Goal: Task Accomplishment & Management: Manage account settings

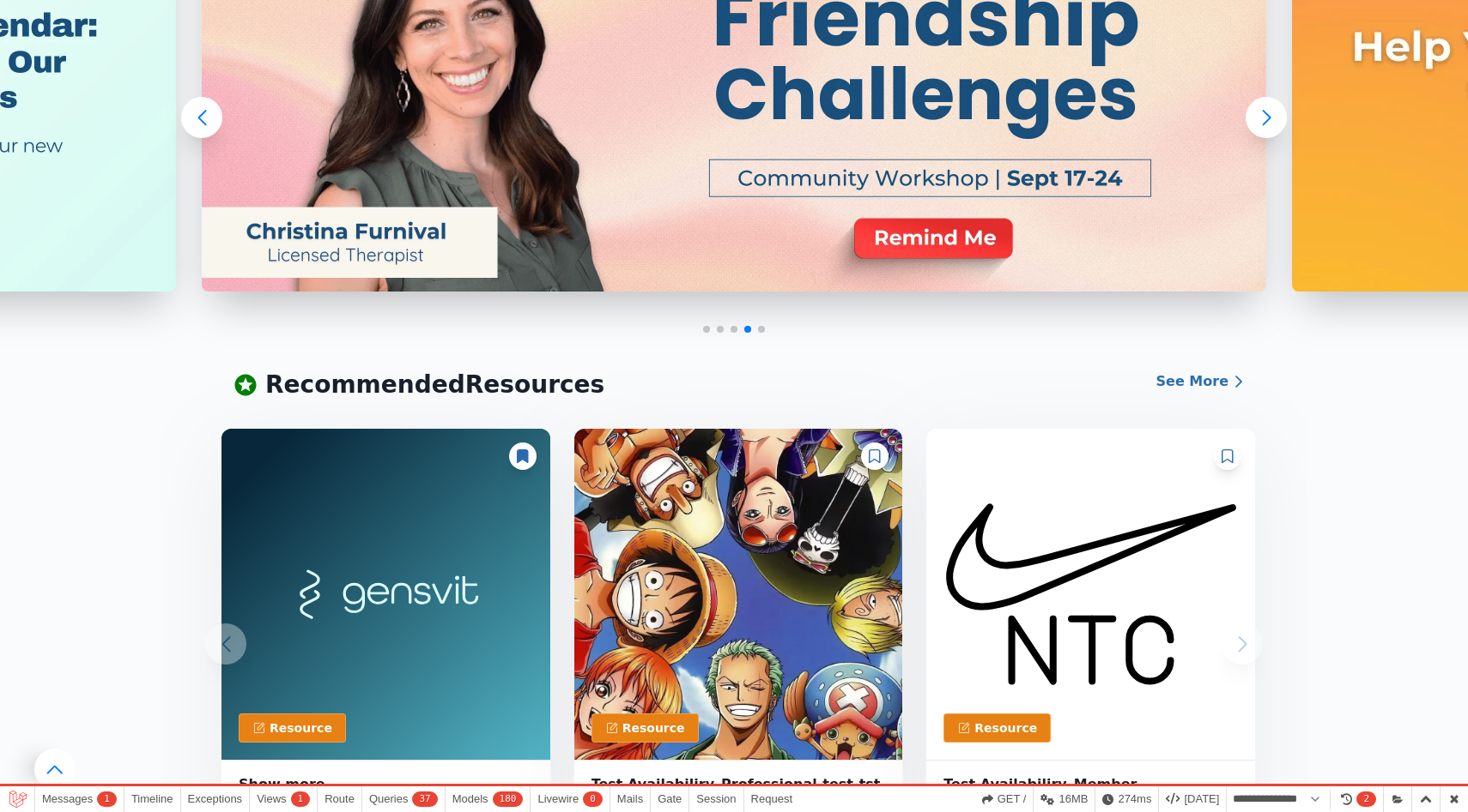
scroll to position [283, 0]
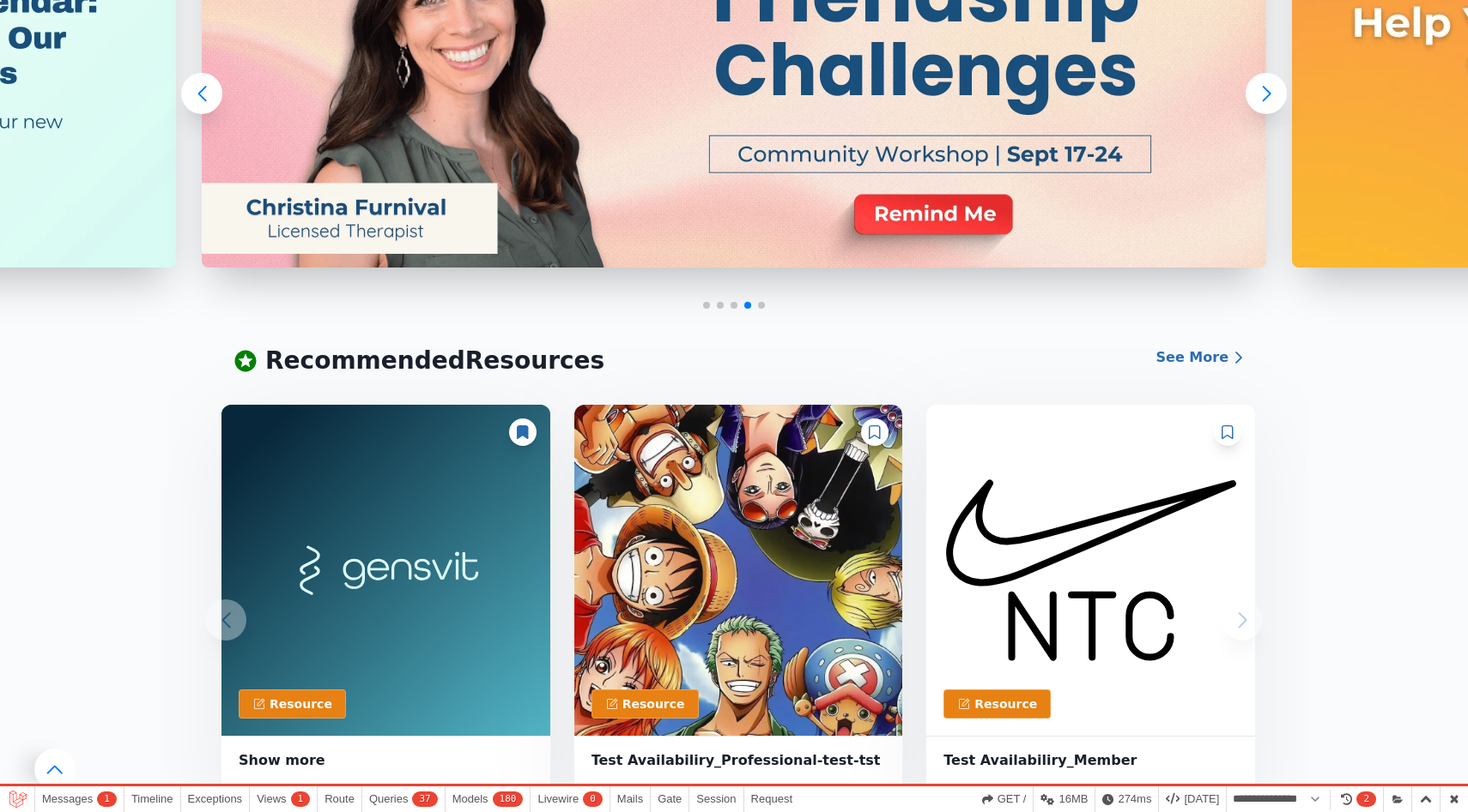
click at [880, 429] on icon at bounding box center [874, 432] width 11 height 13
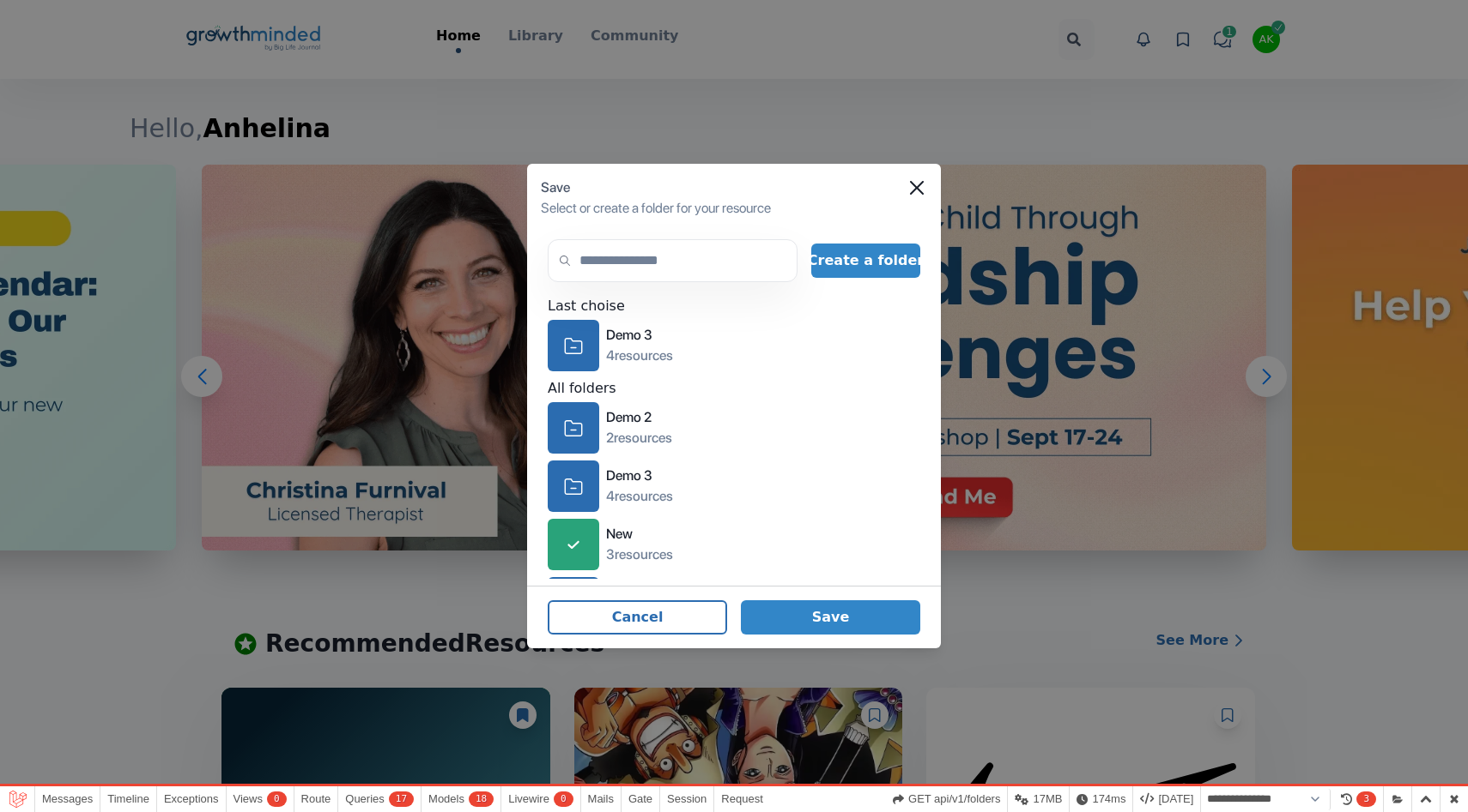
click at [577, 371] on div "Last choise icon-folder Demo 3 4 resources All folders icon-folder Demo 2 2 res…" at bounding box center [734, 437] width 372 height 283
click at [572, 358] on icon "icon-folder" at bounding box center [573, 346] width 19 height 27
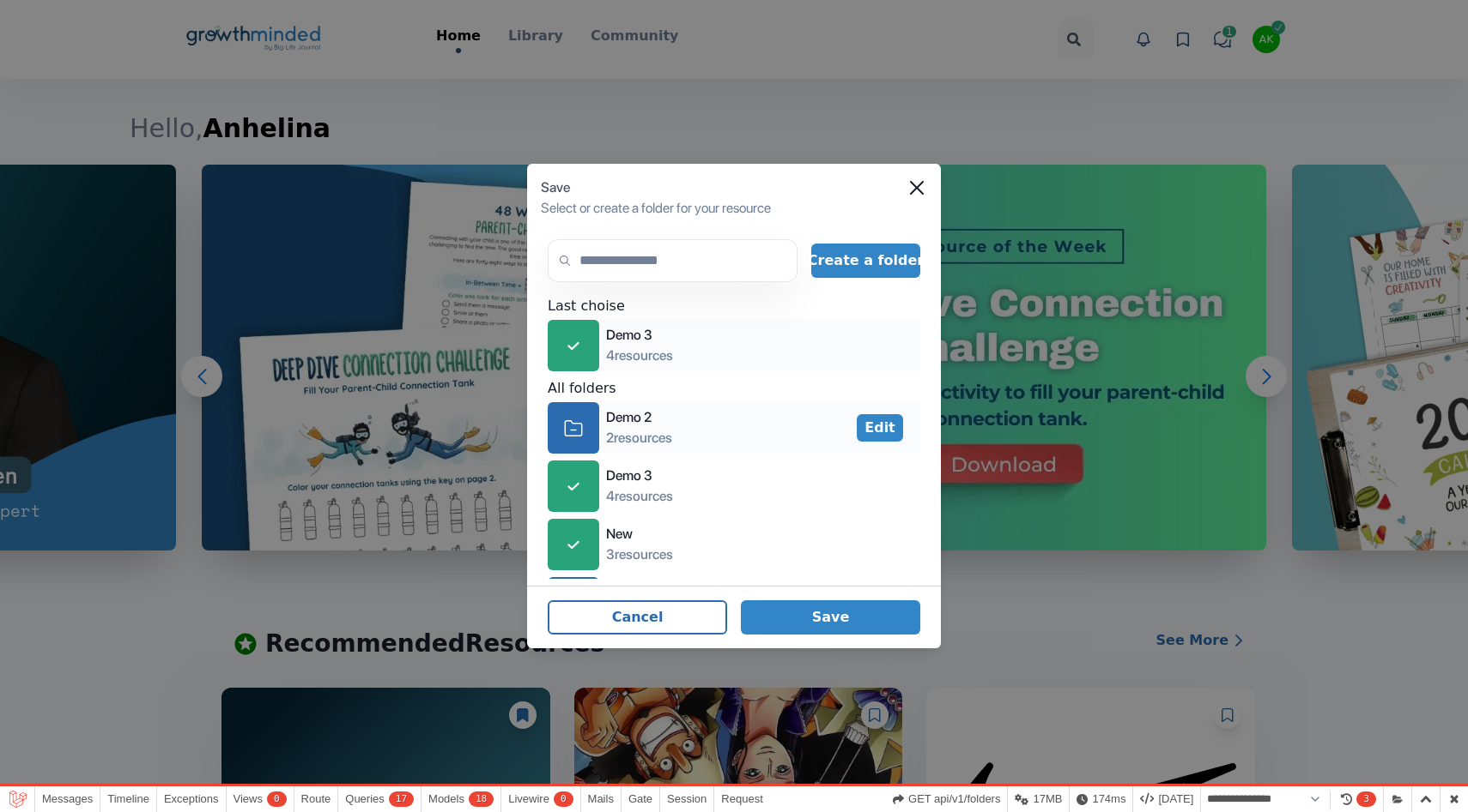
click at [573, 438] on icon "icon-folder" at bounding box center [573, 428] width 19 height 27
click at [815, 609] on button "Save" at bounding box center [830, 618] width 179 height 34
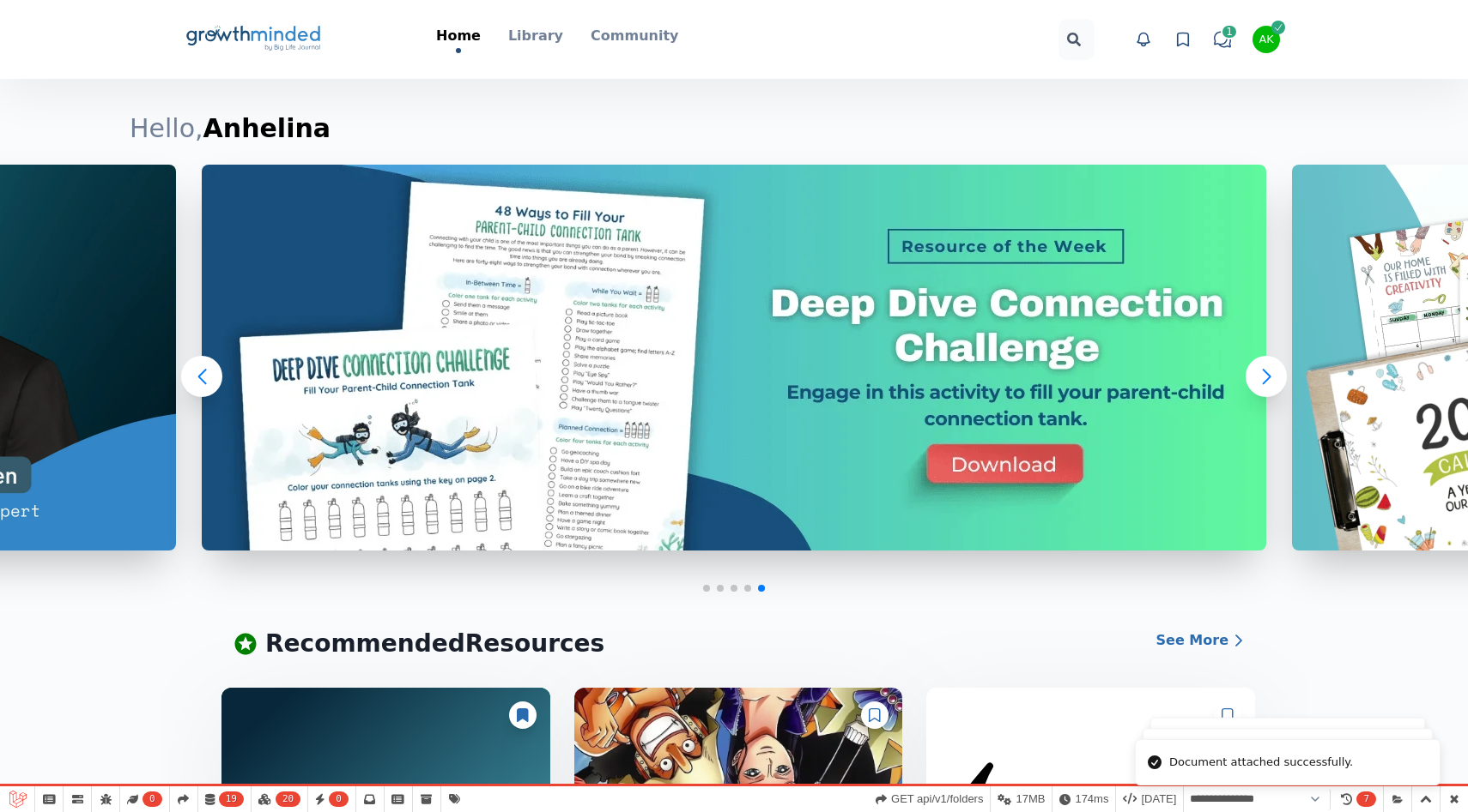
select select "**********"
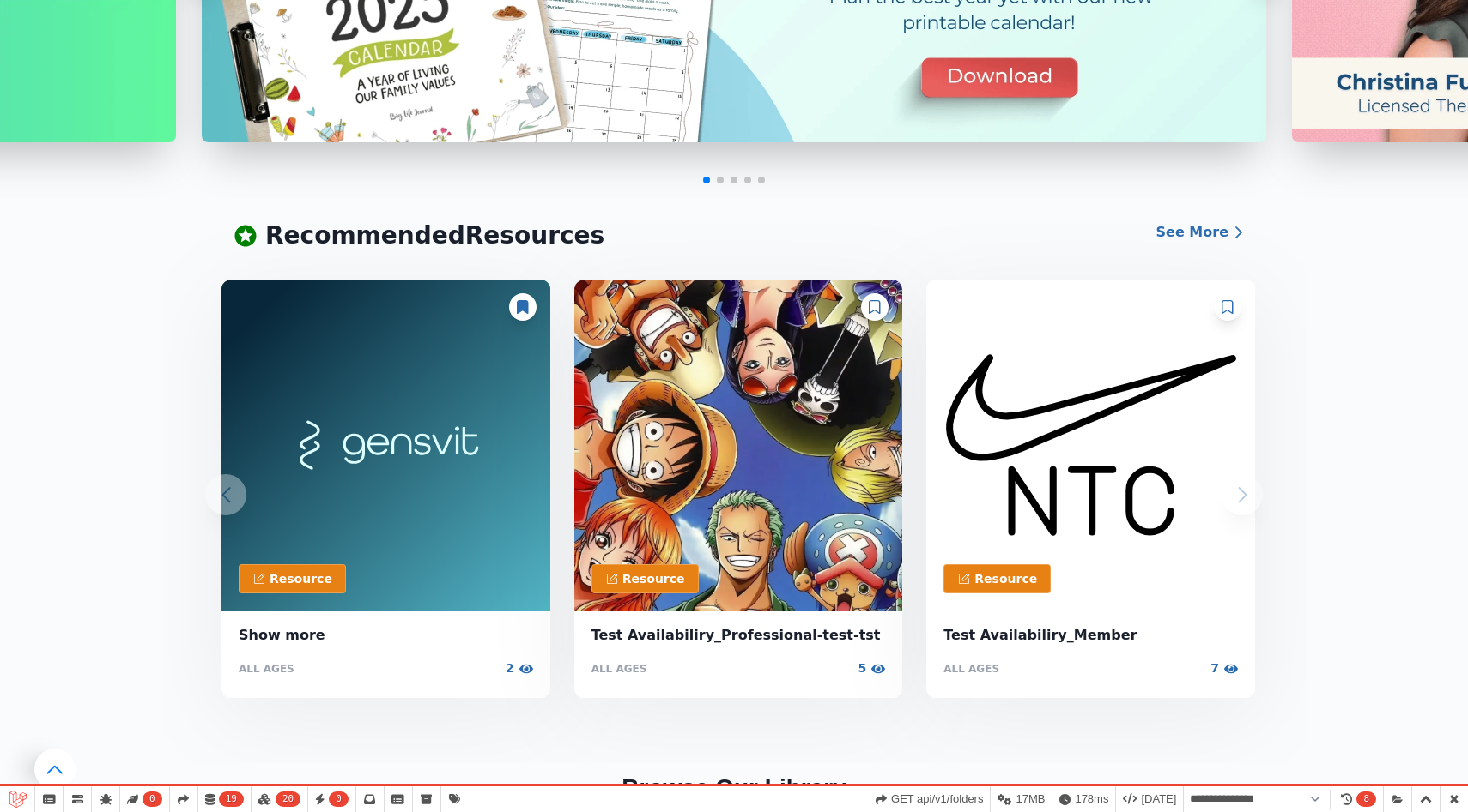
scroll to position [561, 0]
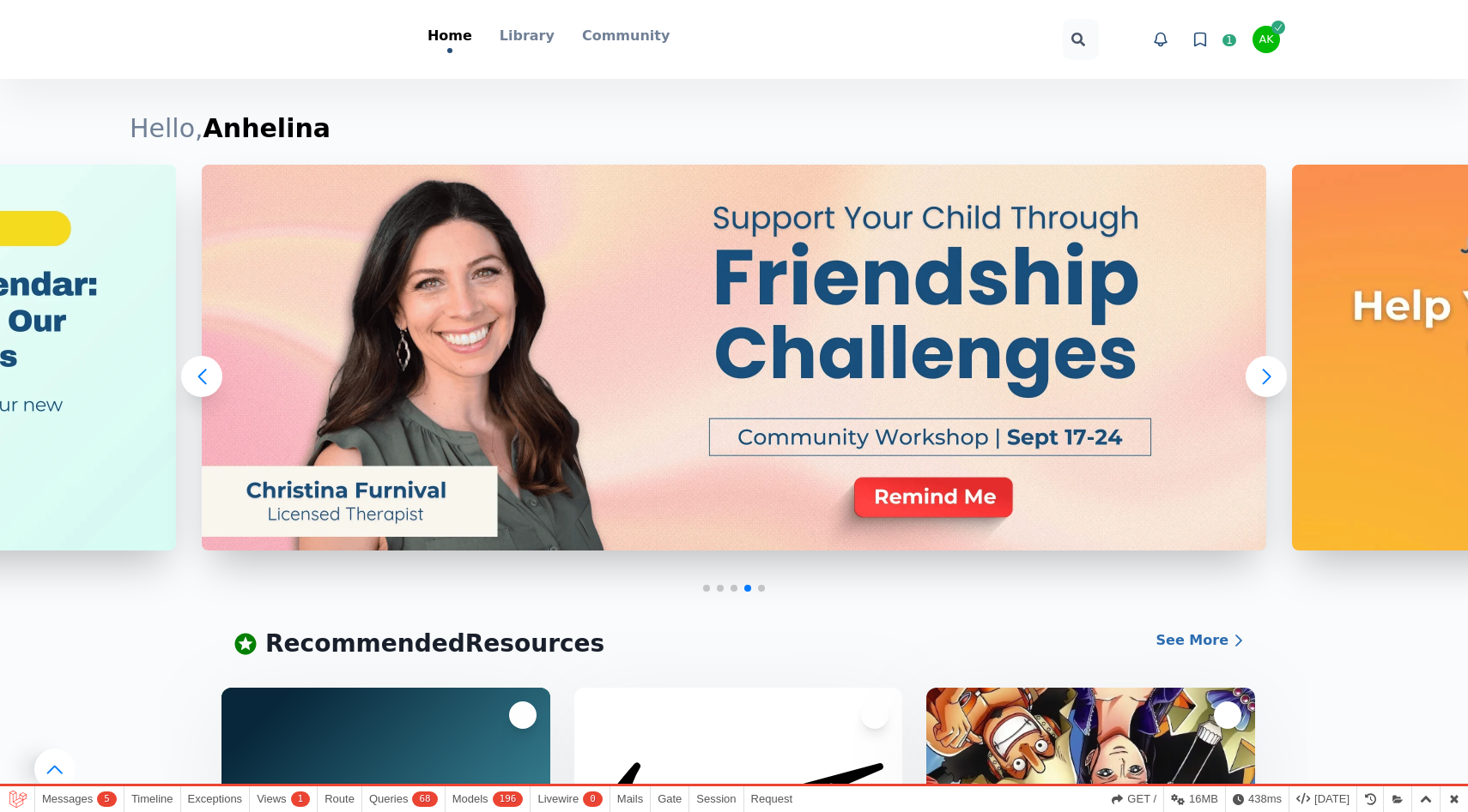
scroll to position [561, 0]
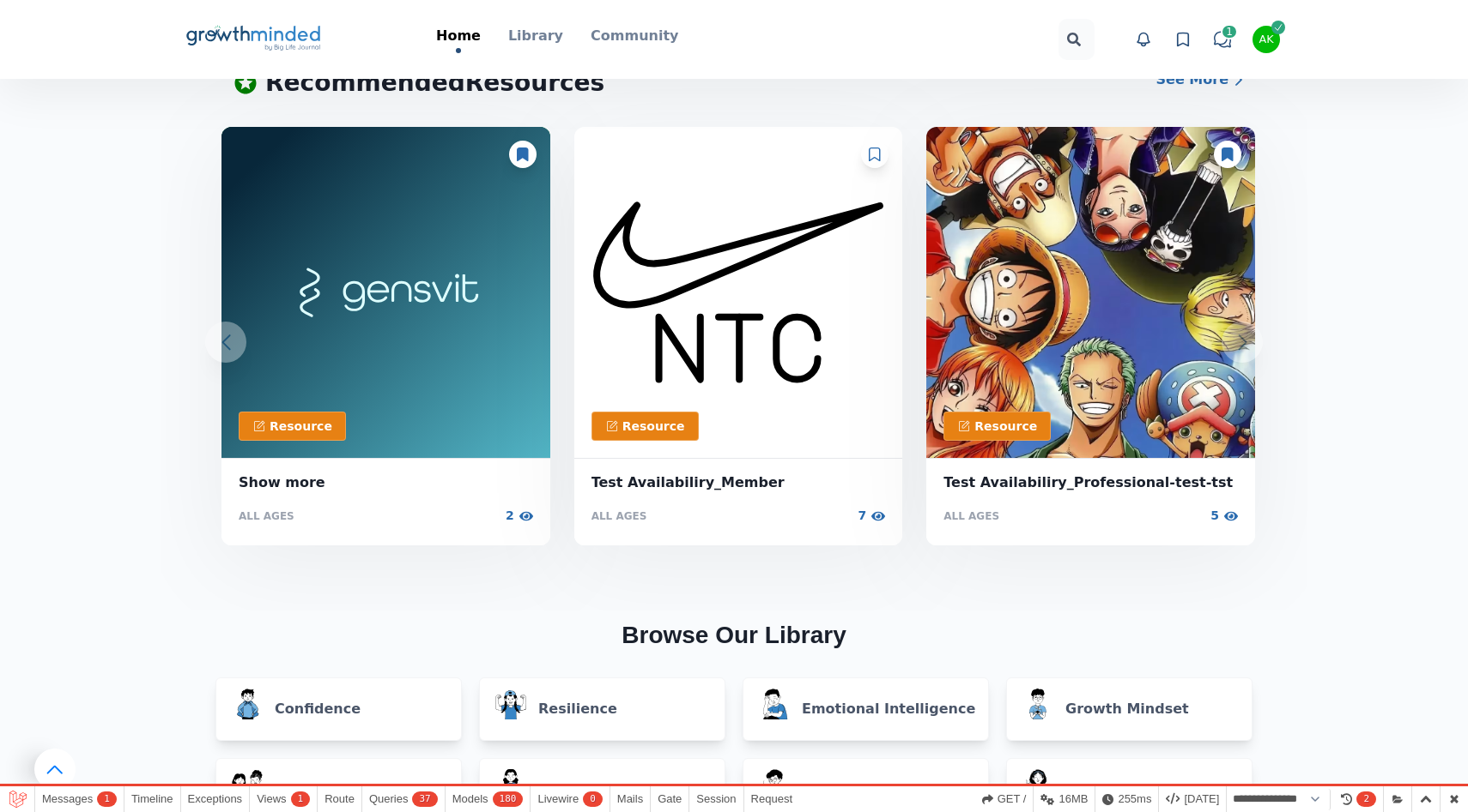
click at [1229, 161] on div at bounding box center [1227, 154] width 28 height 28
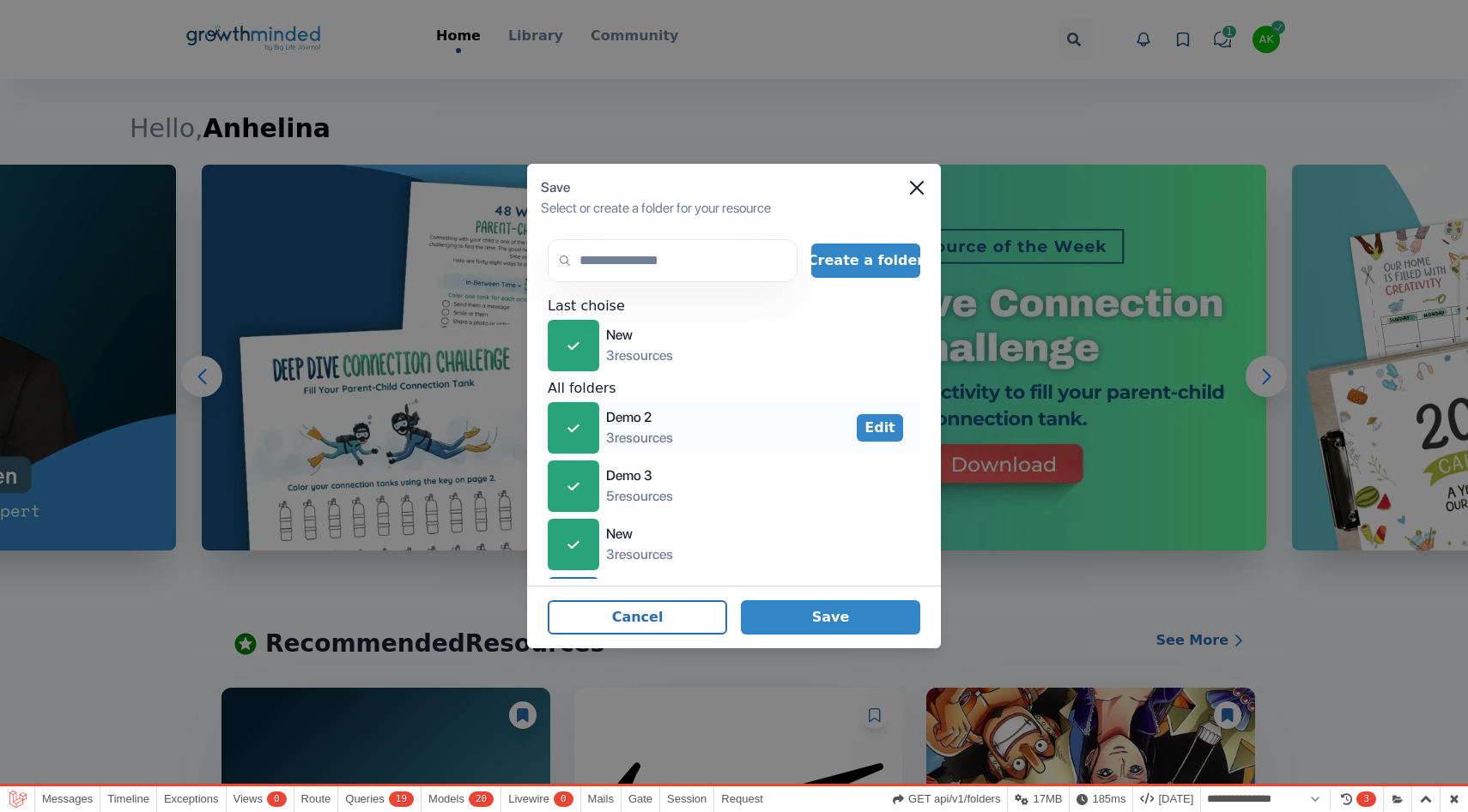
click at [583, 423] on div "icon-check" at bounding box center [573, 428] width 51 height 51
click at [862, 634] on footer "Cancel Save" at bounding box center [734, 618] width 413 height 63
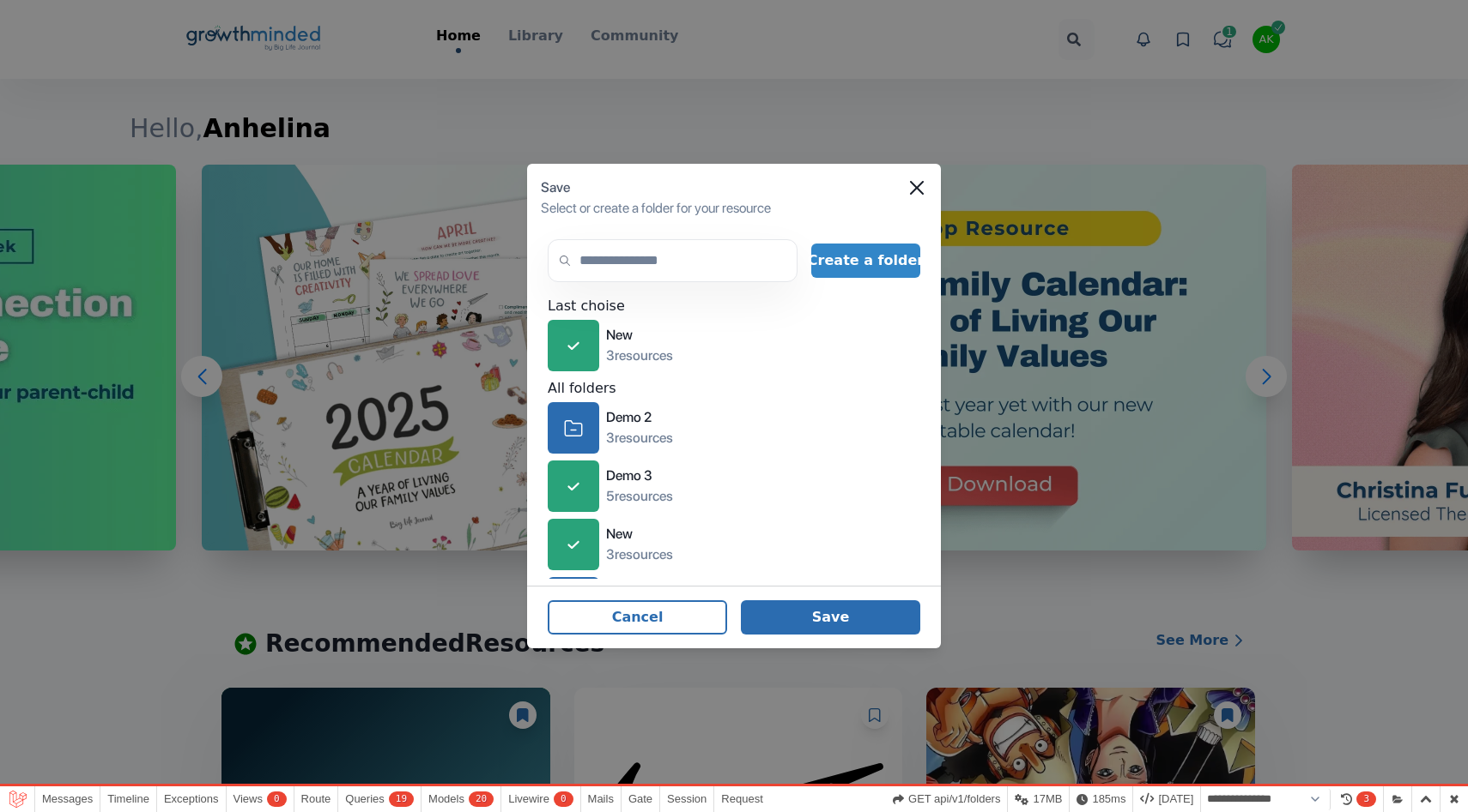
click at [855, 616] on button "Save" at bounding box center [830, 618] width 179 height 34
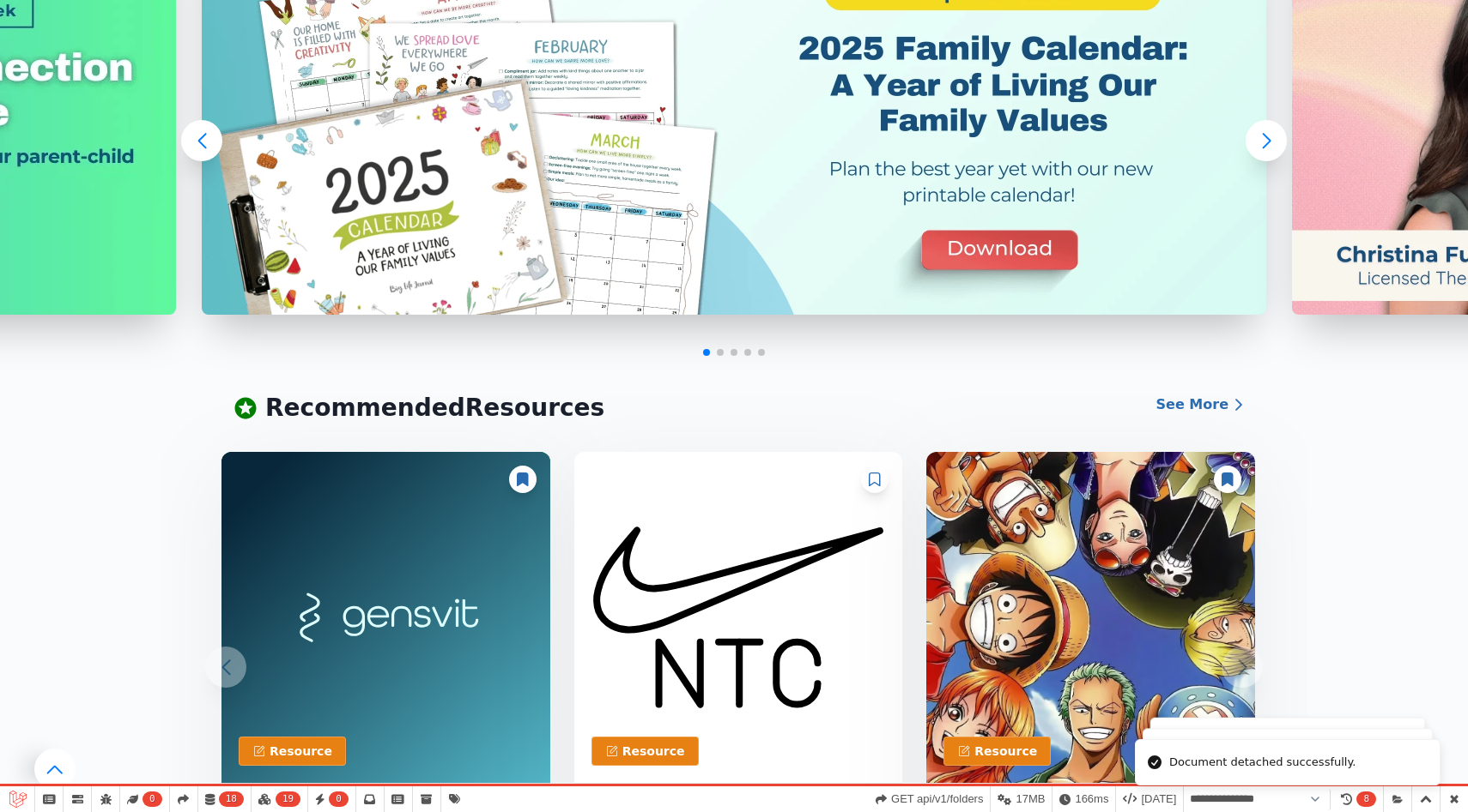
scroll to position [511, 0]
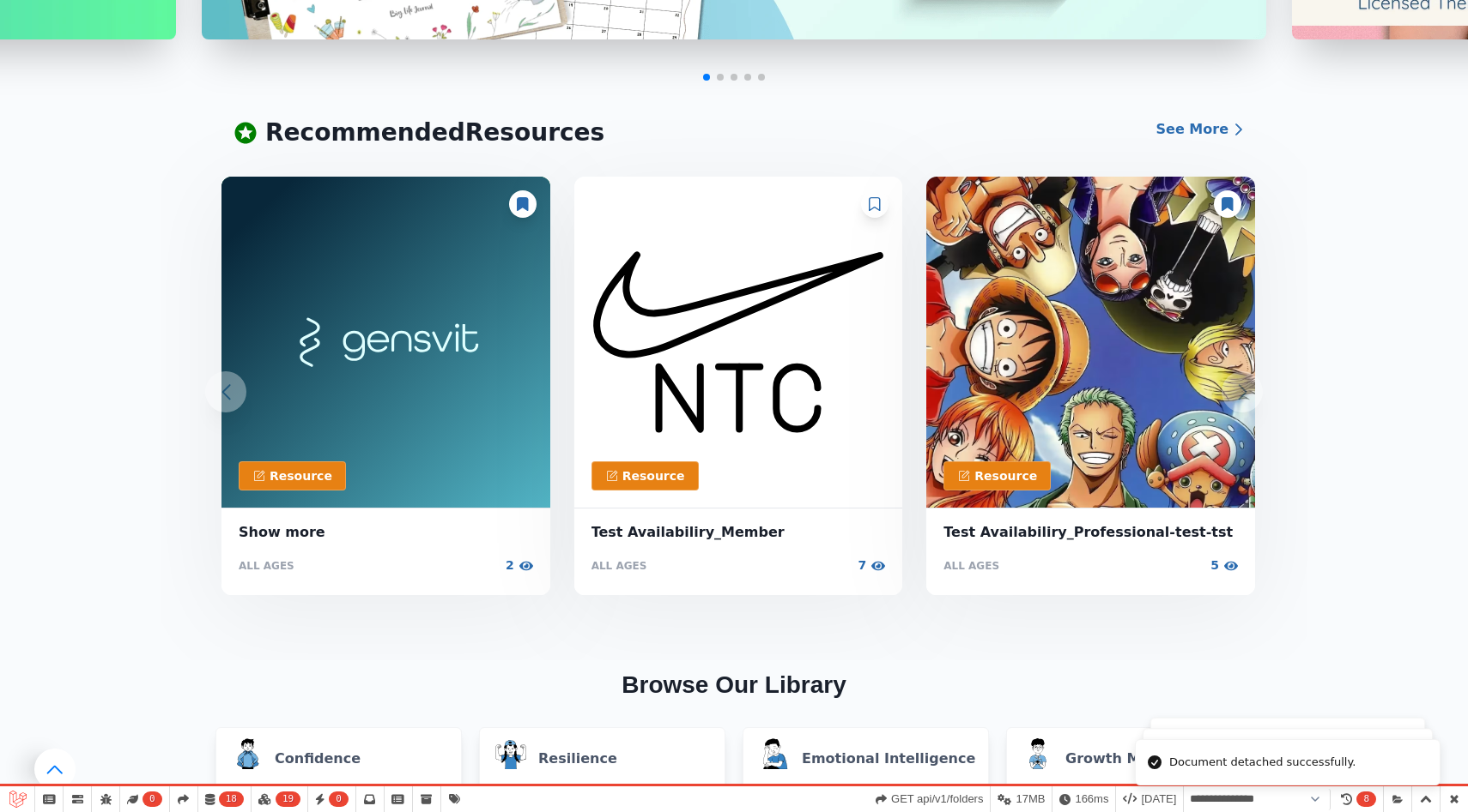
click at [875, 201] on icon at bounding box center [874, 203] width 12 height 13
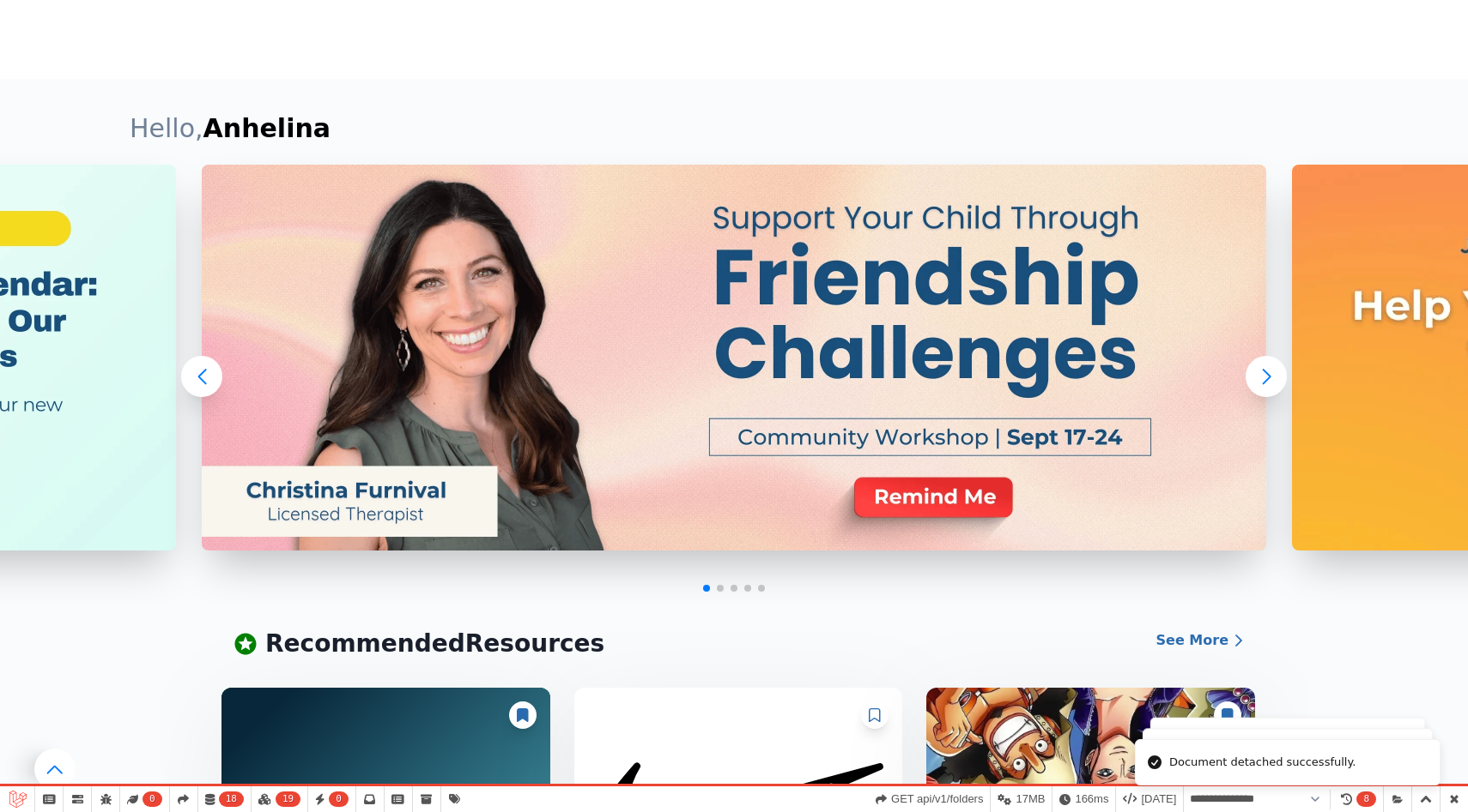
scroll to position [0, 0]
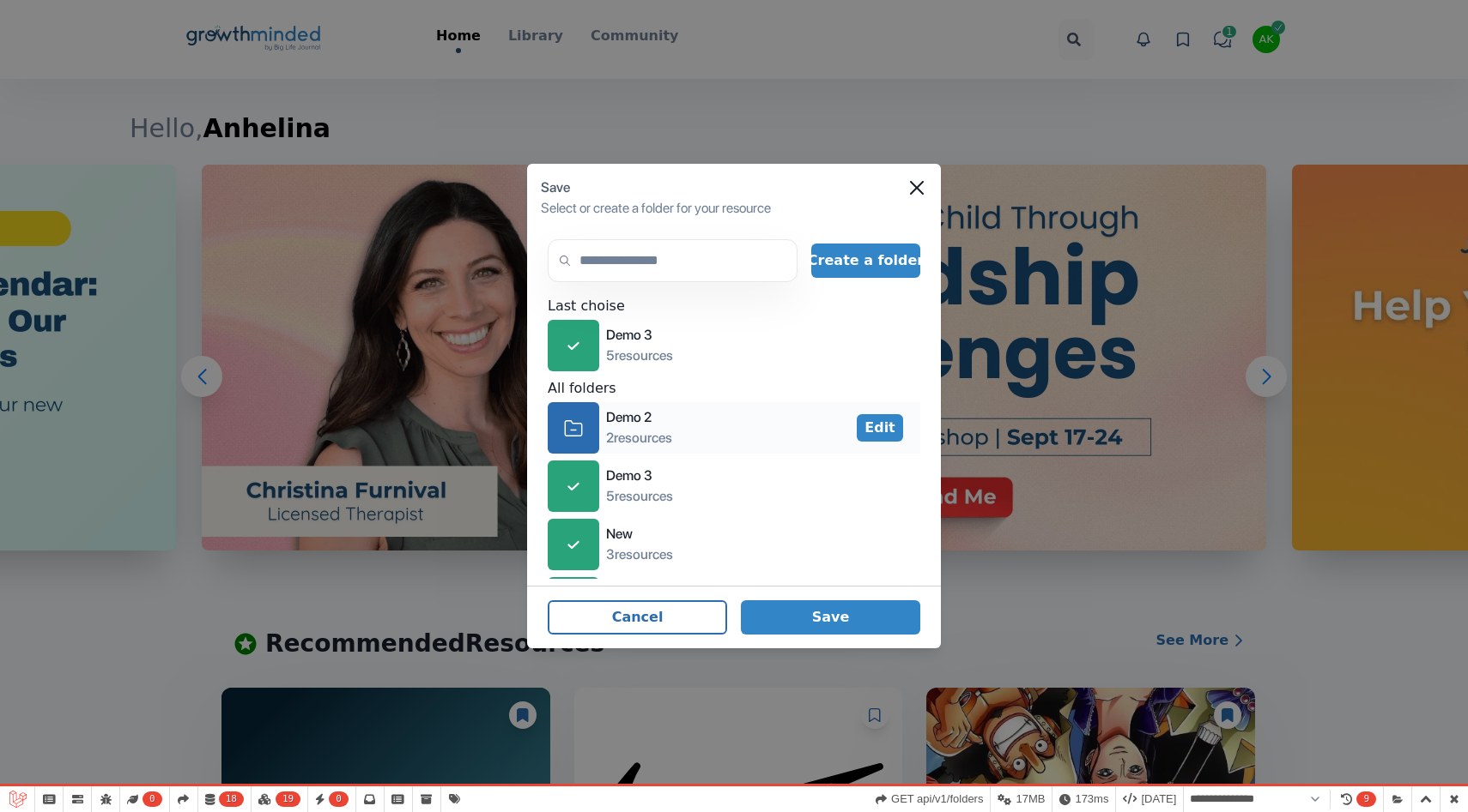
click at [577, 423] on icon at bounding box center [573, 428] width 16 height 14
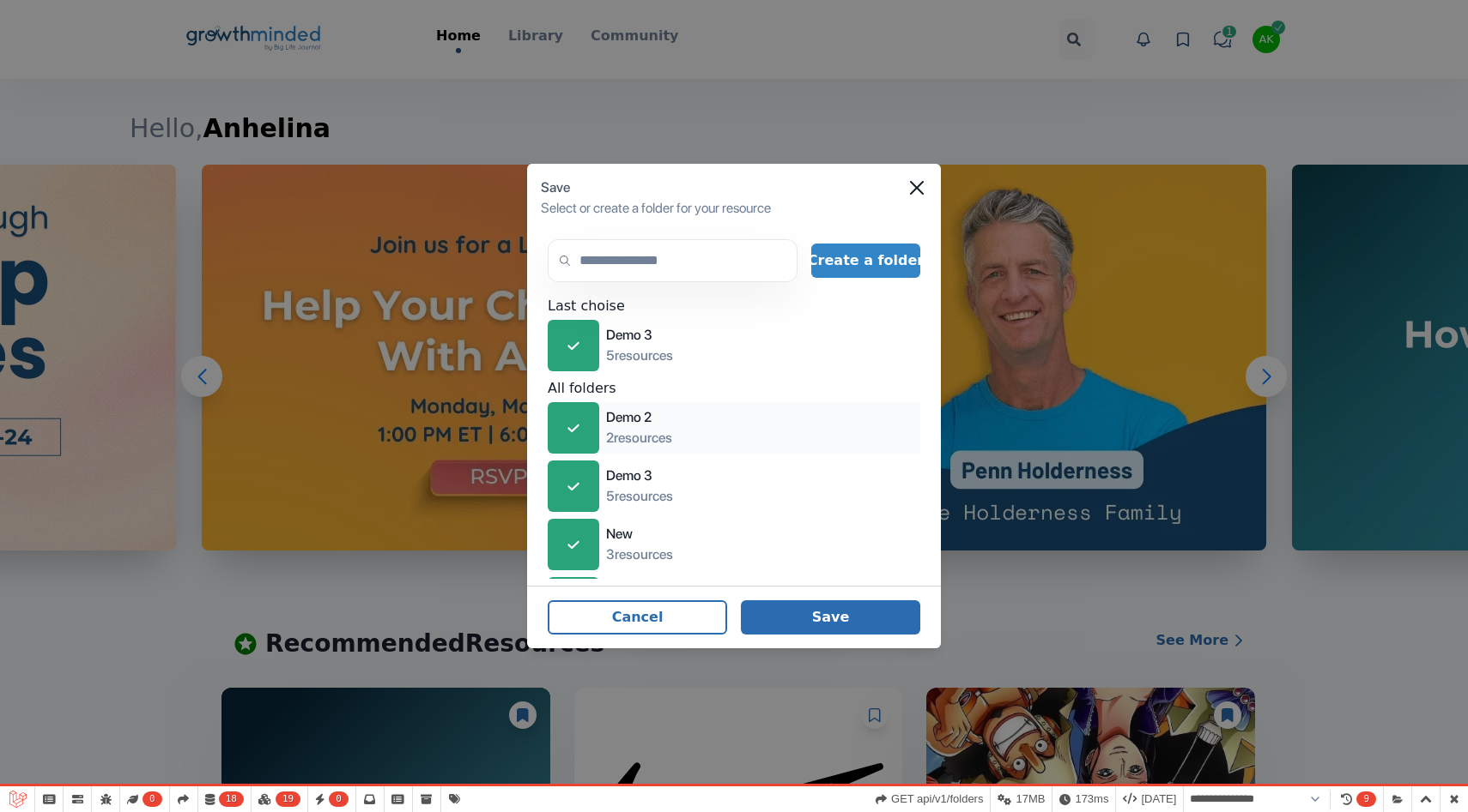
click at [841, 612] on button "Save" at bounding box center [830, 618] width 179 height 34
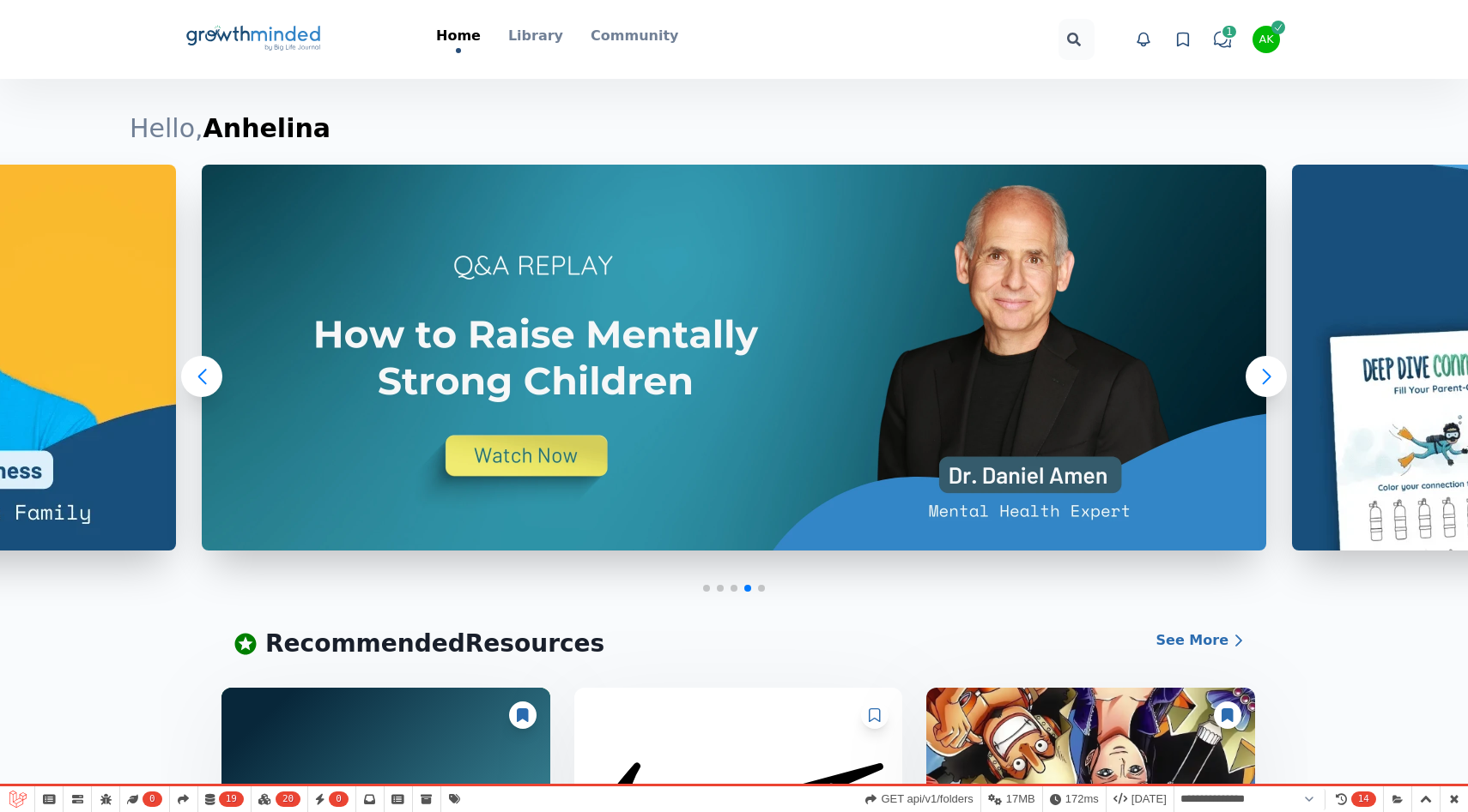
click at [530, 23] on div "Big Life Journal GrowthMinded Logo .cls-1{fill:#1b4c76}.cls-2{fill:#294e79}.cls…" at bounding box center [734, 39] width 1099 height 79
click at [534, 31] on p "Library" at bounding box center [535, 36] width 55 height 21
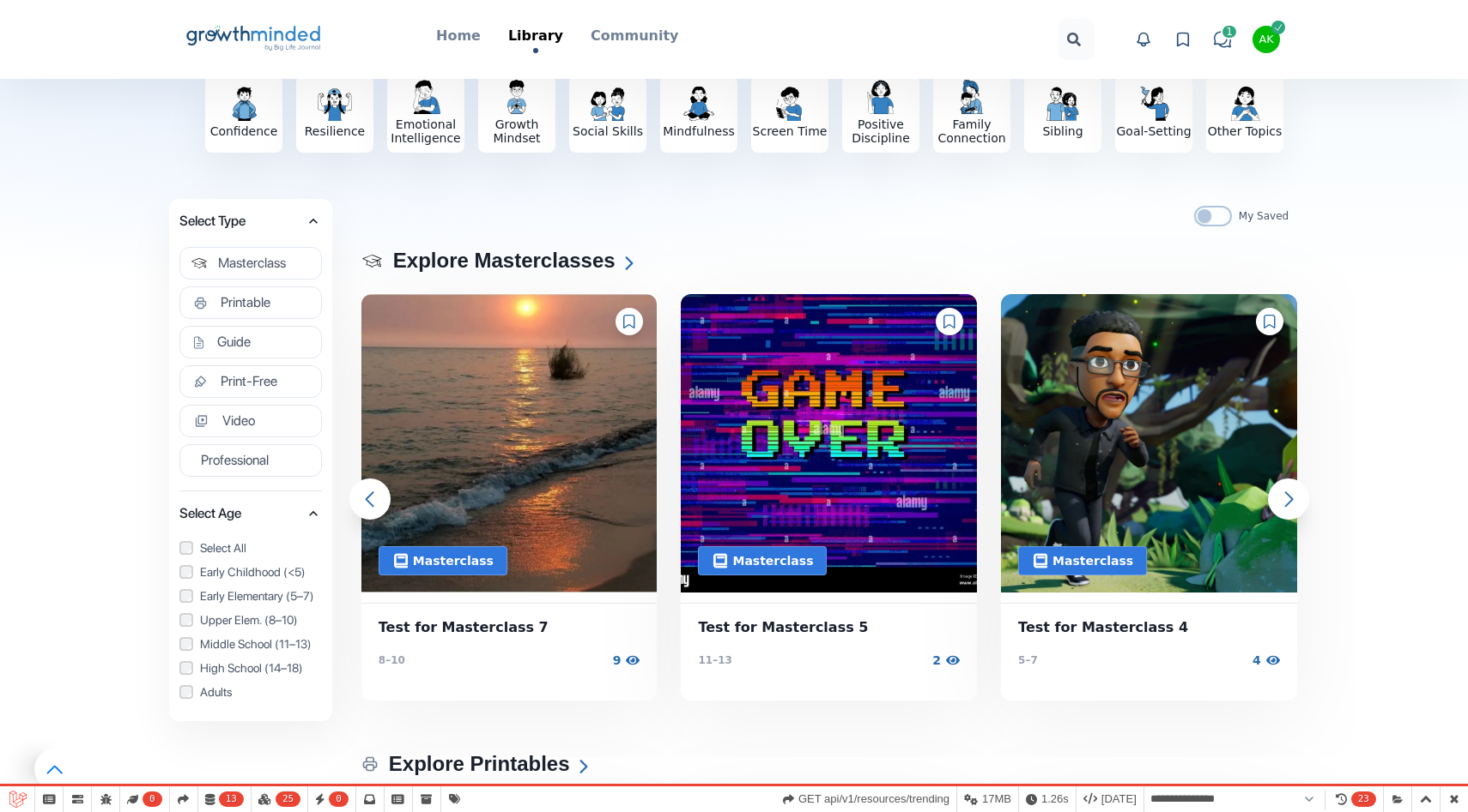
scroll to position [108, 0]
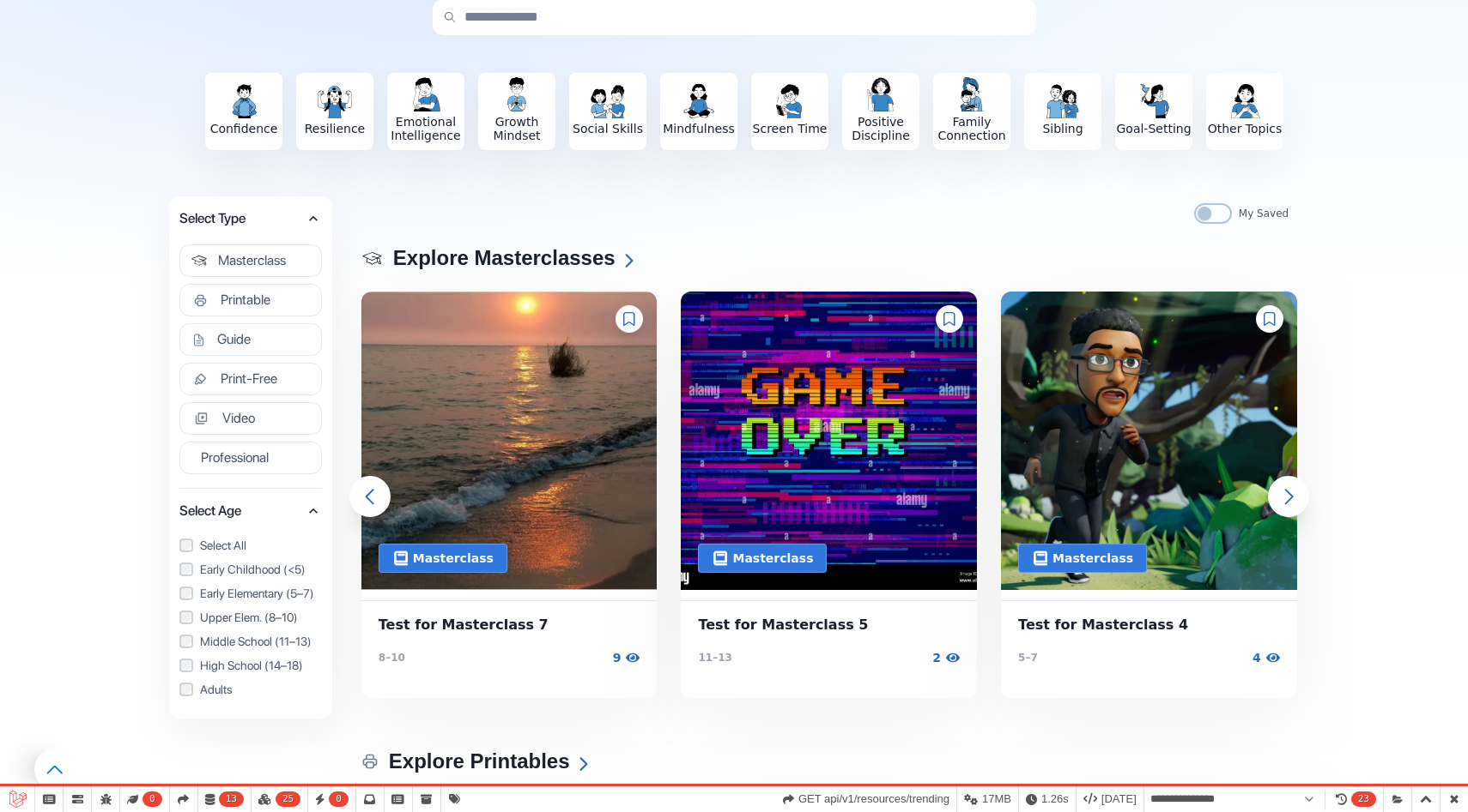
click at [630, 323] on icon at bounding box center [629, 318] width 11 height 13
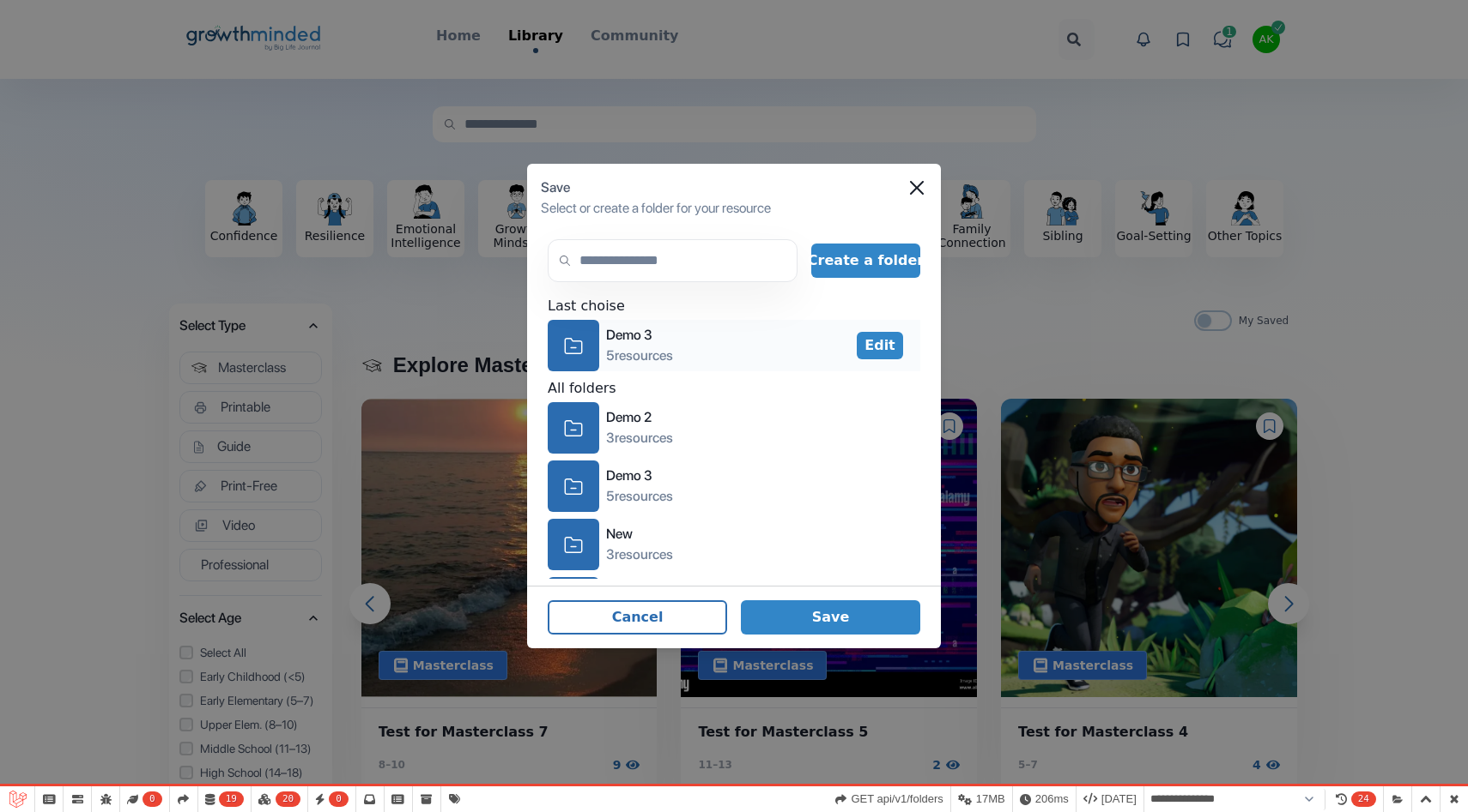
click at [575, 348] on icon at bounding box center [573, 345] width 16 height 14
click at [581, 430] on icon at bounding box center [573, 428] width 16 height 14
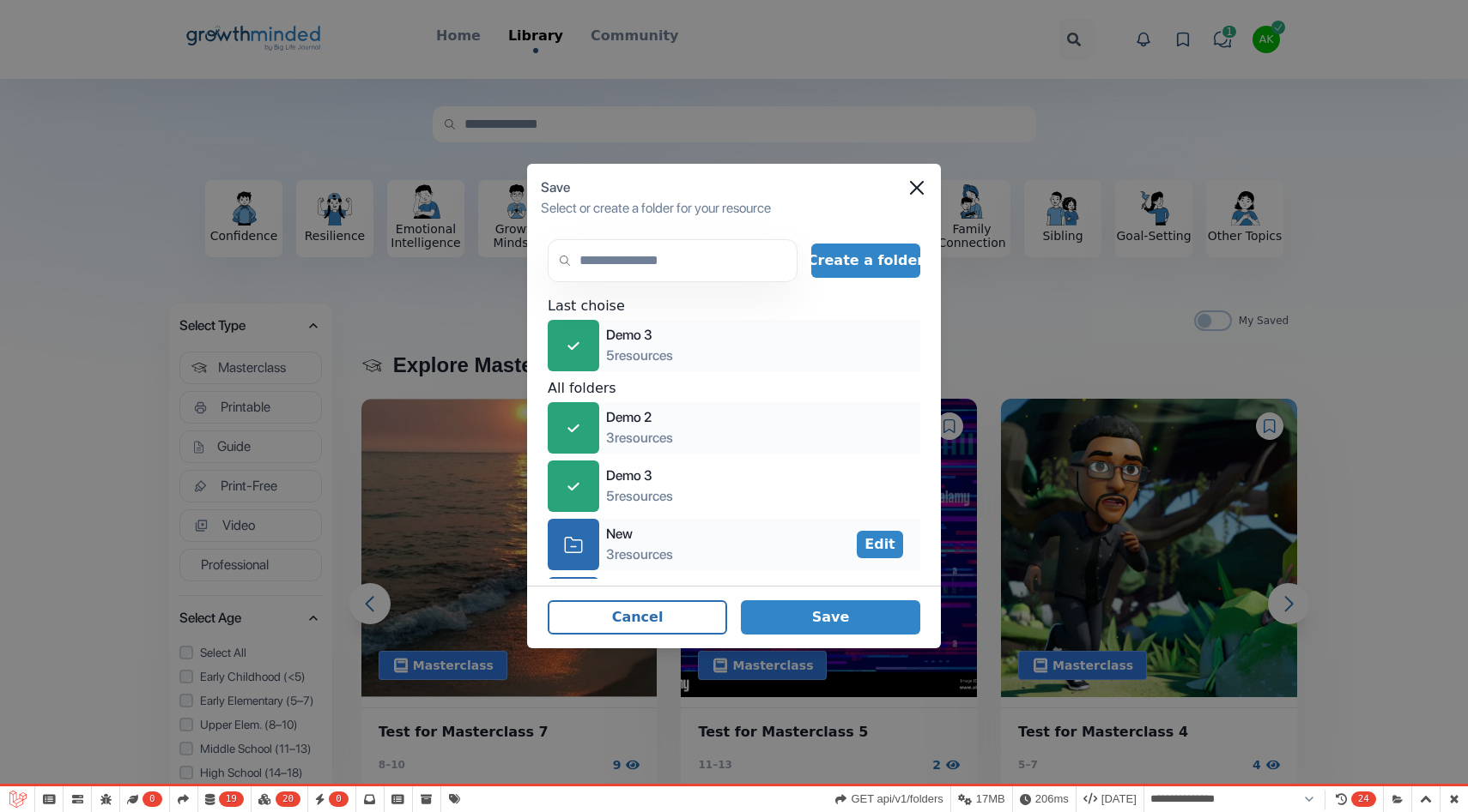
click at [576, 524] on div "icon-folder" at bounding box center [573, 544] width 51 height 51
click at [858, 613] on button "Save" at bounding box center [830, 618] width 179 height 34
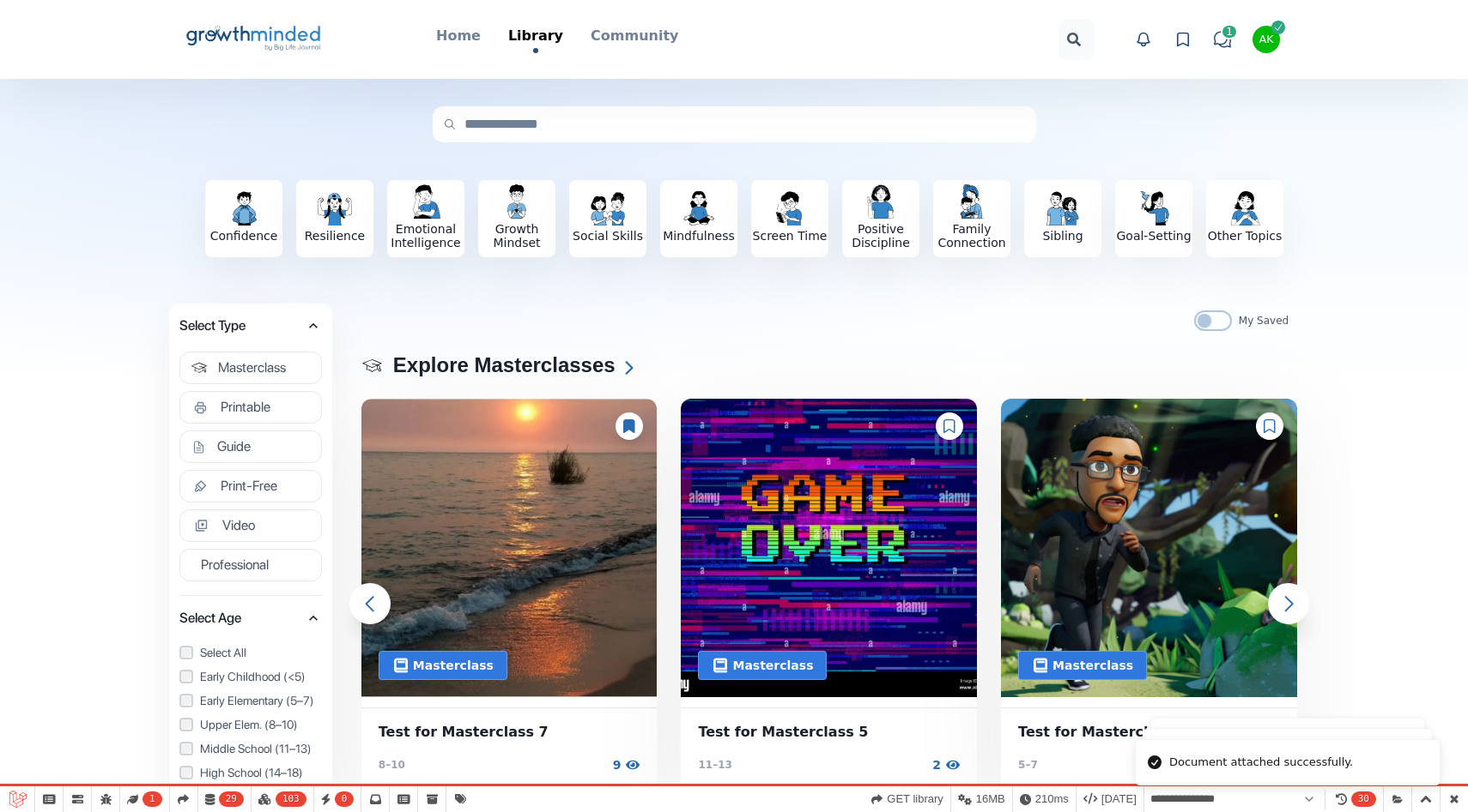
click at [950, 427] on icon at bounding box center [949, 426] width 12 height 13
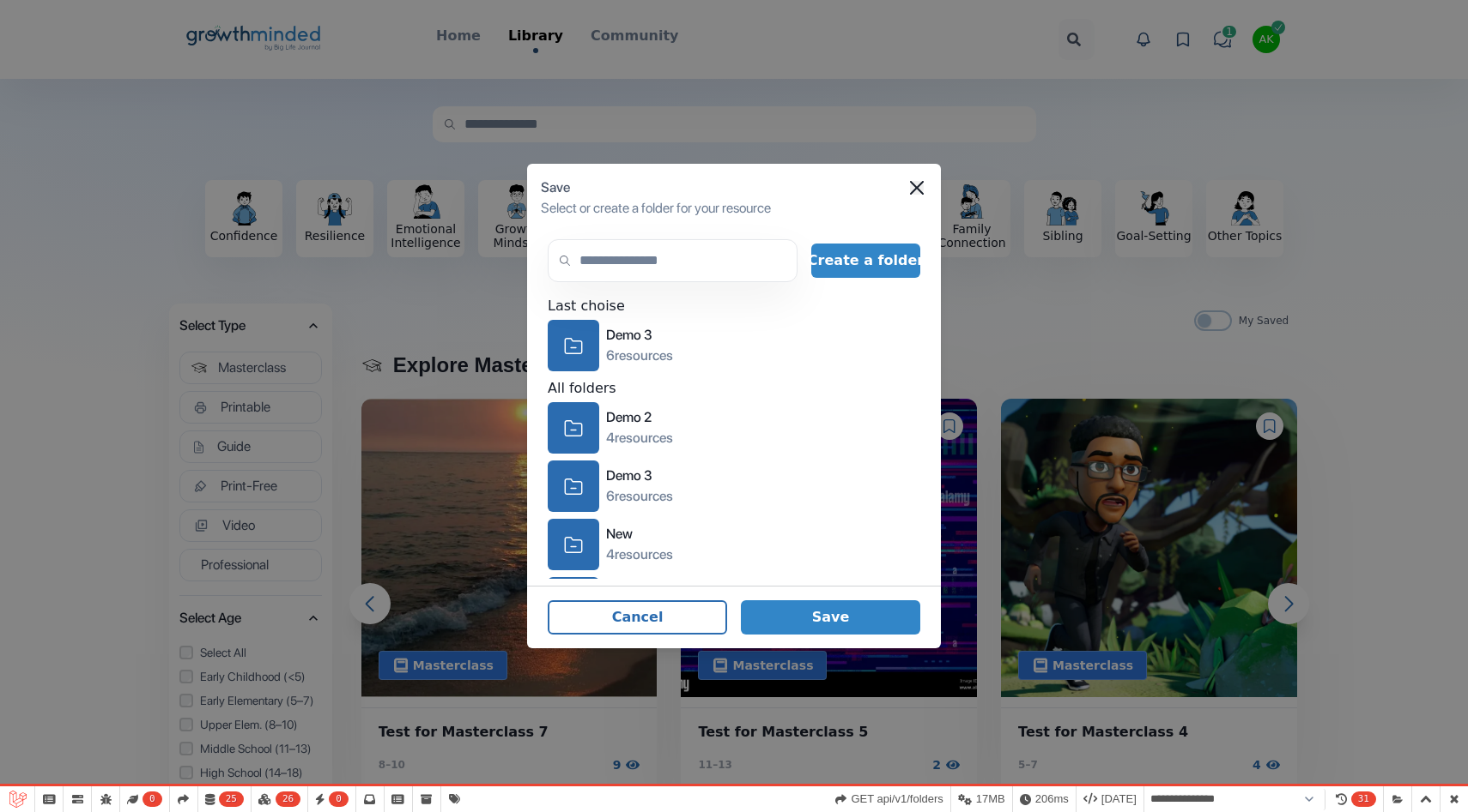
click at [922, 184] on icon "Close" at bounding box center [916, 187] width 13 height 13
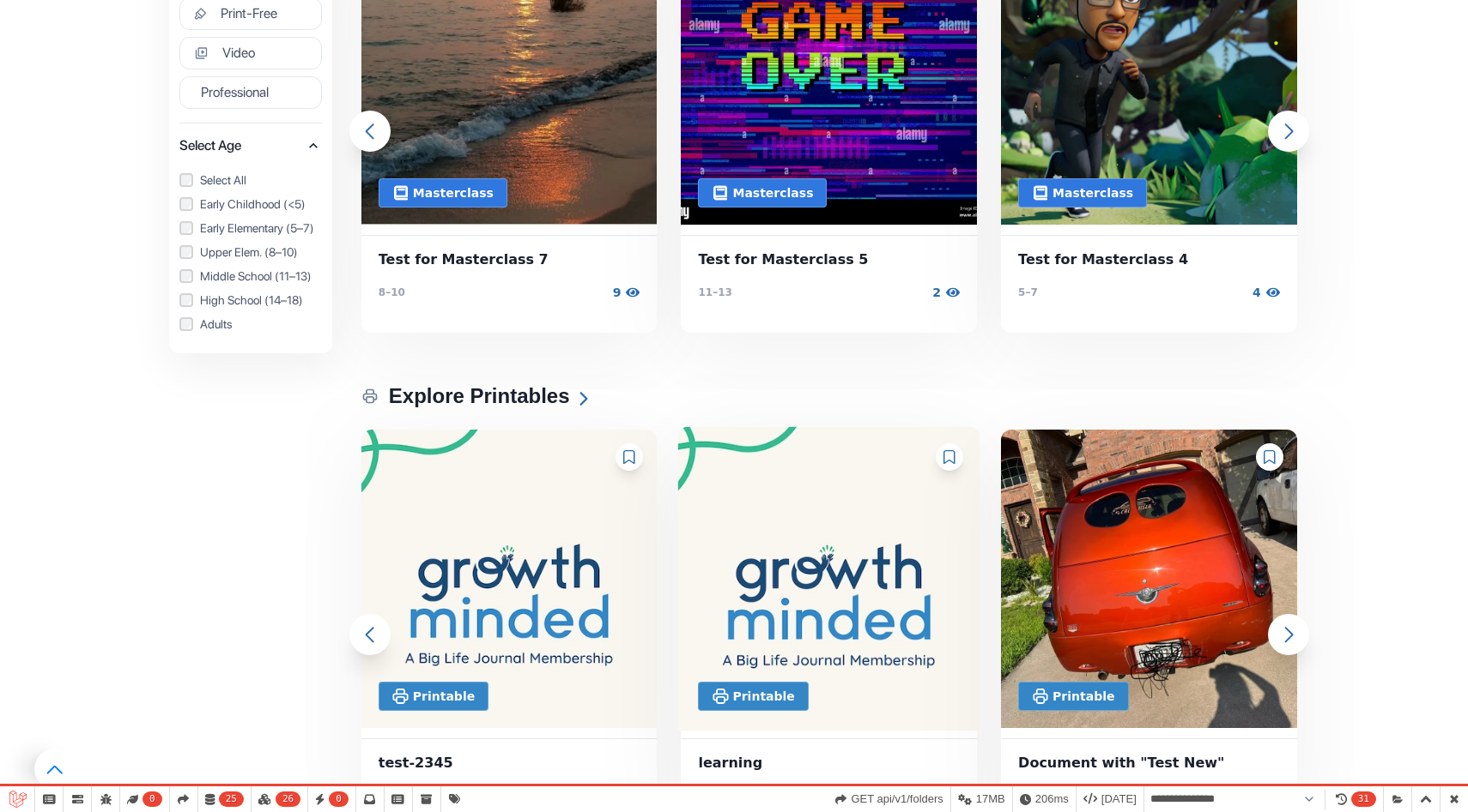
scroll to position [678, 0]
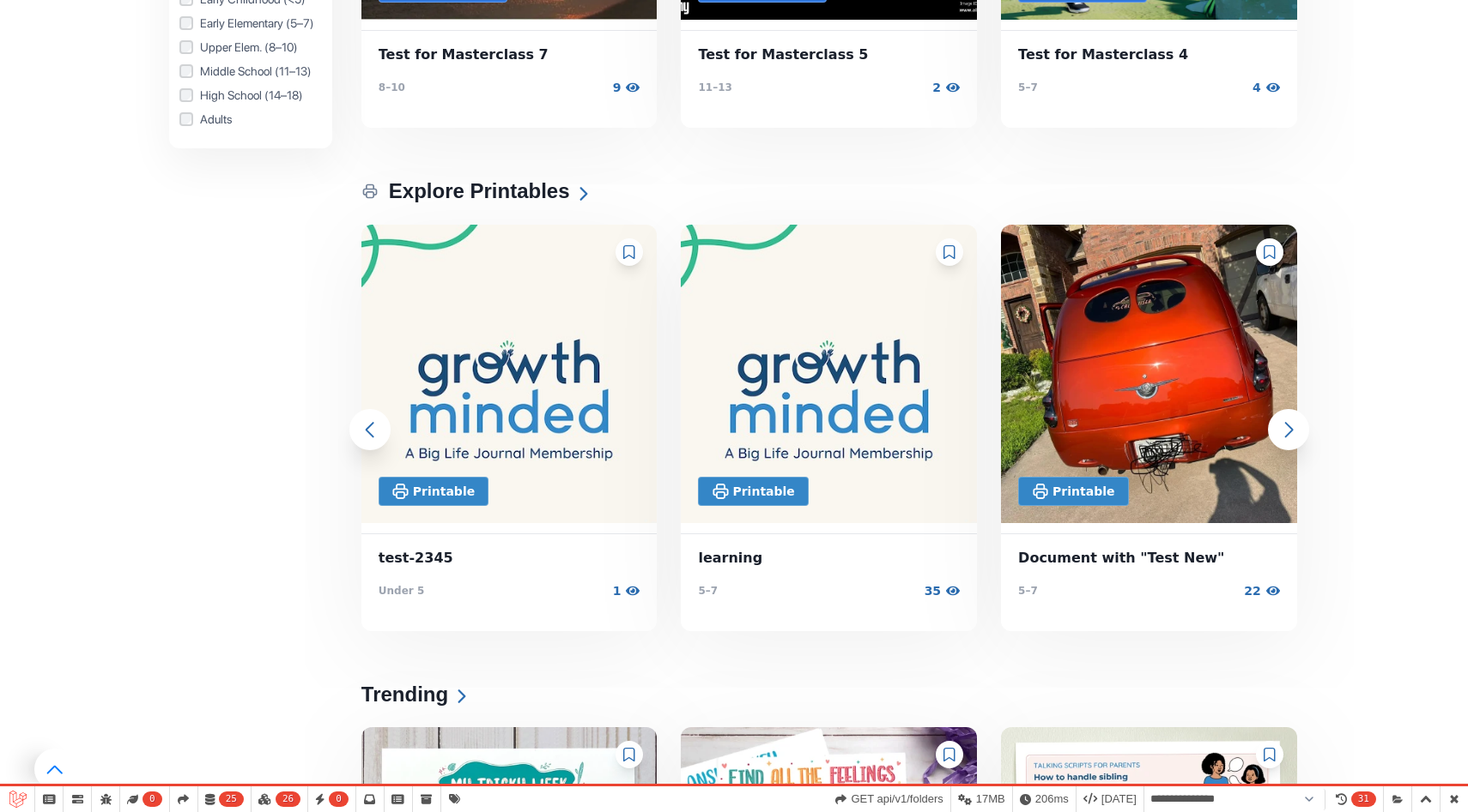
click at [632, 254] on icon at bounding box center [629, 252] width 12 height 13
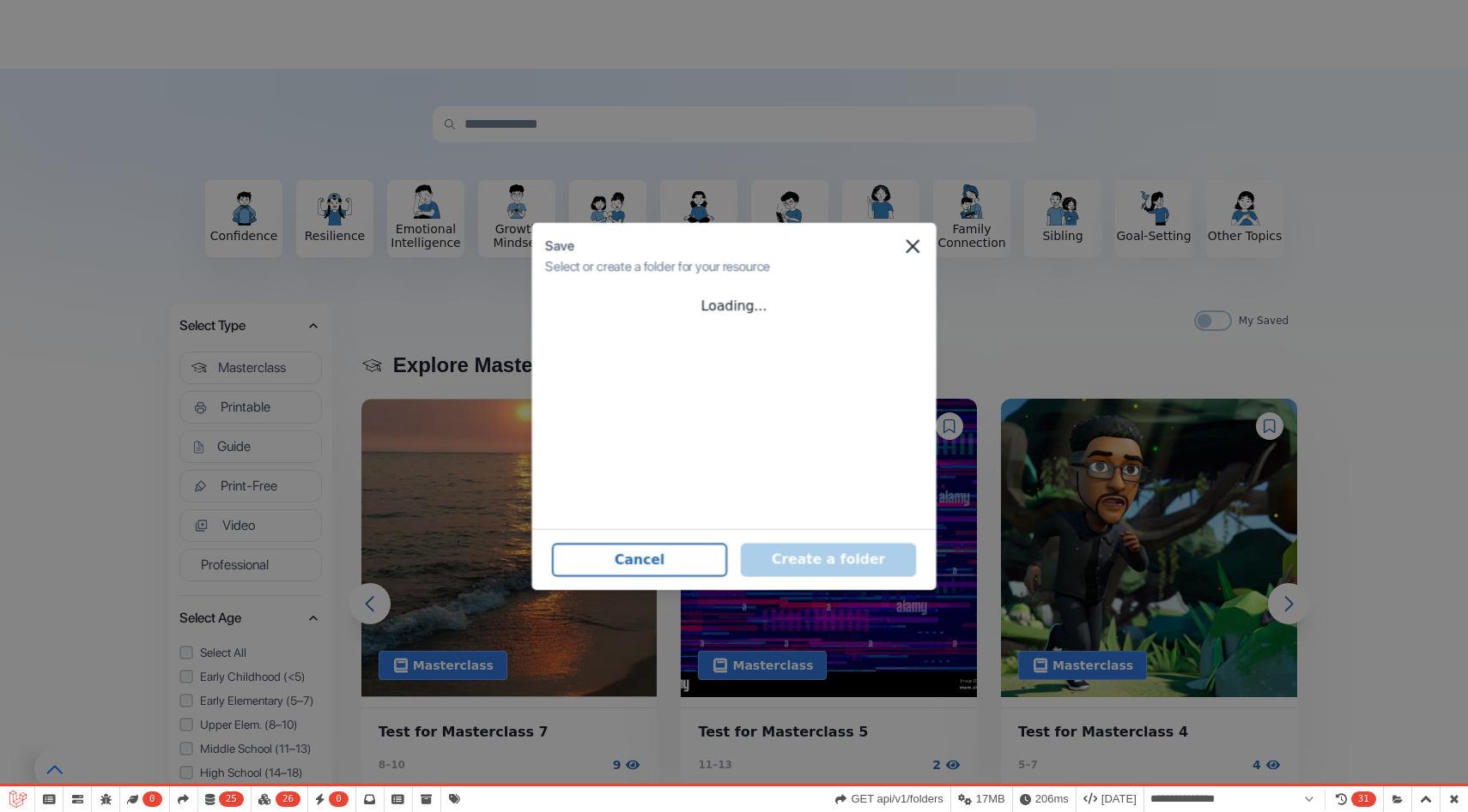
scroll to position [0, 0]
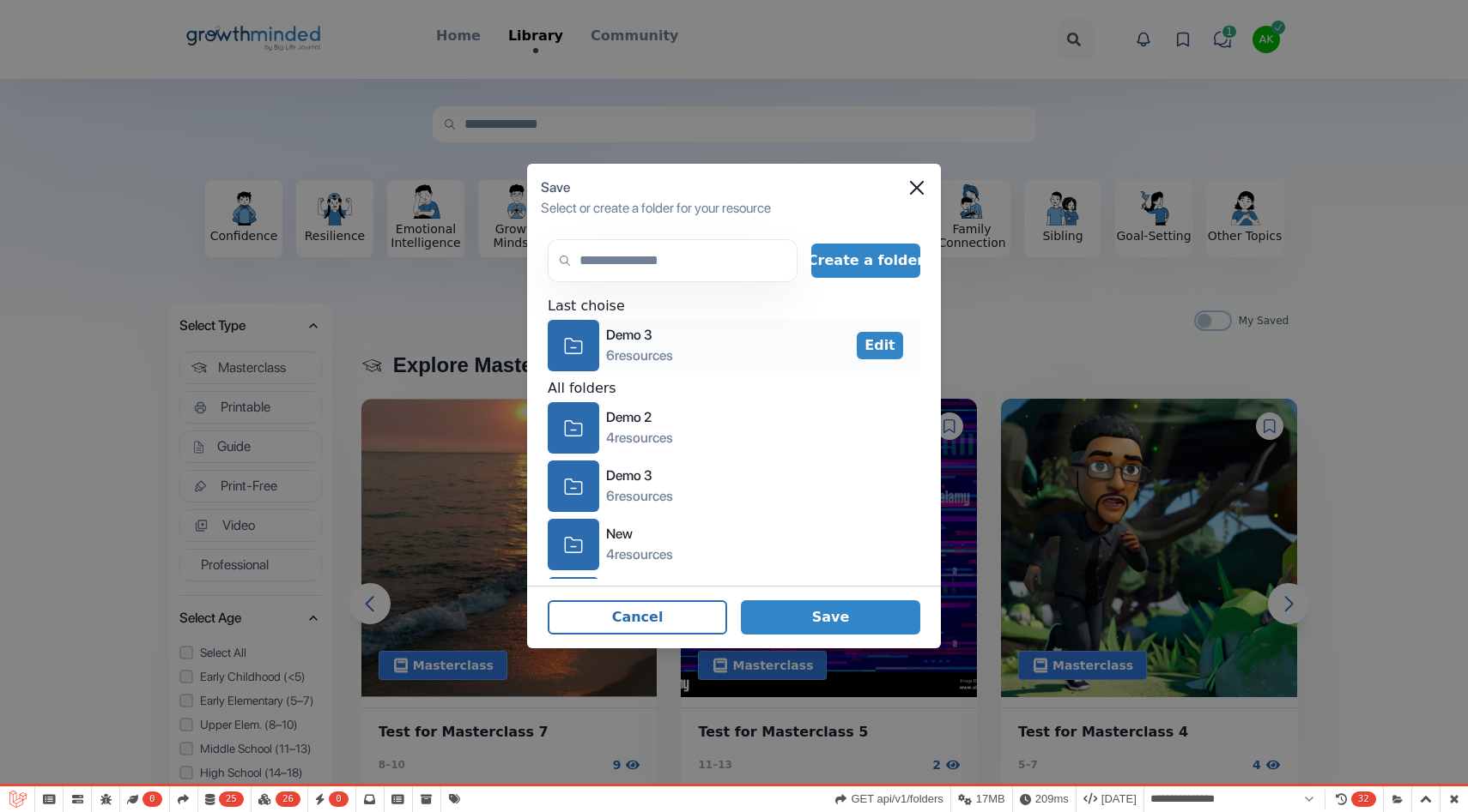
click at [584, 345] on div "icon-folder" at bounding box center [573, 345] width 51 height 51
click at [584, 440] on div "icon-folder" at bounding box center [573, 428] width 51 height 51
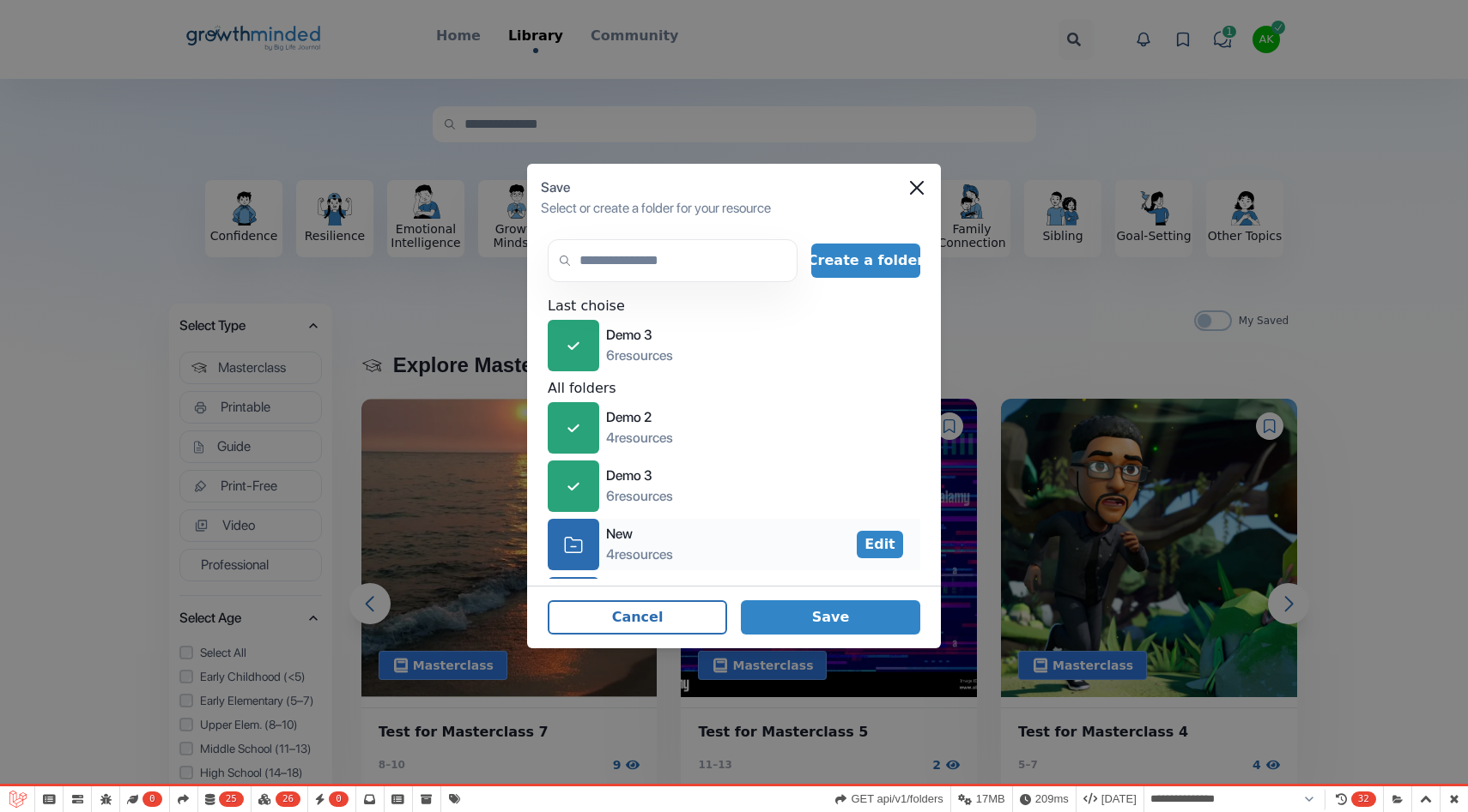
click at [586, 543] on div "icon-folder" at bounding box center [573, 544] width 51 height 51
click at [856, 616] on button "Save" at bounding box center [830, 618] width 179 height 34
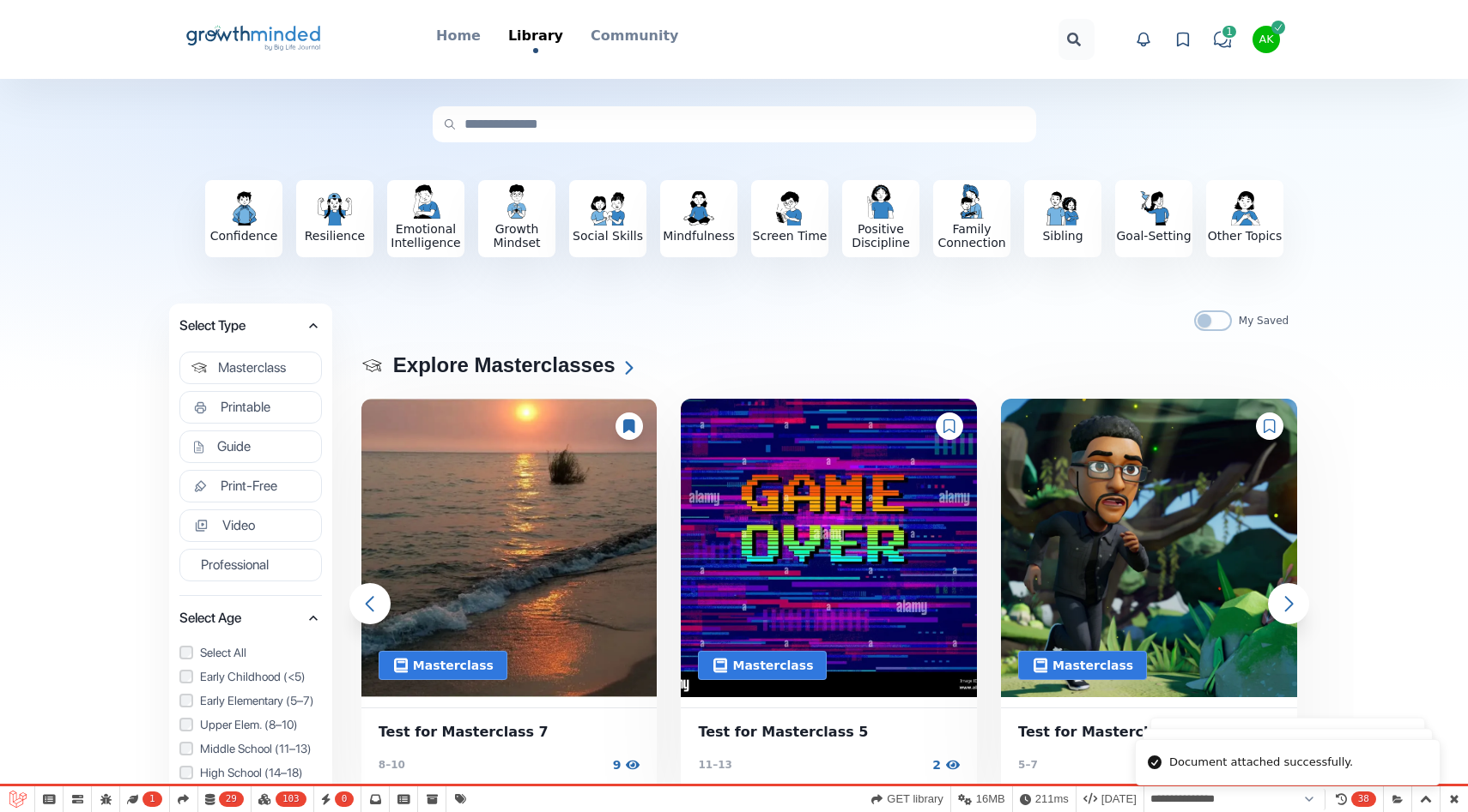
click at [275, 36] on icon "Big Life Journal GrowthMinded Logo .cls-1{fill:#1b4c76}.cls-2{fill:#294e79}.cls…" at bounding box center [254, 39] width 138 height 41
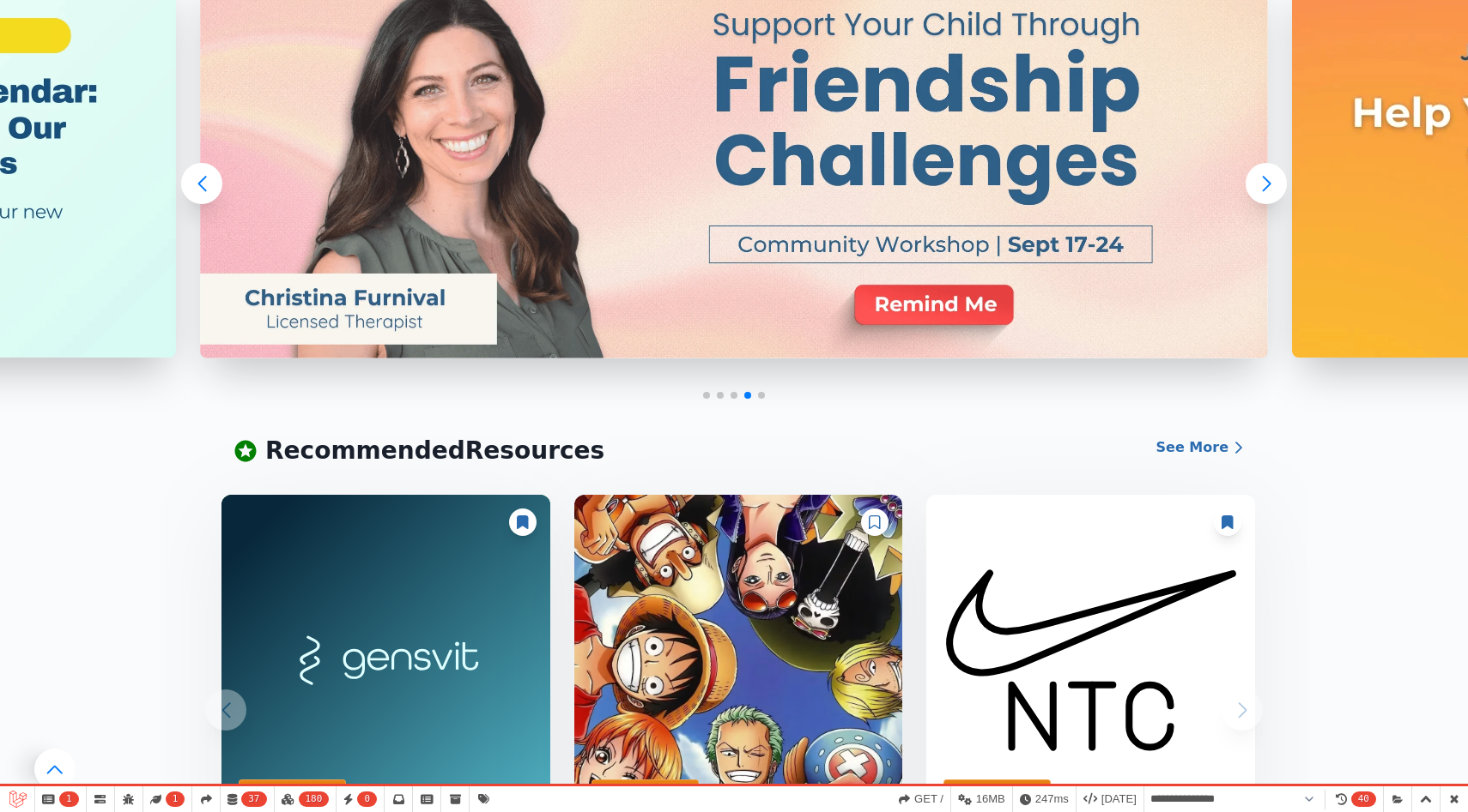
scroll to position [333, 0]
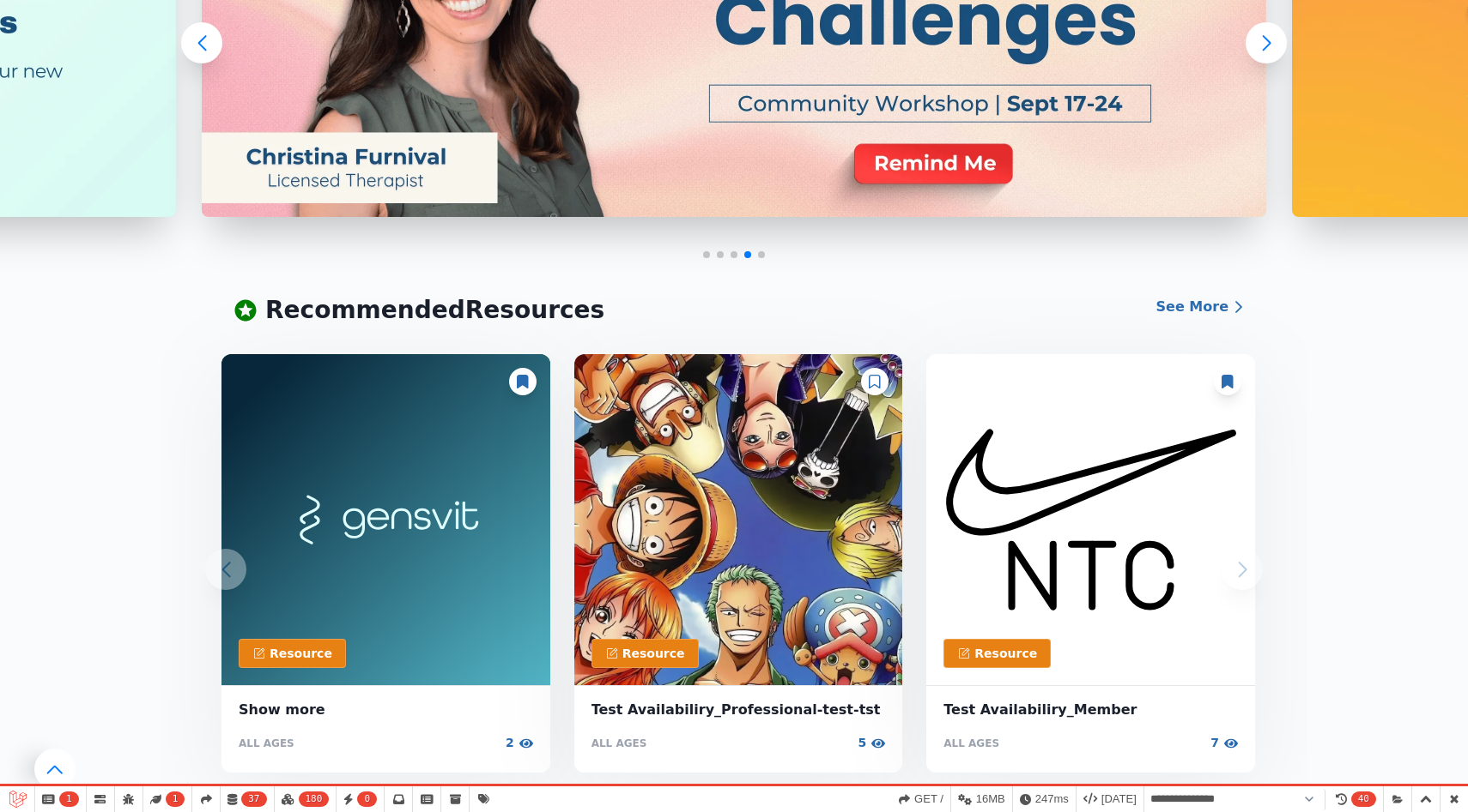
click at [875, 376] on icon at bounding box center [874, 381] width 12 height 13
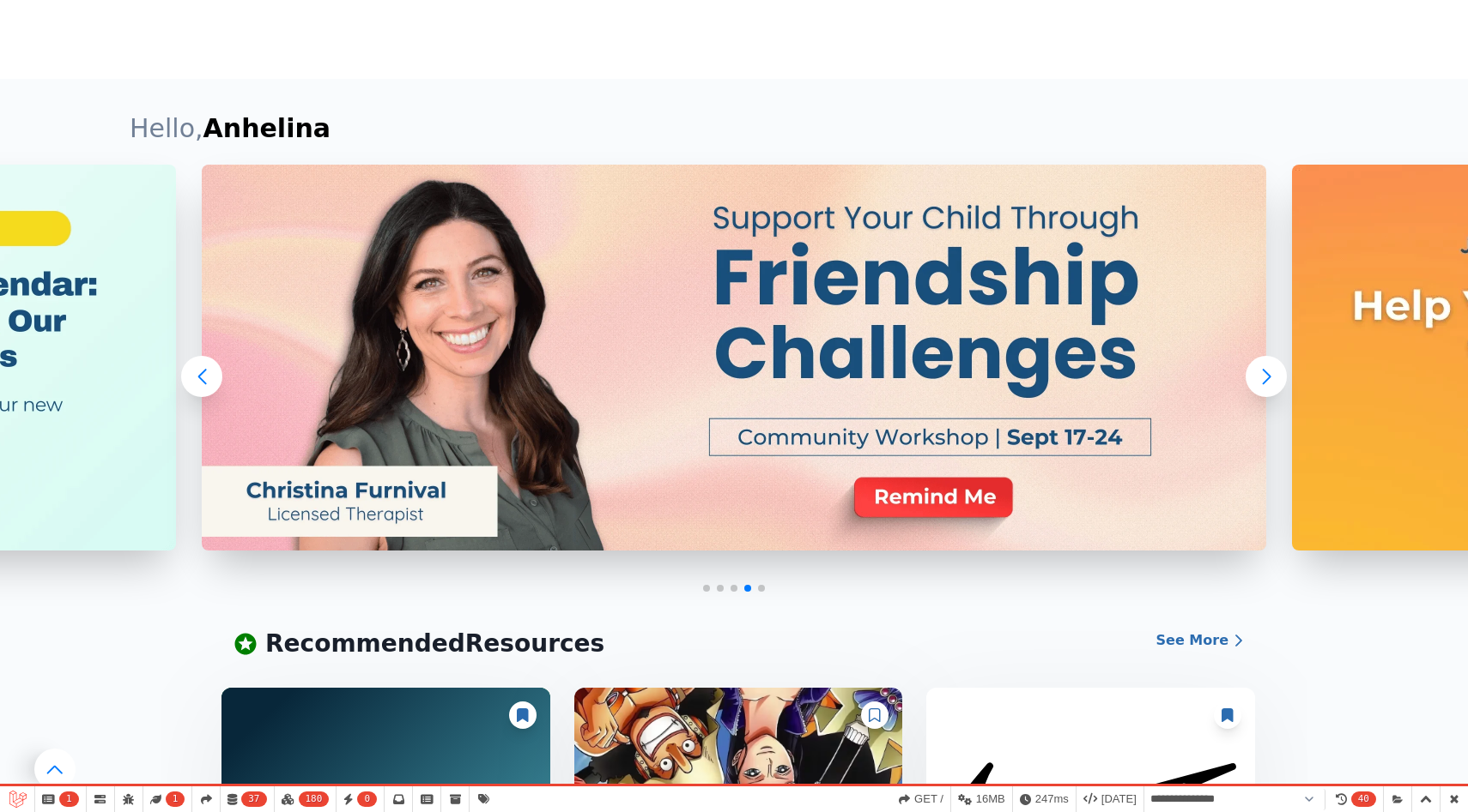
scroll to position [0, 0]
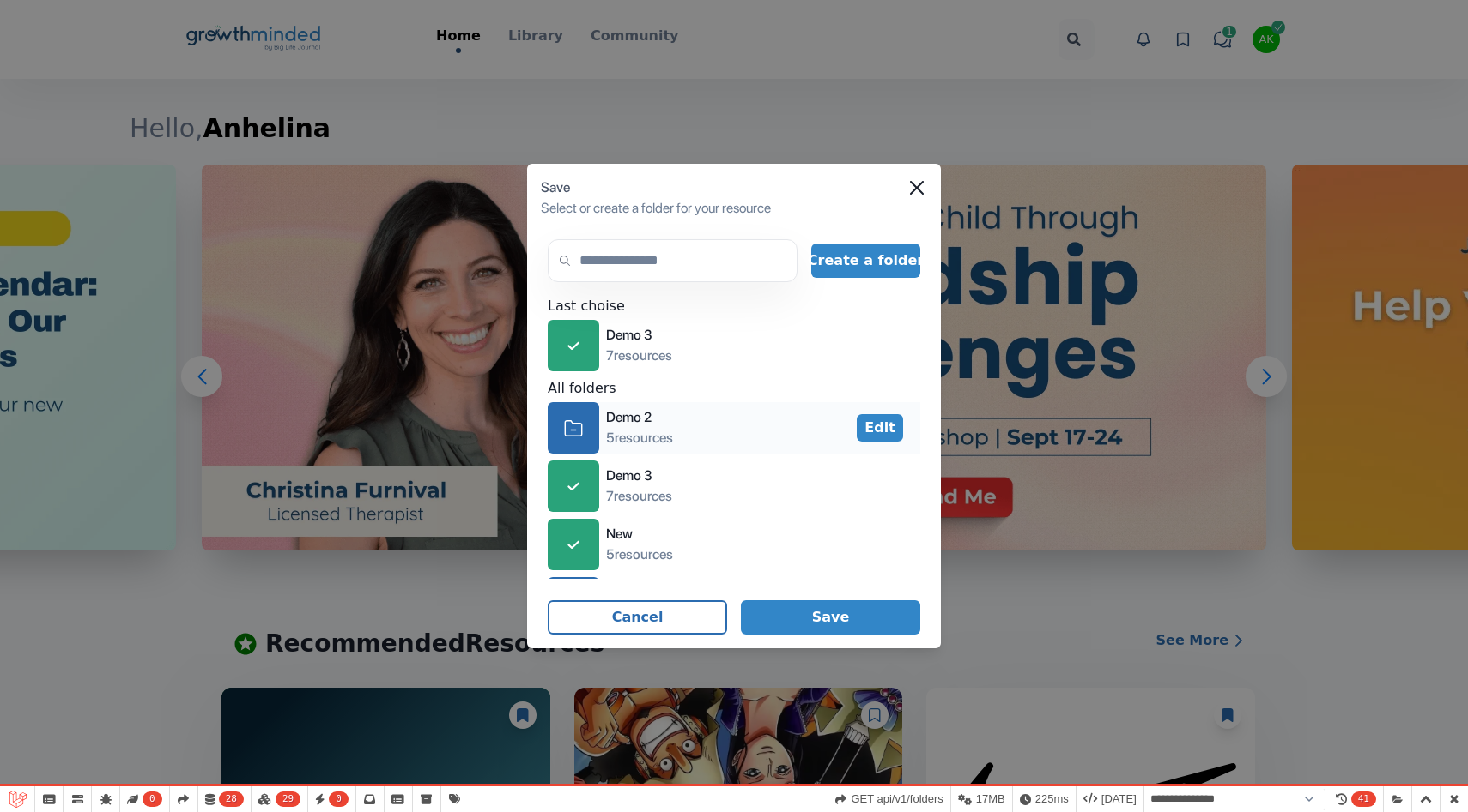
click at [591, 433] on div "icon-folder" at bounding box center [573, 428] width 51 height 51
click at [856, 605] on button "Save" at bounding box center [830, 618] width 179 height 34
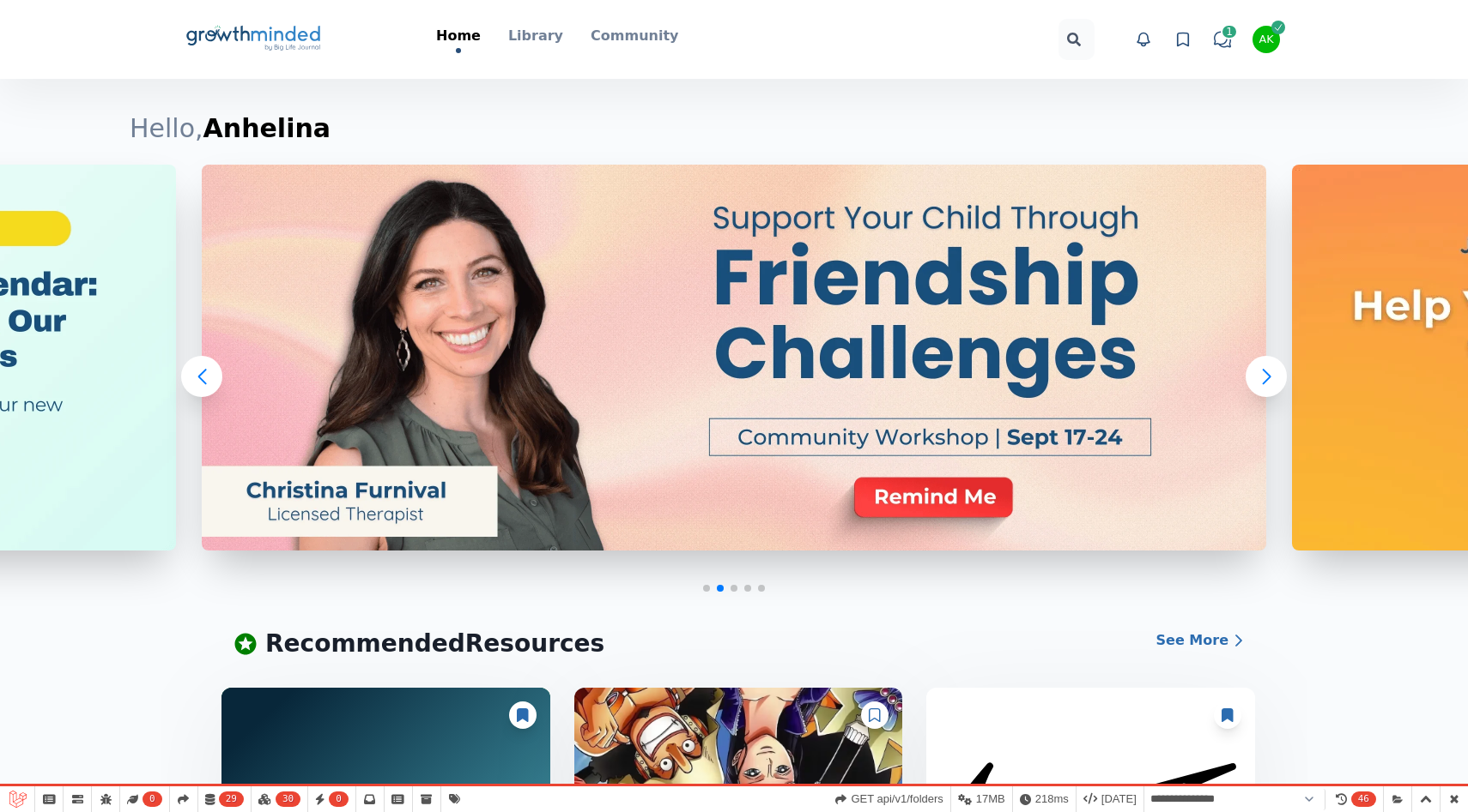
click at [555, 53] on div "Big Life Journal GrowthMinded Logo .cls-1{fill:#1b4c76}.cls-2{fill:#294e79}.cls…" at bounding box center [734, 39] width 1099 height 79
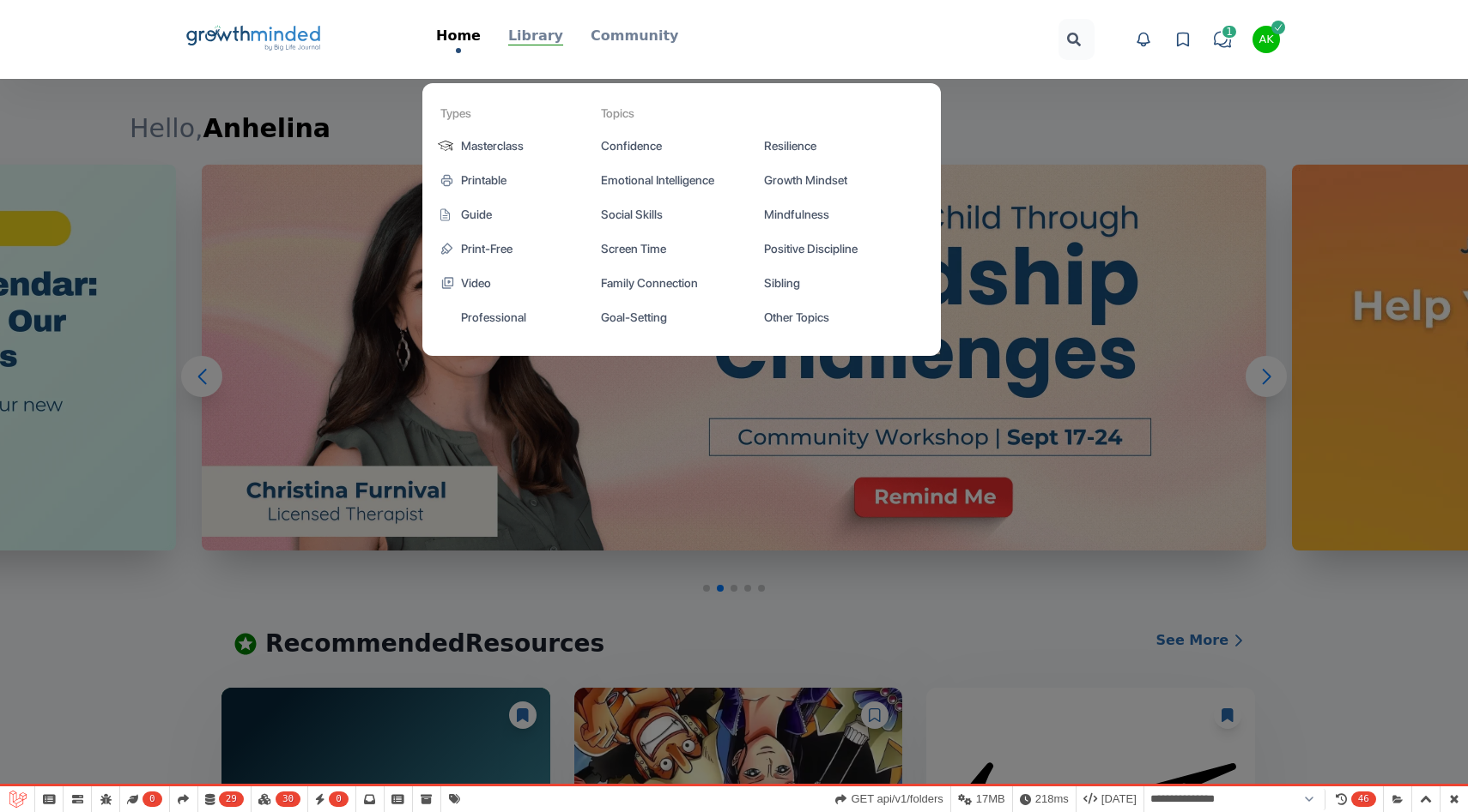
click at [537, 34] on p "Library" at bounding box center [535, 36] width 55 height 21
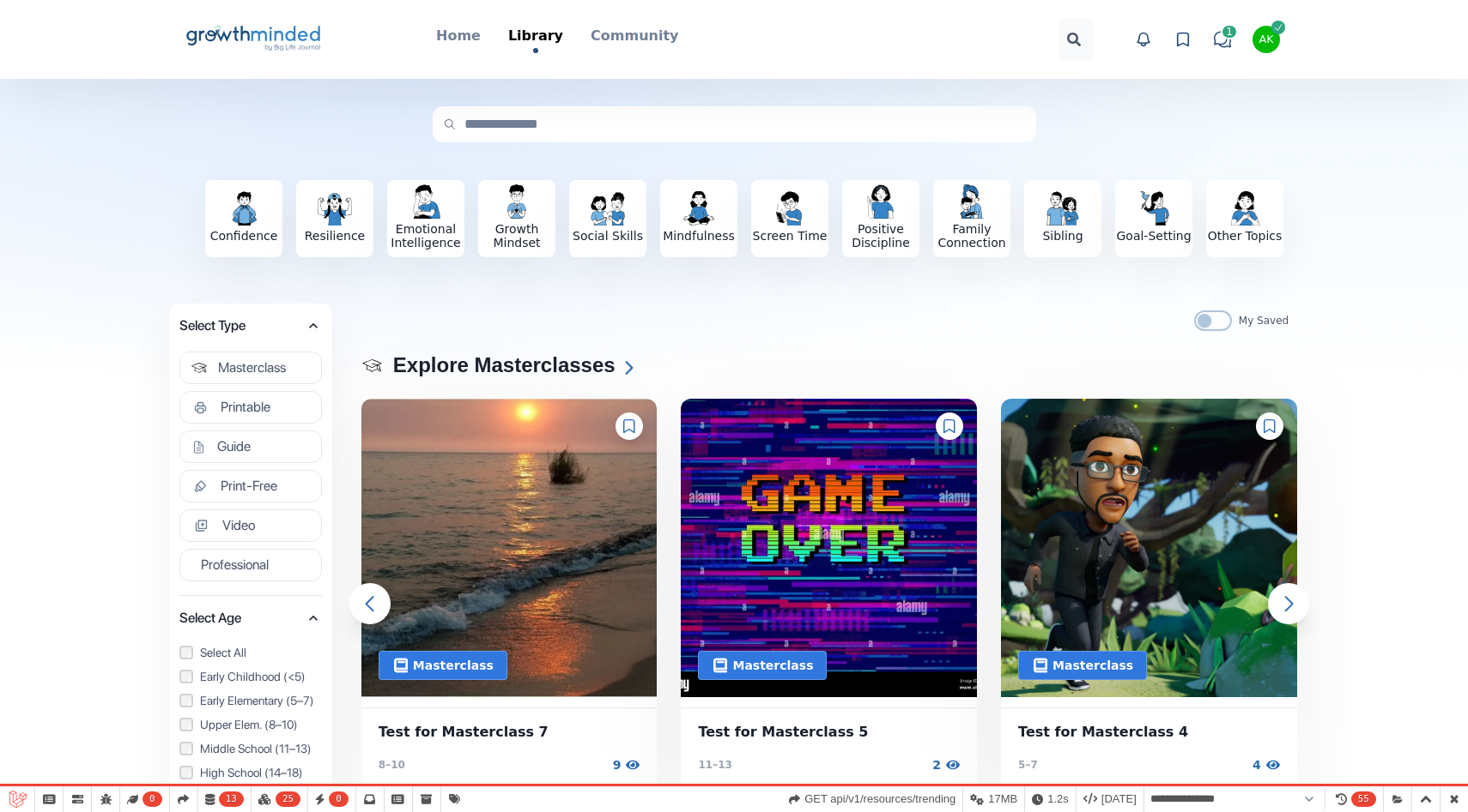
click at [627, 430] on icon at bounding box center [629, 426] width 12 height 13
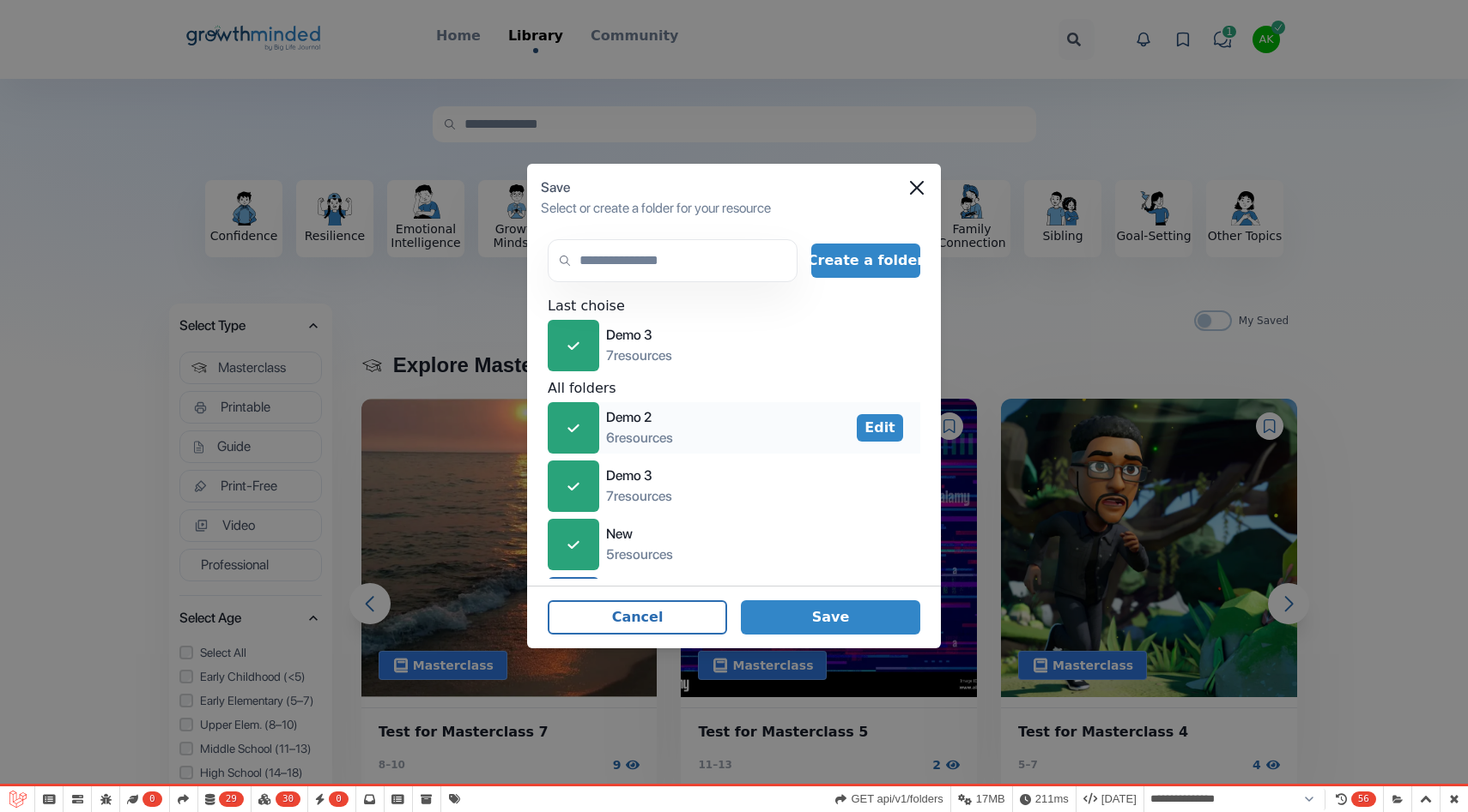
scroll to position [56, 0]
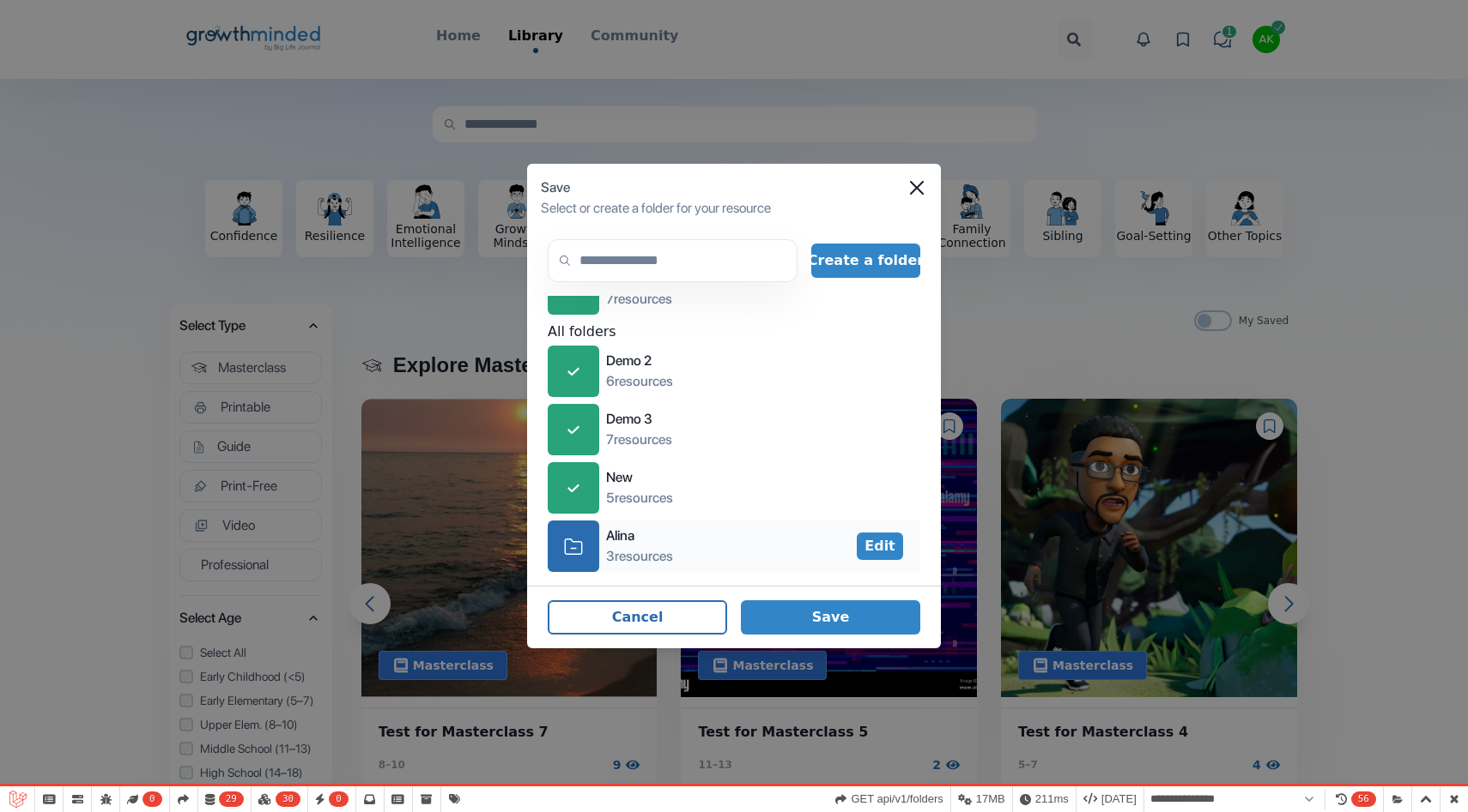
click at [763, 549] on div "icon-folder Alina 3 resources Edit" at bounding box center [734, 546] width 372 height 51
click at [840, 622] on button "Save" at bounding box center [830, 618] width 179 height 34
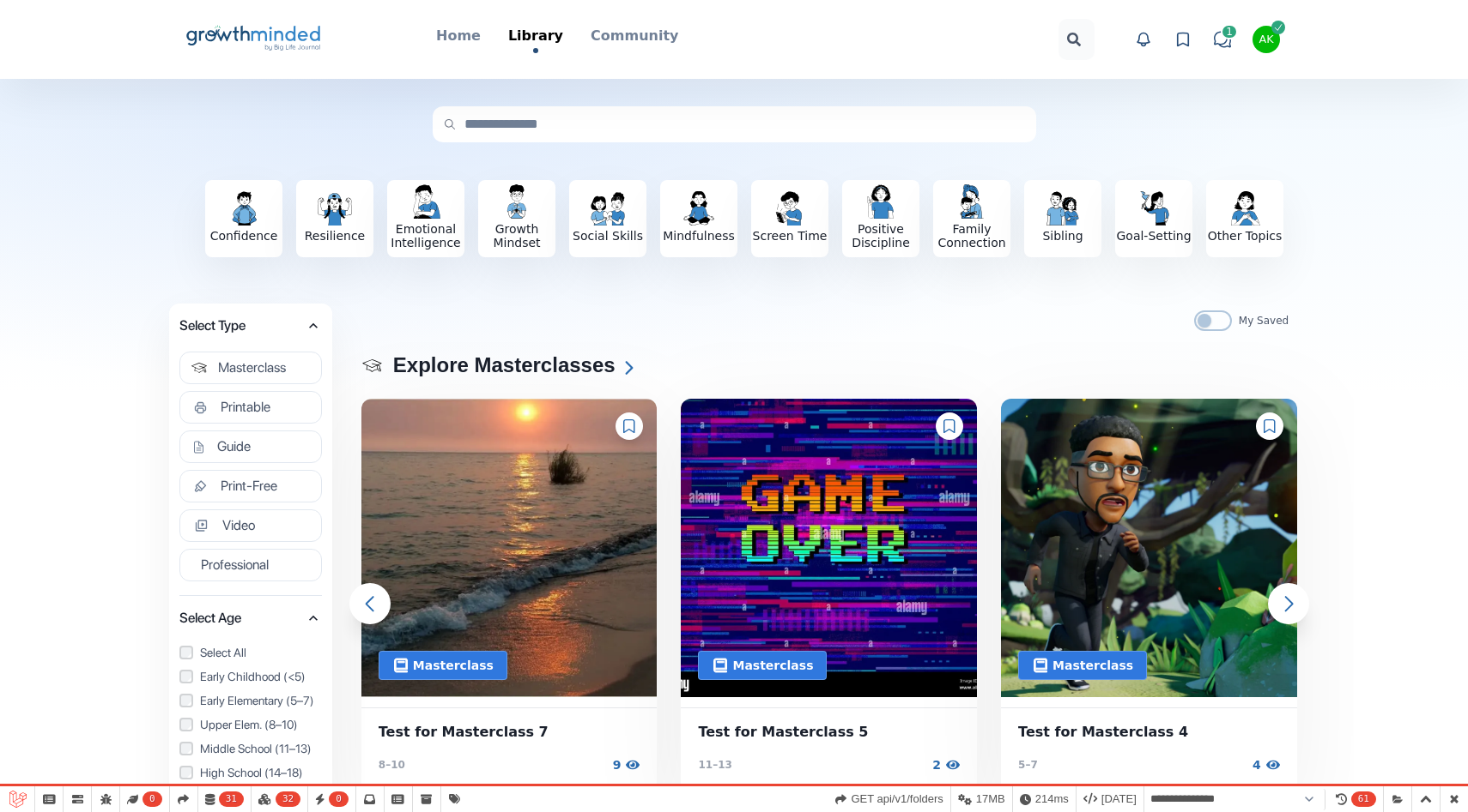
click at [830, 321] on div "My Saved" at bounding box center [829, 317] width 939 height 28
click at [949, 430] on icon at bounding box center [949, 426] width 12 height 13
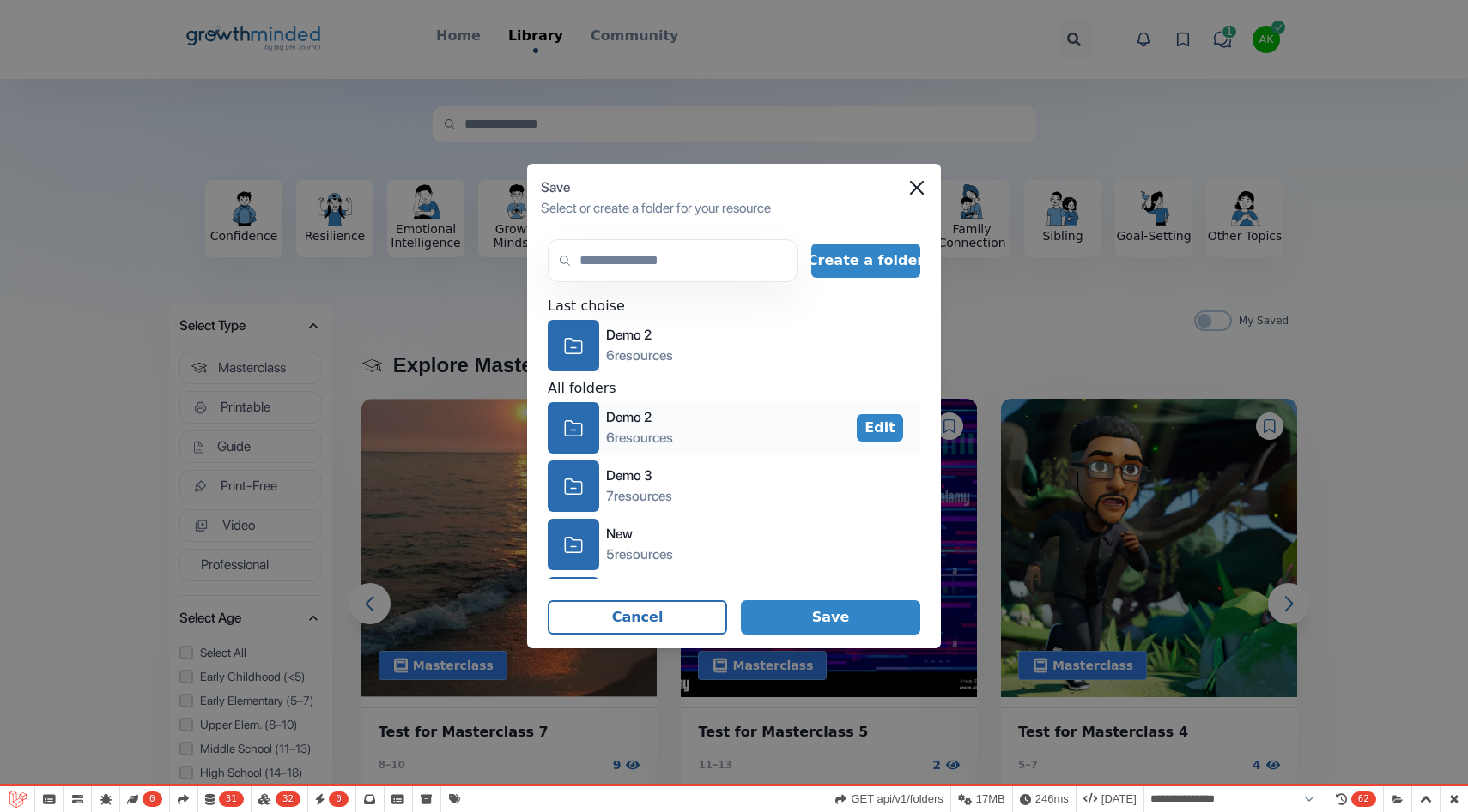
click at [598, 410] on div "icon-folder" at bounding box center [573, 428] width 51 height 51
click at [598, 503] on div "icon-folder" at bounding box center [573, 486] width 51 height 51
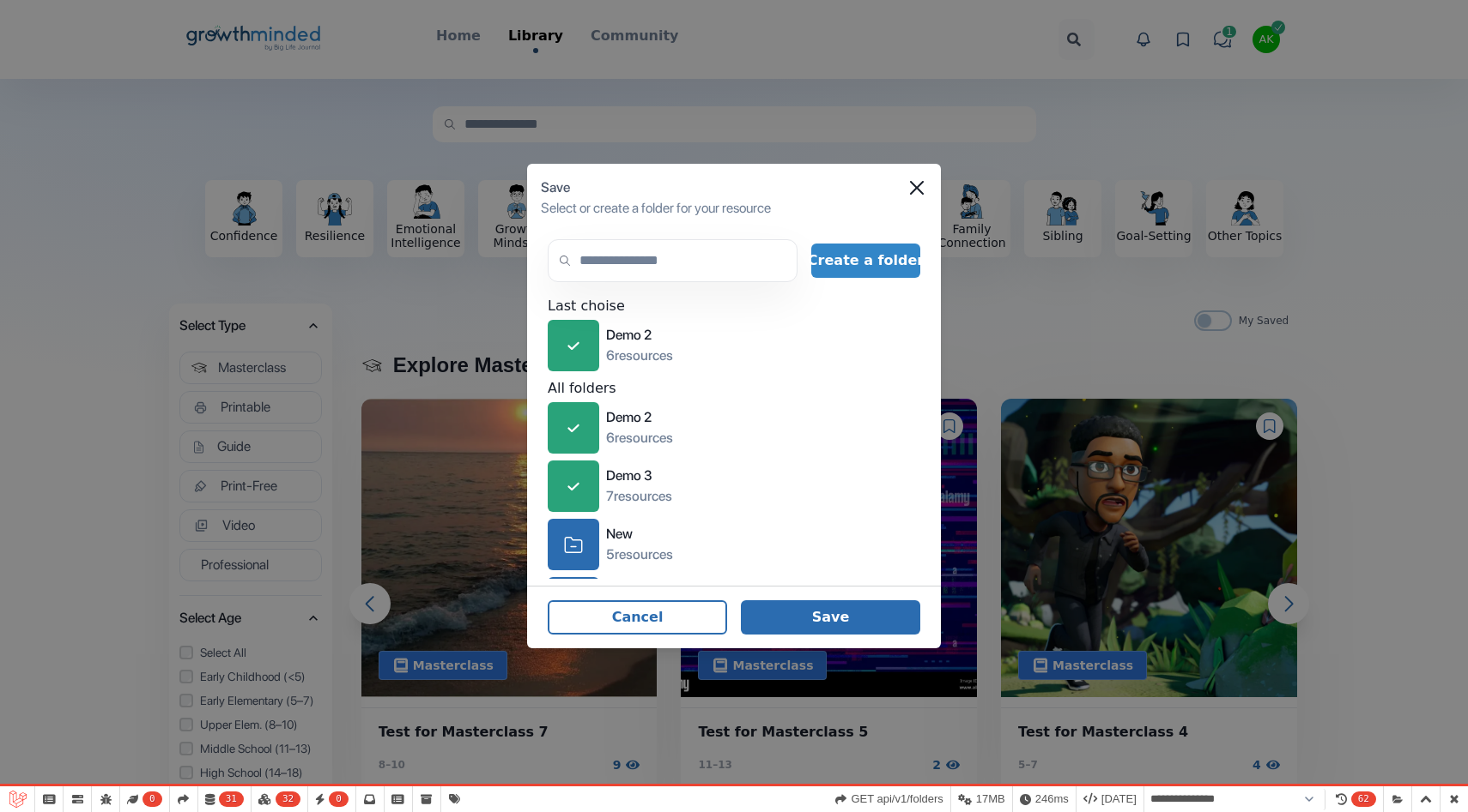
click at [854, 614] on button "Save" at bounding box center [830, 618] width 179 height 34
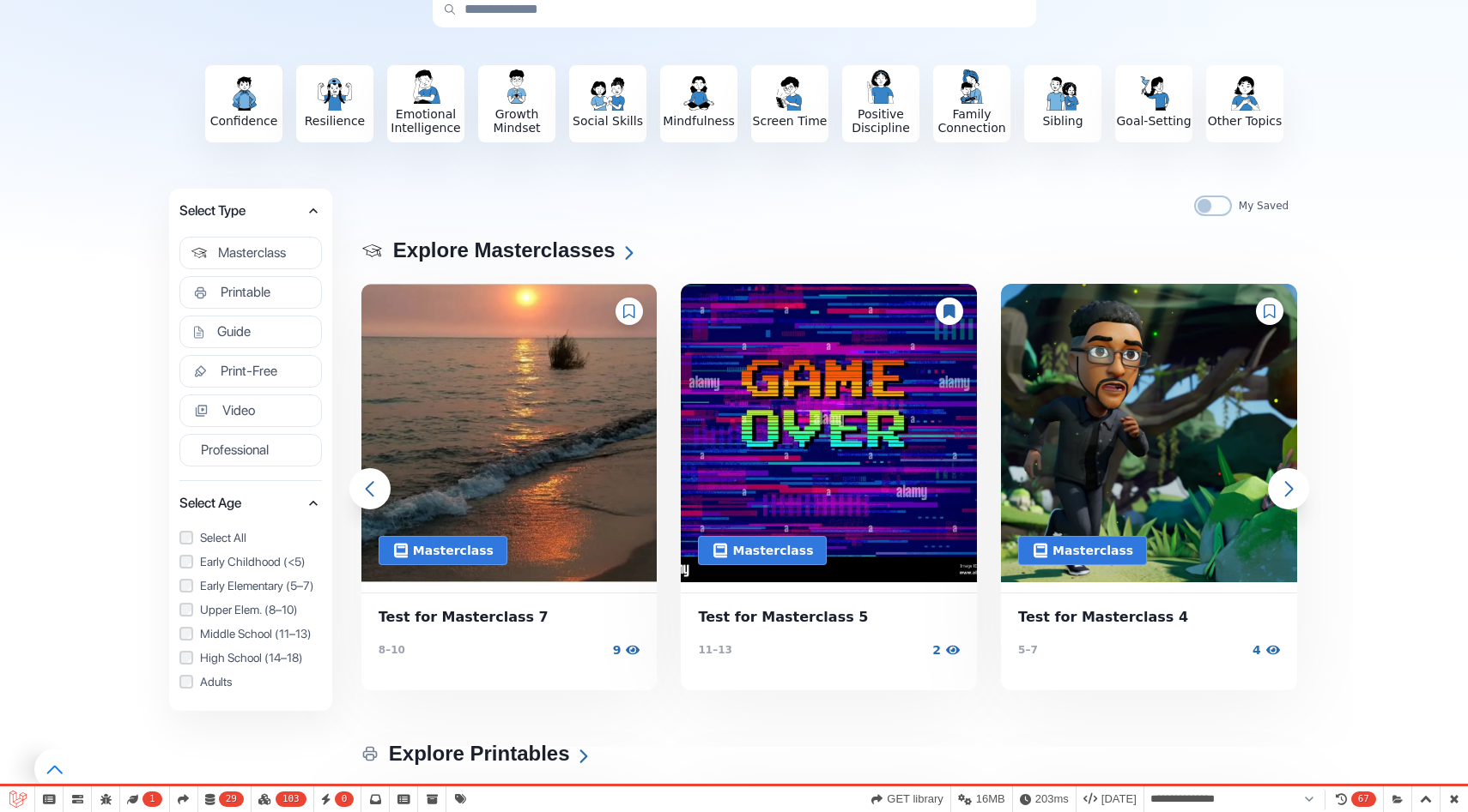
scroll to position [131, 0]
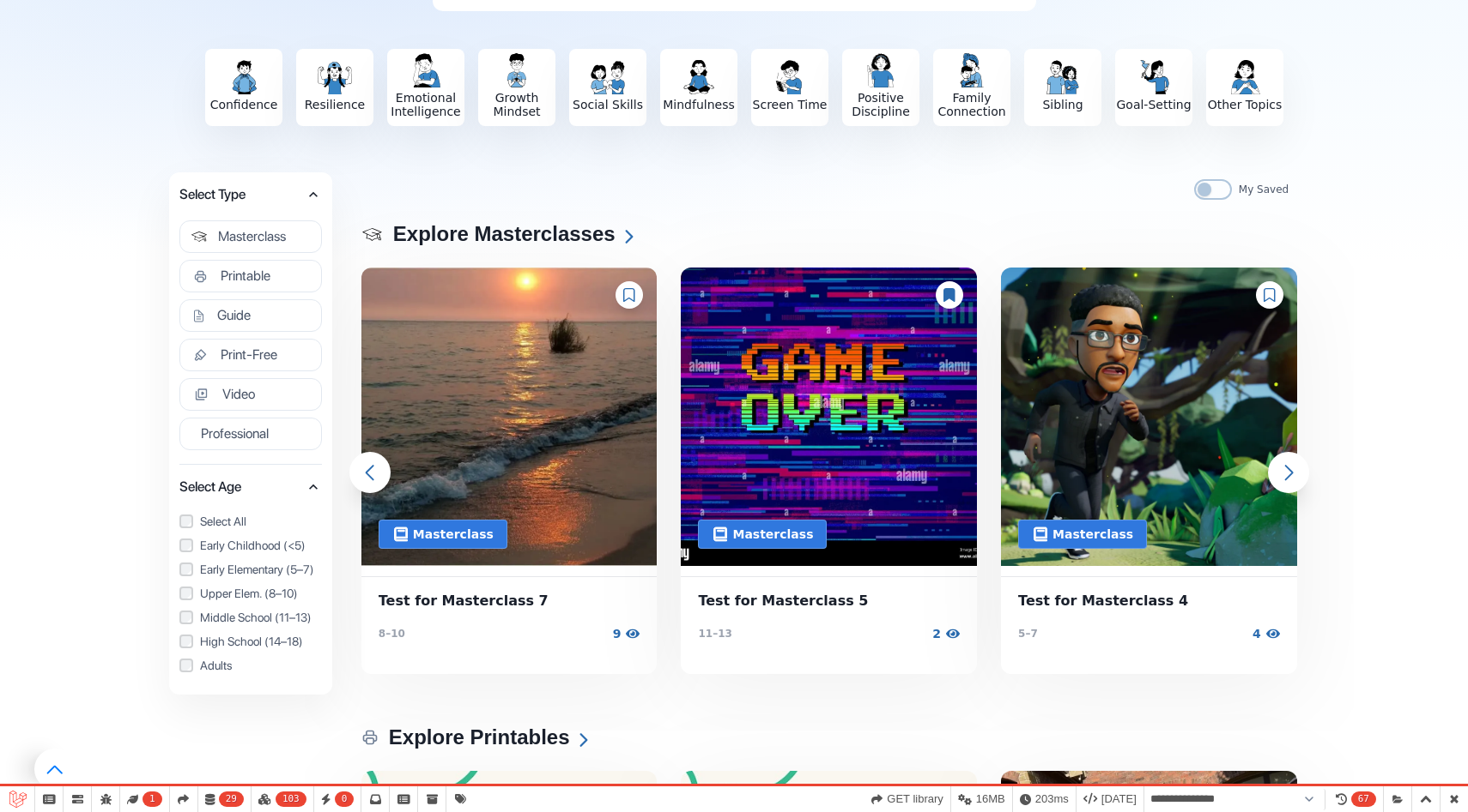
click at [1271, 295] on icon at bounding box center [1269, 295] width 12 height 13
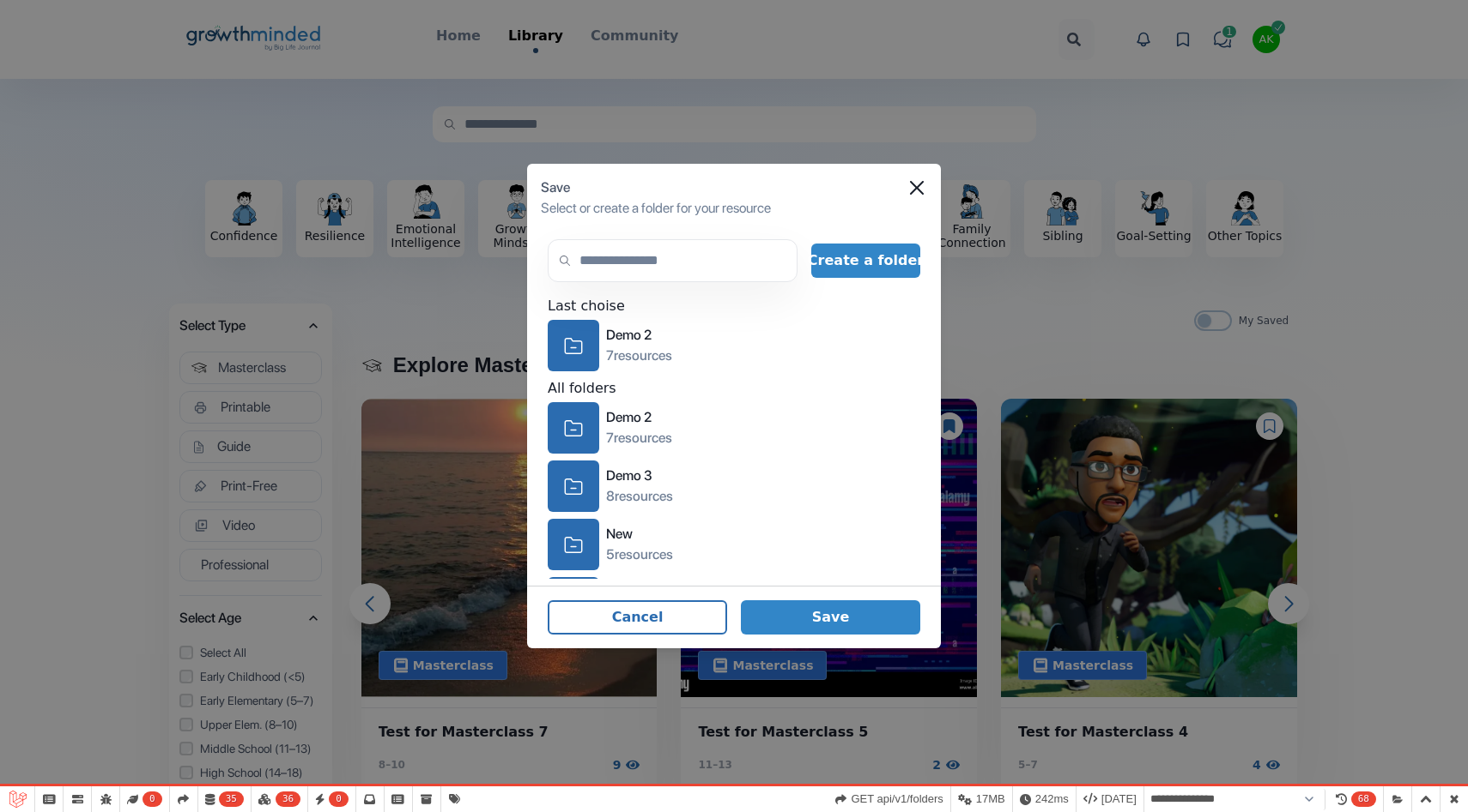
click at [662, 371] on div "Last choise icon-folder Demo 2 7 resources All folders icon-folder Demo 2 7 res…" at bounding box center [734, 437] width 372 height 283
click at [662, 479] on div "Demo 3" at bounding box center [639, 476] width 67 height 21
click at [830, 614] on button "Save" at bounding box center [830, 618] width 179 height 34
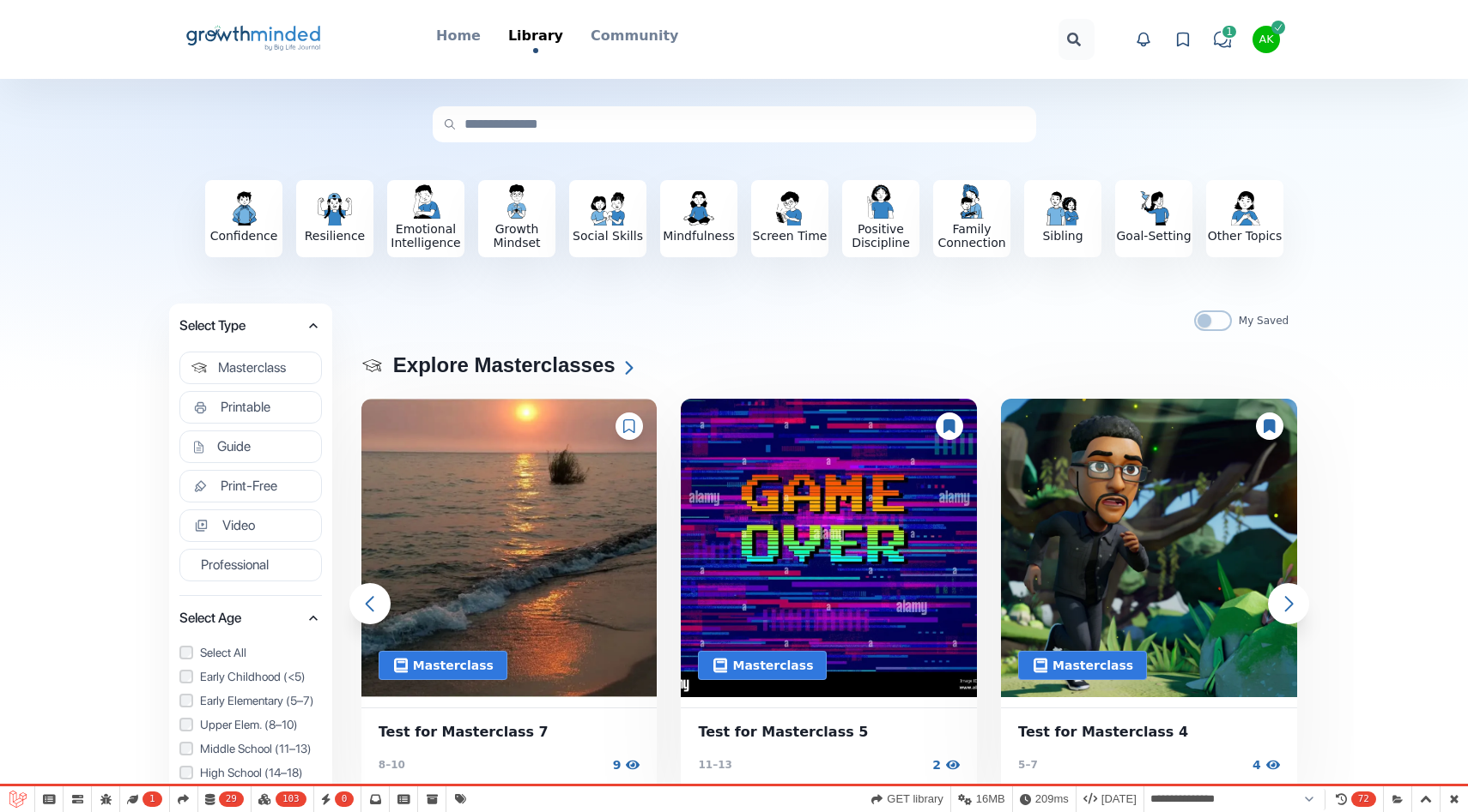
click at [1273, 426] on icon at bounding box center [1269, 426] width 11 height 13
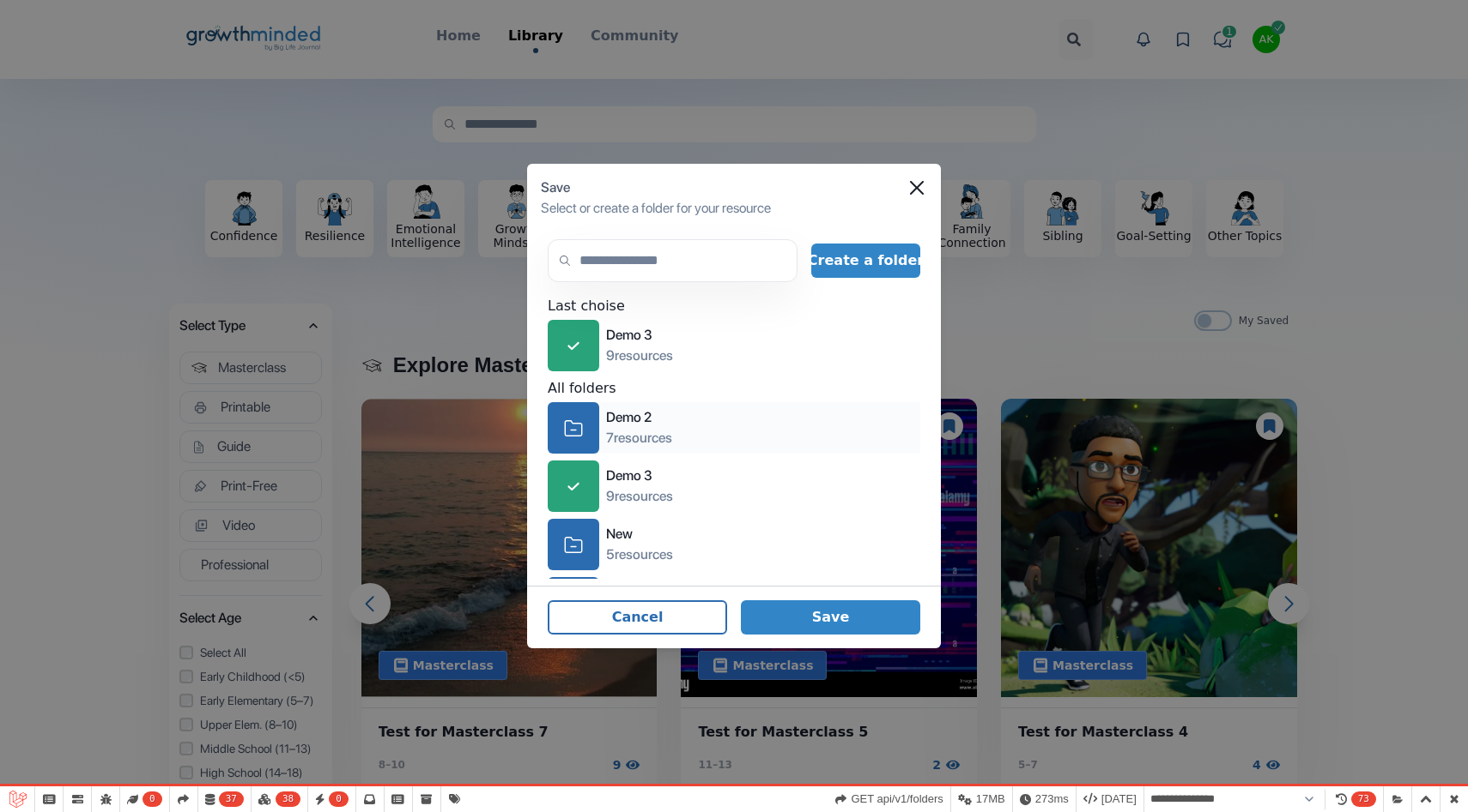
click at [580, 431] on icon "icon-folder" at bounding box center [573, 428] width 19 height 27
click at [590, 542] on div "icon-folder" at bounding box center [573, 544] width 51 height 51
click at [826, 589] on footer "Cancel Save" at bounding box center [734, 618] width 413 height 63
click at [826, 604] on button "Save" at bounding box center [830, 618] width 179 height 34
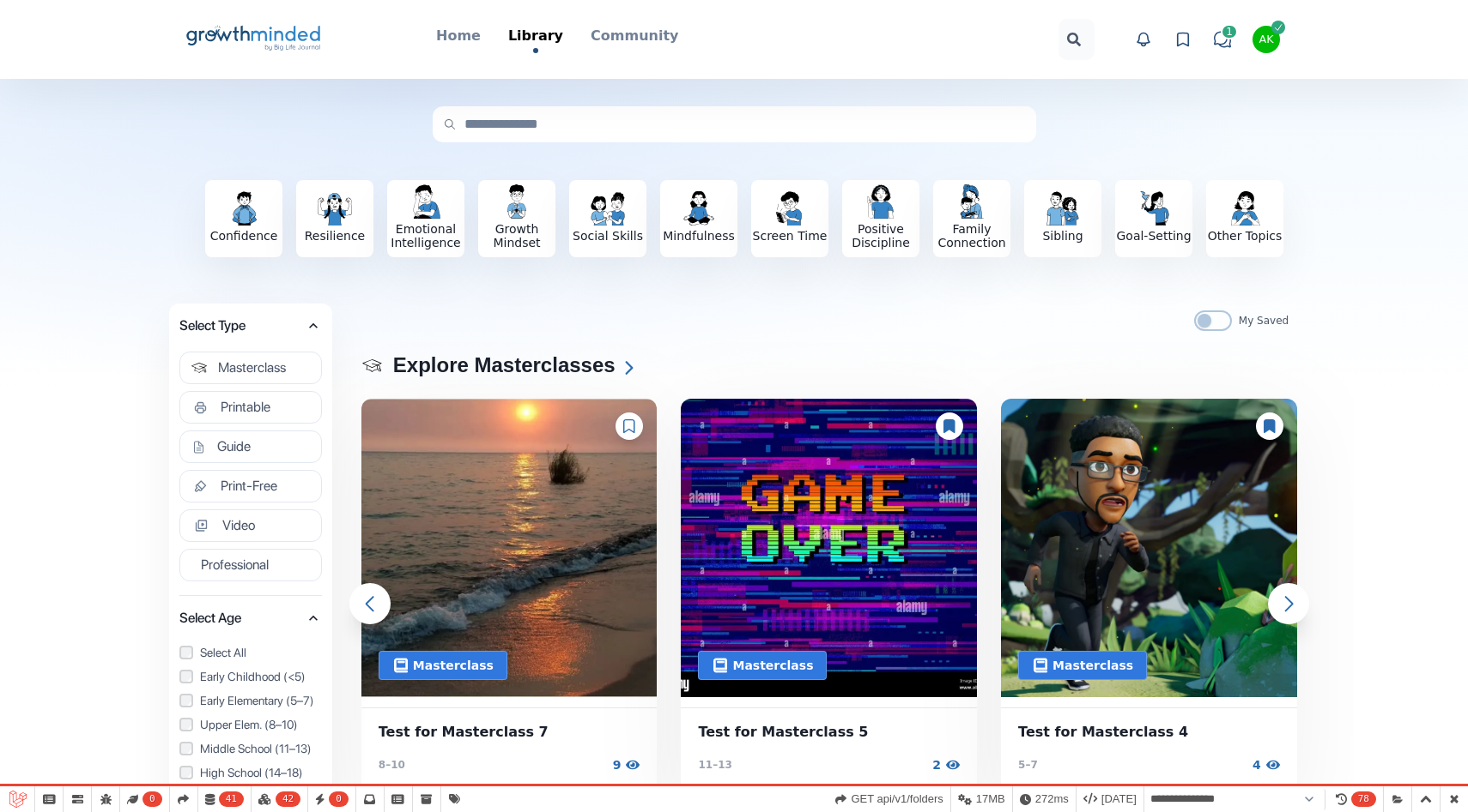
click at [628, 424] on icon at bounding box center [629, 426] width 12 height 13
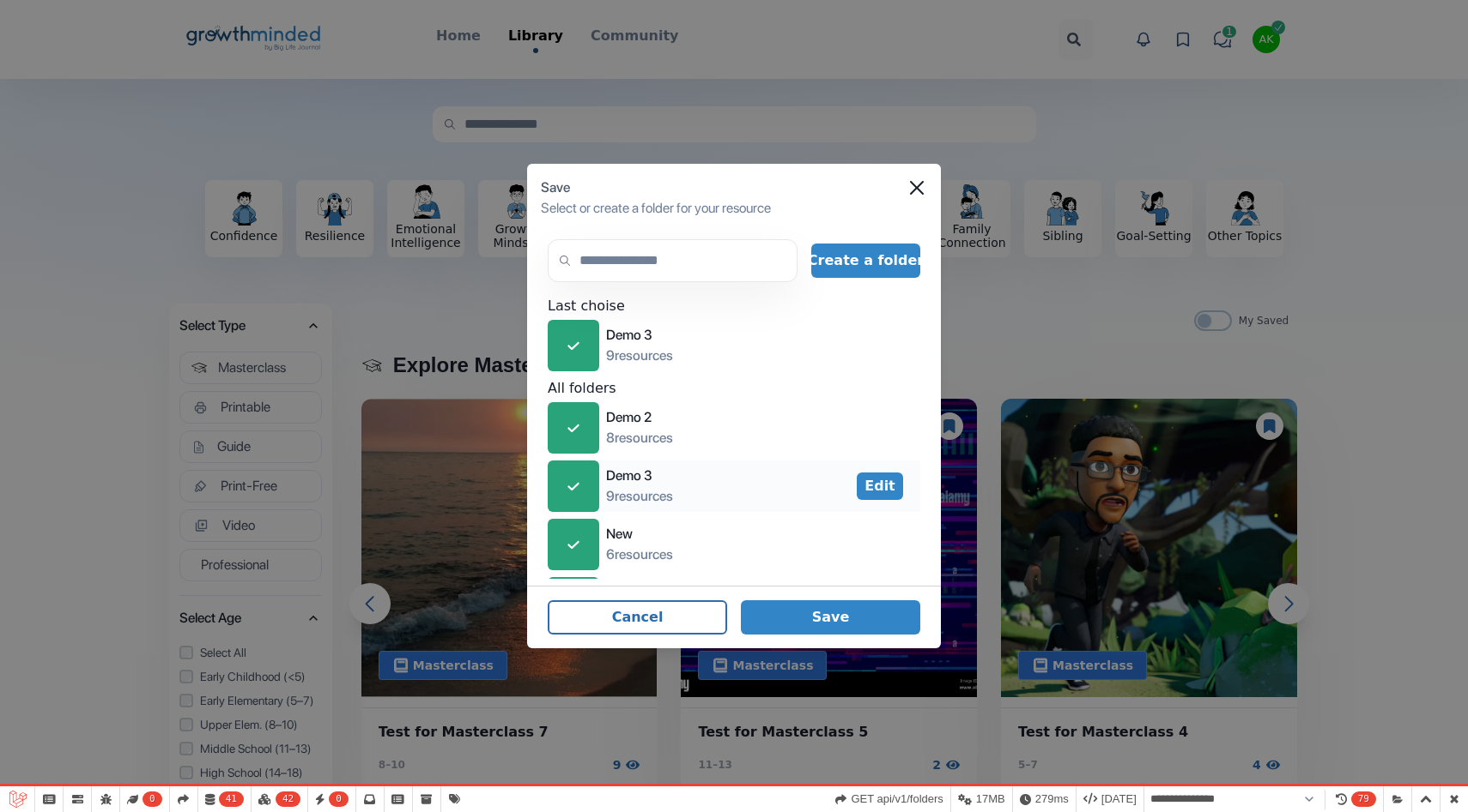
scroll to position [56, 0]
click at [596, 478] on div "icon-check" at bounding box center [573, 488] width 51 height 51
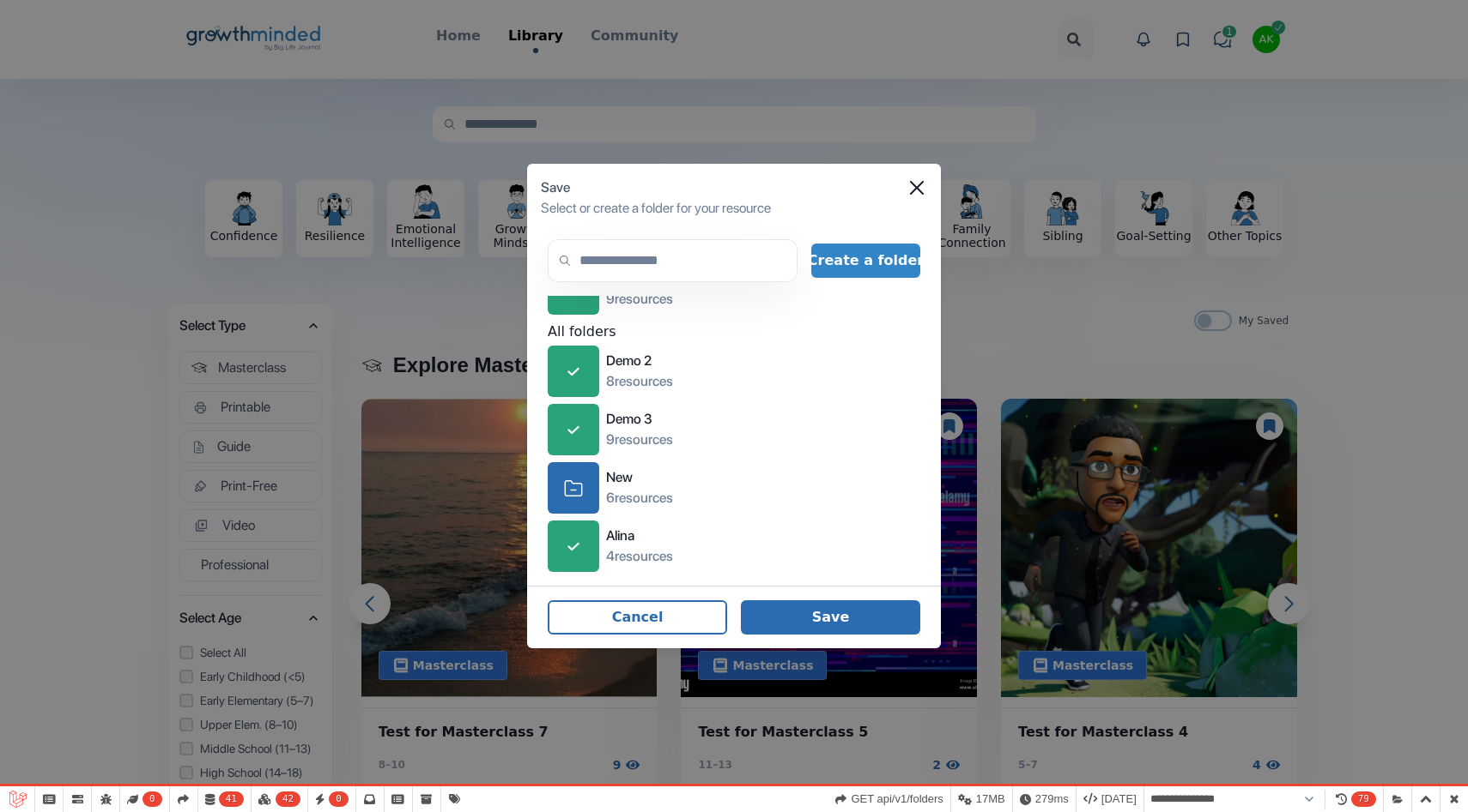
click at [842, 607] on button "Save" at bounding box center [830, 618] width 179 height 34
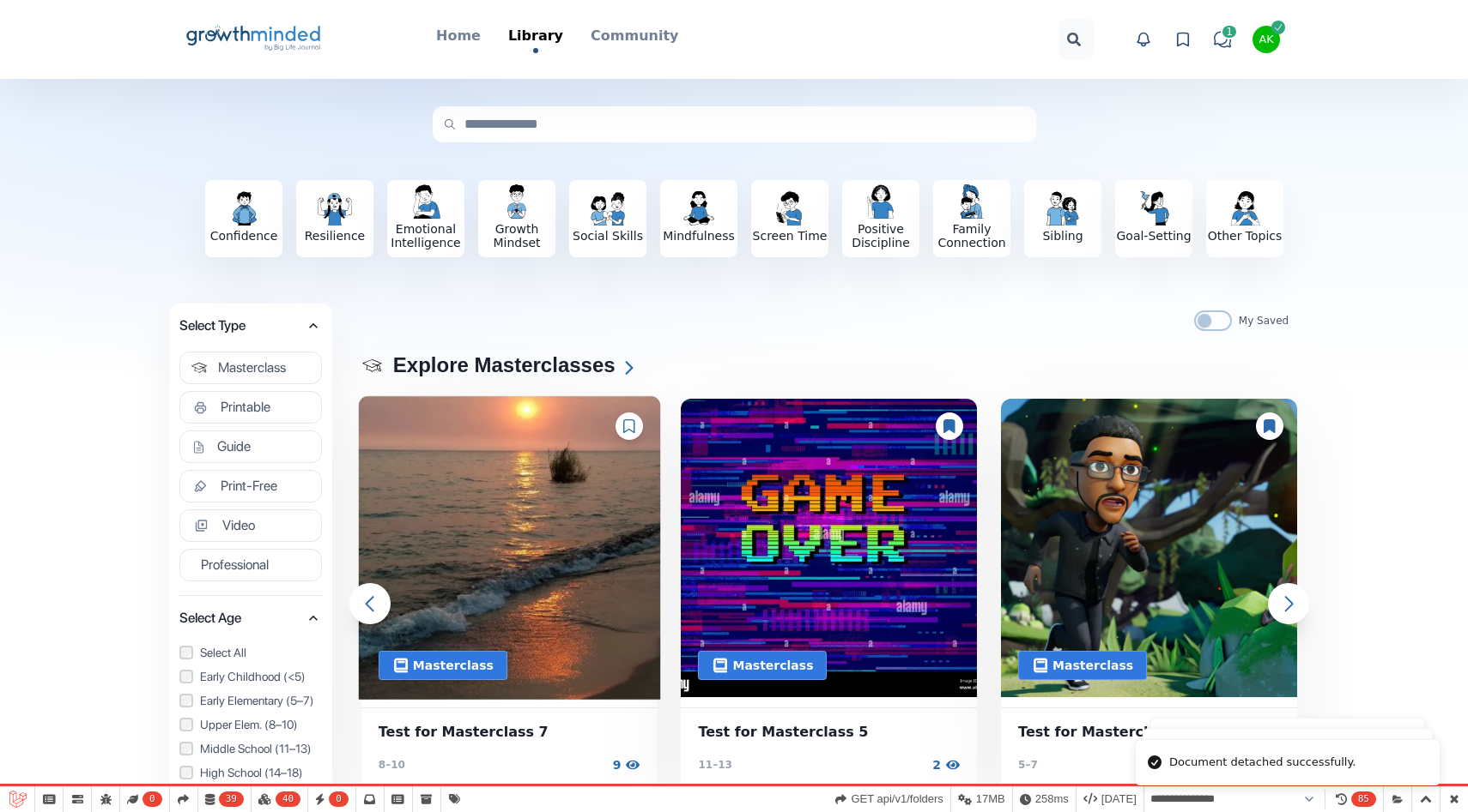
click at [494, 578] on img at bounding box center [508, 548] width 302 height 305
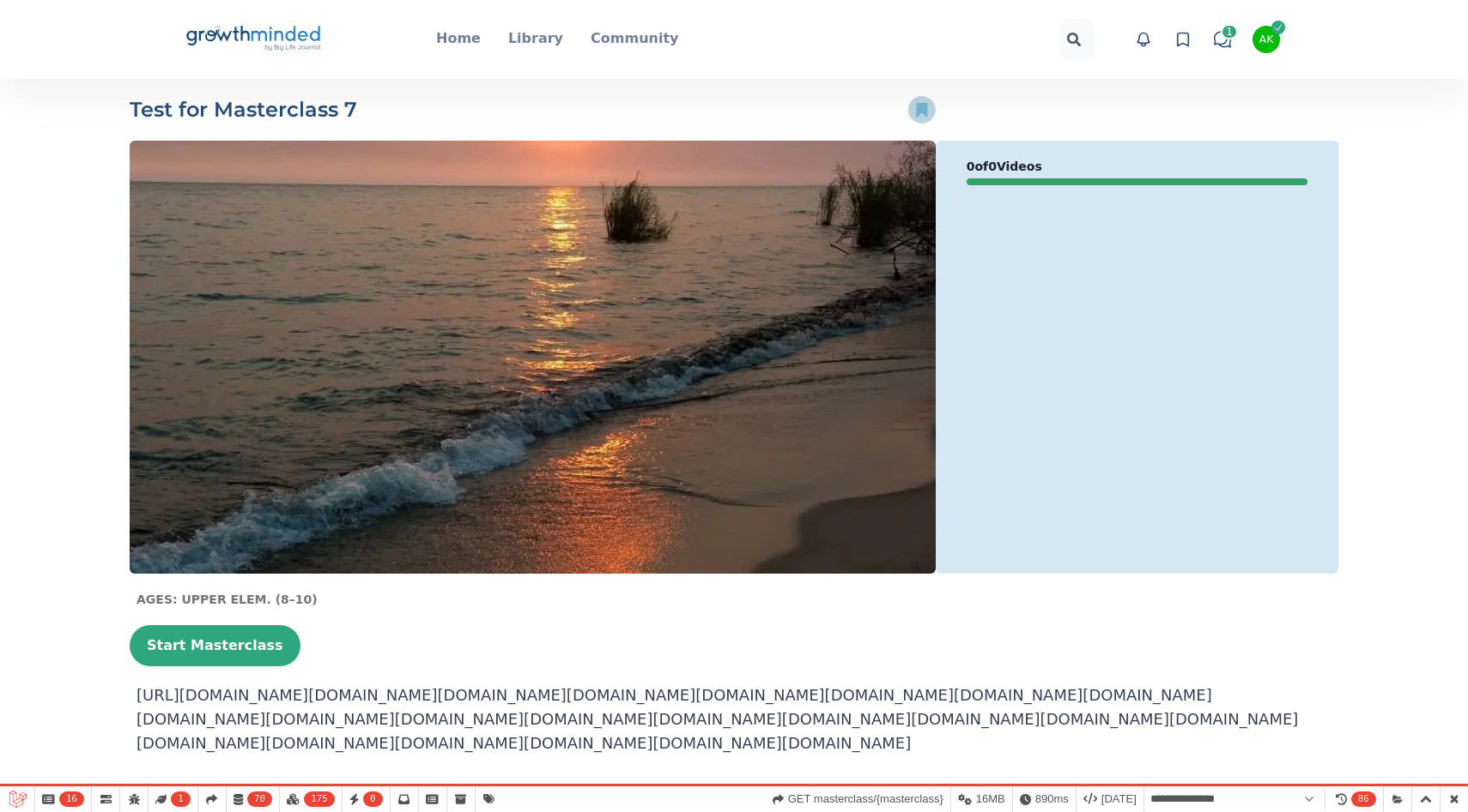
click at [920, 112] on icon at bounding box center [921, 110] width 11 height 14
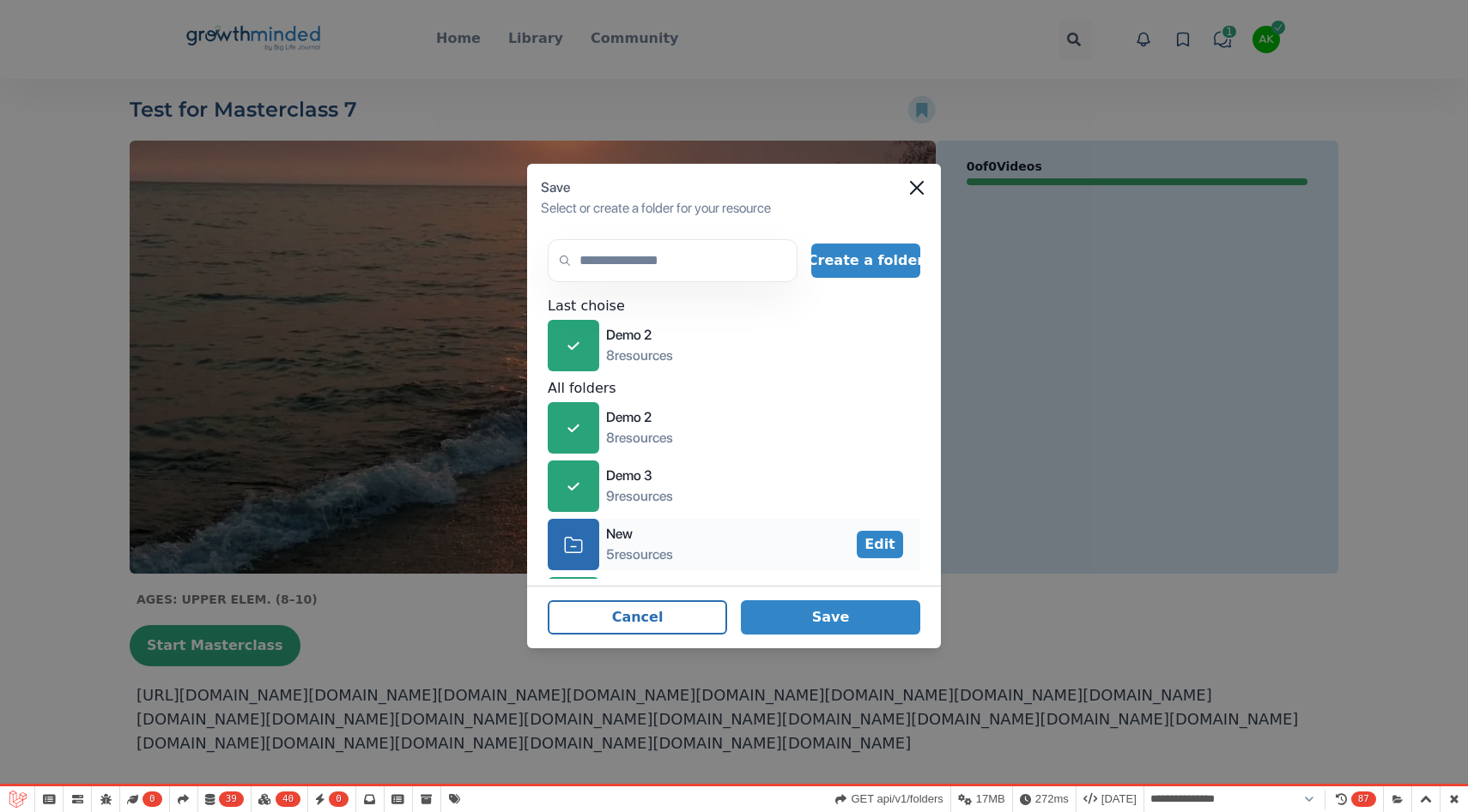
click at [678, 541] on div "icon-folder New 5 resources Edit" at bounding box center [734, 544] width 372 height 51
click at [864, 630] on button "Save" at bounding box center [830, 618] width 179 height 34
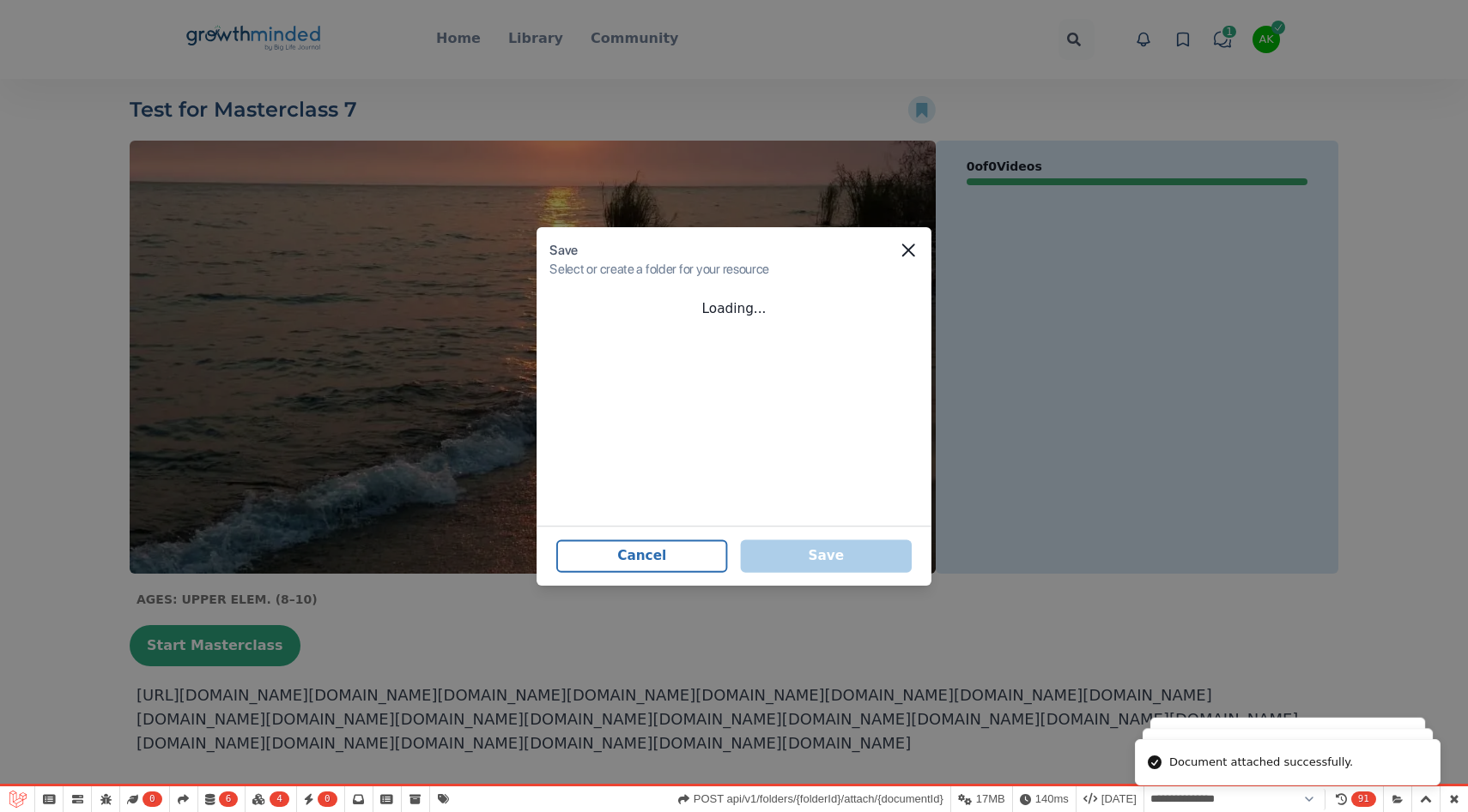
select select "**********"
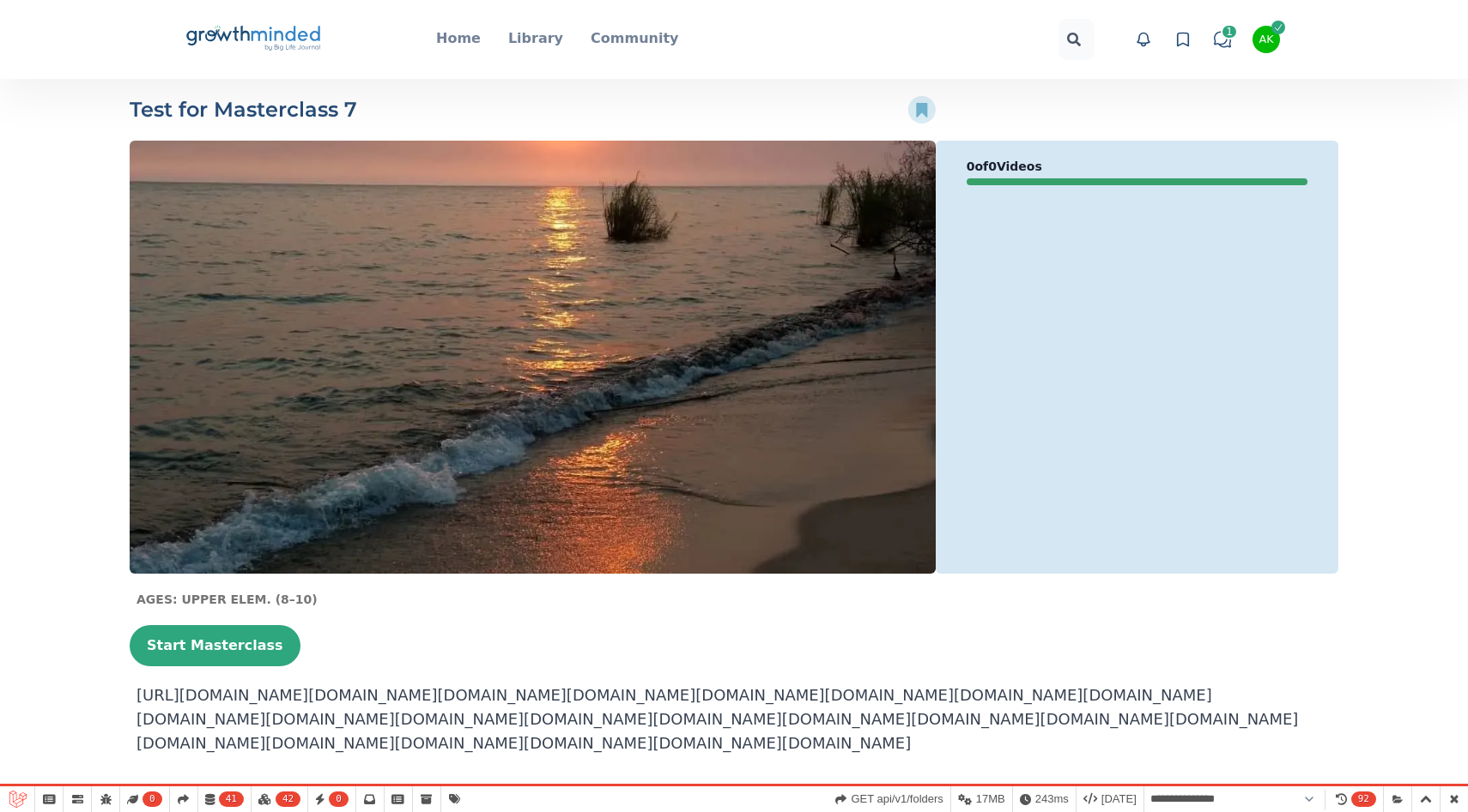
click at [267, 49] on icon "Big Life Journal GrowthMinded Logo .cls-1{fill:#1b4c76}.cls-2{fill:#294e79}.cls…" at bounding box center [254, 39] width 138 height 41
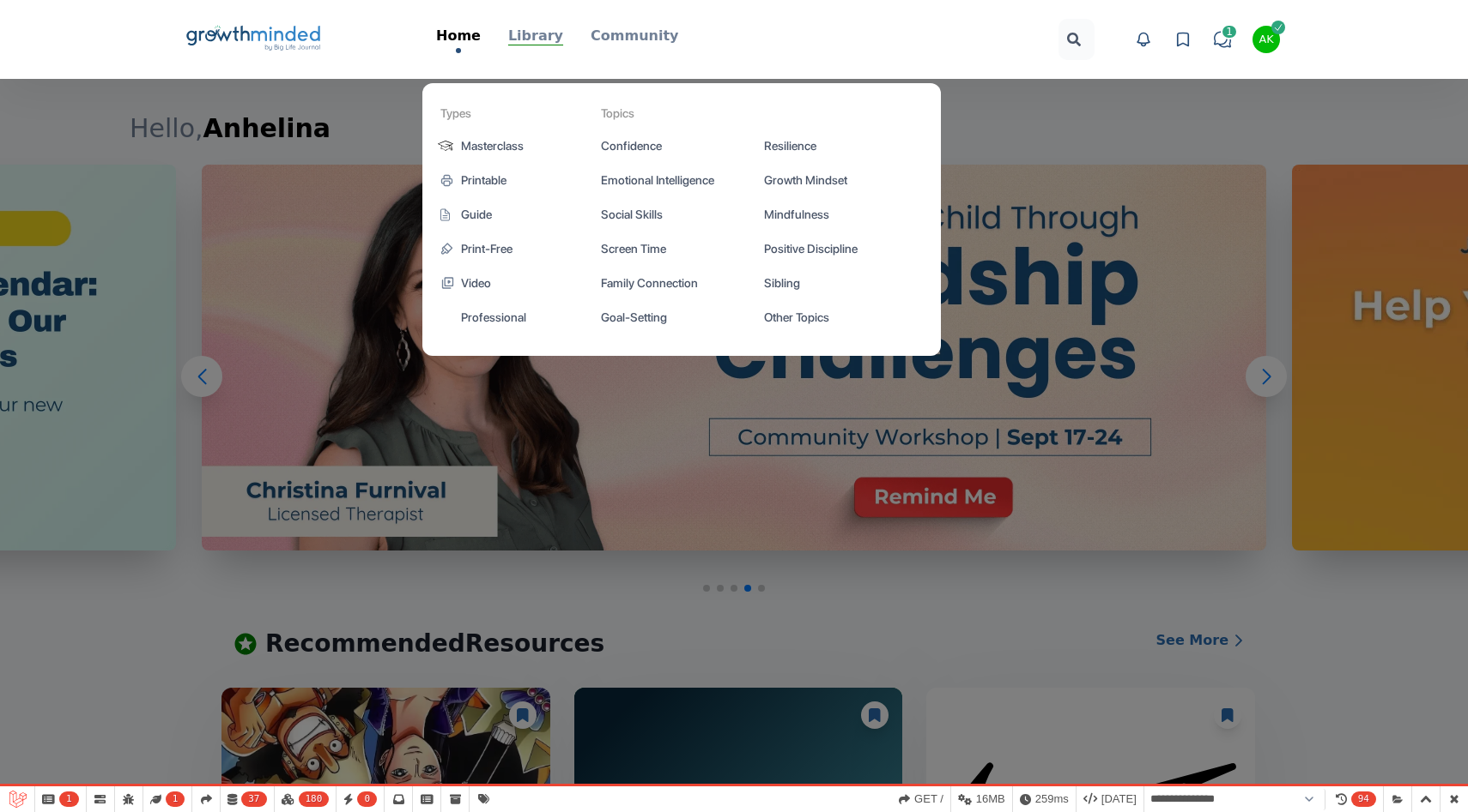
click at [534, 31] on p "Library" at bounding box center [535, 36] width 55 height 21
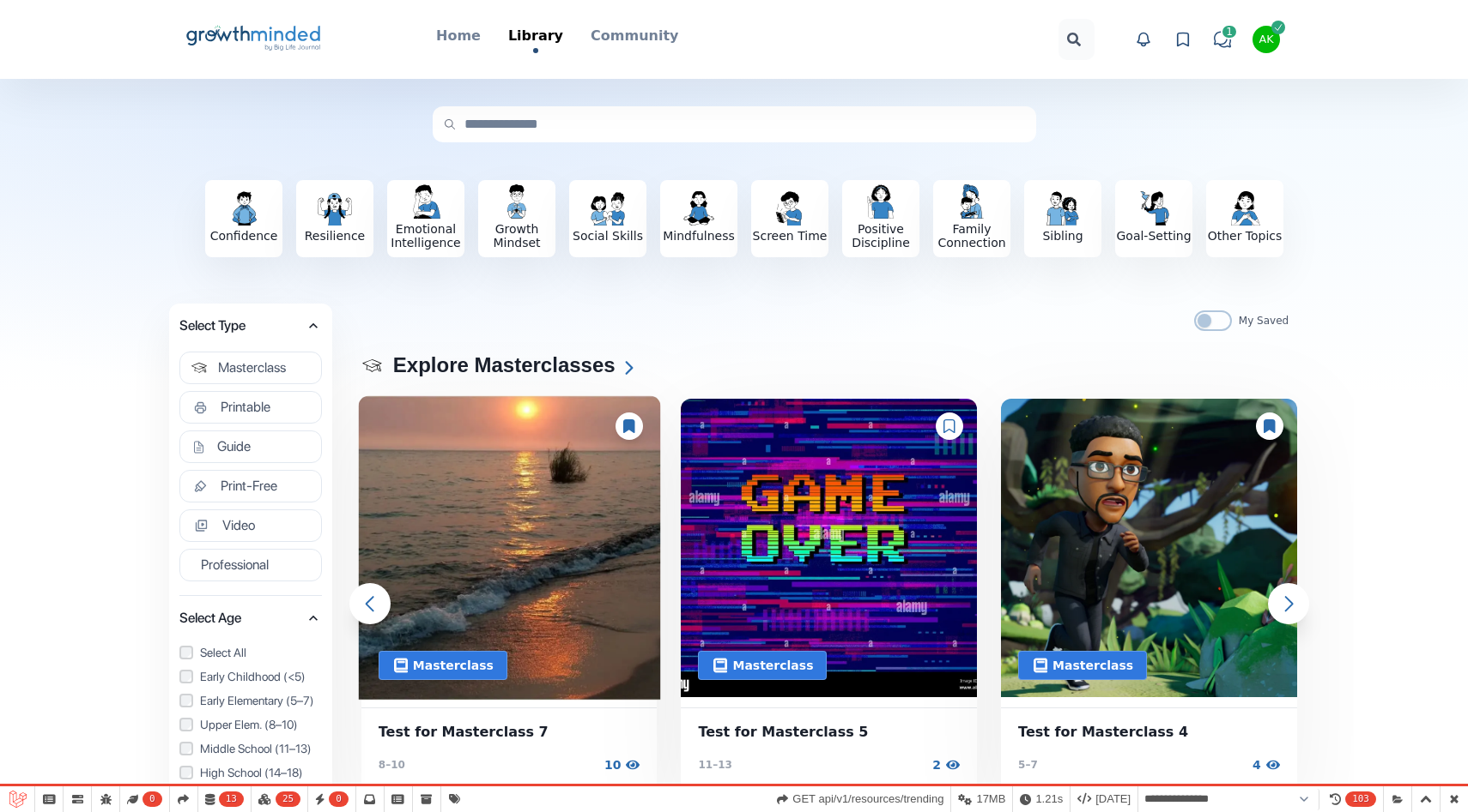
click at [456, 557] on img at bounding box center [508, 548] width 302 height 305
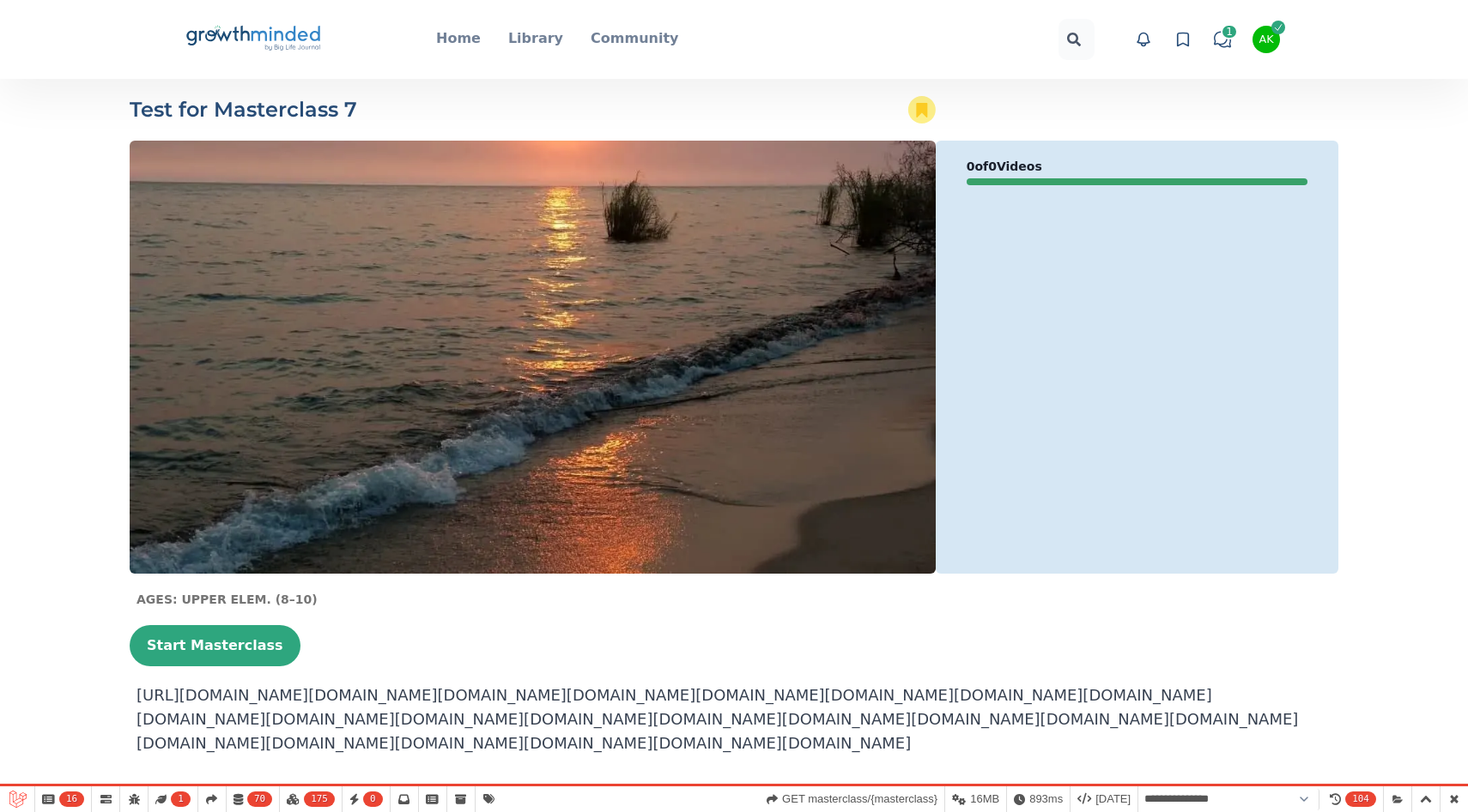
click at [233, 33] on icon "Big Life Journal GrowthMinded Logo .cls-1{fill:#1b4c76}.cls-2{fill:#294e79}.cls…" at bounding box center [254, 39] width 138 height 41
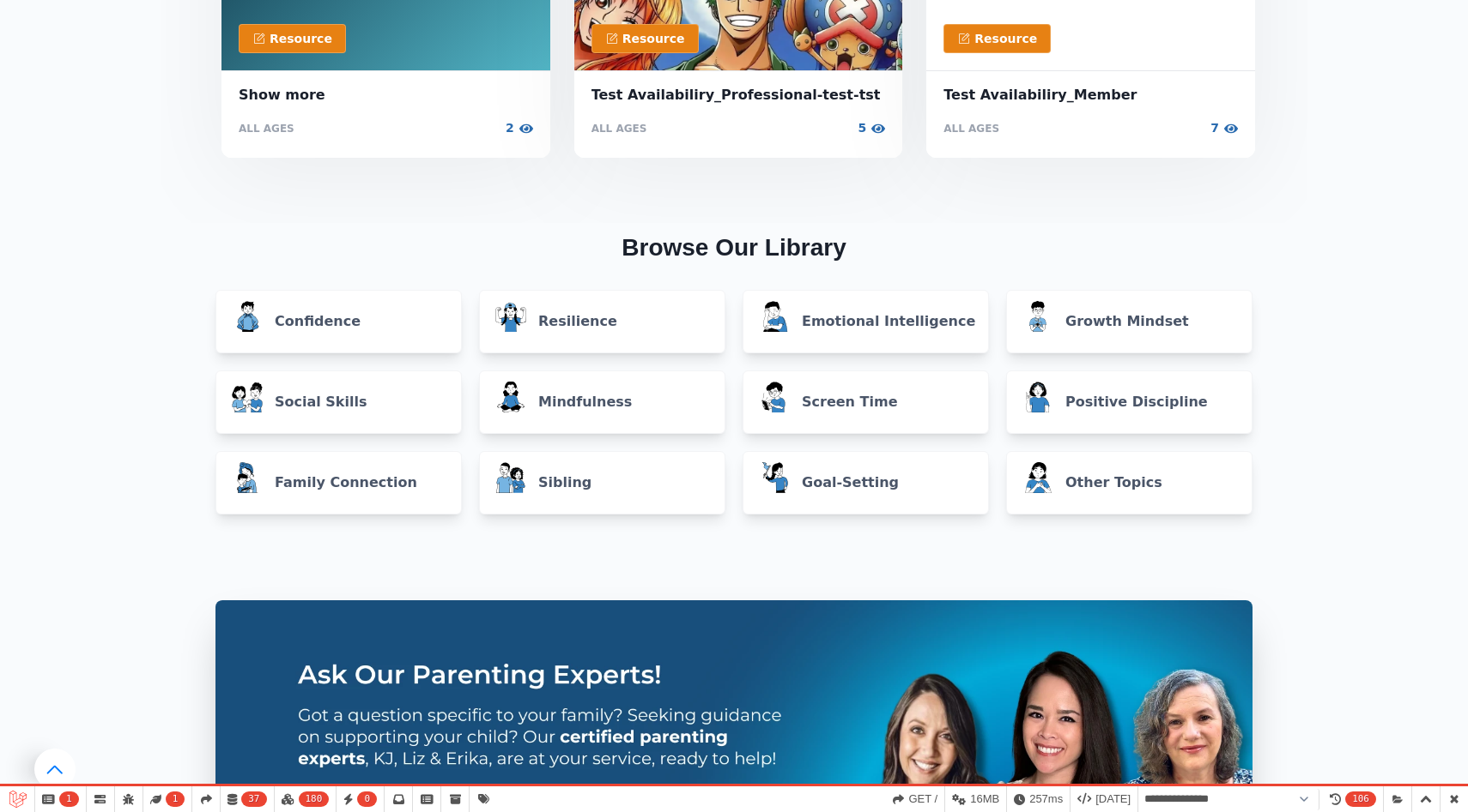
scroll to position [686, 0]
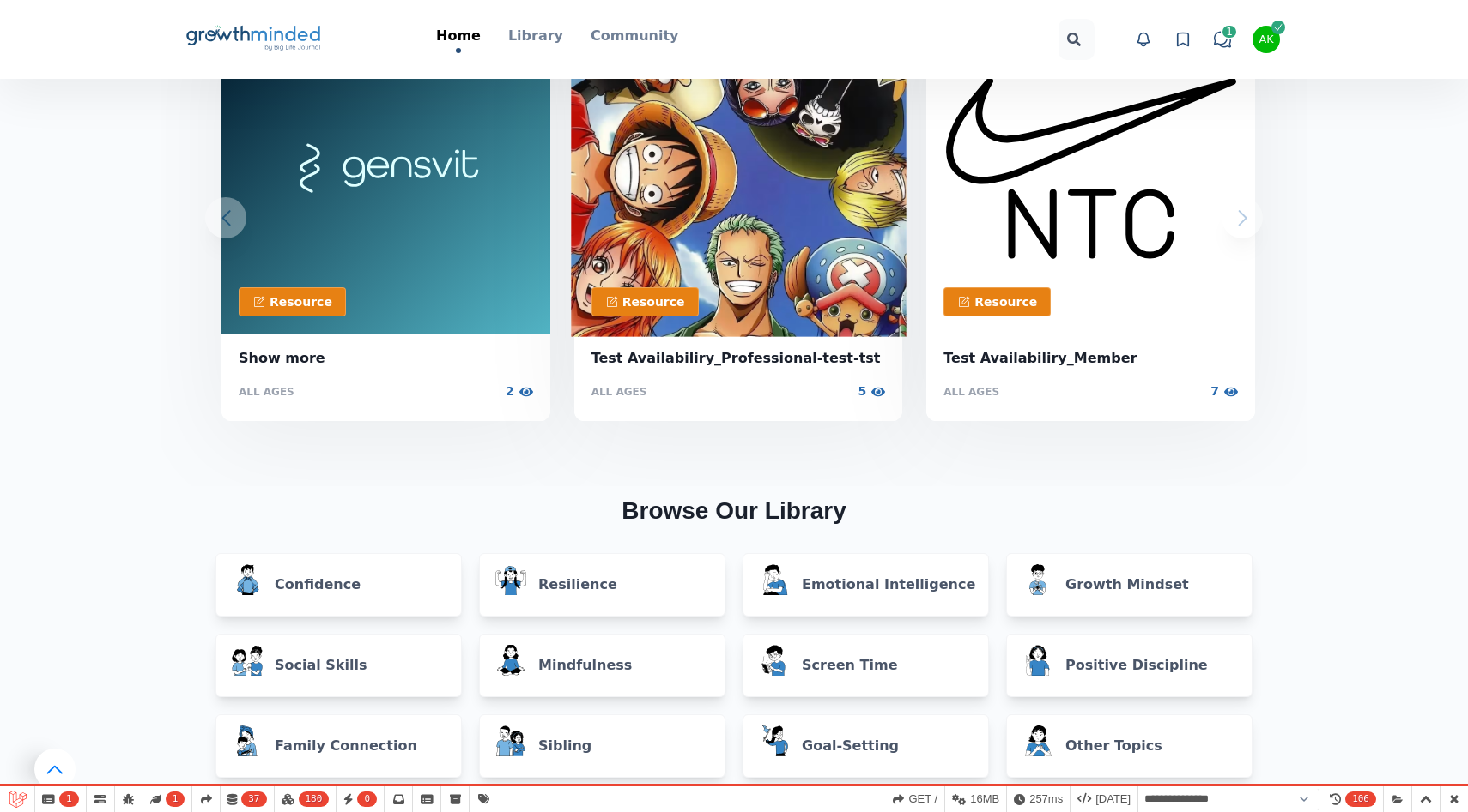
click at [789, 203] on img at bounding box center [737, 168] width 334 height 338
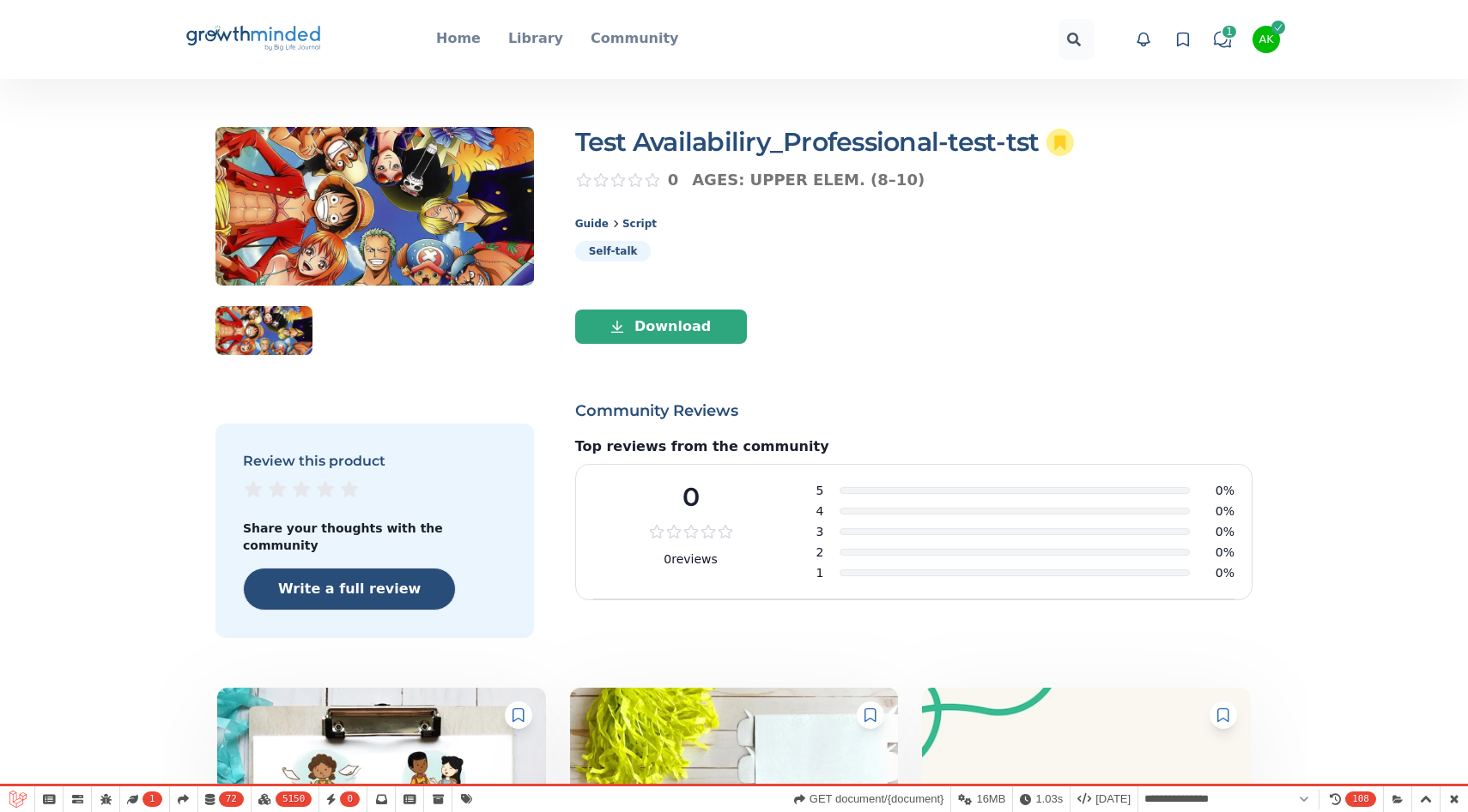
click at [284, 37] on icon "Big Life Journal GrowthMinded Logo .cls-1{fill:#1b4c76}.cls-2{fill:#294e79}.cls…" at bounding box center [254, 39] width 138 height 41
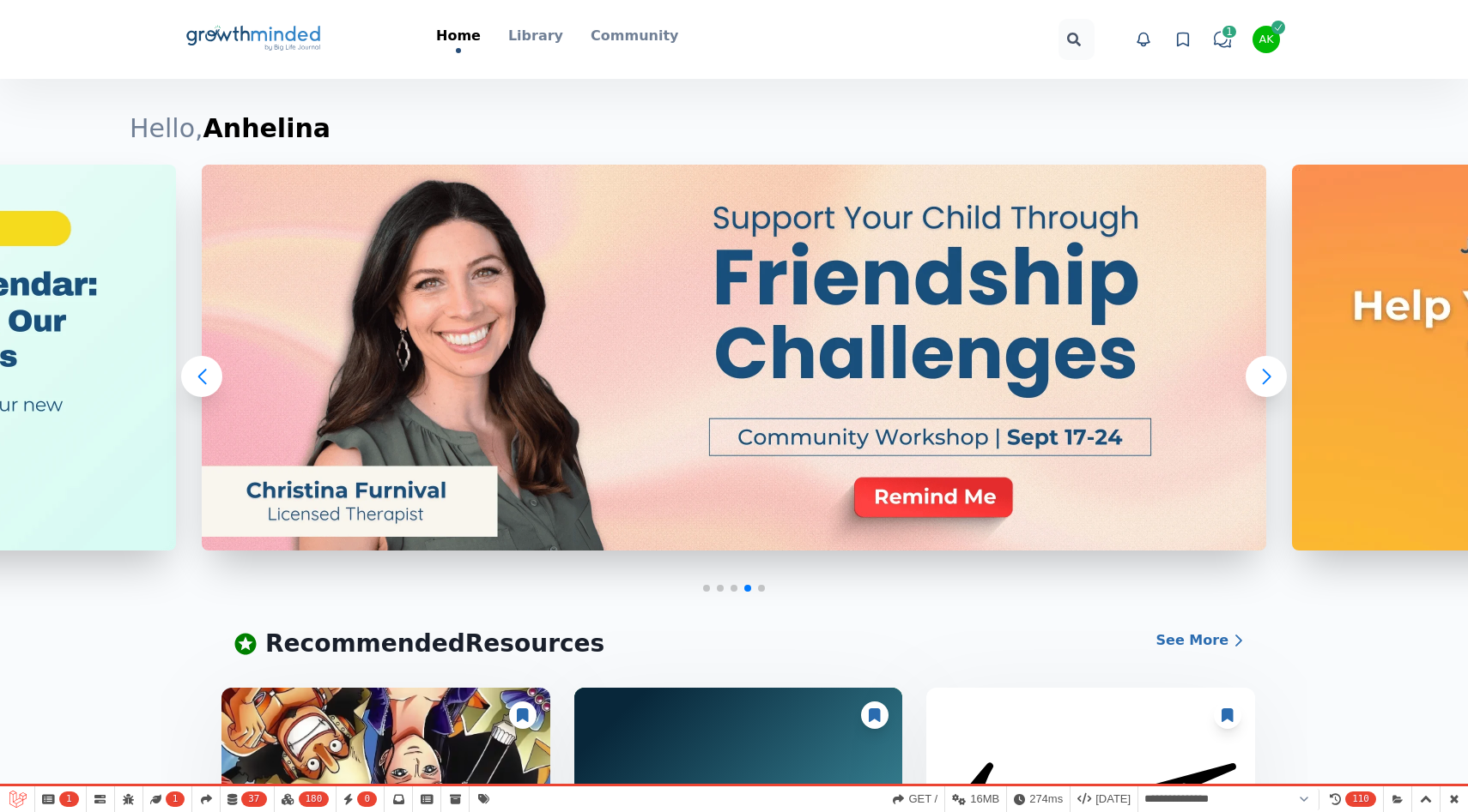
click at [1268, 36] on div "AK" at bounding box center [1265, 39] width 14 height 11
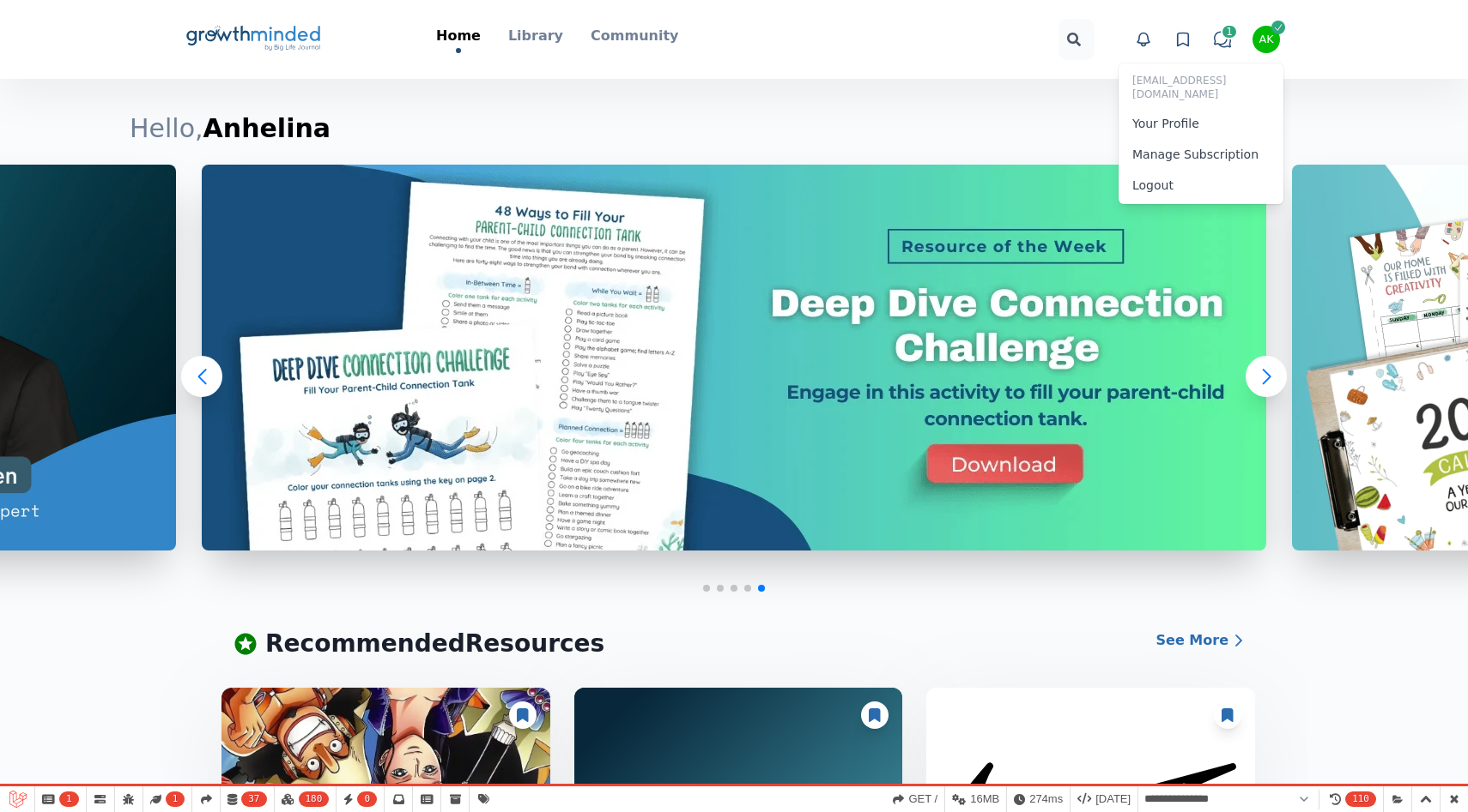
click at [1211, 171] on button "Logout" at bounding box center [1201, 185] width 165 height 30
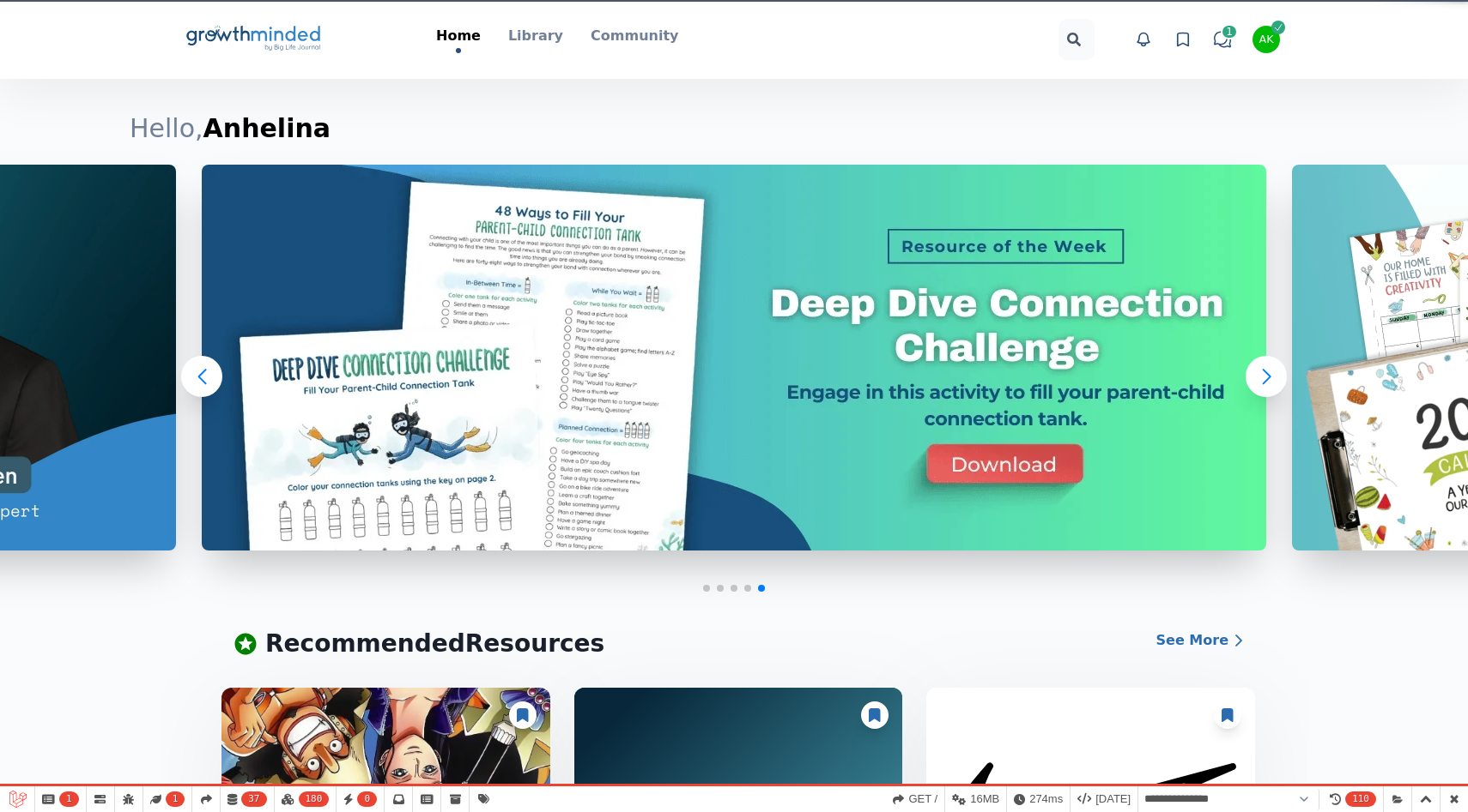
select select "**********"
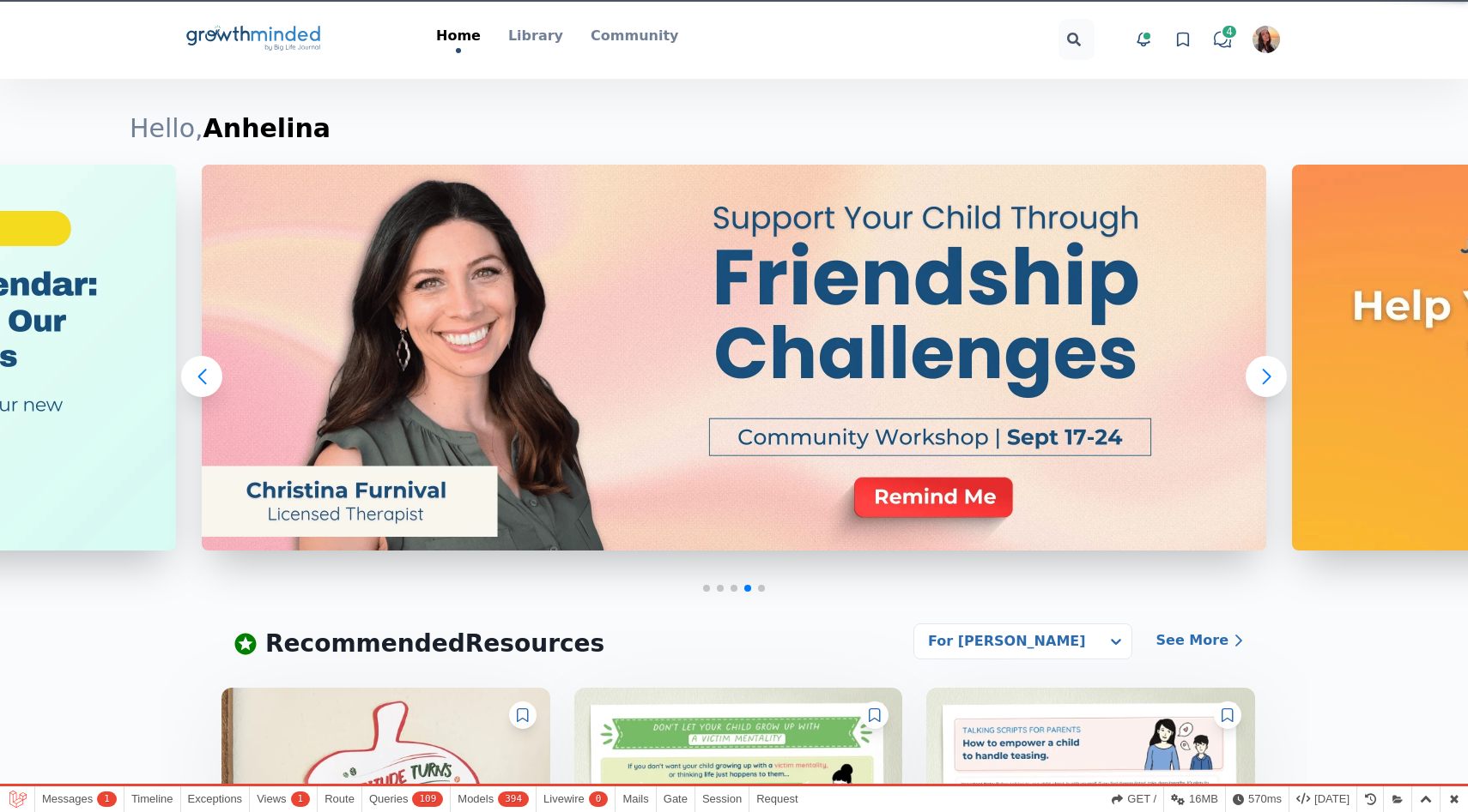
select select "**********"
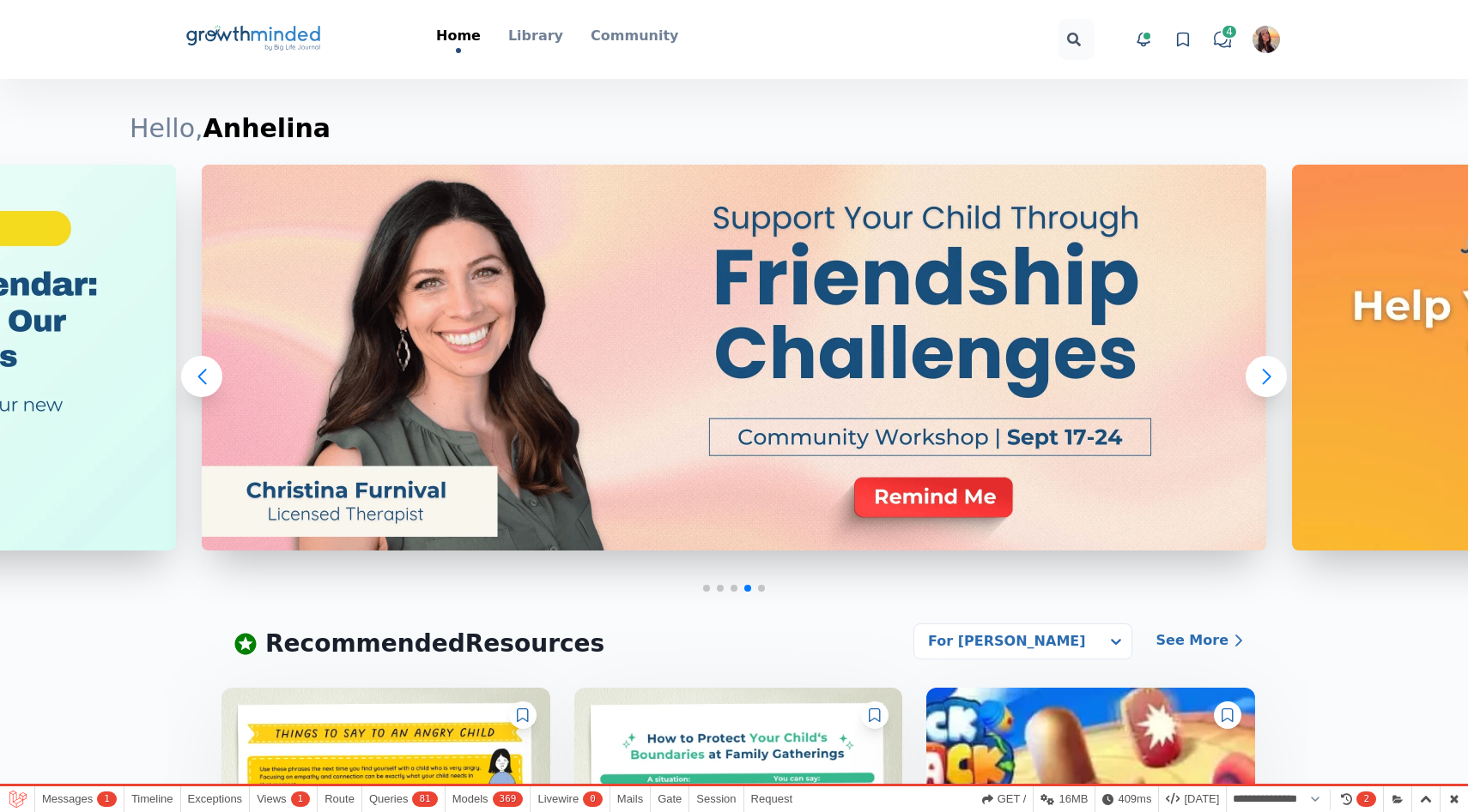
click at [1262, 44] on img "button" at bounding box center [1265, 39] width 28 height 28
click at [1202, 184] on button "Logout" at bounding box center [1201, 199] width 165 height 30
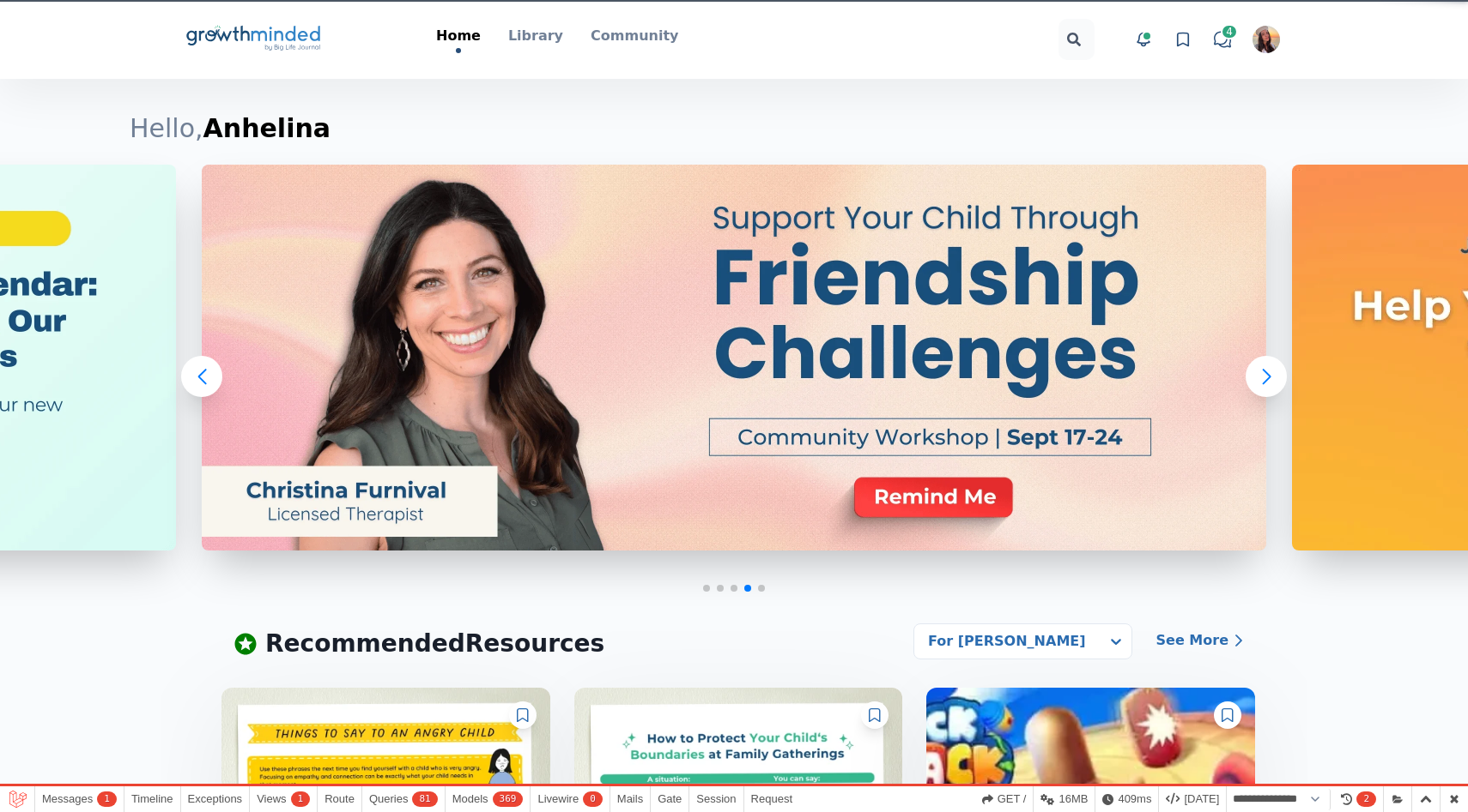
select select "**********"
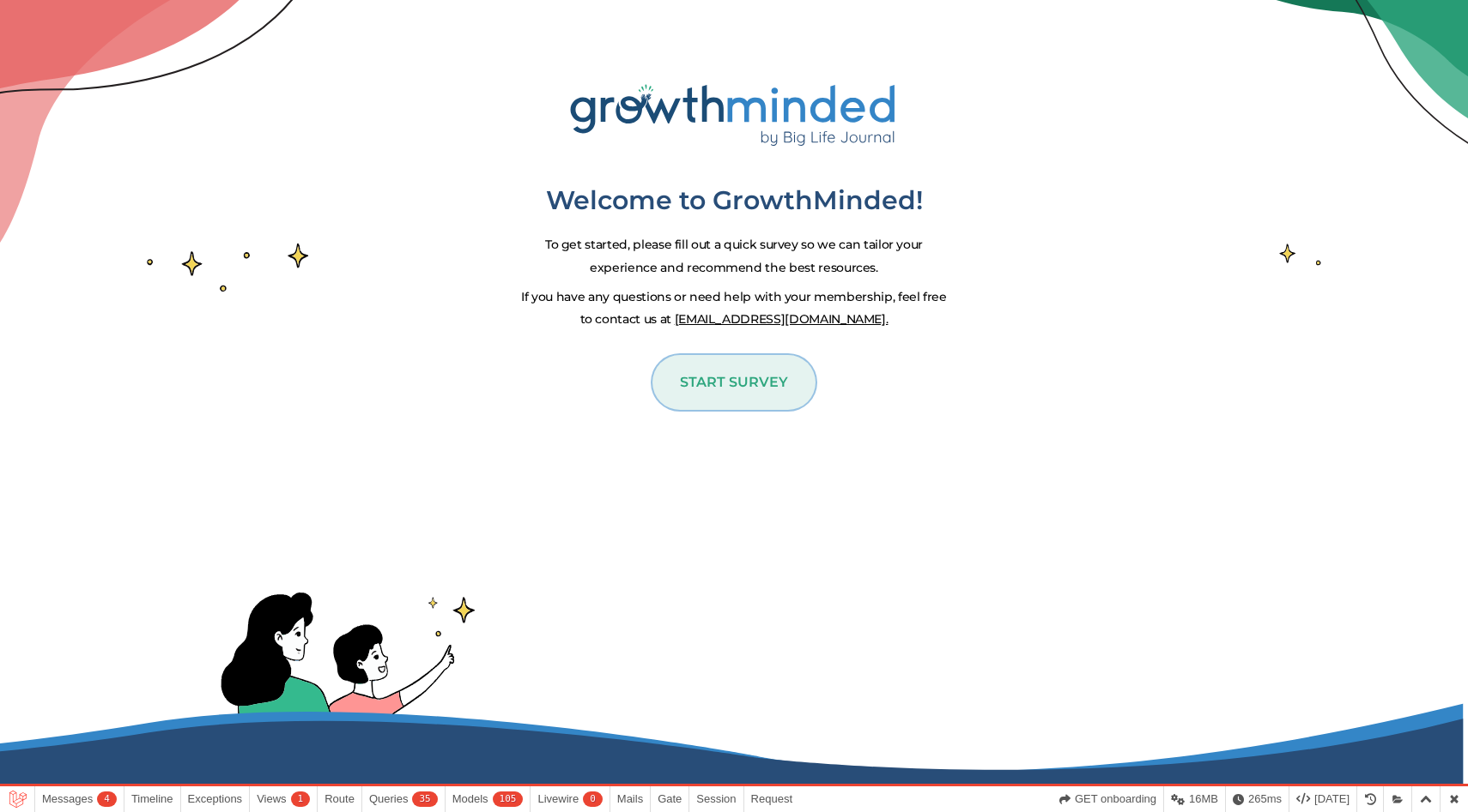
click at [762, 391] on button "START SURVEY" at bounding box center [734, 382] width 163 height 55
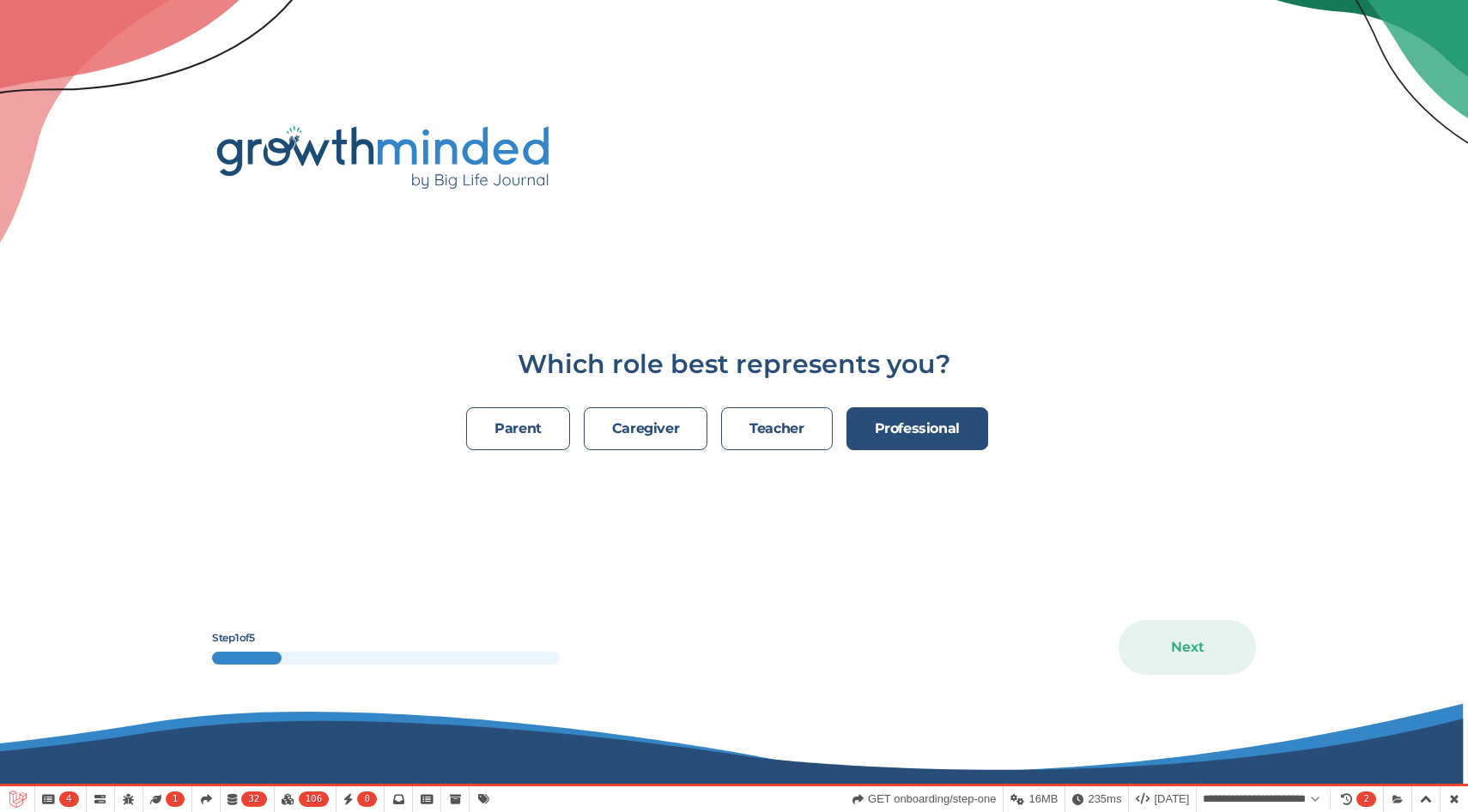
click at [961, 437] on button "professional" at bounding box center [917, 429] width 142 height 43
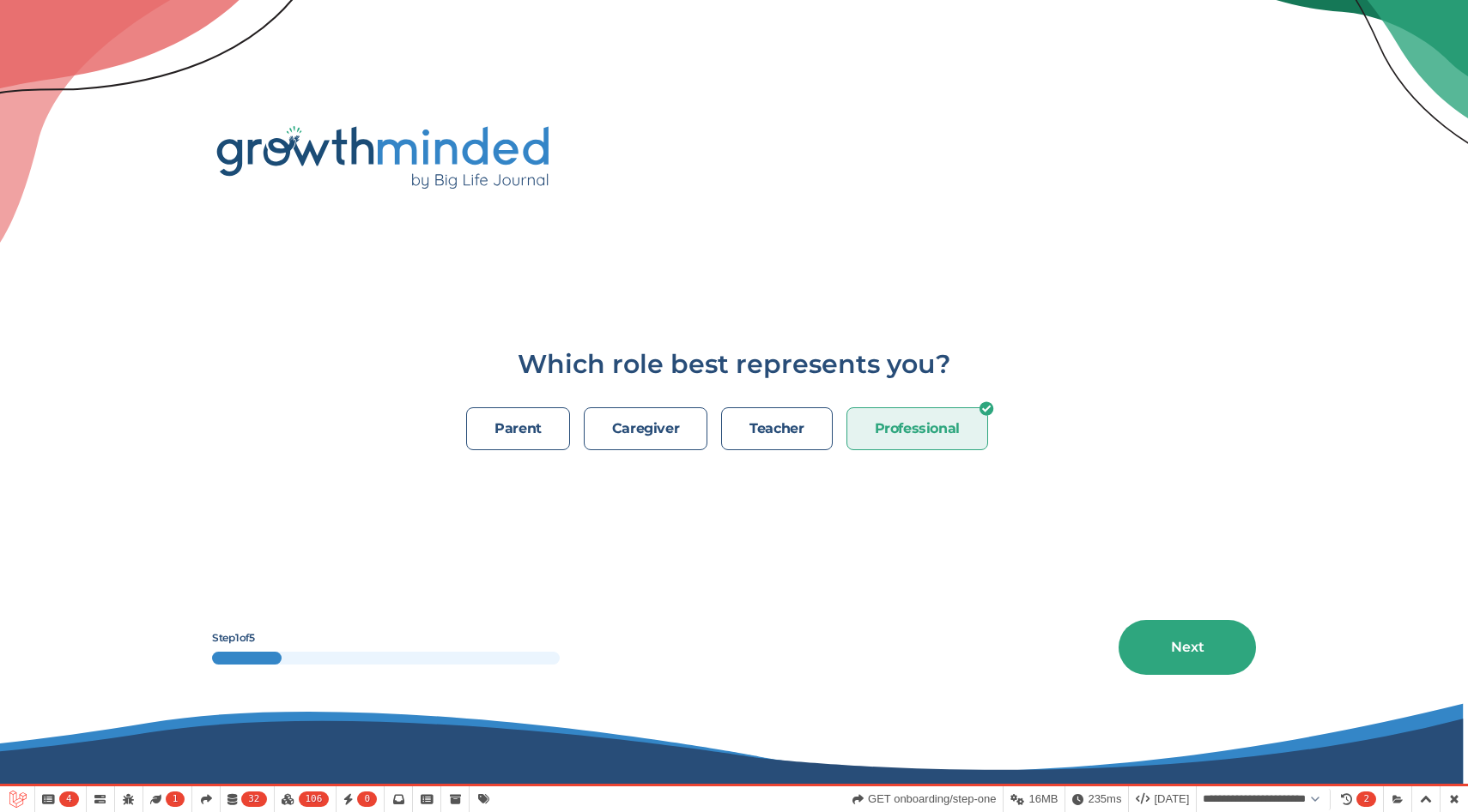
click at [1272, 678] on div ".cls-1{fill:#1b4c76;}.cls-2{fill:#294e79;}.cls-3{fill:#3485c7;}.cls-4{fill:#26a…" at bounding box center [734, 406] width 1099 height 812
click at [1140, 665] on button "Next" at bounding box center [1186, 647] width 137 height 55
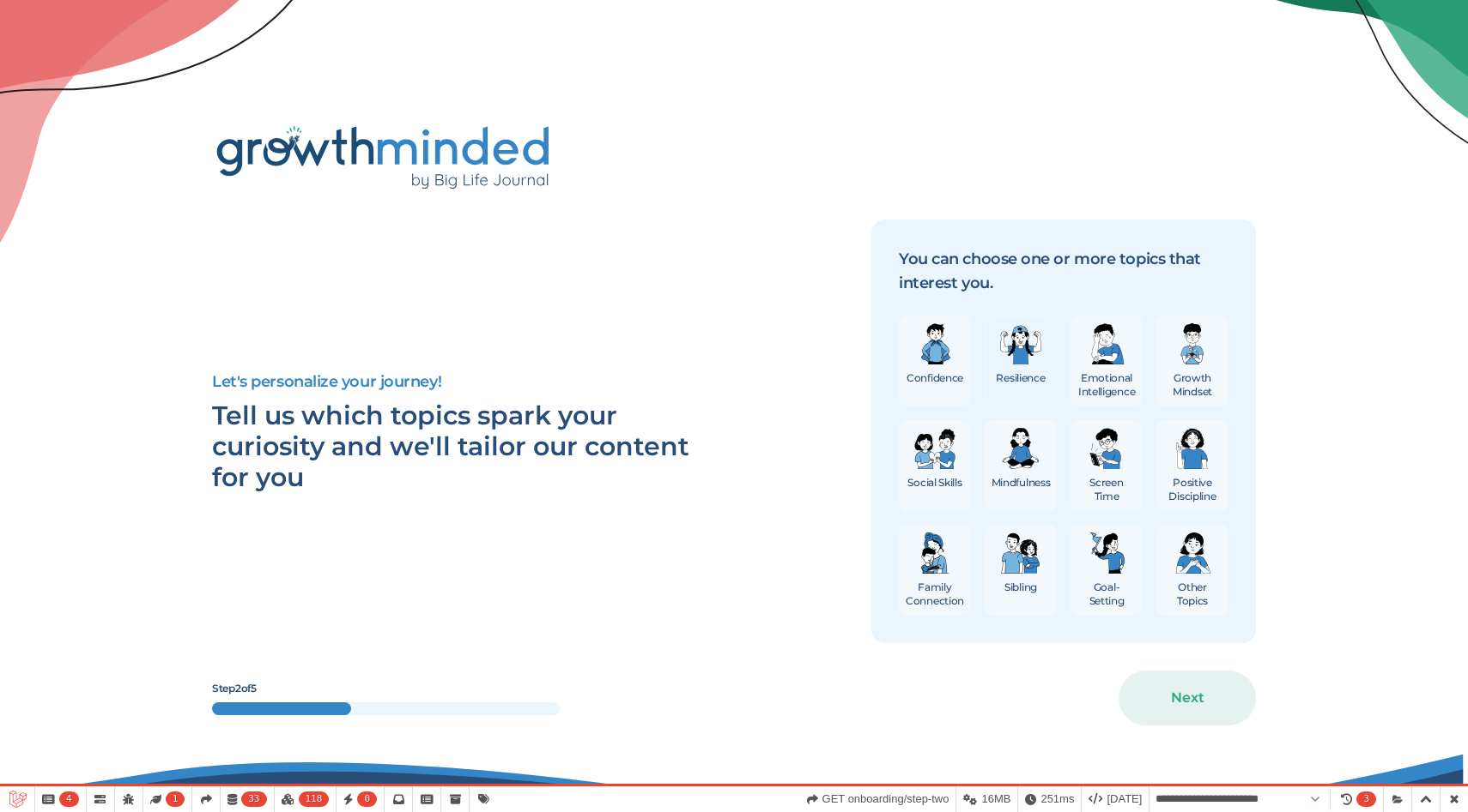
click at [1043, 354] on button "Resilience" at bounding box center [1021, 360] width 72 height 91
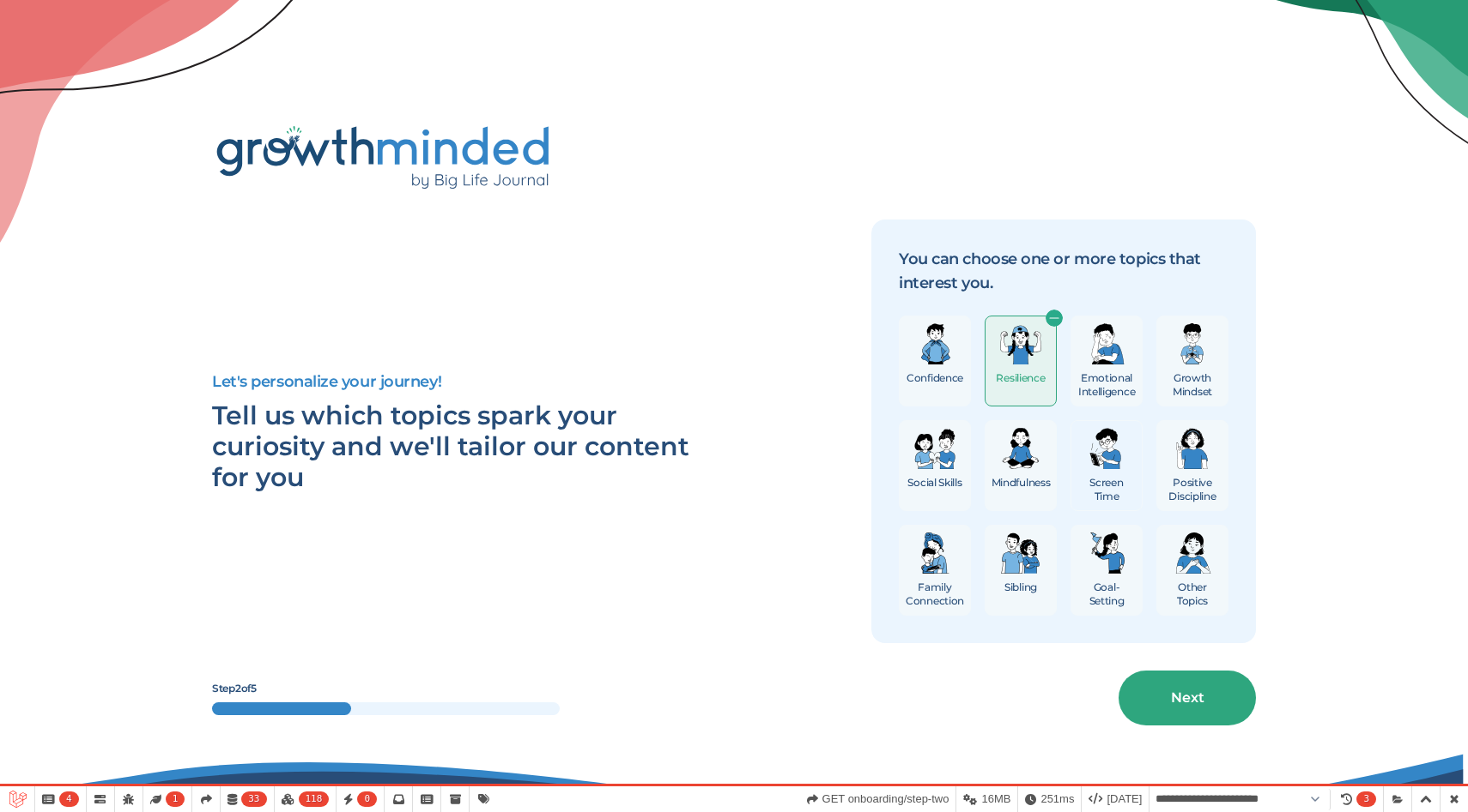
click at [1125, 472] on button "Screen Time" at bounding box center [1106, 465] width 72 height 91
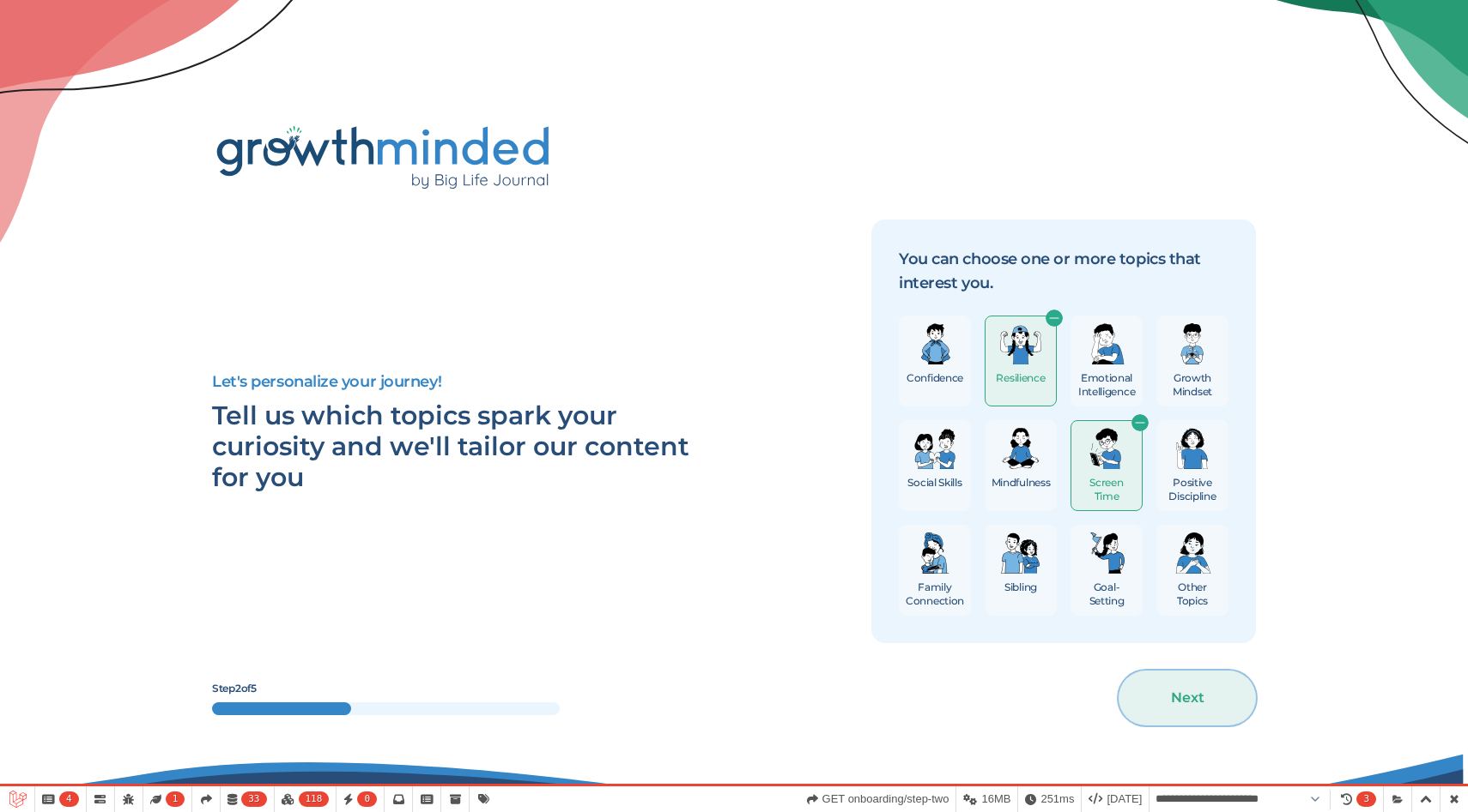
click at [1190, 682] on button "Next" at bounding box center [1186, 697] width 137 height 55
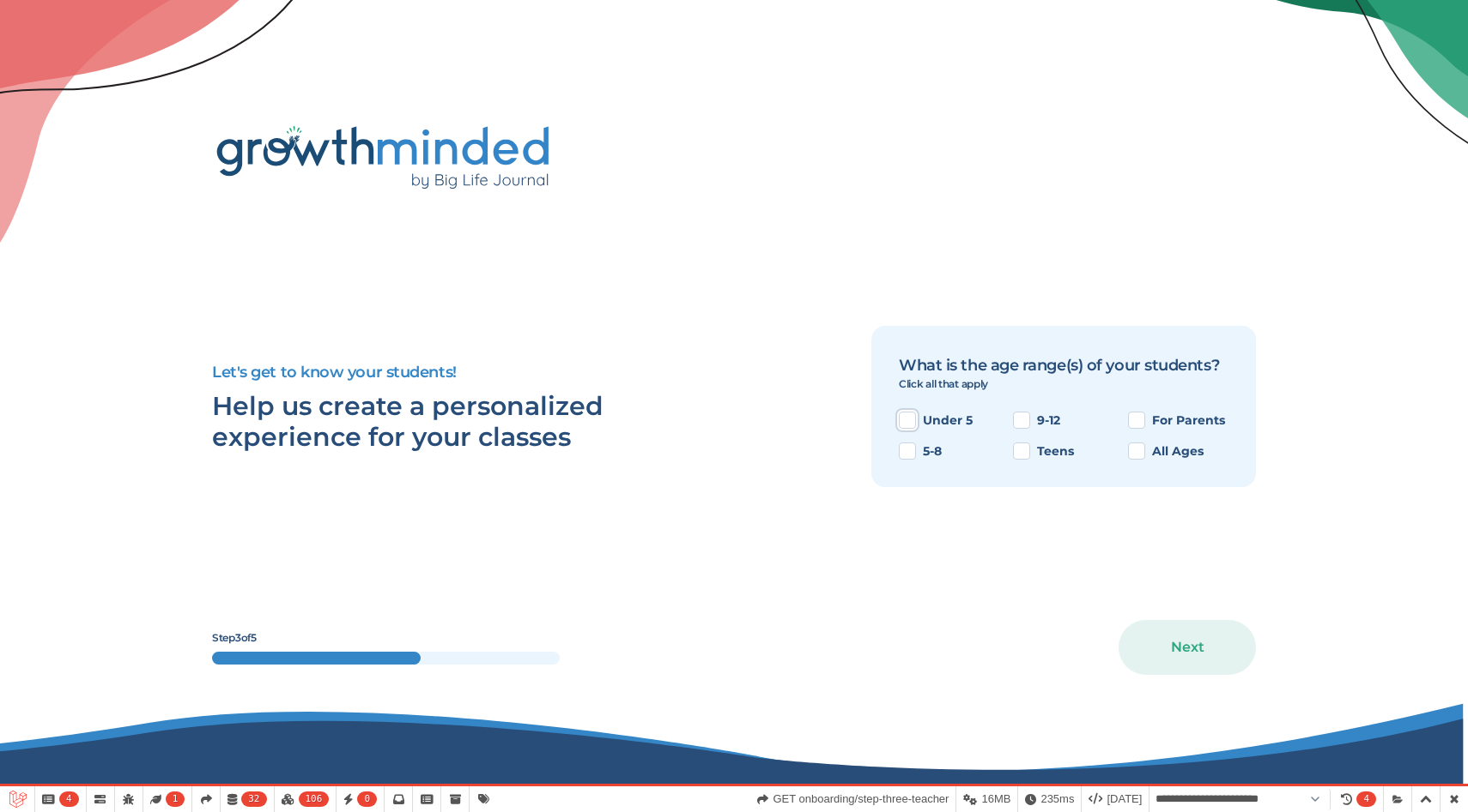
click at [914, 420] on button "Under 5" at bounding box center [907, 419] width 17 height 17
click at [1040, 447] on label "Teens" at bounding box center [1055, 451] width 37 height 17
click at [1029, 447] on button "Teens" at bounding box center [1021, 451] width 17 height 17
click at [1168, 611] on div "Let's get to know your students! Help us create a personalized experience for y…" at bounding box center [734, 407] width 1044 height 600
click at [1168, 649] on button "Next" at bounding box center [1186, 647] width 137 height 55
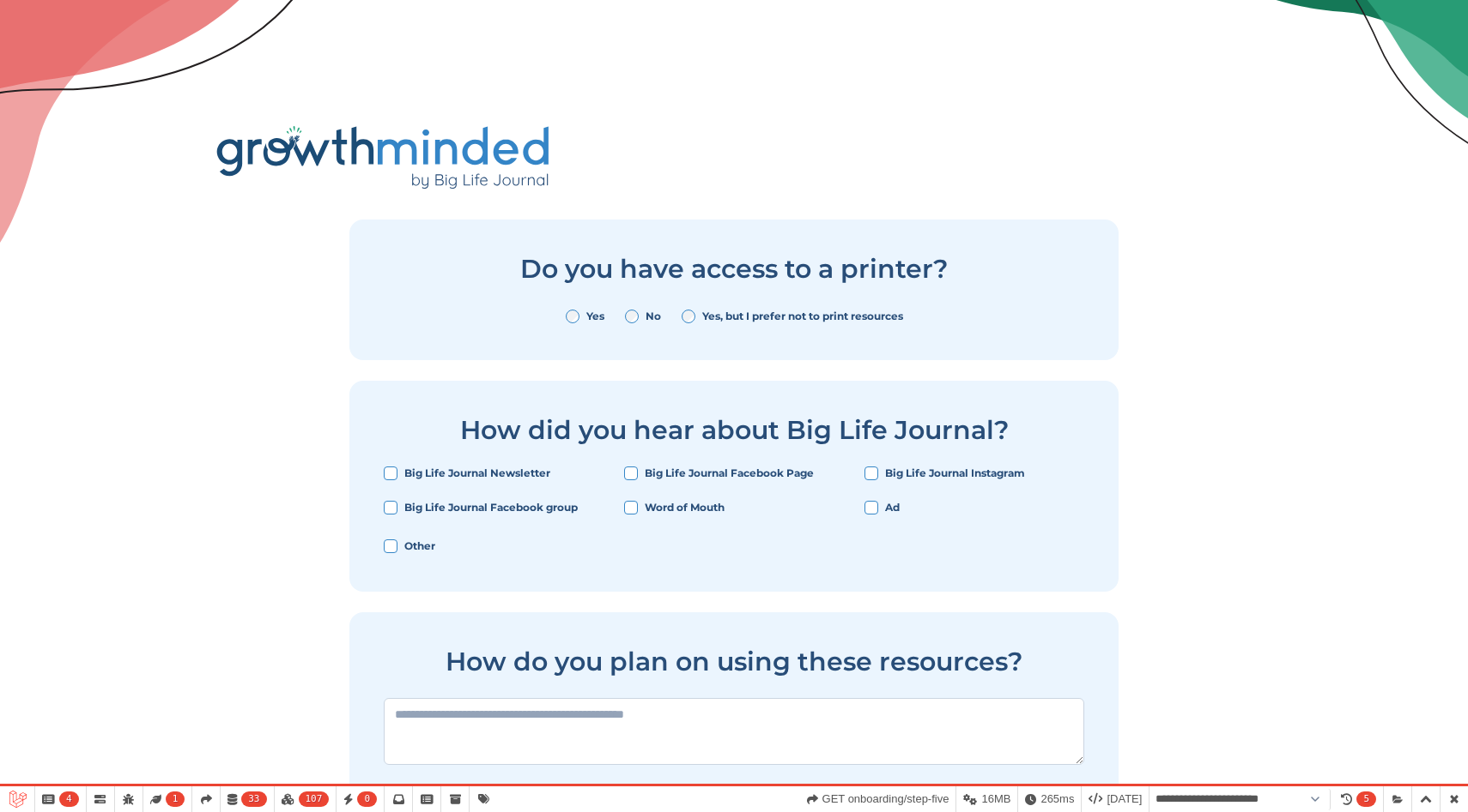
click at [673, 313] on div "Yes No Yes, but I prefer not to print resources" at bounding box center [734, 315] width 700 height 21
click at [639, 470] on div "Big Life Journal Facebook Page" at bounding box center [734, 473] width 220 height 13
click at [632, 470] on button "Big Life Journal Facebook Page" at bounding box center [630, 473] width 13 height 13
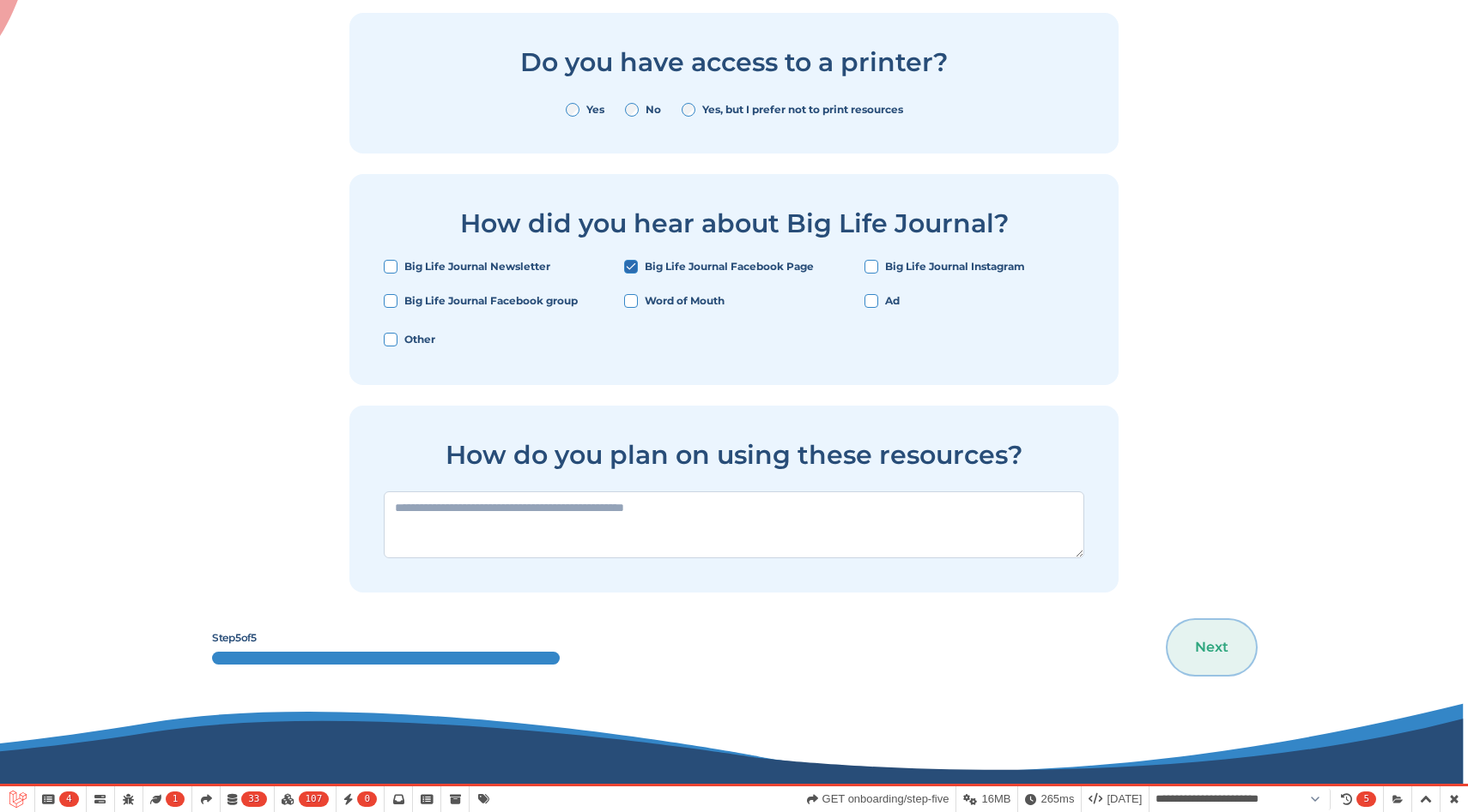
click at [1230, 668] on button "Next" at bounding box center [1212, 647] width 89 height 55
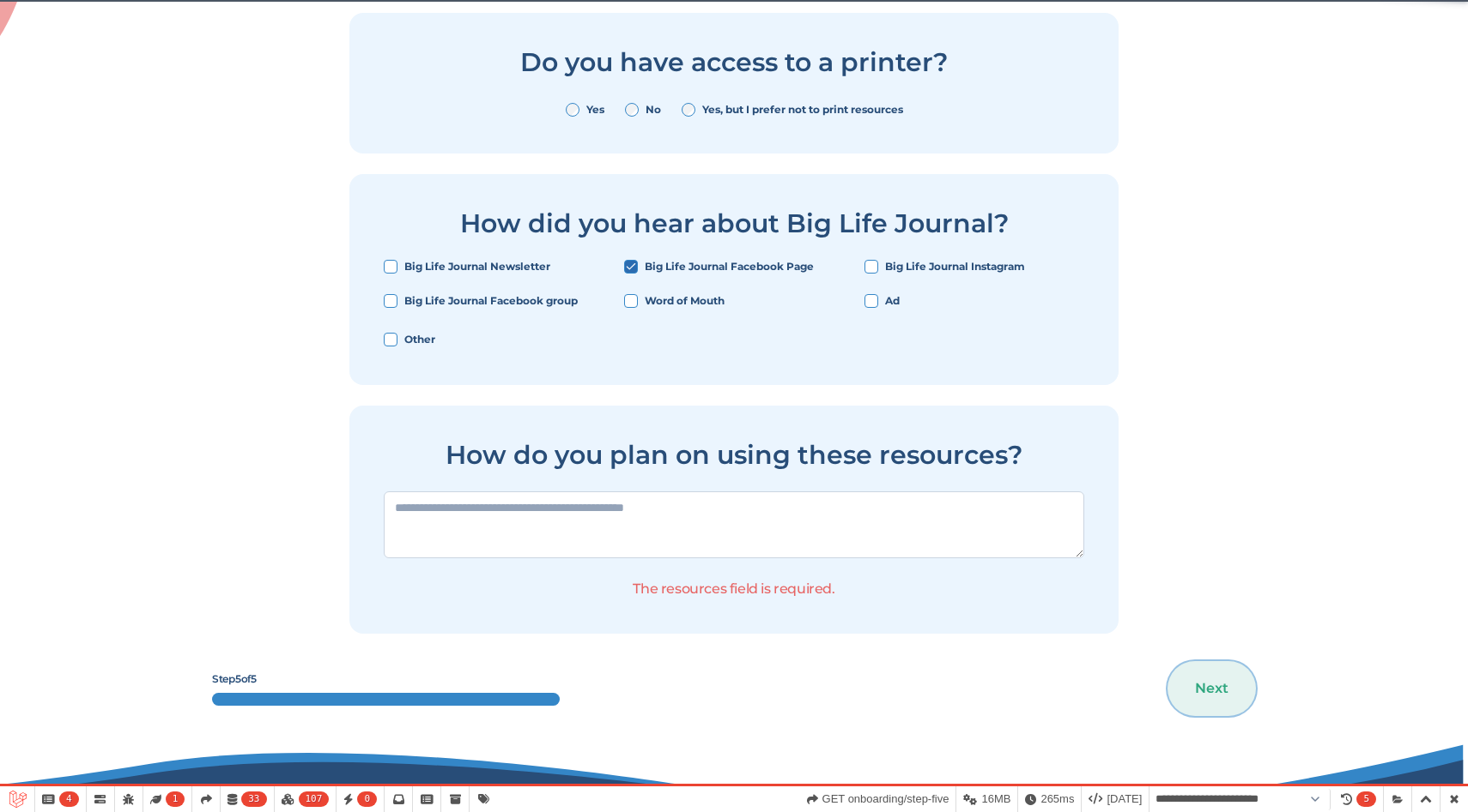
scroll to position [163, 0]
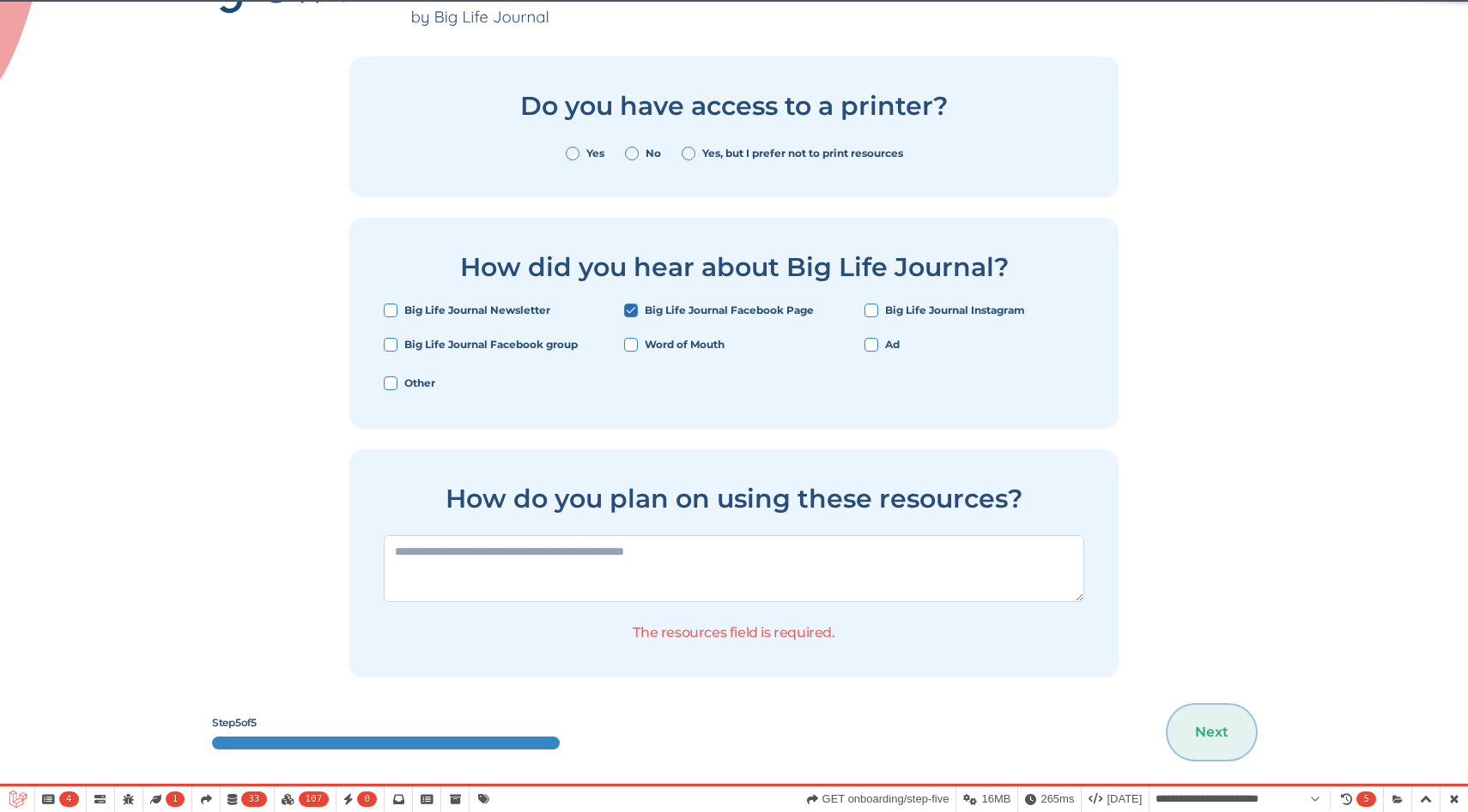
select select "**********"
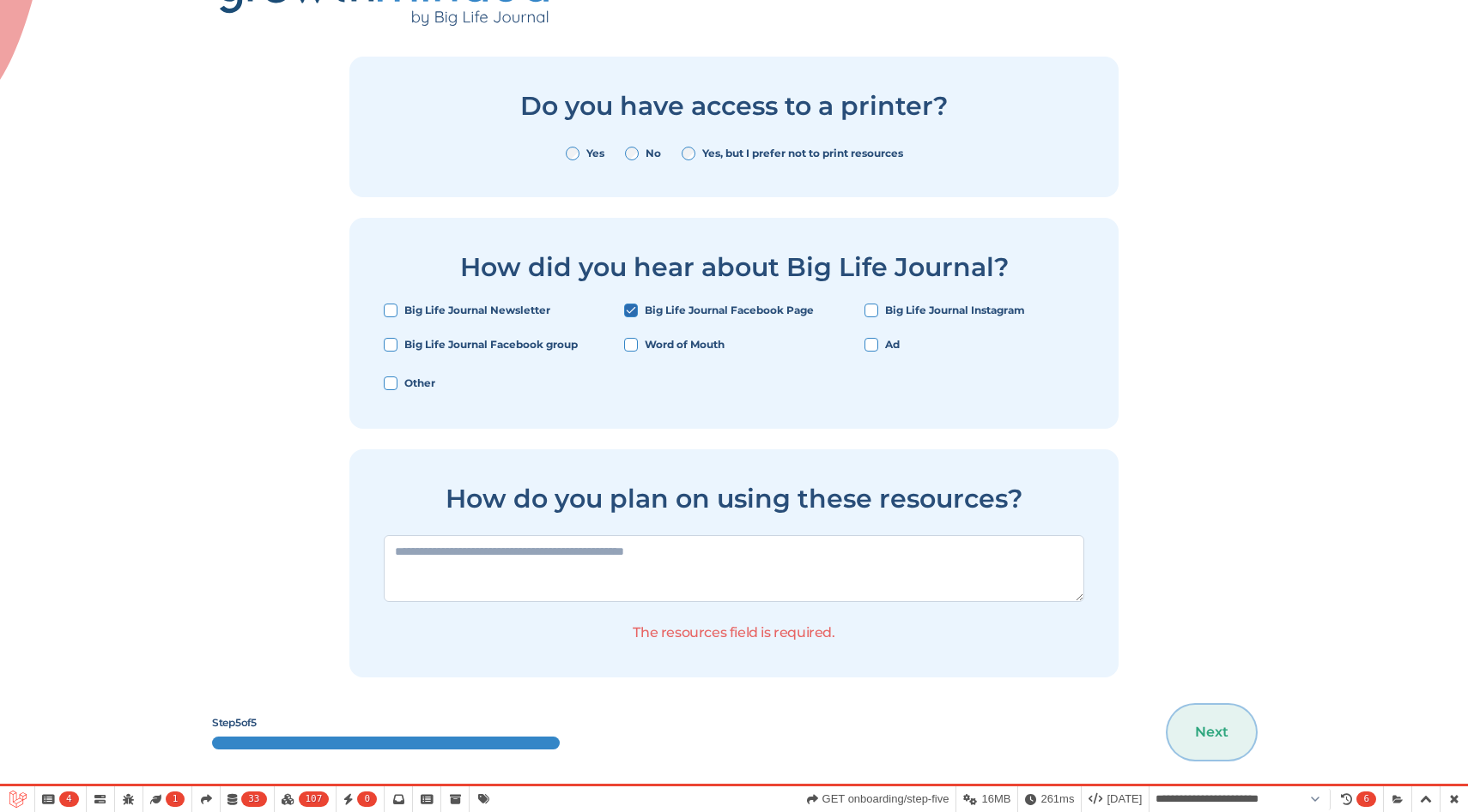
scroll to position [0, 0]
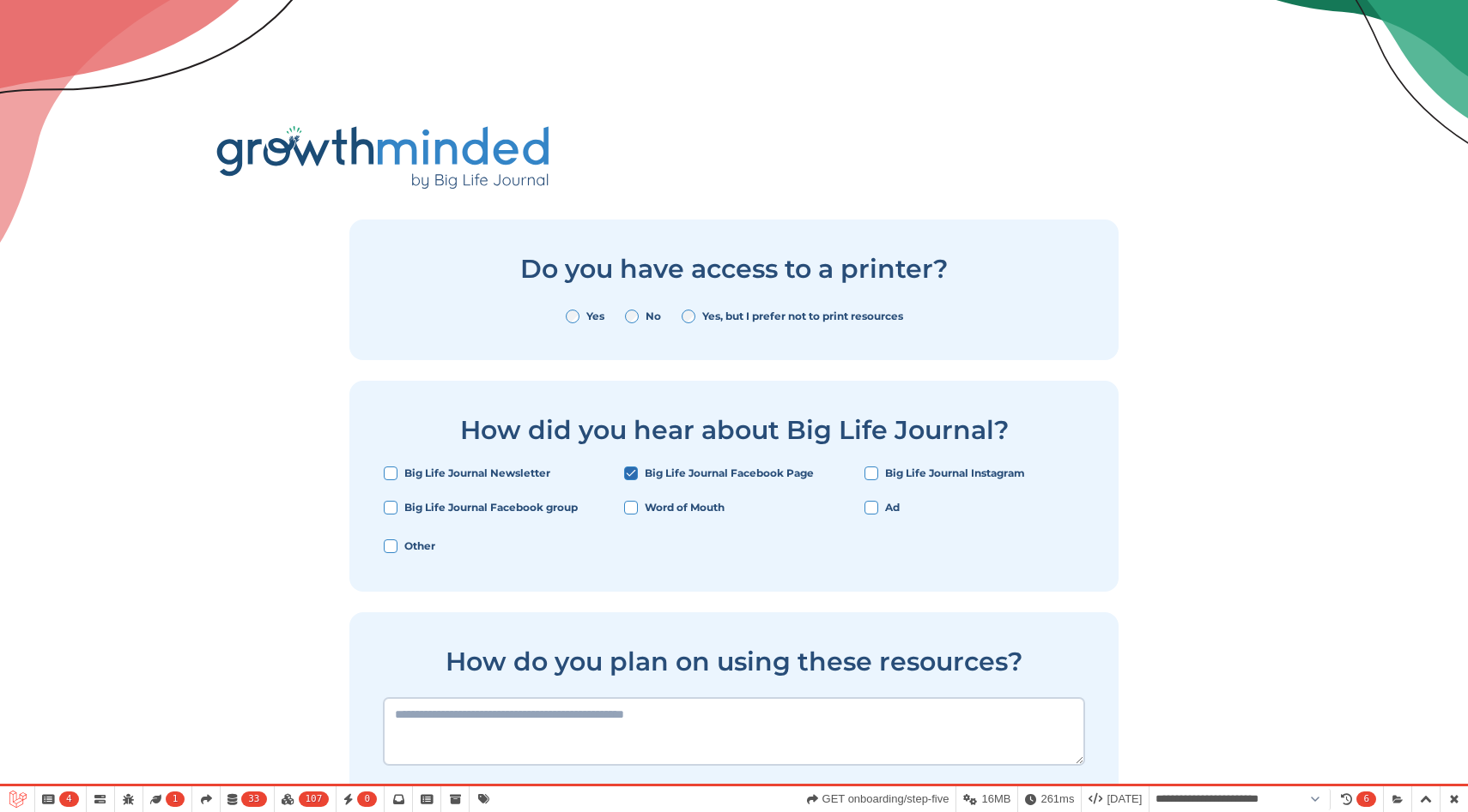
click at [950, 701] on textarea at bounding box center [734, 731] width 700 height 67
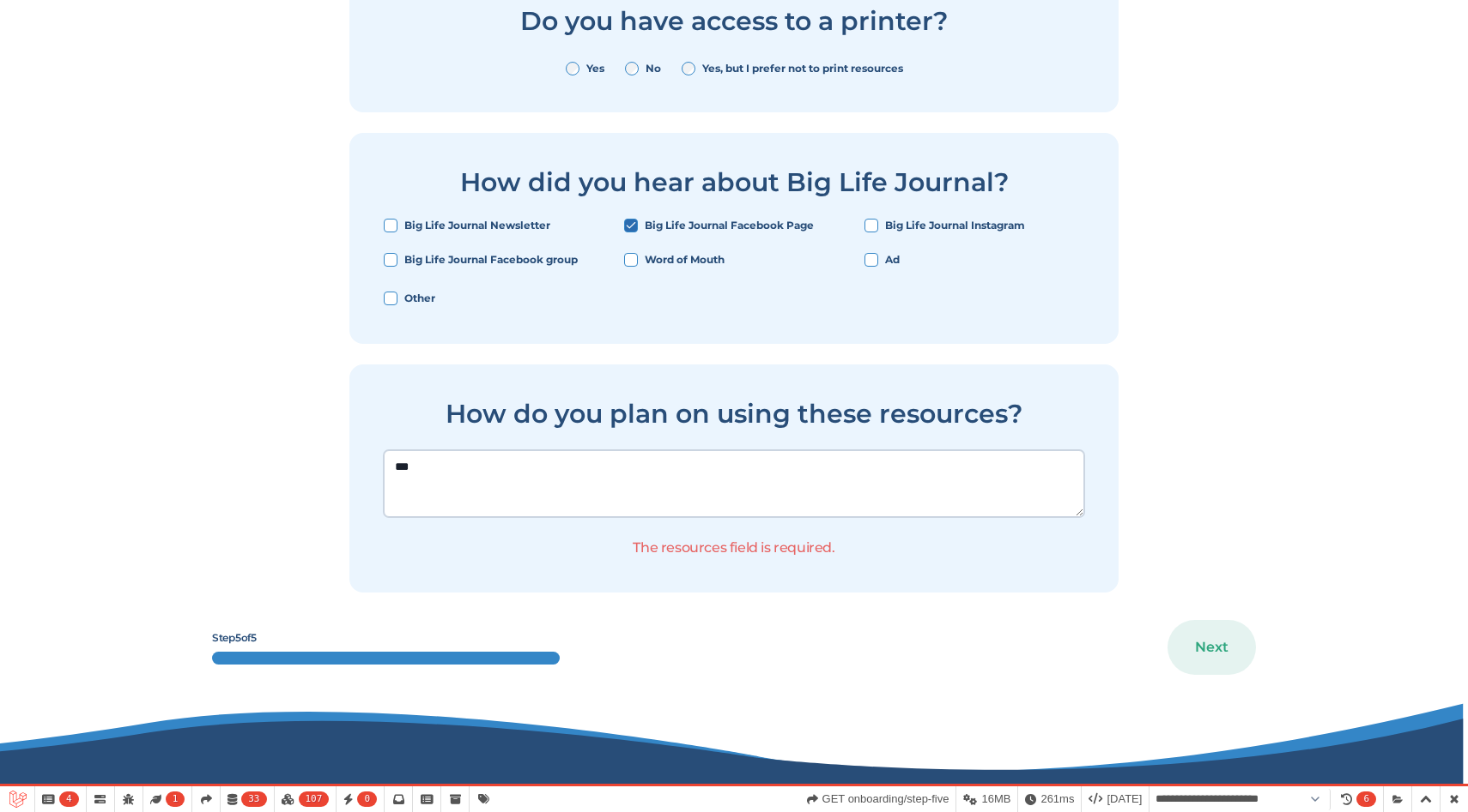
type textarea "***"
click at [1233, 626] on button "Next" at bounding box center [1212, 647] width 89 height 55
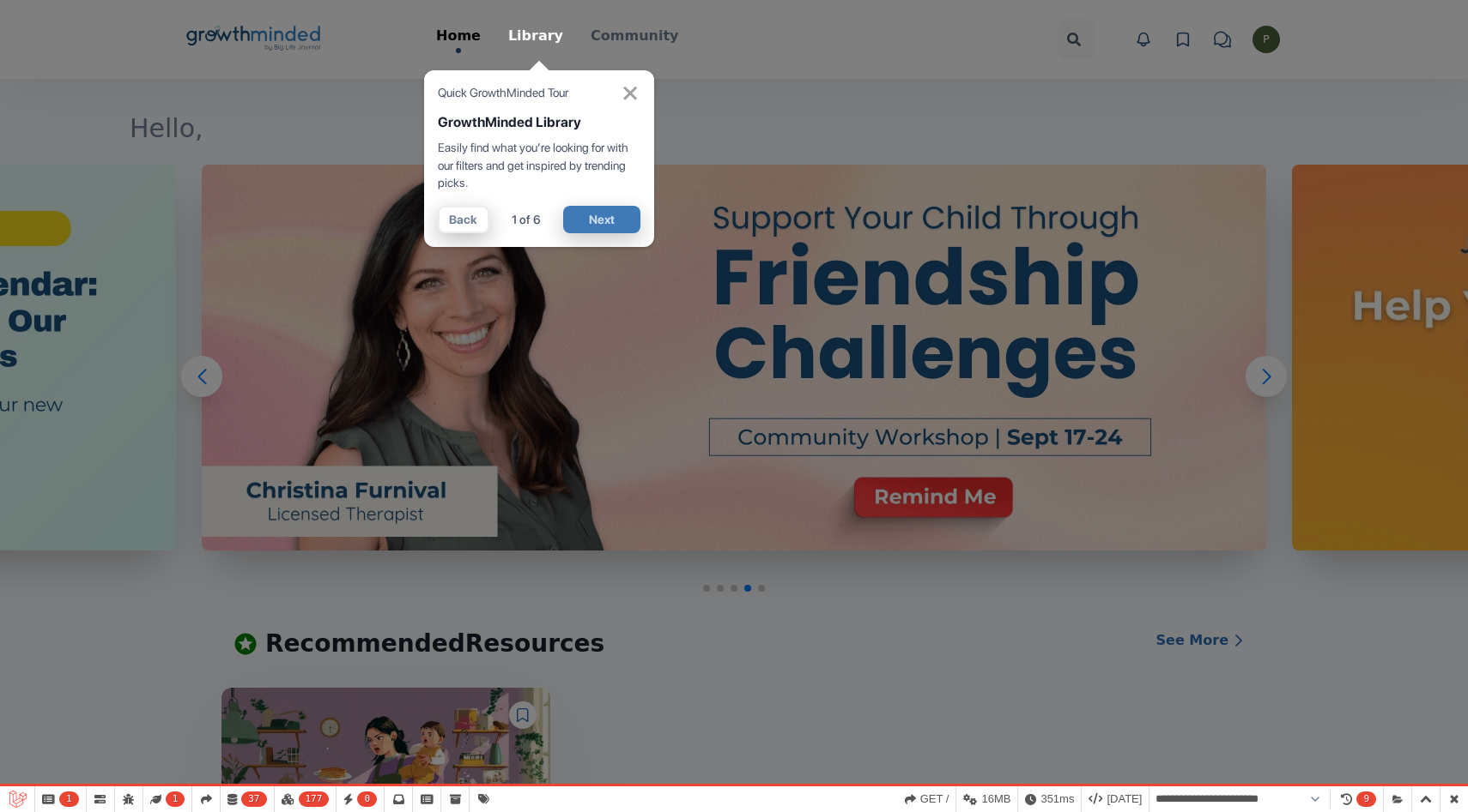
click at [604, 229] on button "Next" at bounding box center [602, 220] width 77 height 28
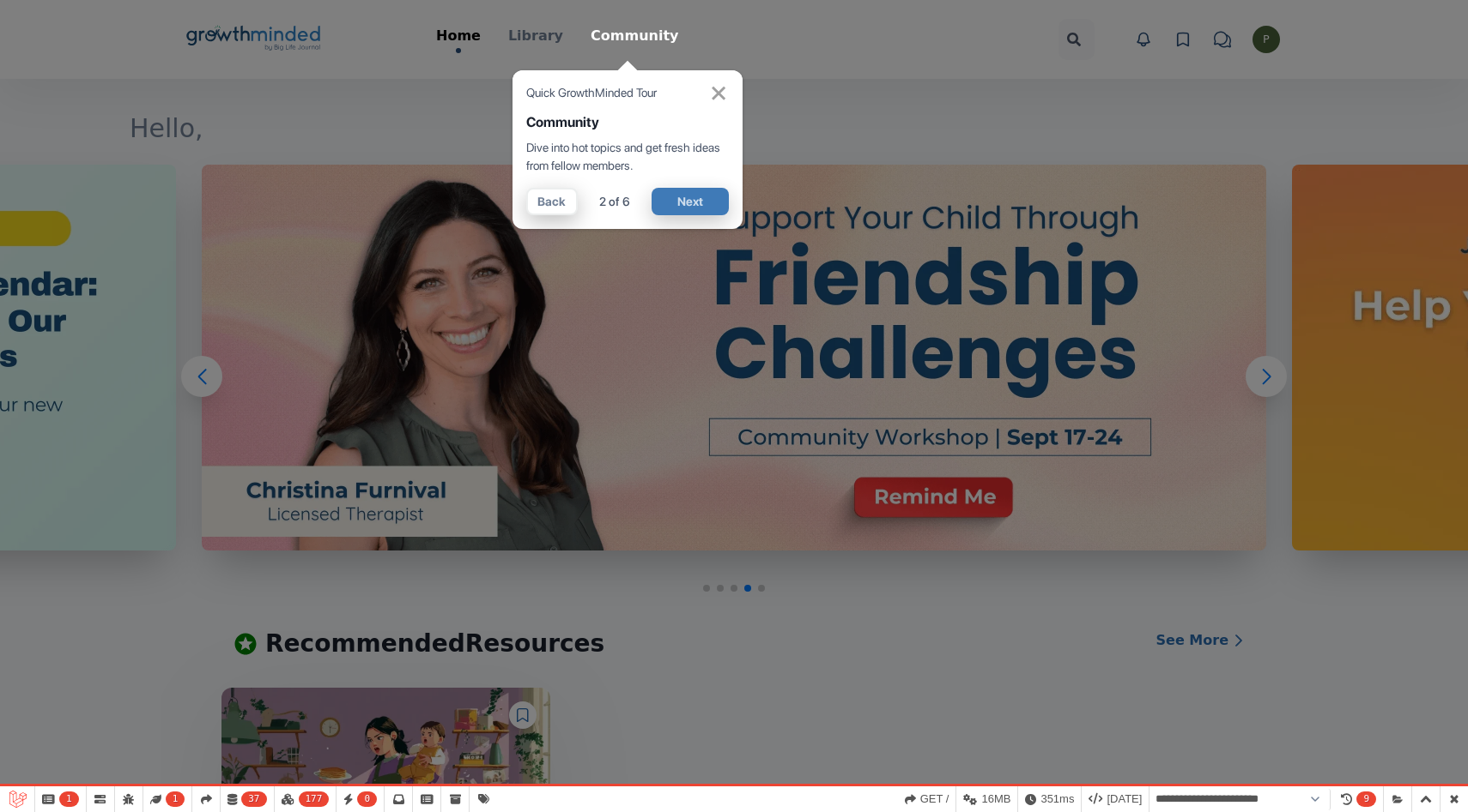
click at [683, 198] on button "Next" at bounding box center [690, 202] width 77 height 28
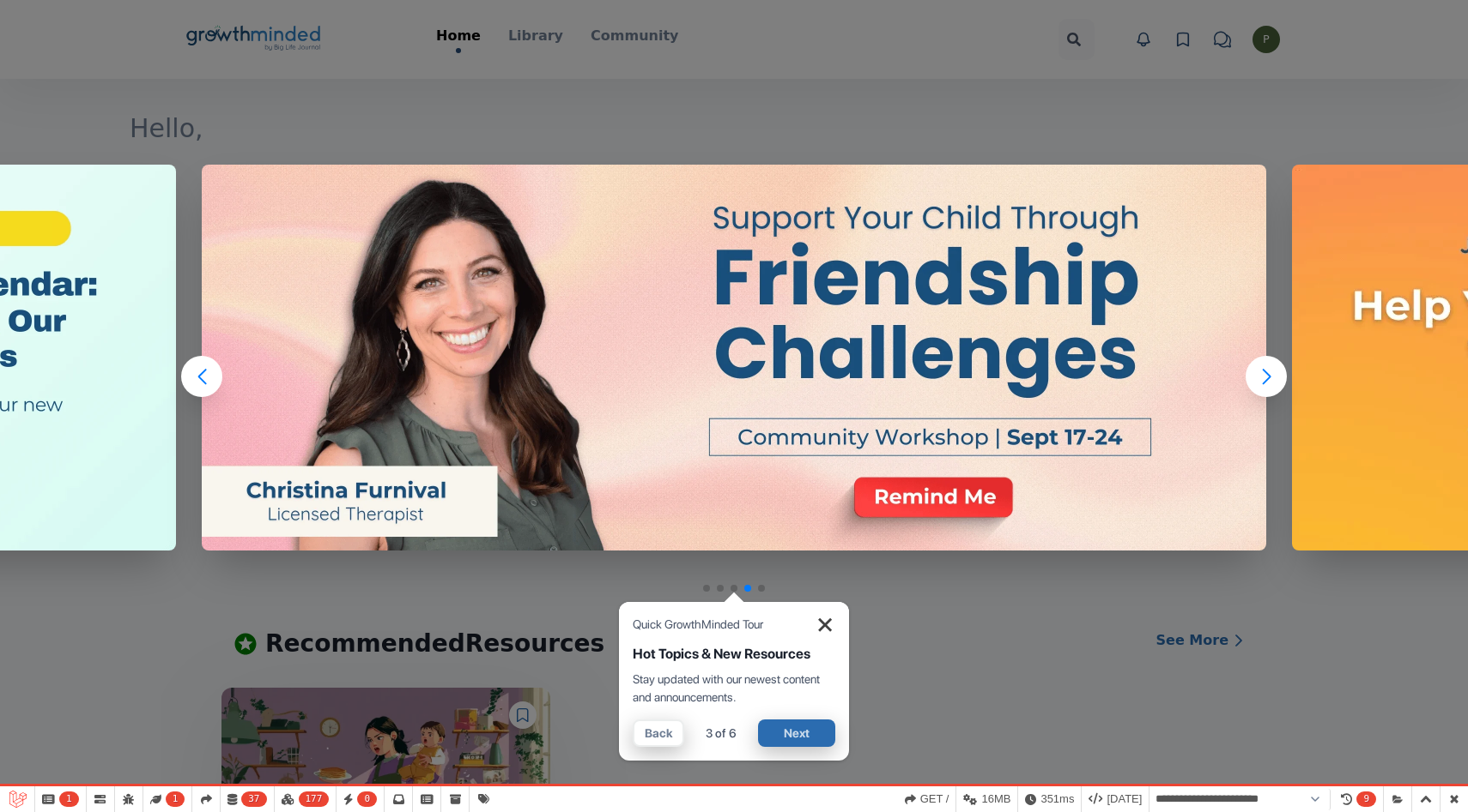
click at [830, 616] on span "×" at bounding box center [824, 623] width 21 height 41
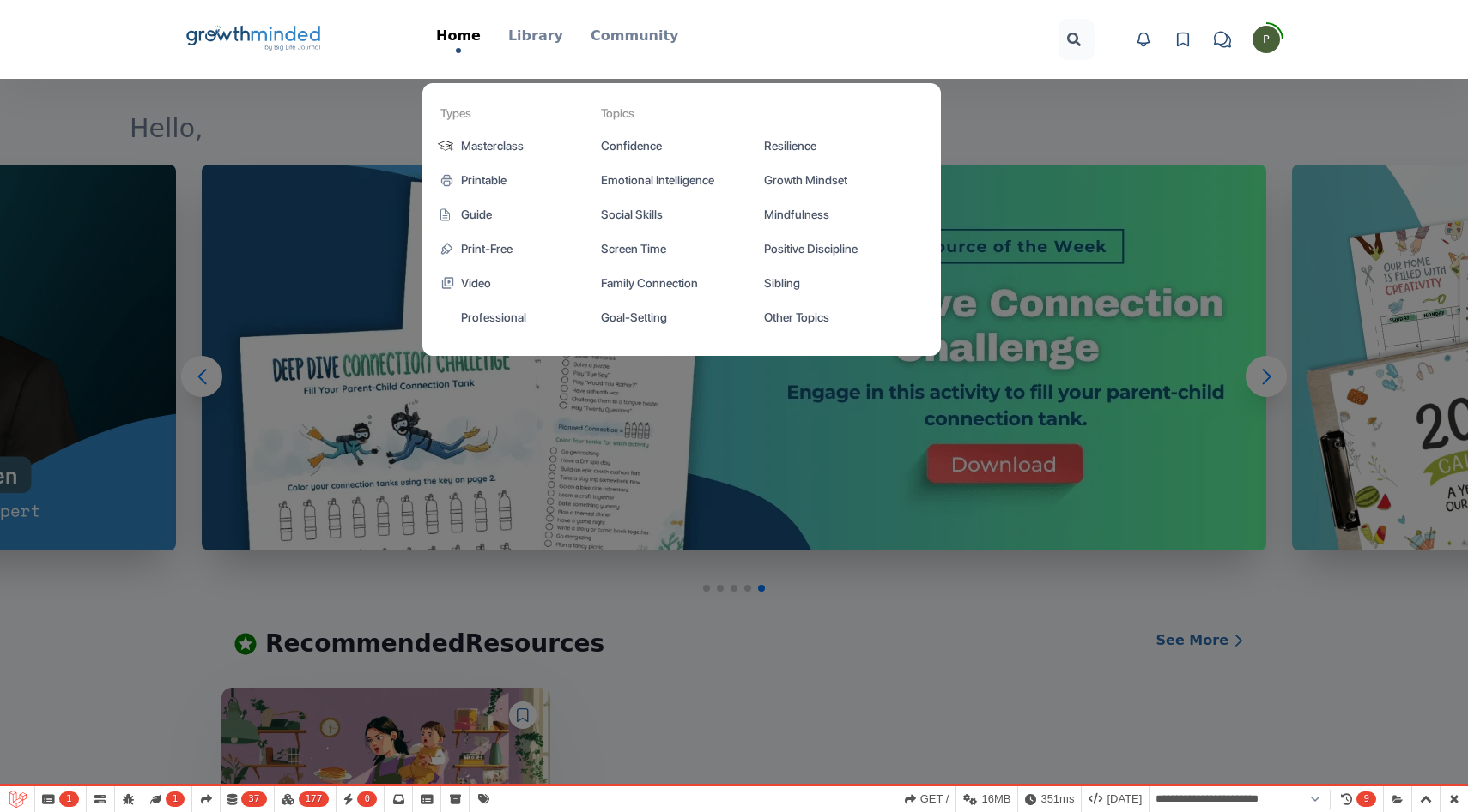
click at [548, 36] on p "Library" at bounding box center [535, 36] width 55 height 21
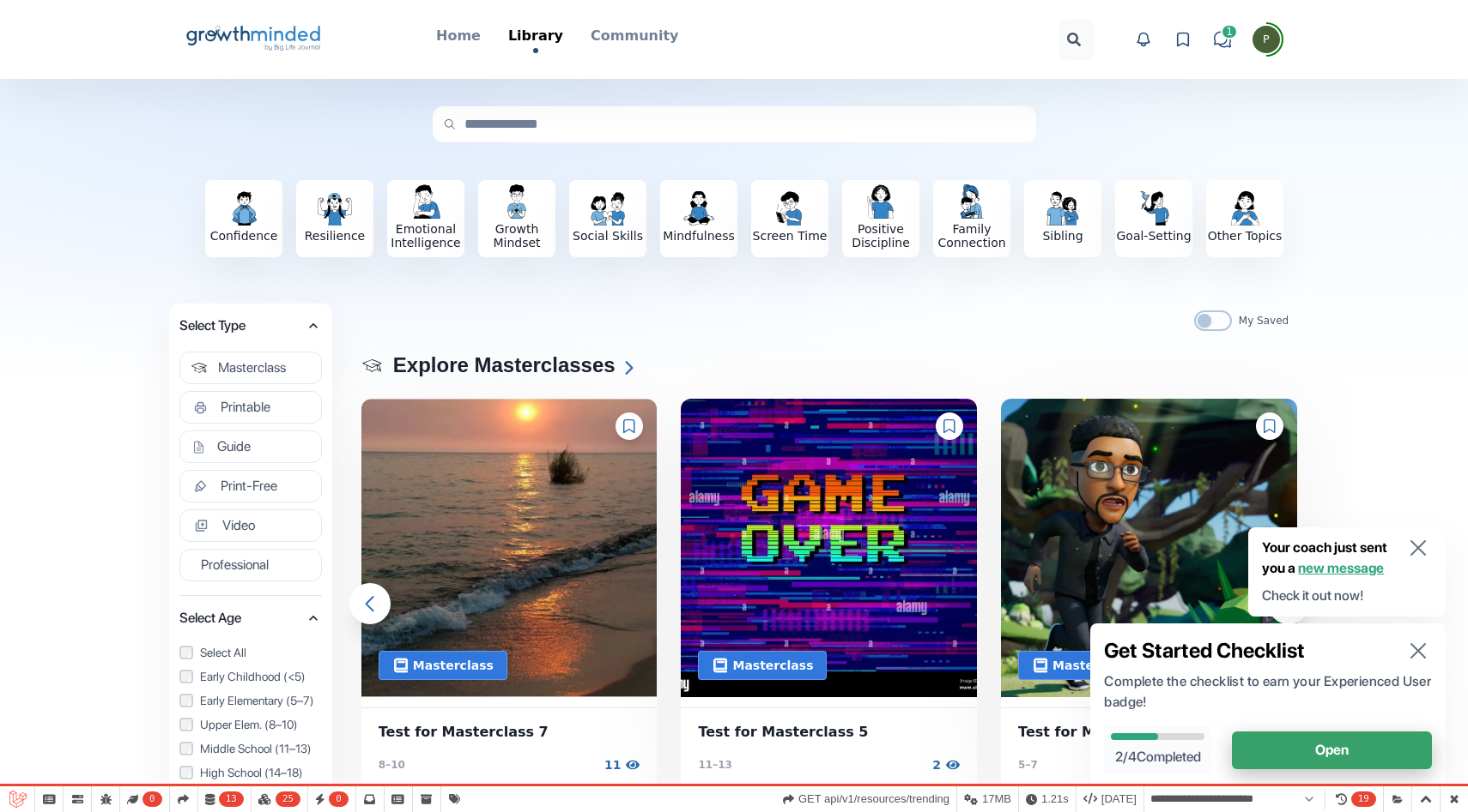
click at [1420, 645] on icon "button" at bounding box center [1418, 651] width 28 height 28
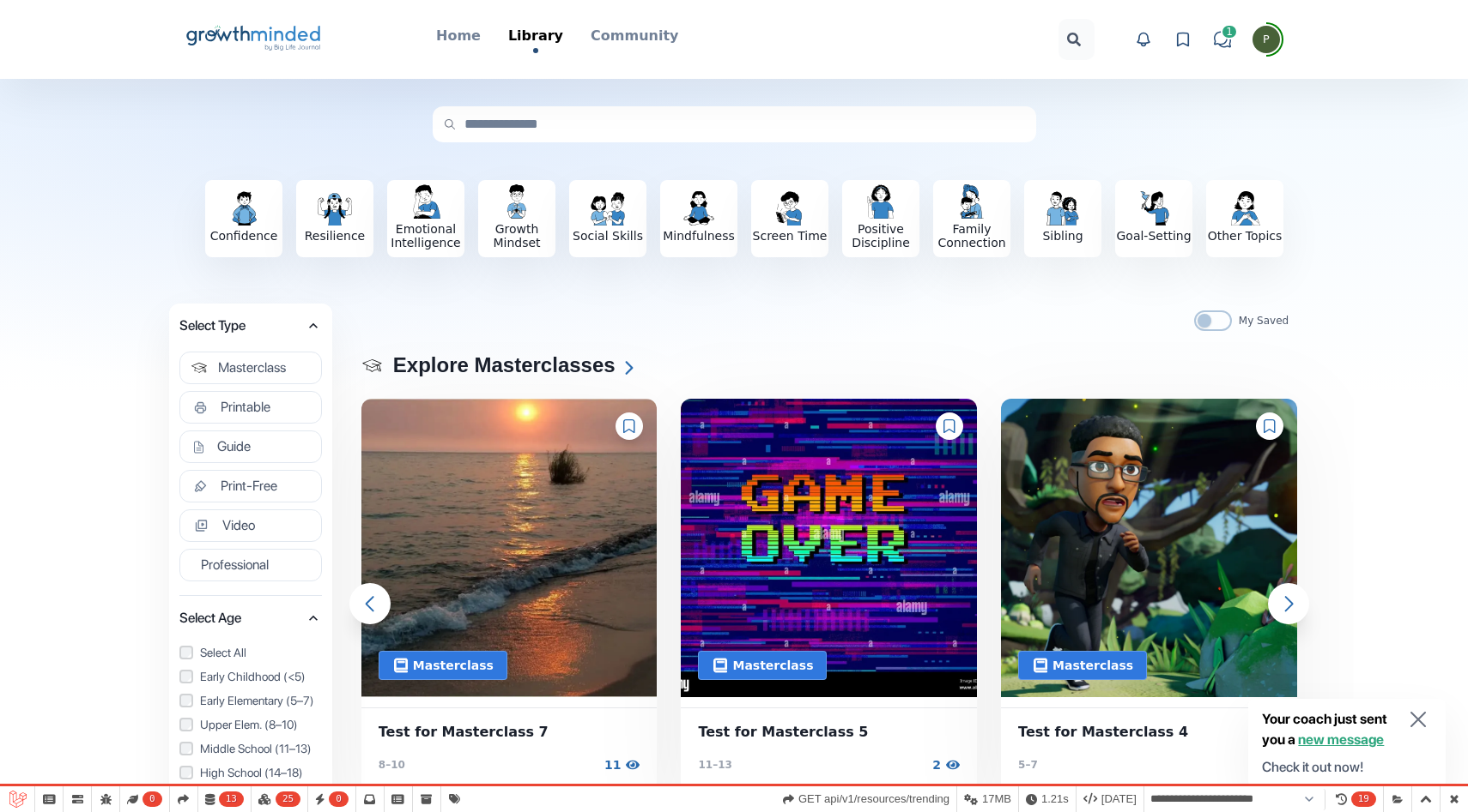
click at [1420, 725] on icon "button" at bounding box center [1418, 720] width 28 height 28
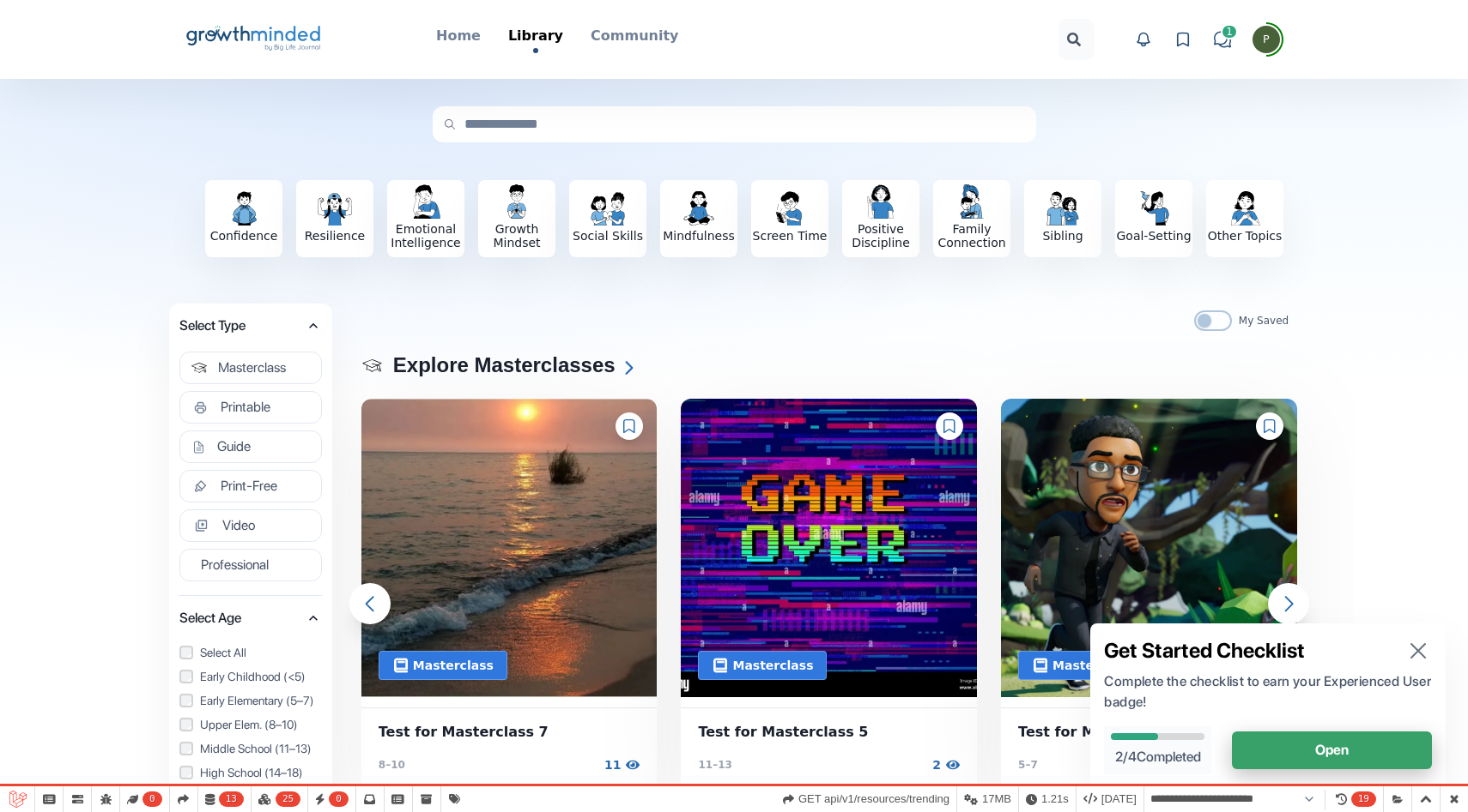
click at [1421, 639] on icon "button" at bounding box center [1418, 651] width 28 height 28
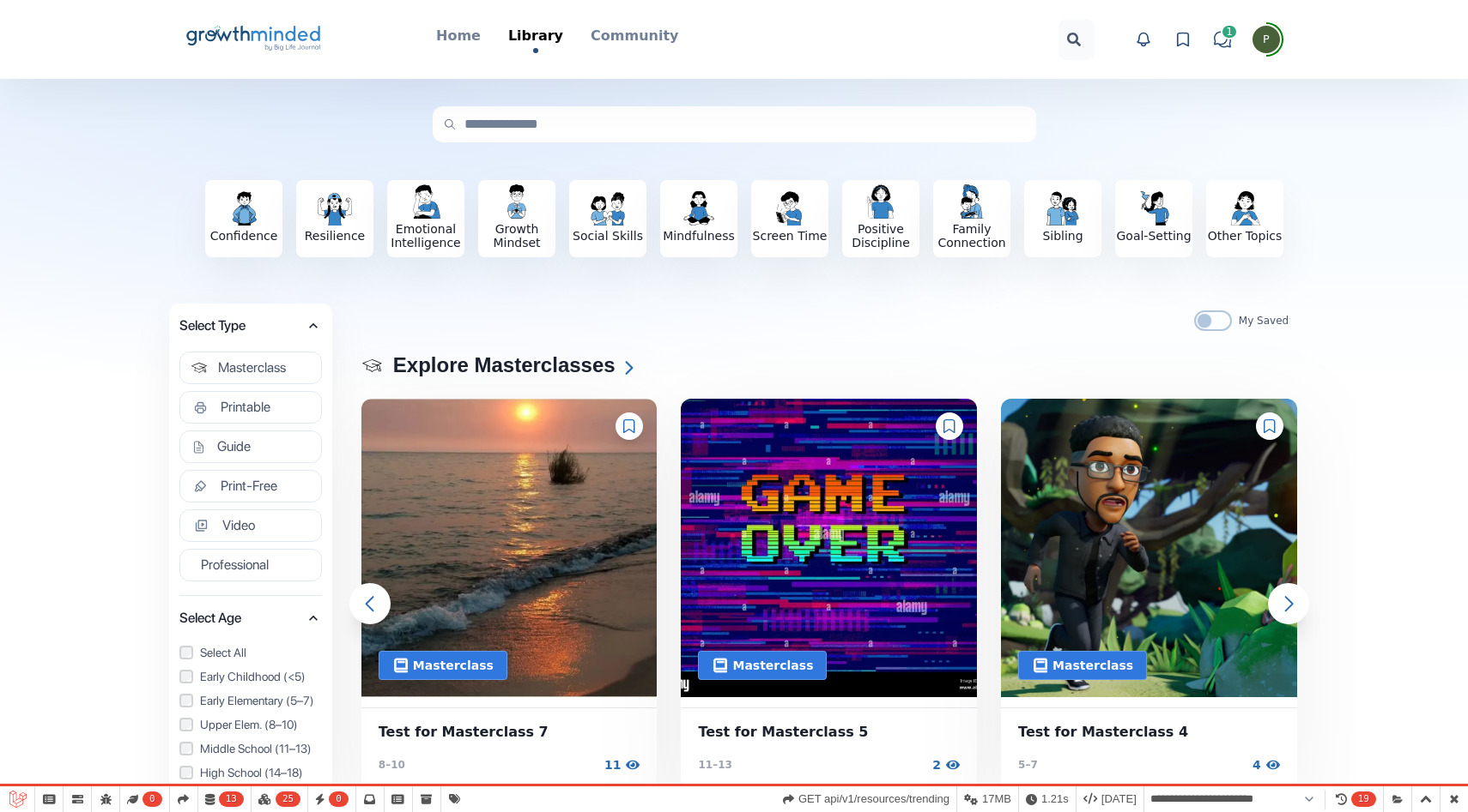
click at [256, 48] on icon "Big Life Journal GrowthMinded Logo .cls-1{fill:#1b4c76}.cls-2{fill:#294e79}.cls…" at bounding box center [254, 39] width 138 height 41
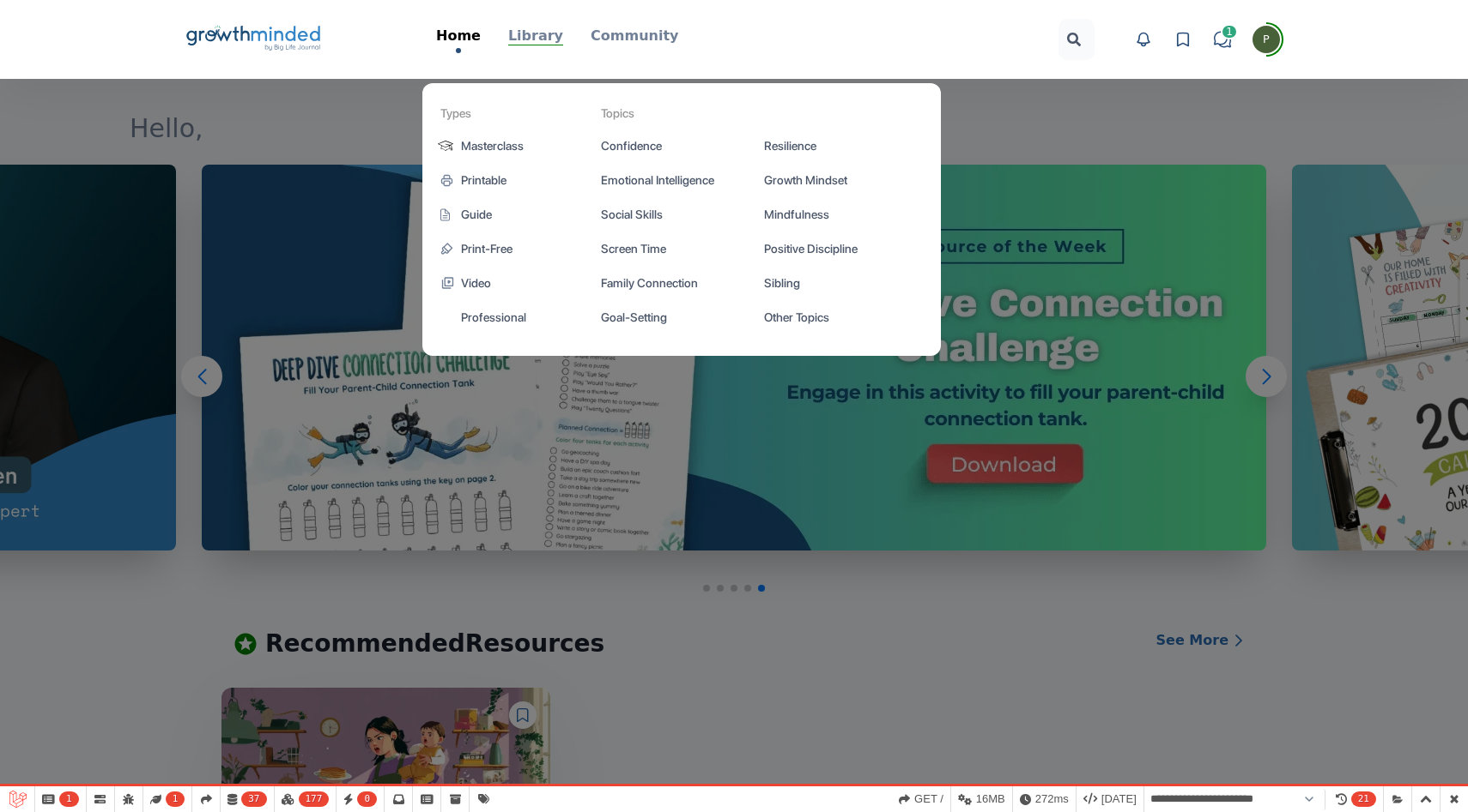
click at [547, 40] on p "Library" at bounding box center [535, 36] width 55 height 21
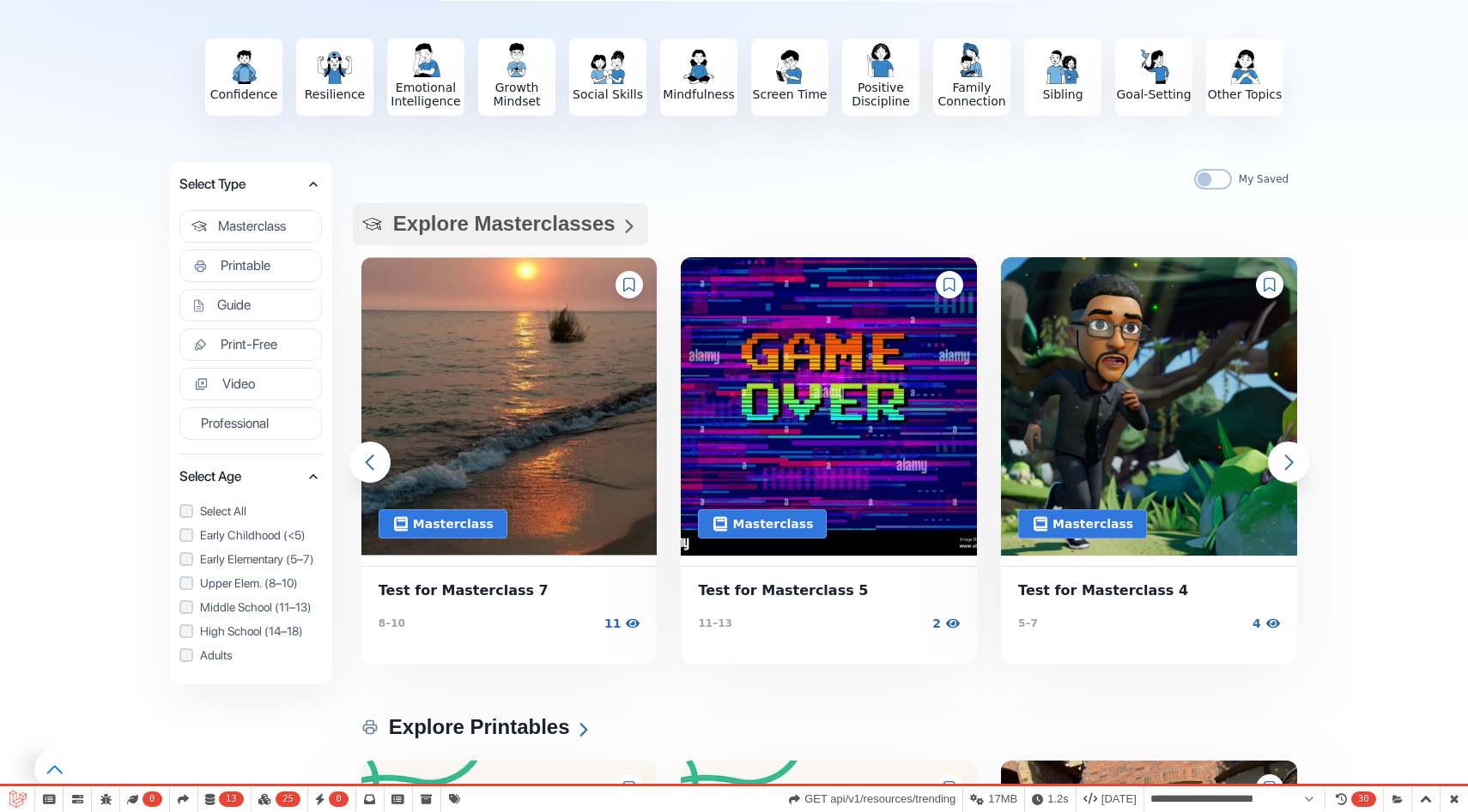
scroll to position [141, 0]
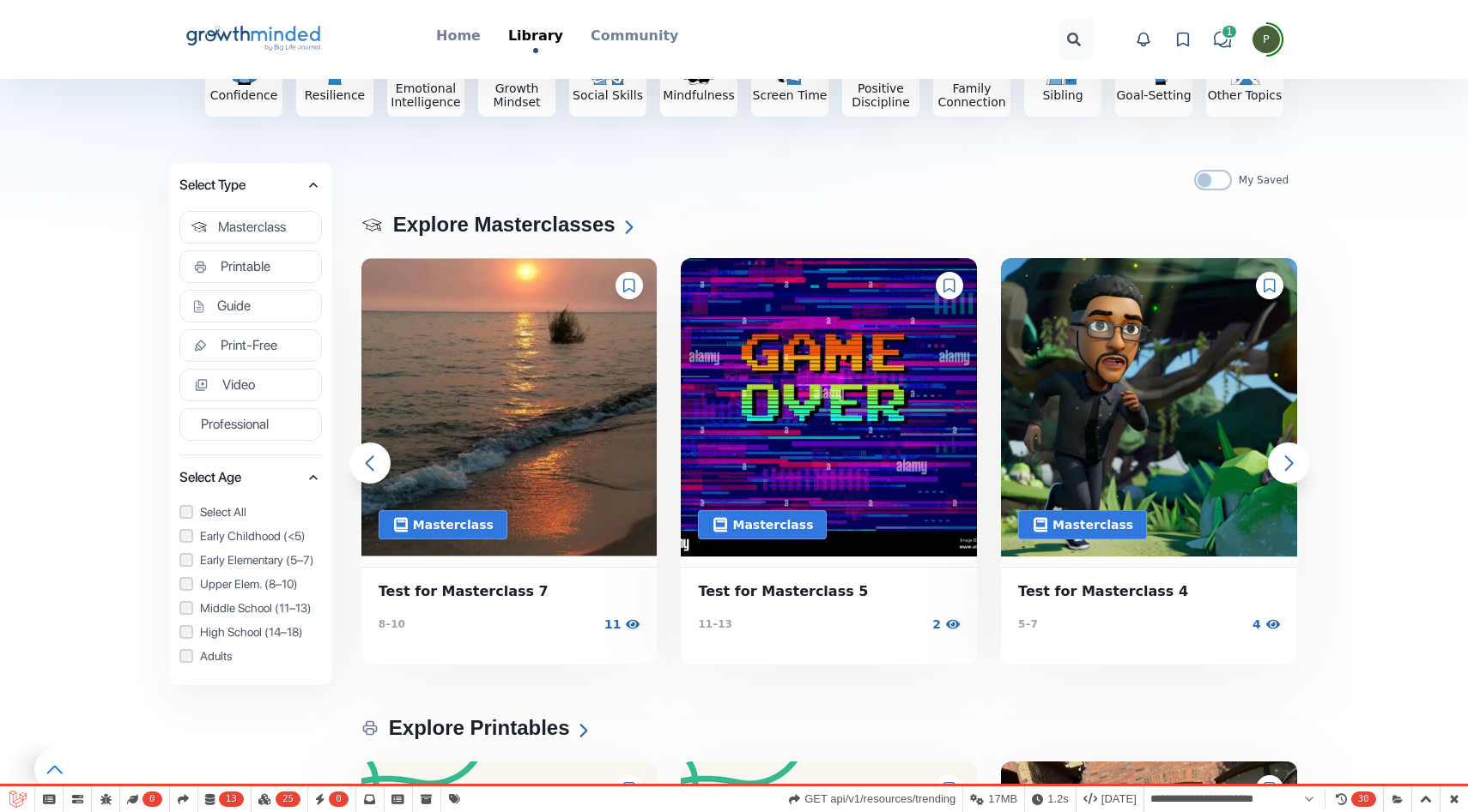
click at [638, 287] on div at bounding box center [629, 285] width 28 height 28
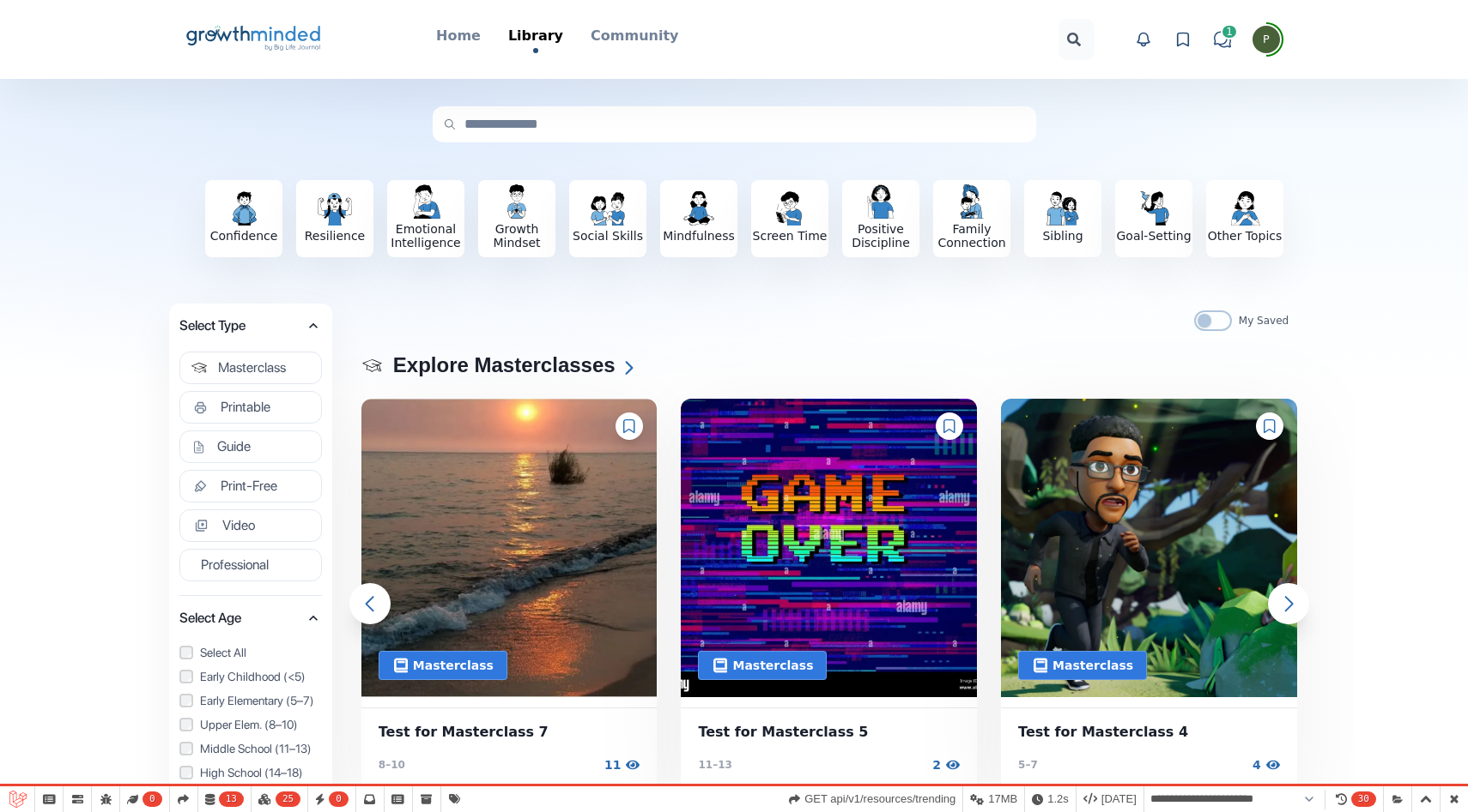
scroll to position [0, 0]
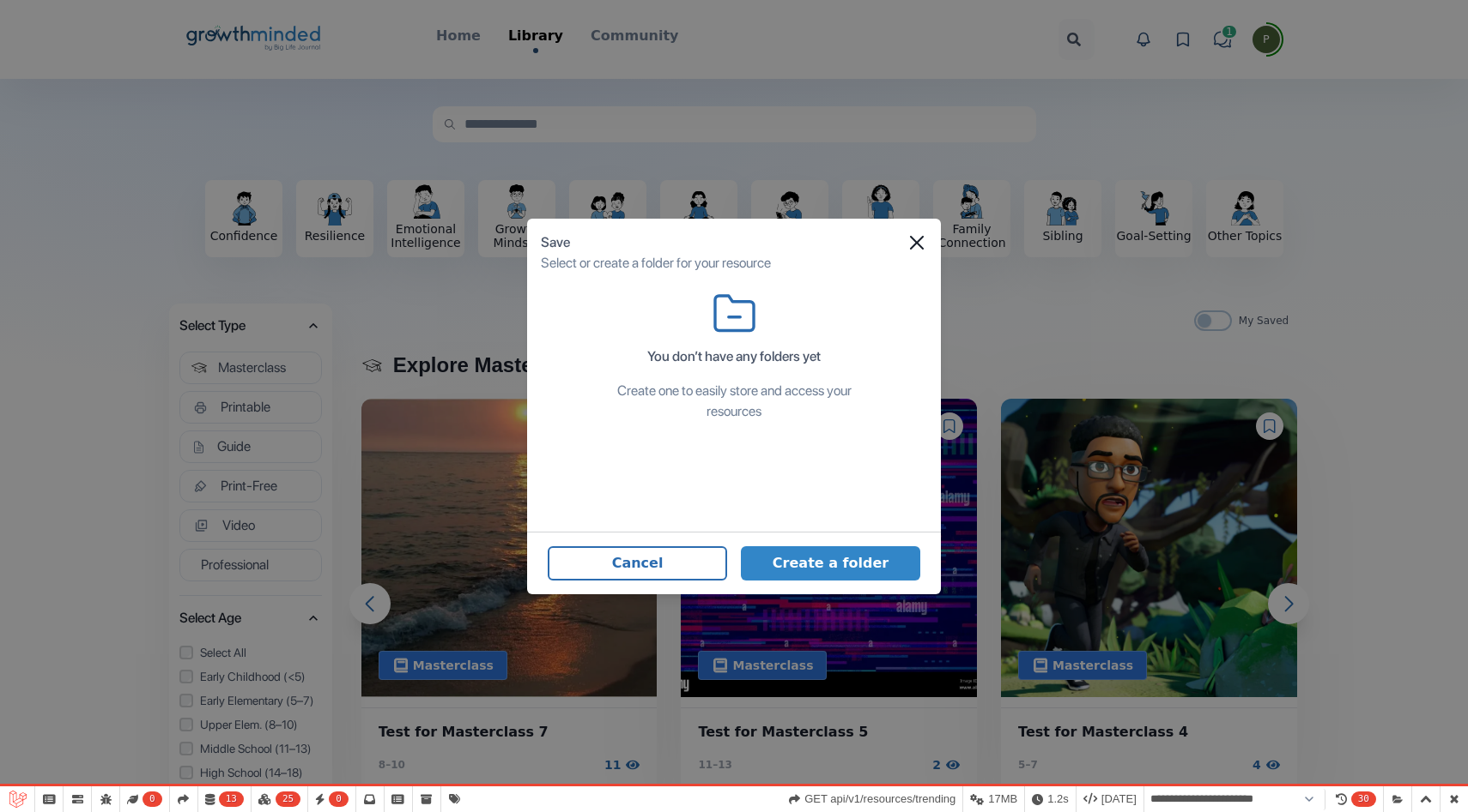
select select "**********"
click at [812, 557] on button "Create a folder" at bounding box center [830, 564] width 179 height 34
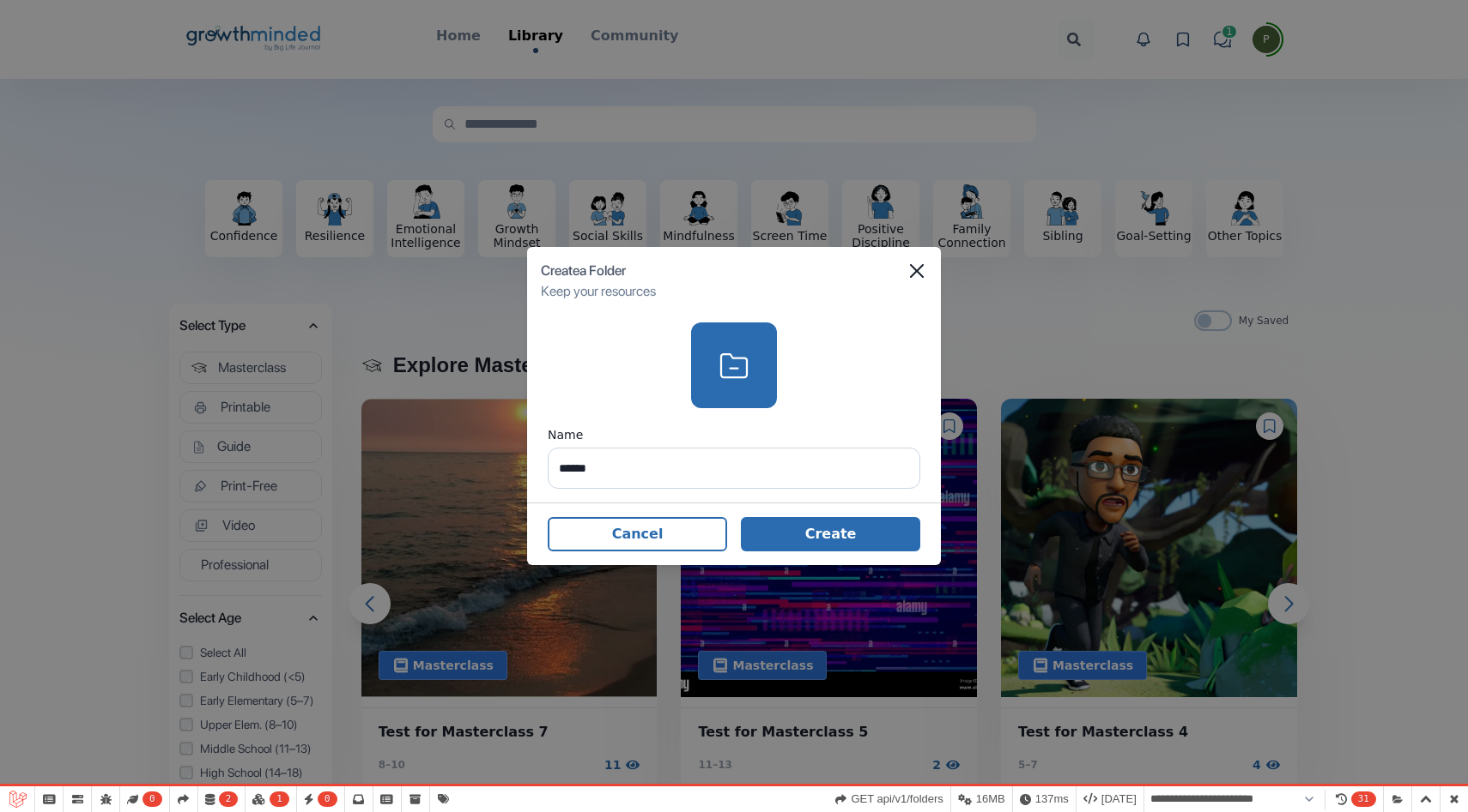
type input "******"
click at [795, 543] on button "Create" at bounding box center [830, 534] width 179 height 34
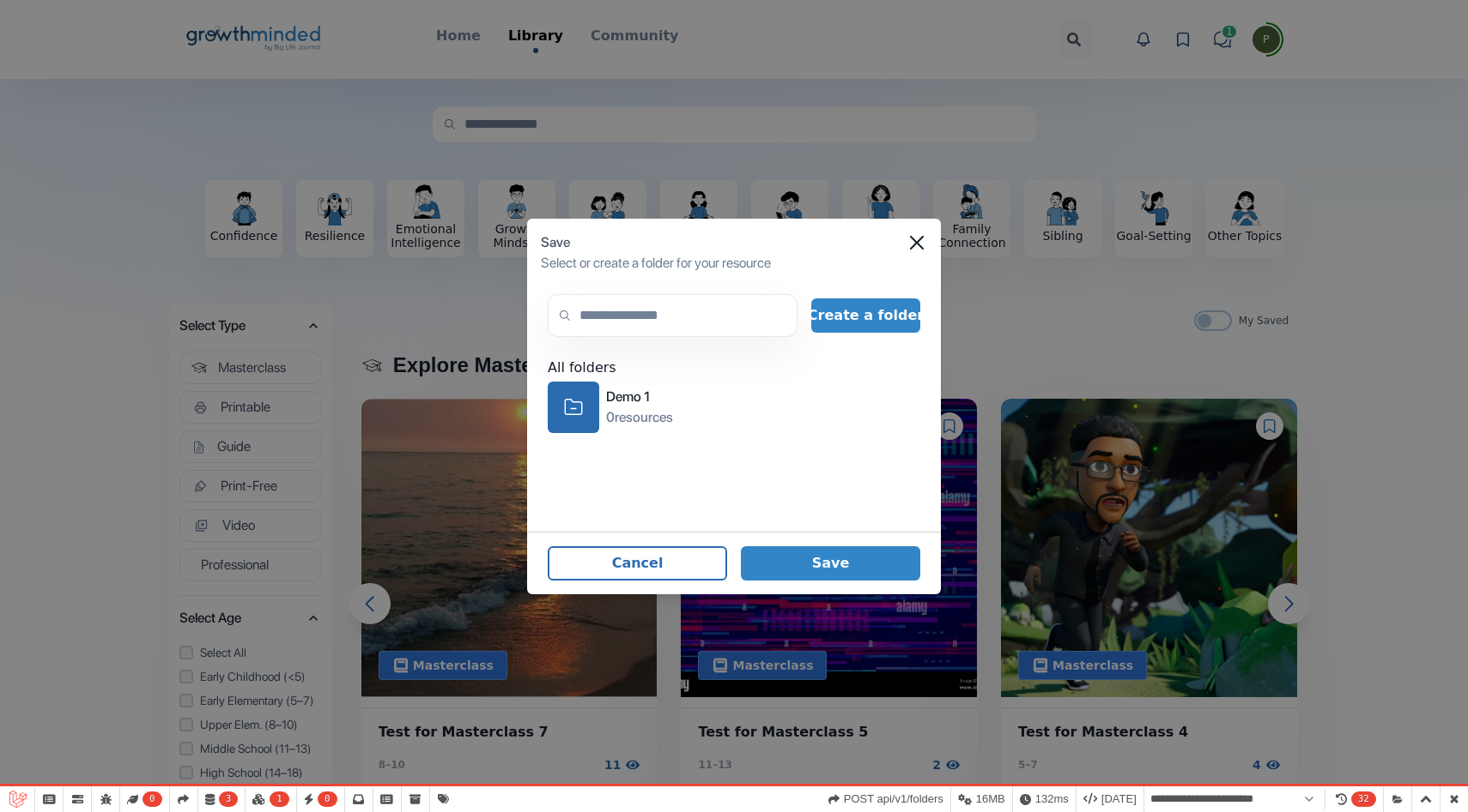
select select "**********"
click at [885, 322] on button "Create a folder" at bounding box center [865, 315] width 109 height 34
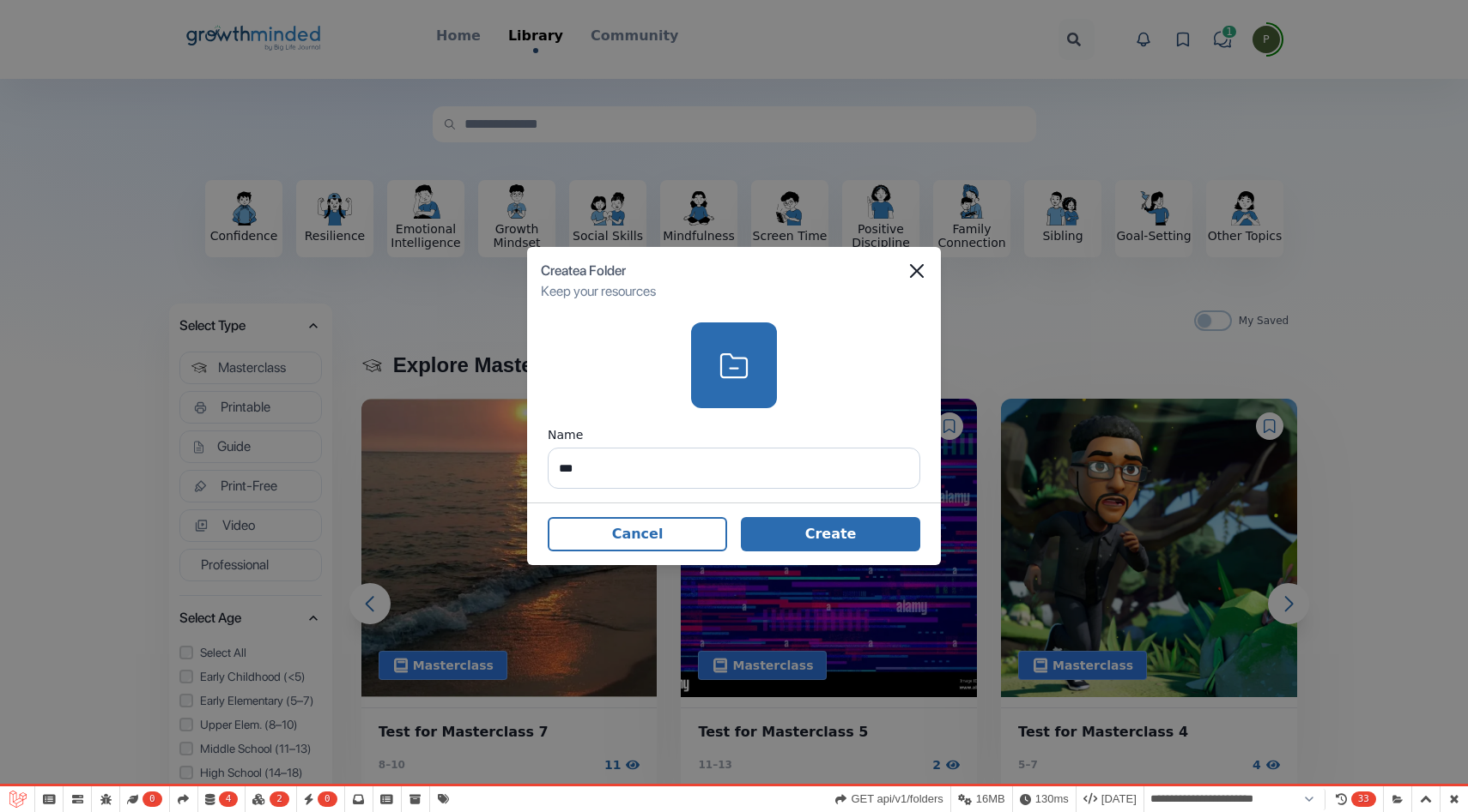
type input "***"
click at [836, 546] on button "Create" at bounding box center [830, 534] width 179 height 34
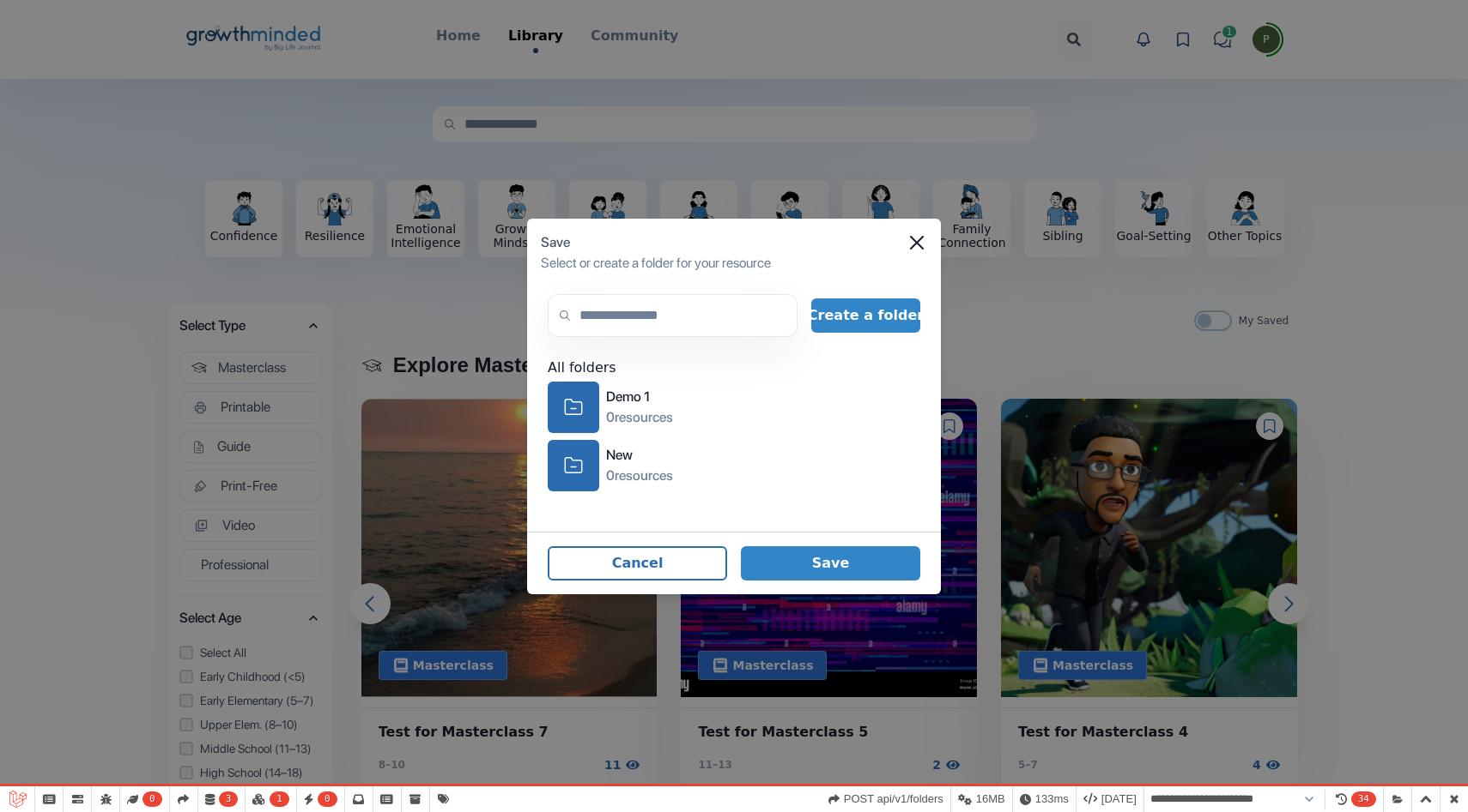
select select "**********"
click at [621, 309] on input "text" at bounding box center [673, 315] width 250 height 43
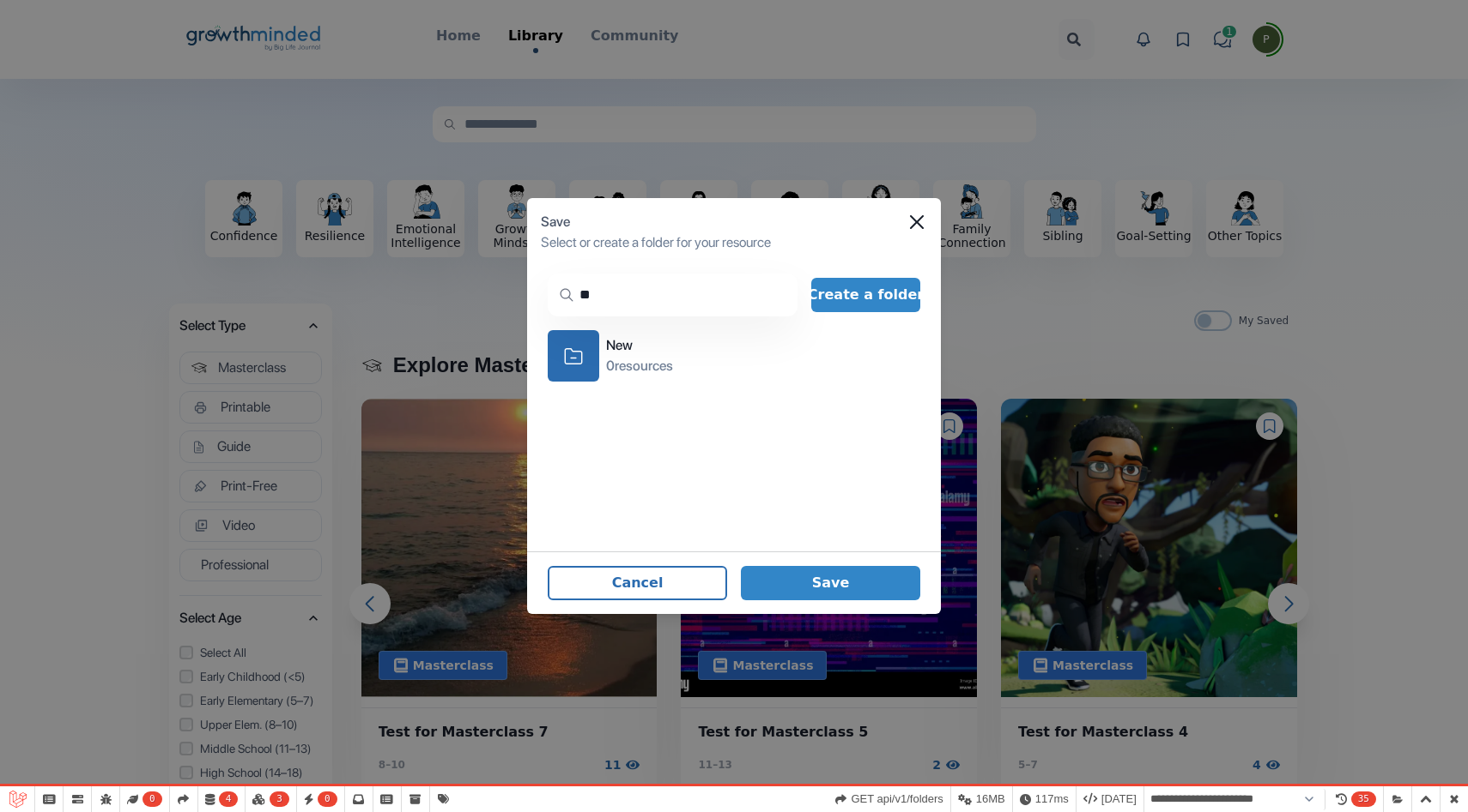
type input "*"
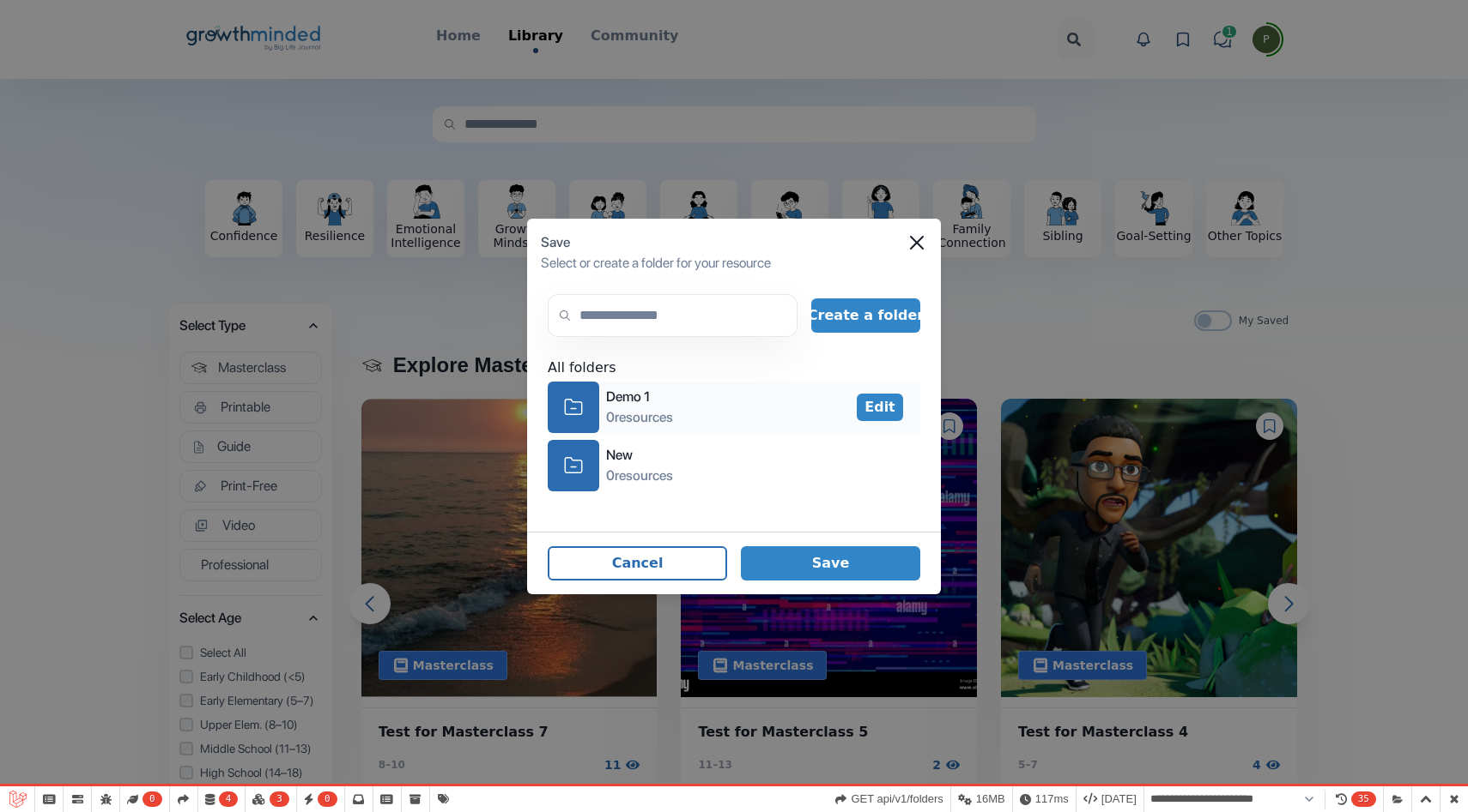
click at [571, 419] on icon "icon-folder" at bounding box center [573, 407] width 19 height 27
click at [577, 459] on icon "icon-folder" at bounding box center [573, 465] width 19 height 27
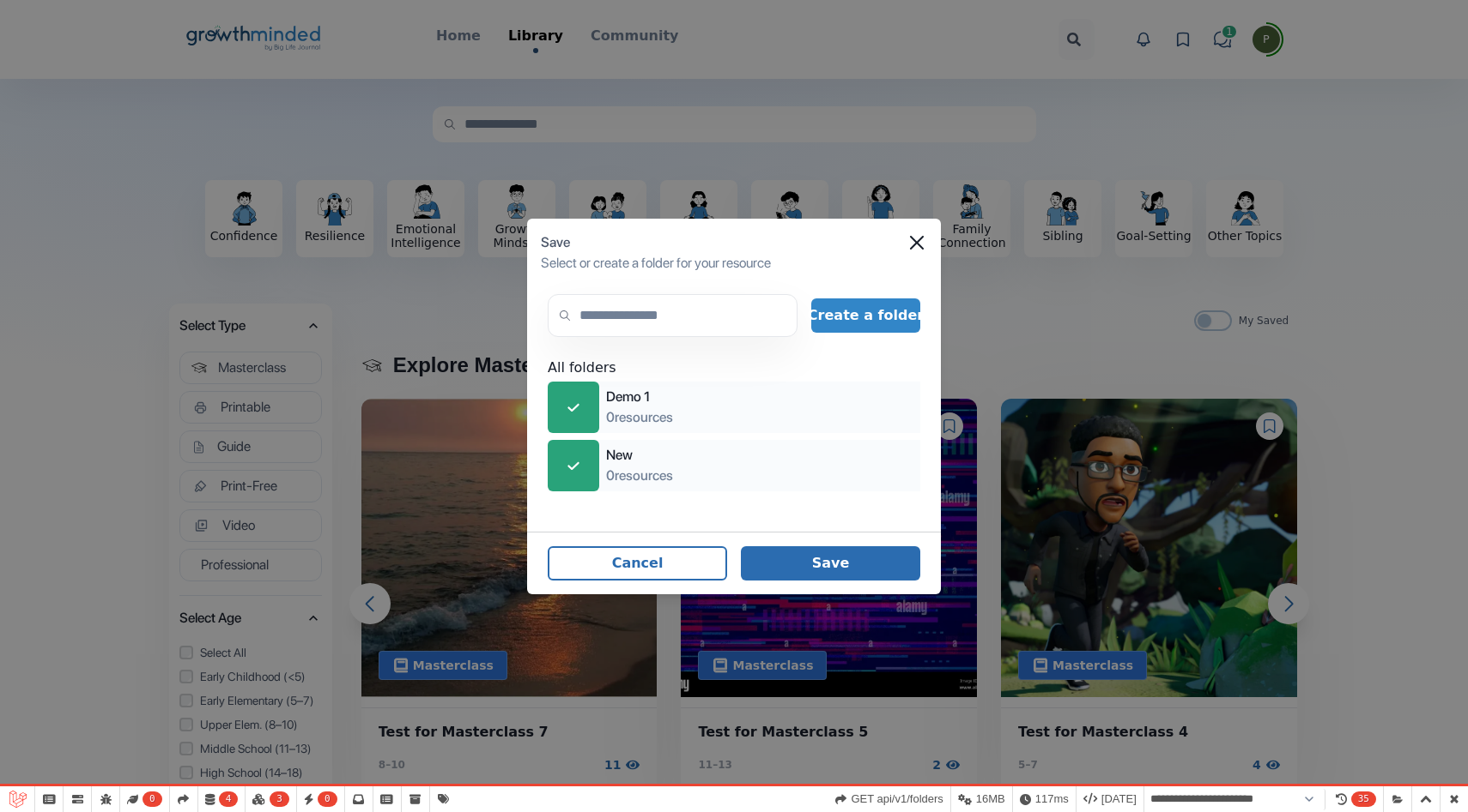
click at [825, 566] on button "Save" at bounding box center [830, 564] width 179 height 34
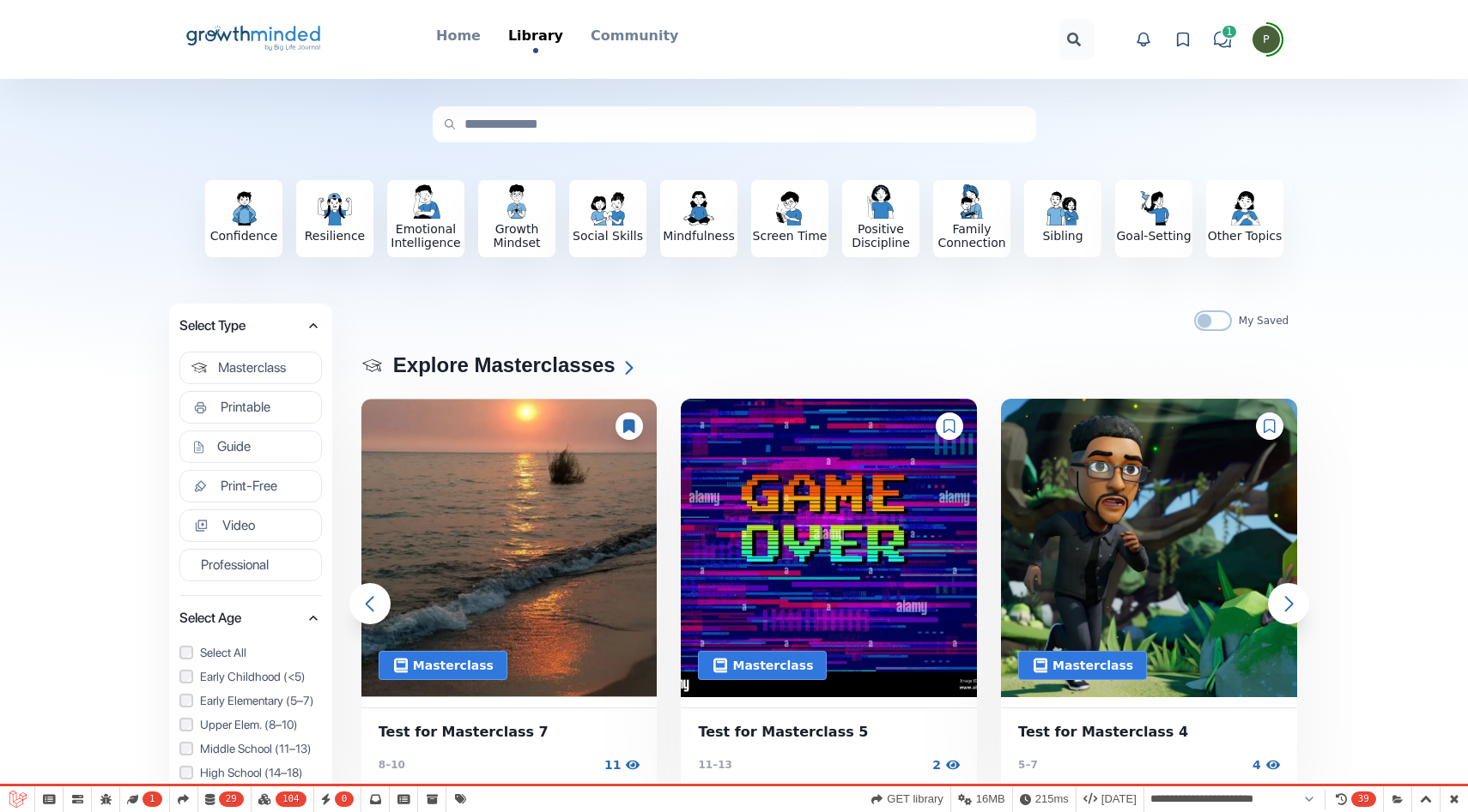
click at [633, 428] on icon at bounding box center [629, 426] width 11 height 13
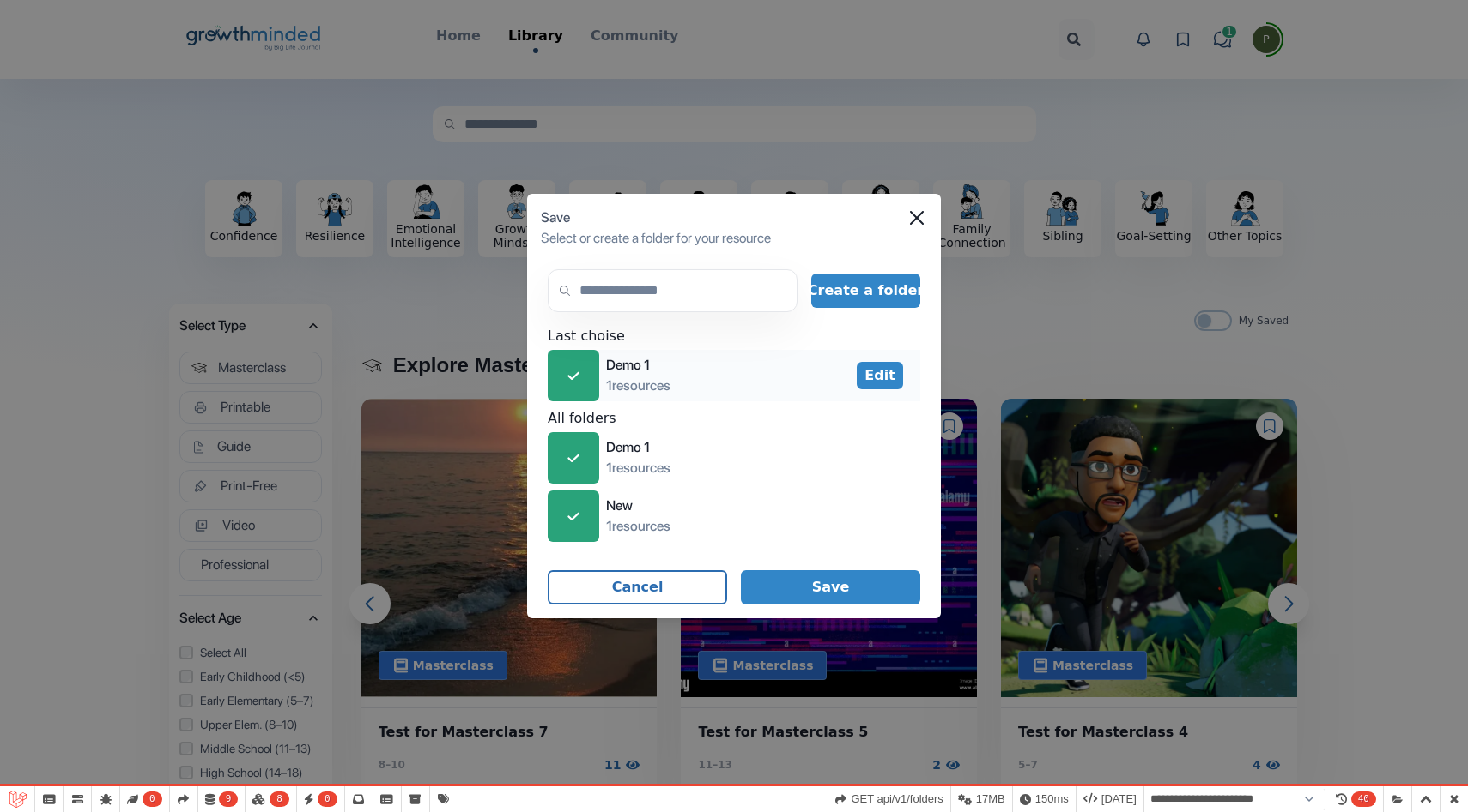
click at [577, 376] on icon "icon-check" at bounding box center [573, 376] width 12 height 9
click at [574, 375] on icon "icon-folder" at bounding box center [573, 376] width 19 height 27
click at [579, 466] on div "icon-check" at bounding box center [573, 457] width 51 height 51
click at [563, 373] on div "icon-folder" at bounding box center [573, 375] width 51 height 51
click at [813, 582] on button "Save" at bounding box center [830, 587] width 179 height 34
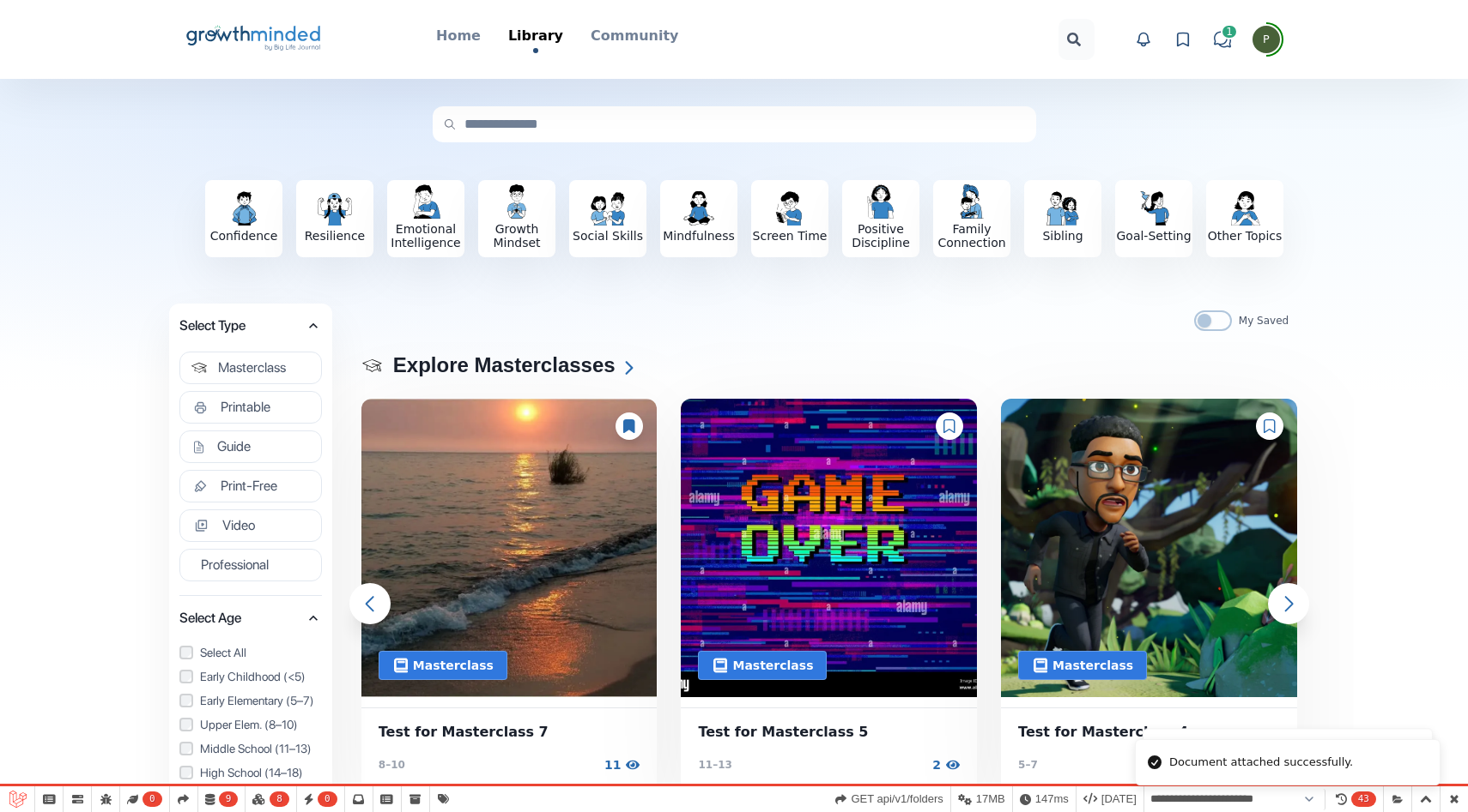
click at [1186, 35] on icon at bounding box center [1182, 39] width 17 height 17
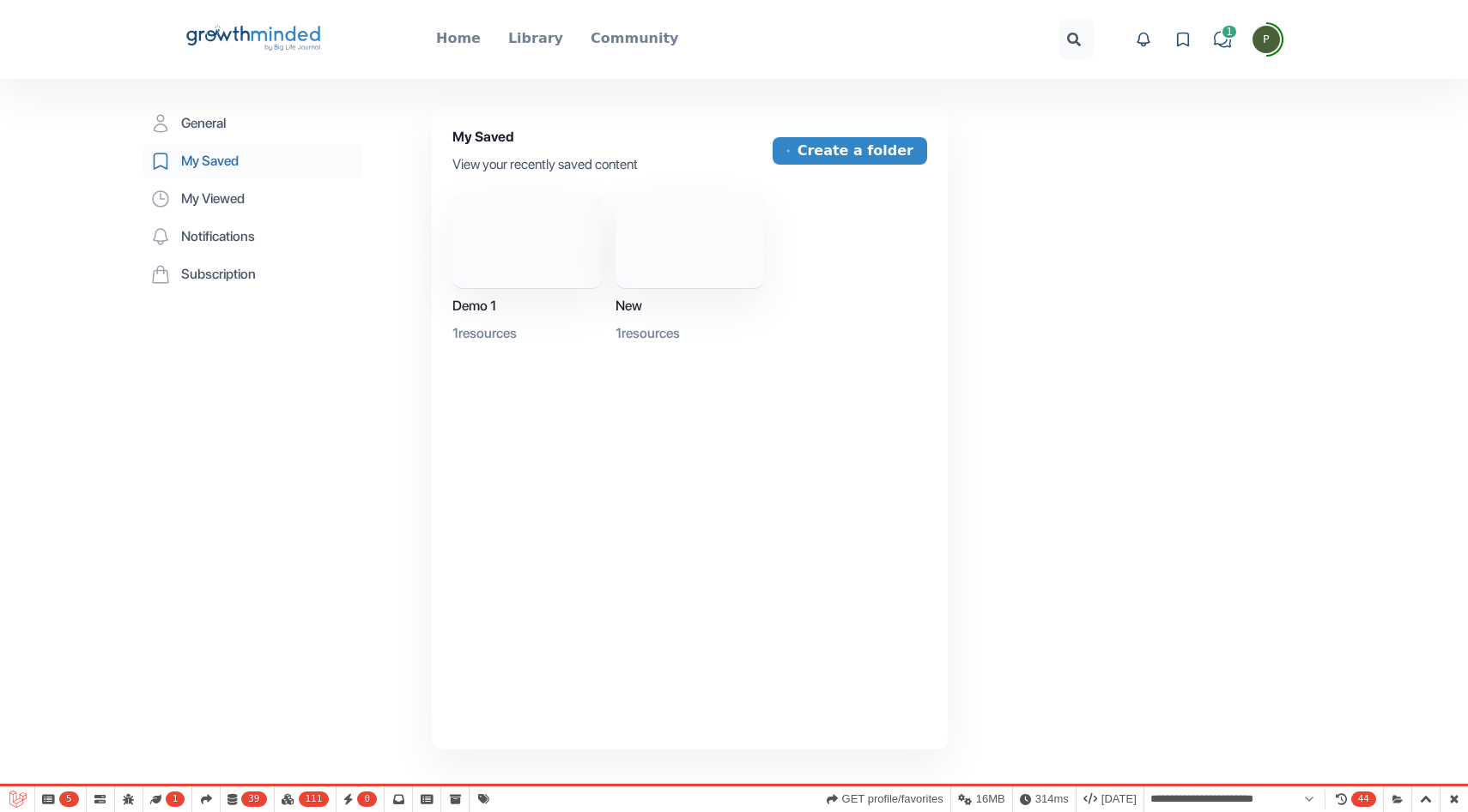
select select "**********"
click at [837, 153] on button "Create a folder" at bounding box center [849, 151] width 154 height 28
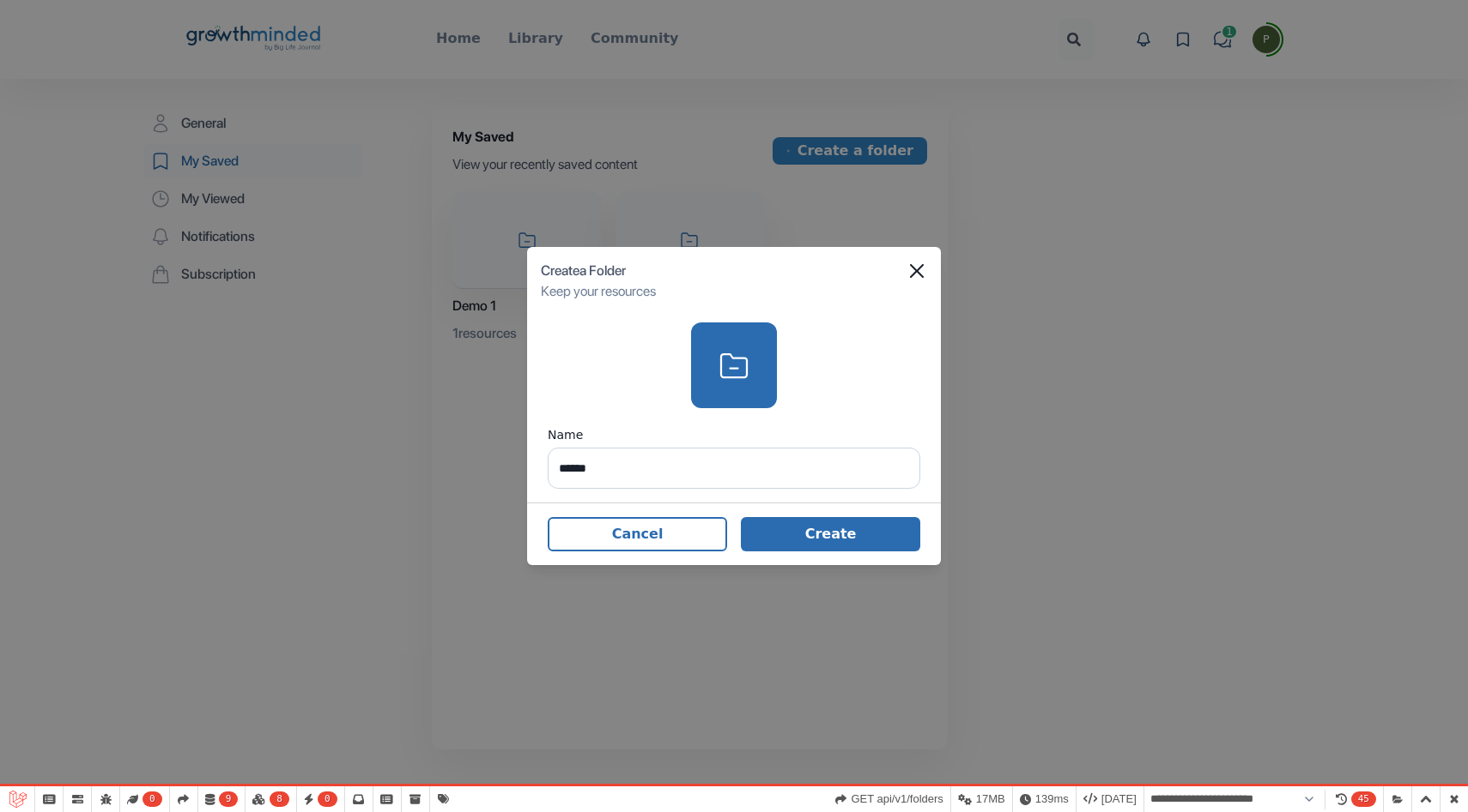
type input "******"
click at [840, 535] on button "Create" at bounding box center [830, 534] width 179 height 34
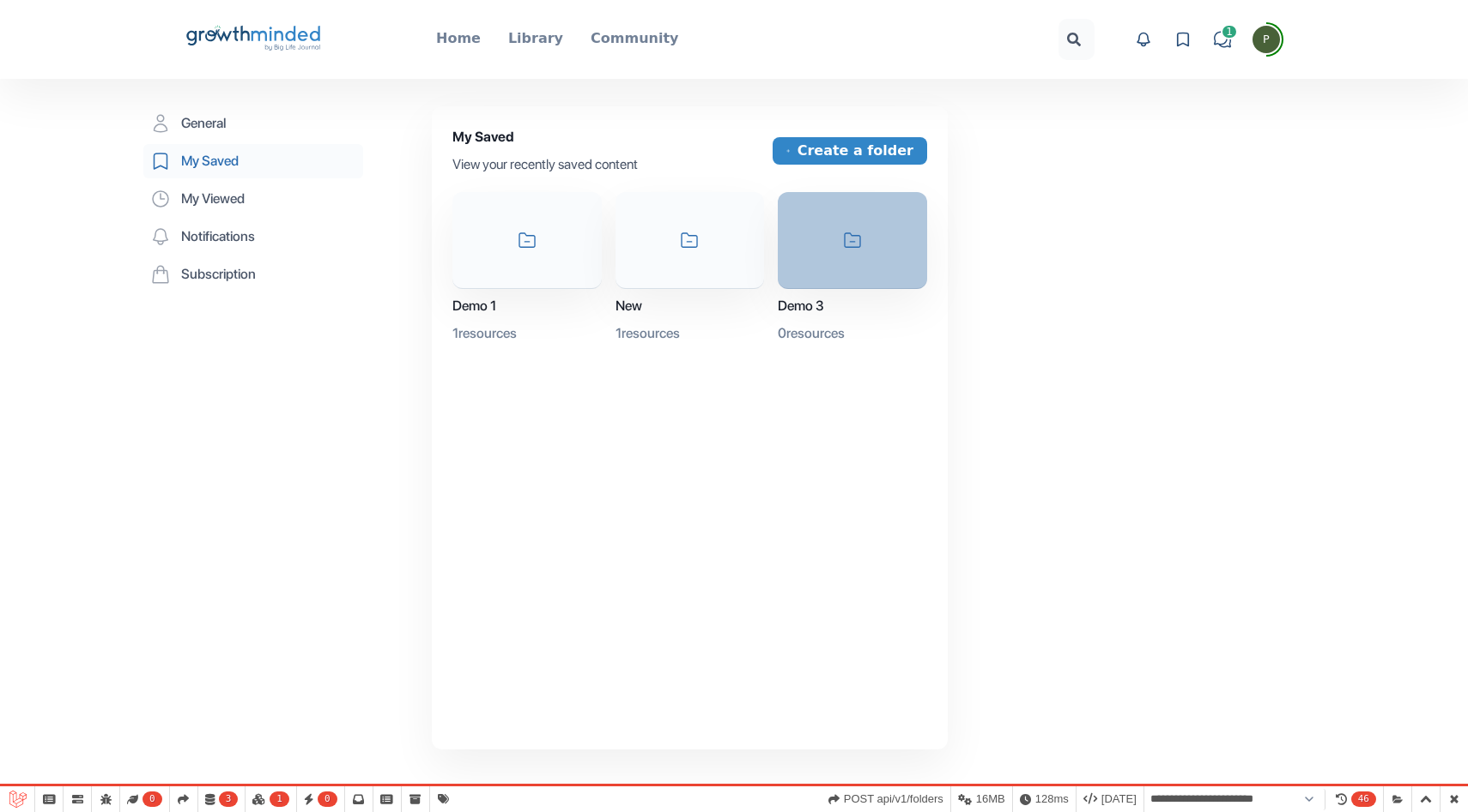
select select "**********"
click at [847, 122] on div "My Saved View your recently saved content Create a folder icon-folder Demo 1 1 …" at bounding box center [689, 428] width 516 height 644
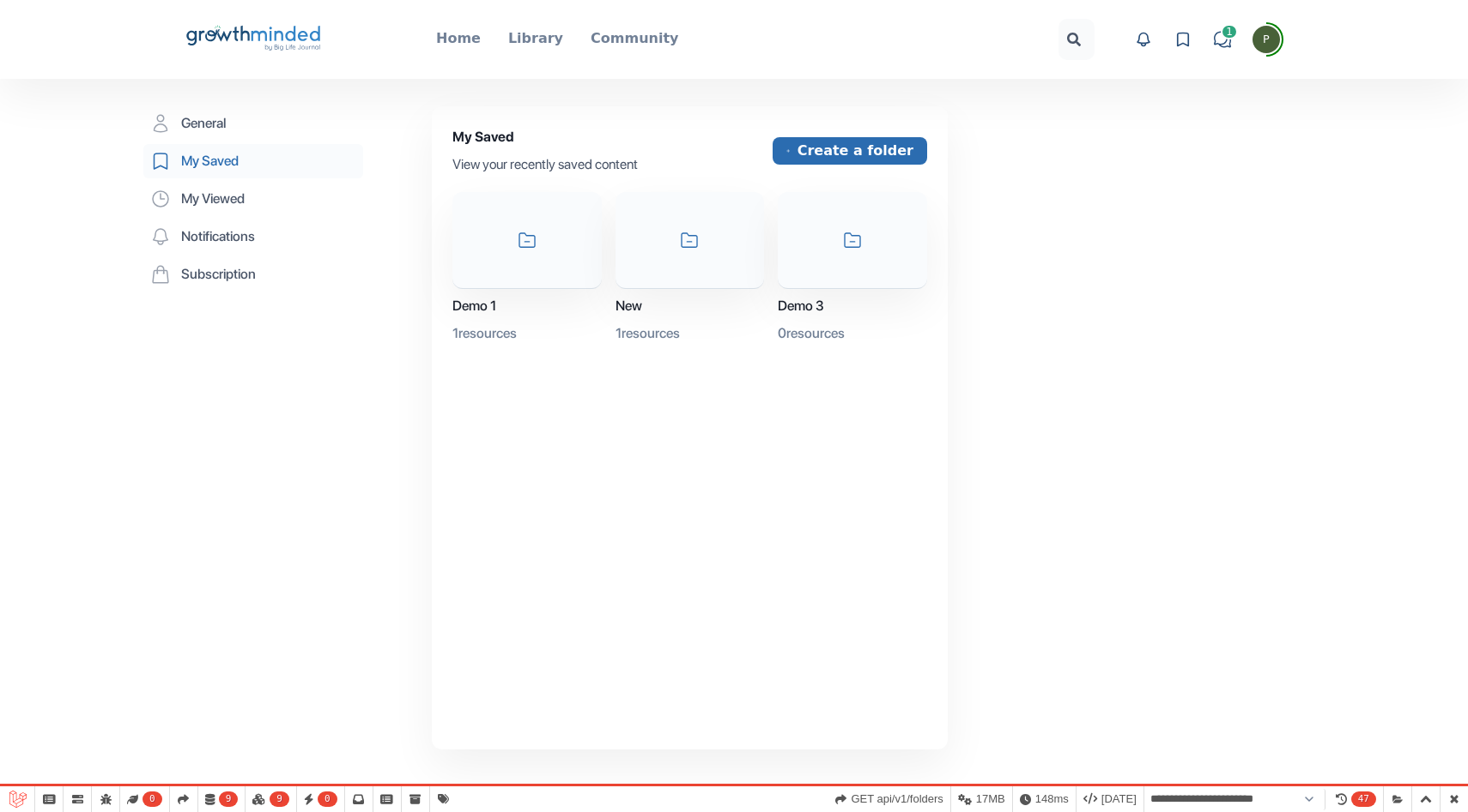
click at [847, 139] on button "Create a folder" at bounding box center [849, 151] width 154 height 28
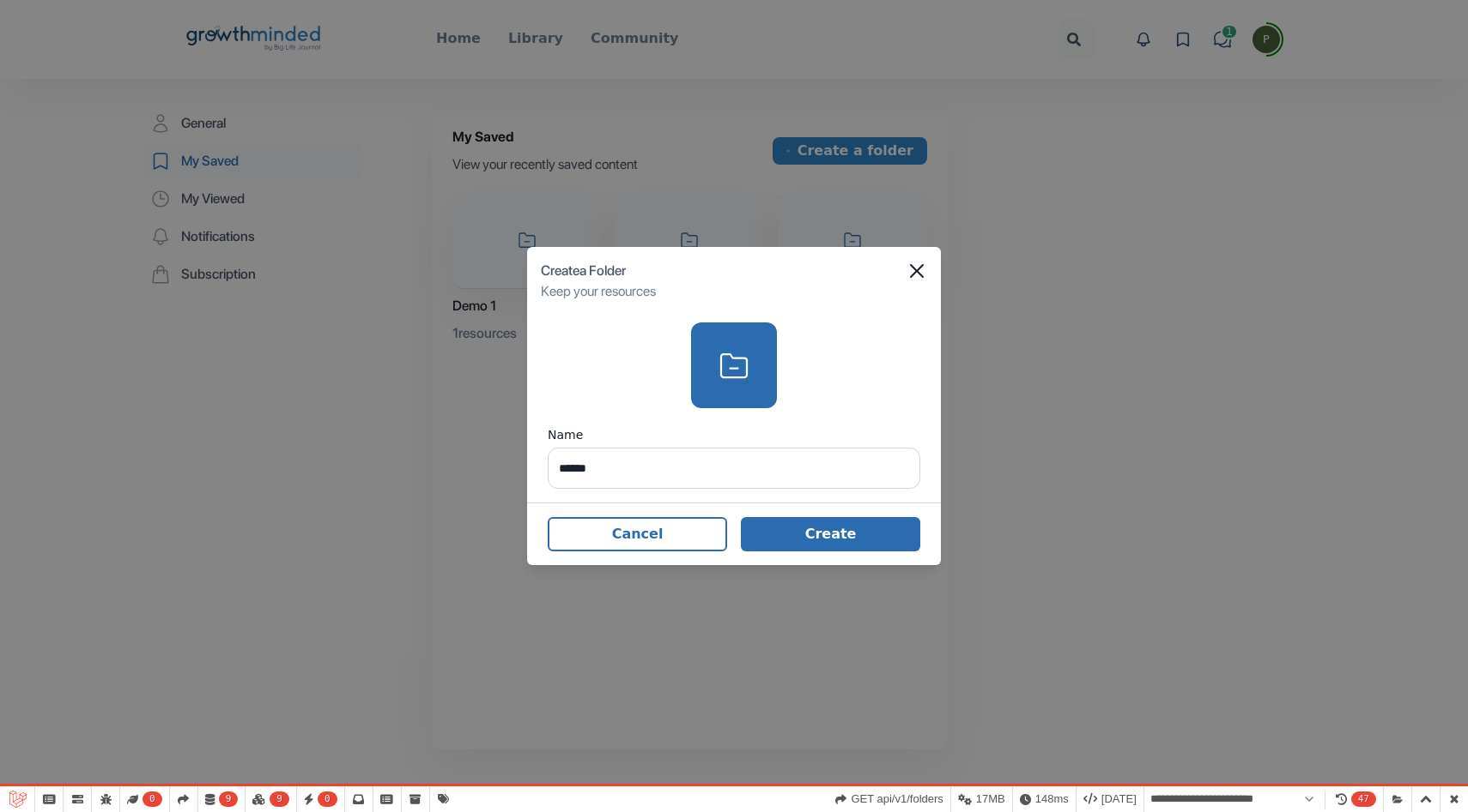
type input "******"
click at [870, 523] on button "Create" at bounding box center [830, 534] width 179 height 34
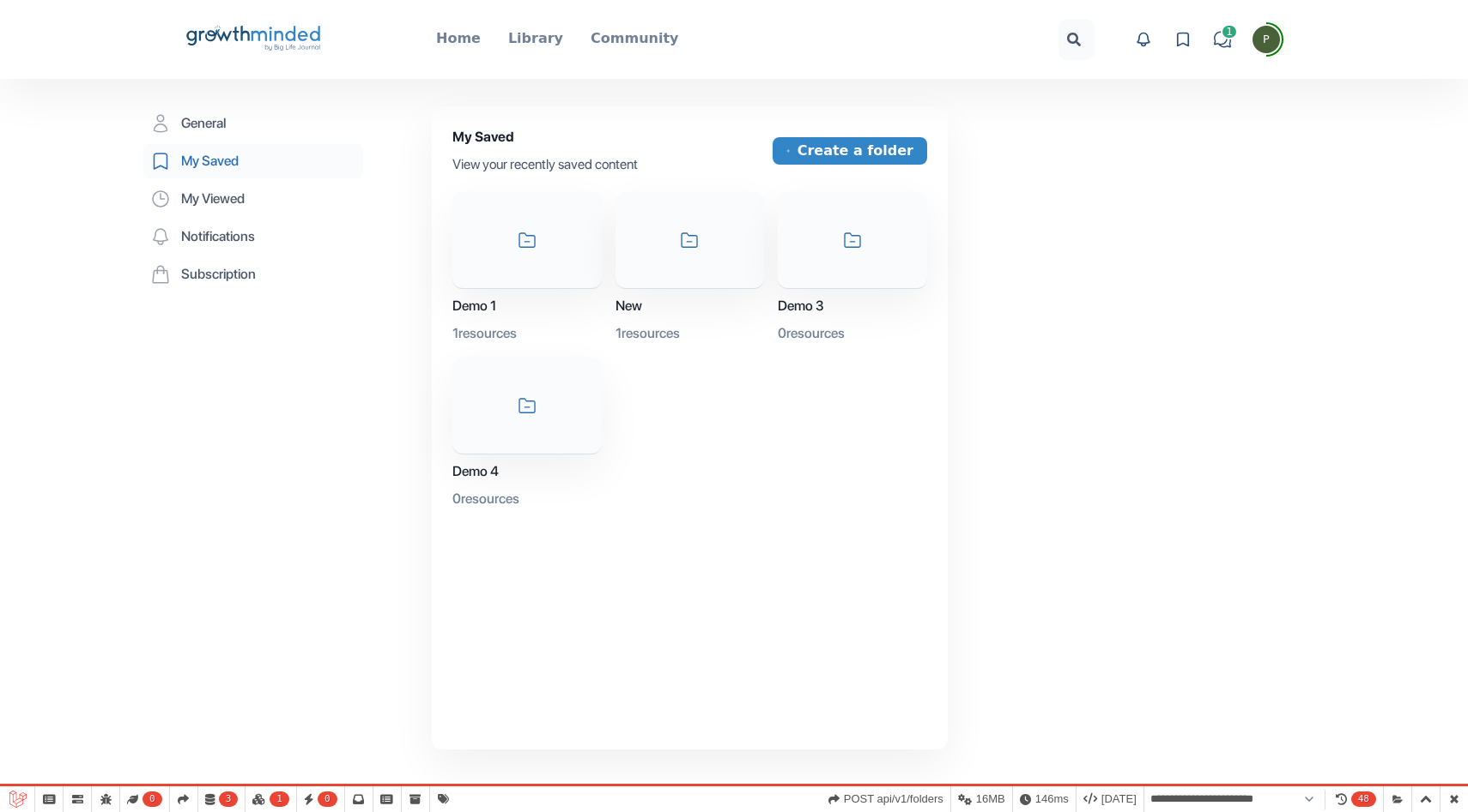
select select "**********"
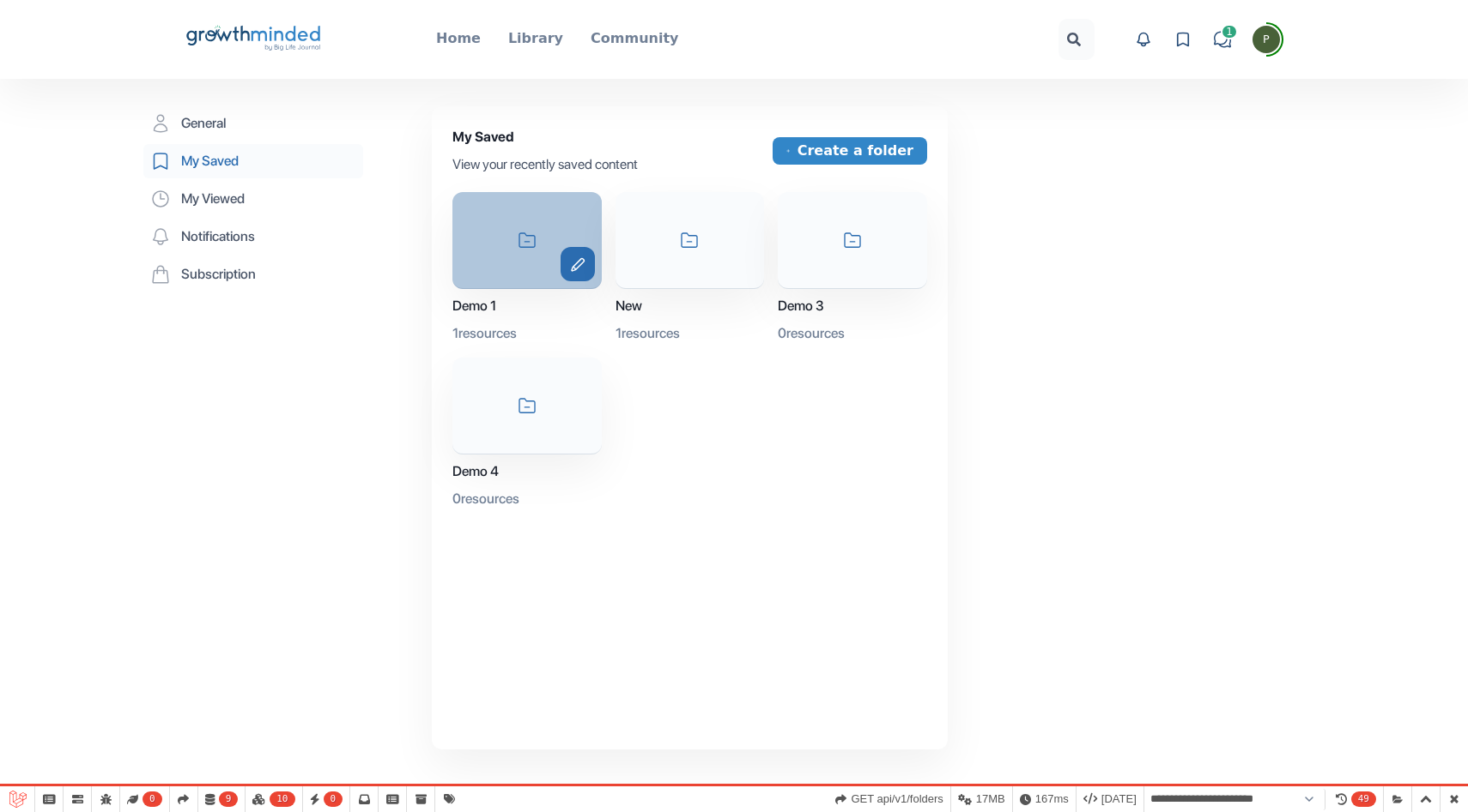
click at [582, 266] on icon "edit" at bounding box center [578, 264] width 34 height 14
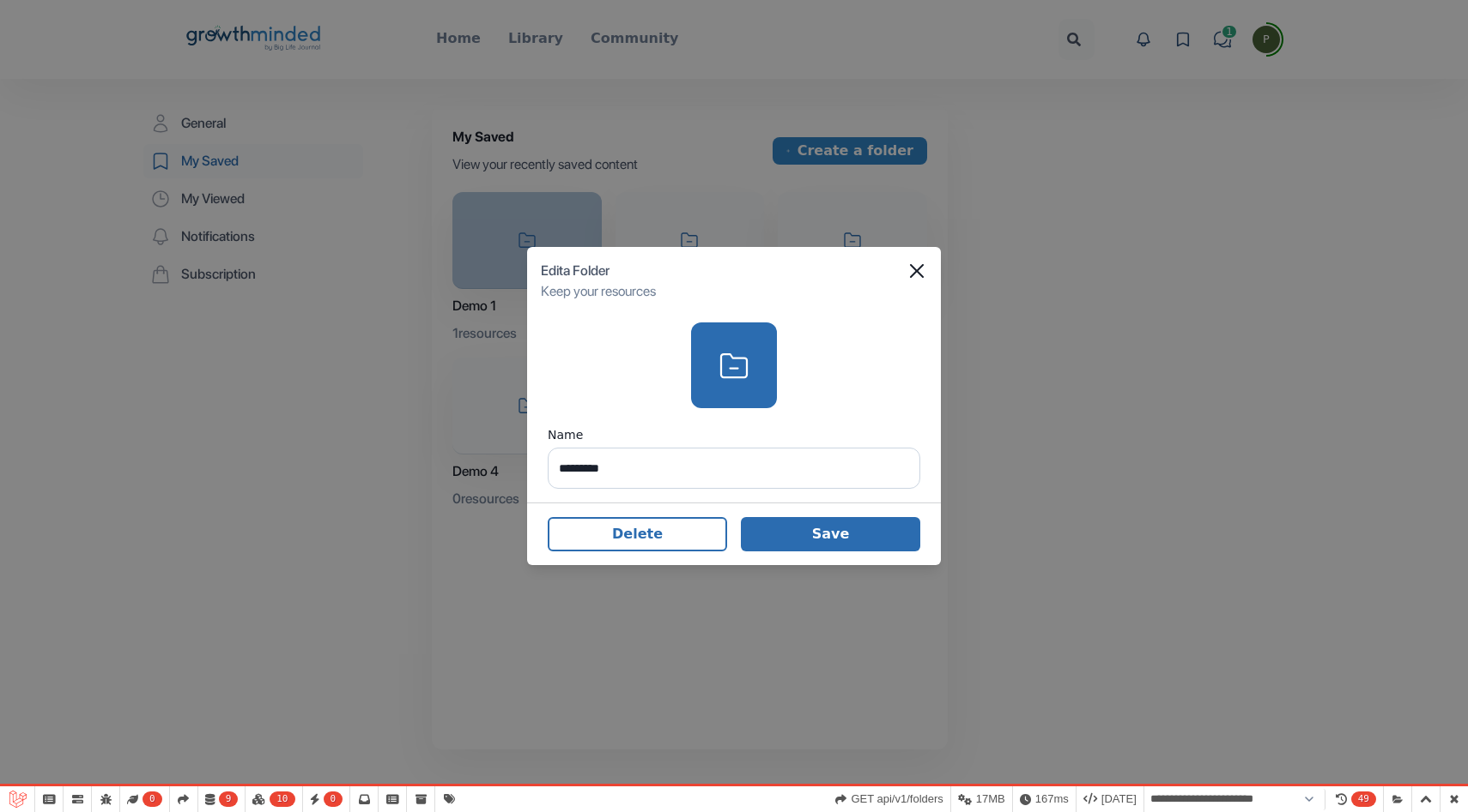
type input "*********"
click at [801, 543] on button "Save" at bounding box center [830, 534] width 179 height 34
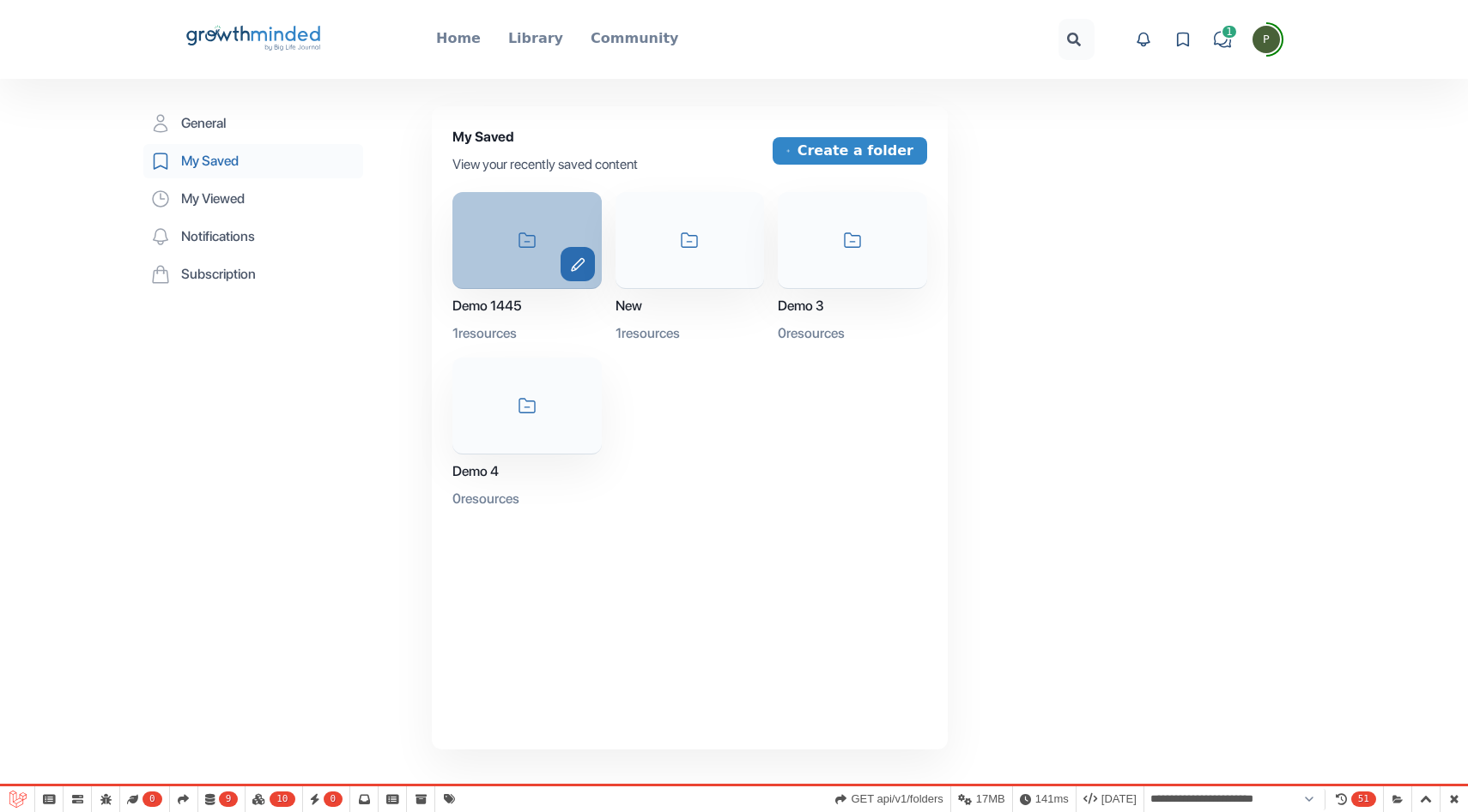
click at [580, 266] on icon "edit" at bounding box center [578, 264] width 34 height 14
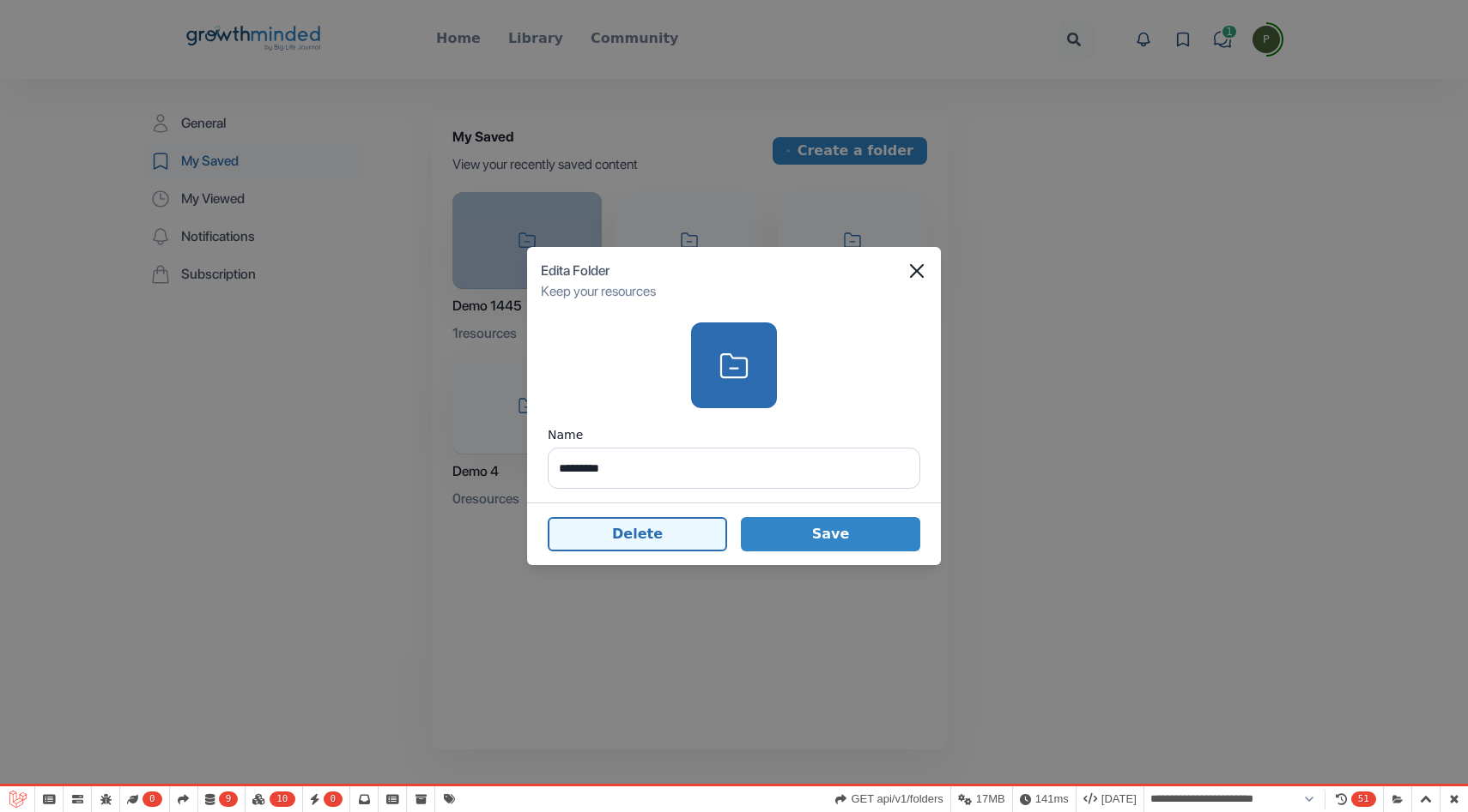
click at [607, 540] on button "Delete" at bounding box center [638, 534] width 179 height 34
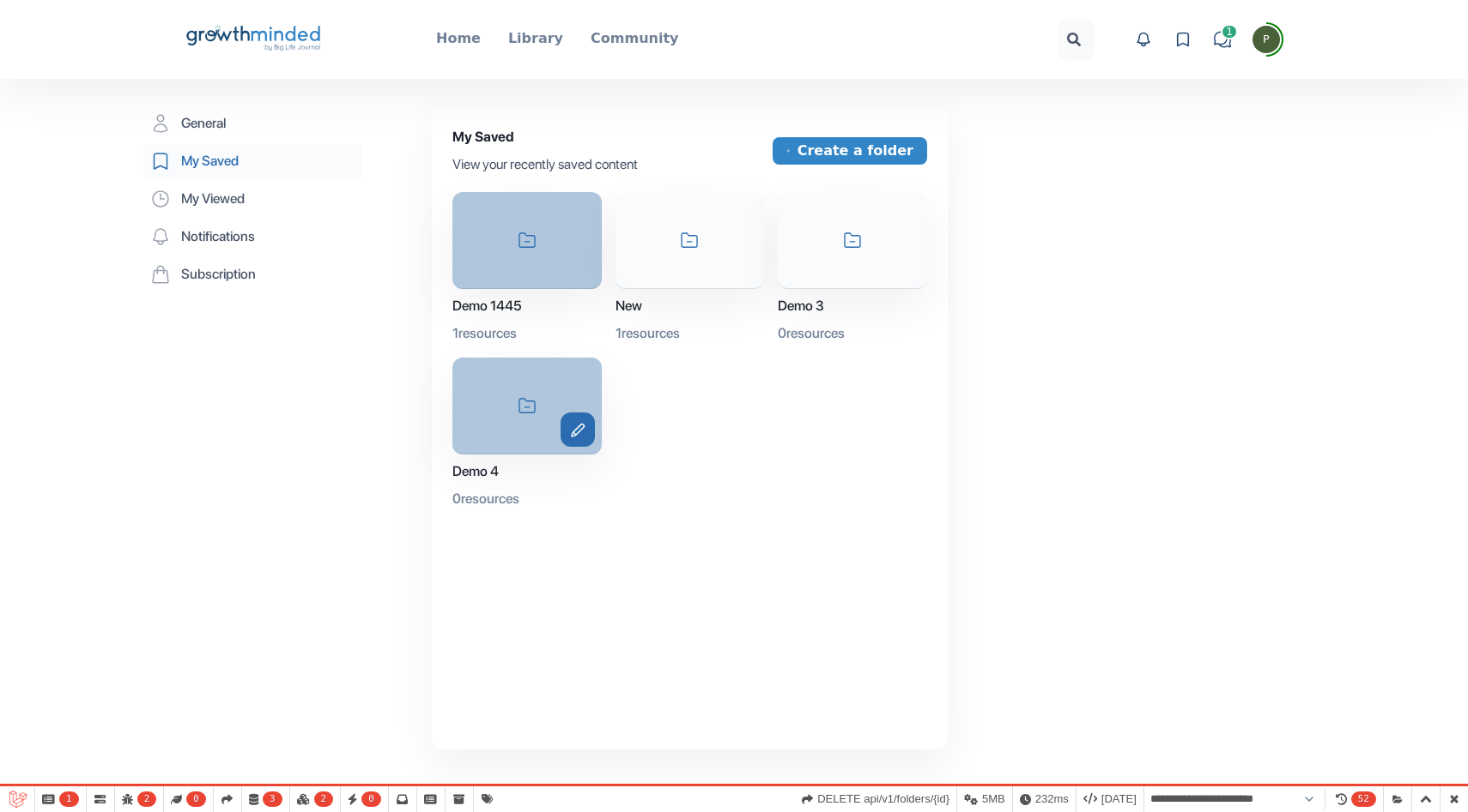
click at [575, 423] on icon "edit" at bounding box center [578, 430] width 34 height 14
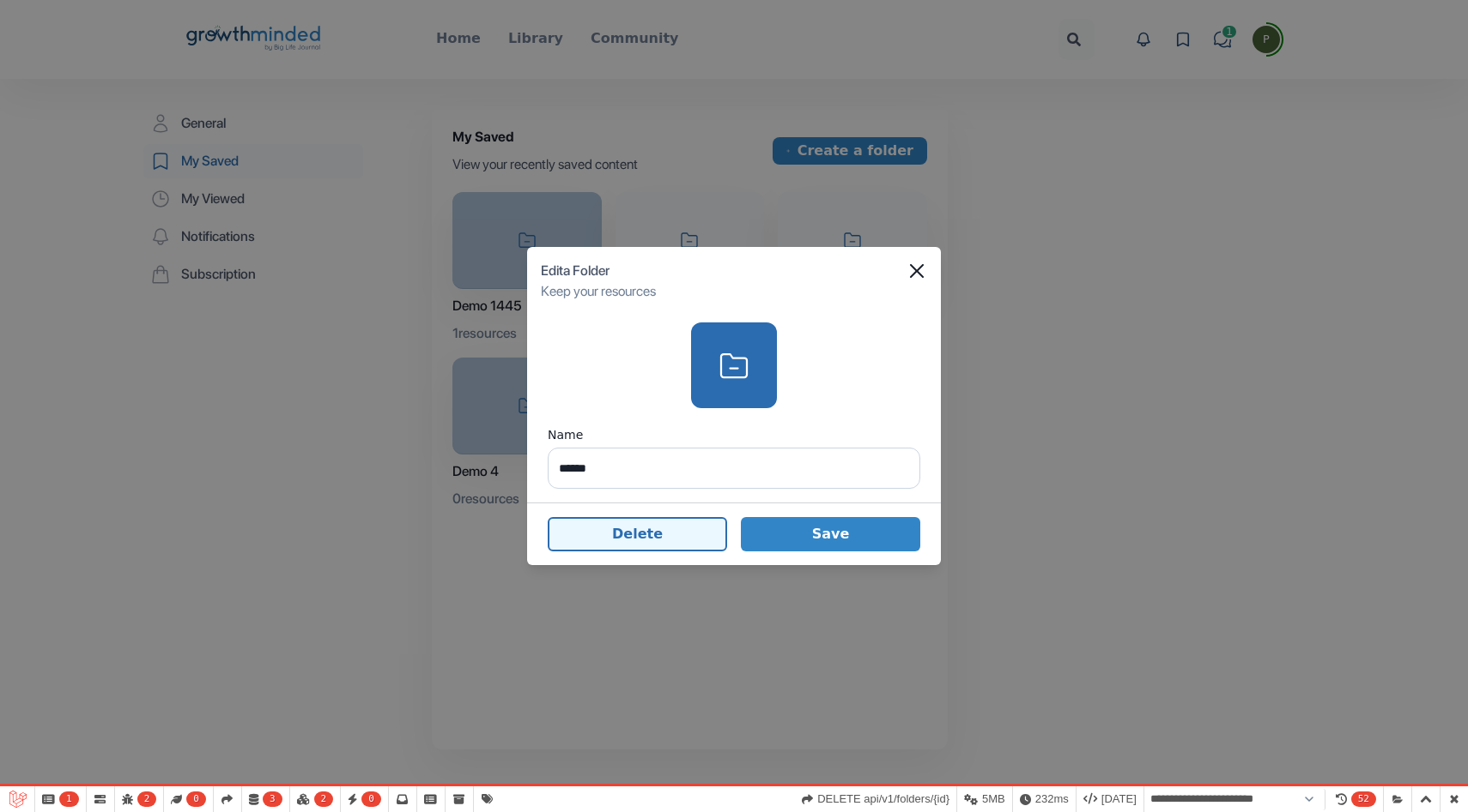
click at [621, 536] on button "Delete" at bounding box center [638, 534] width 179 height 34
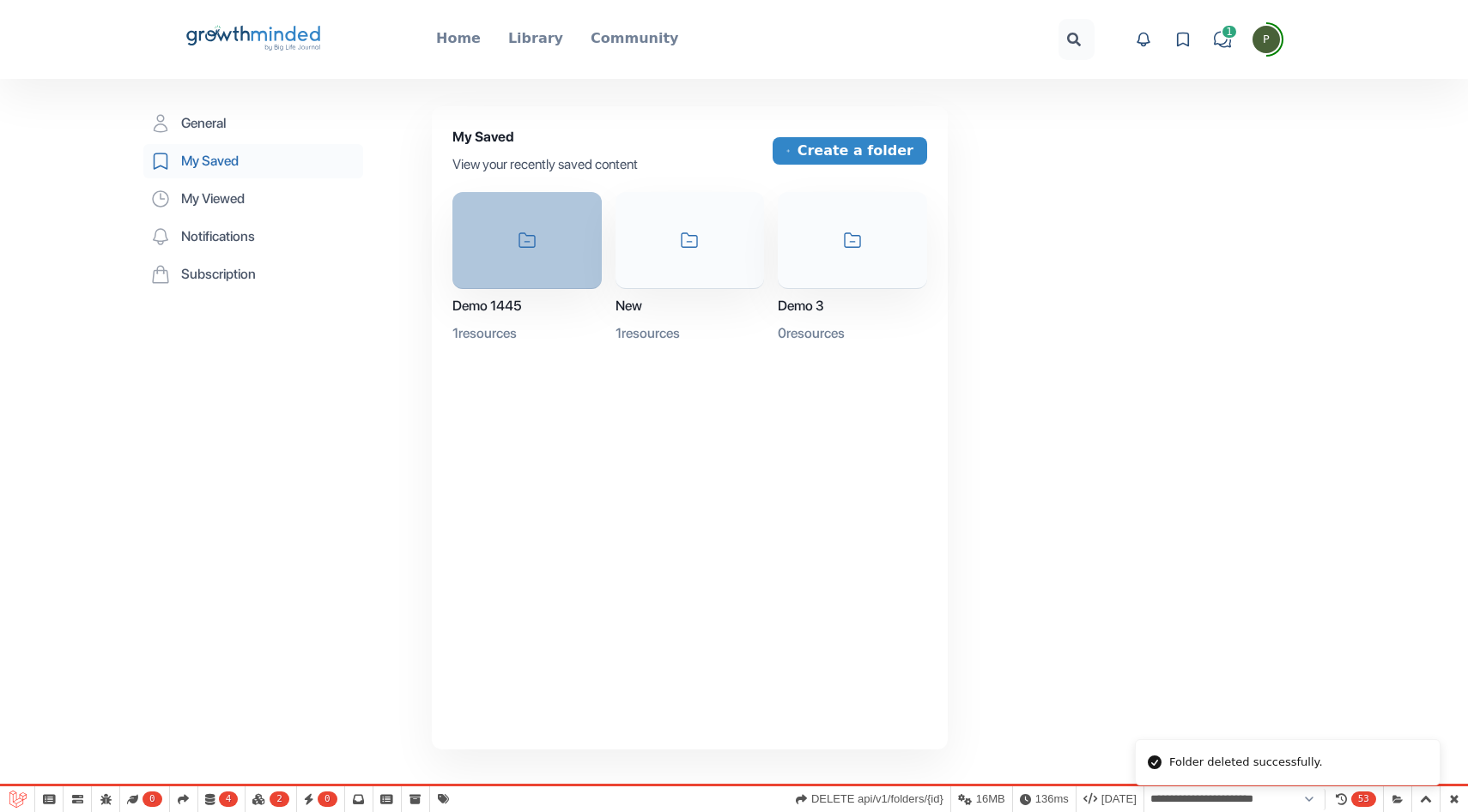
select select "**********"
click at [579, 263] on icon "edit" at bounding box center [578, 264] width 34 height 14
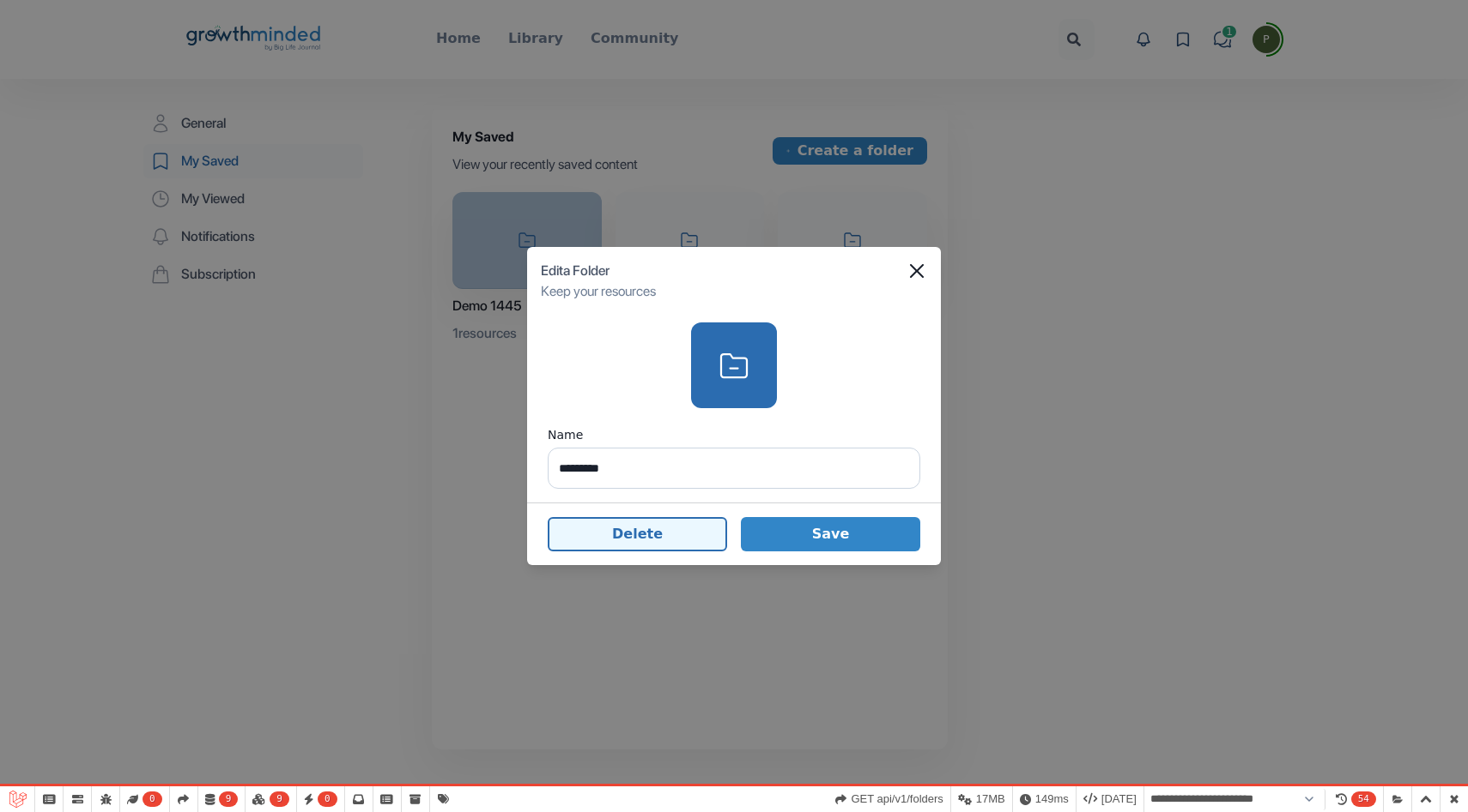
click at [654, 525] on button "Delete" at bounding box center [638, 534] width 179 height 34
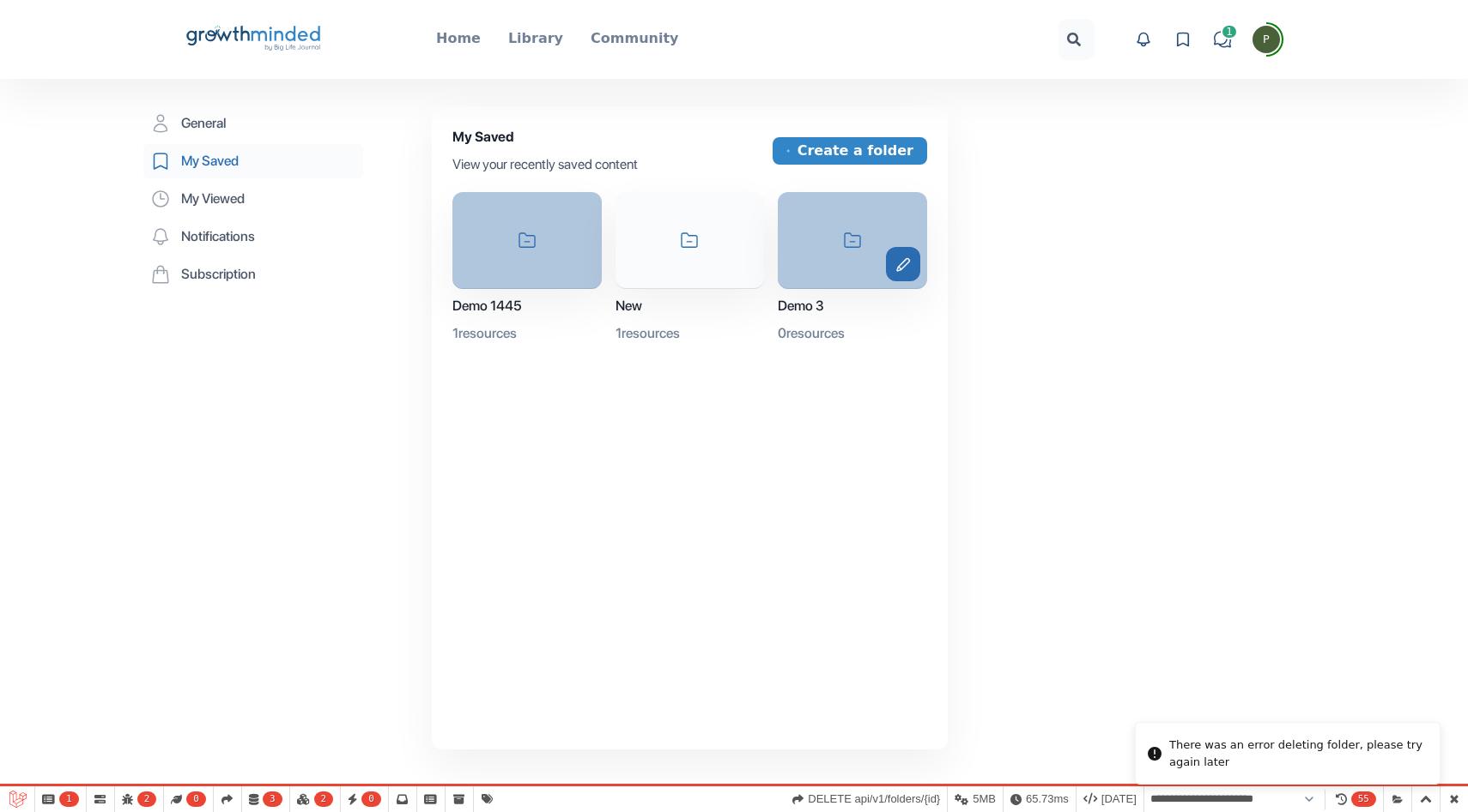
click at [914, 271] on button "edit" at bounding box center [903, 264] width 34 height 34
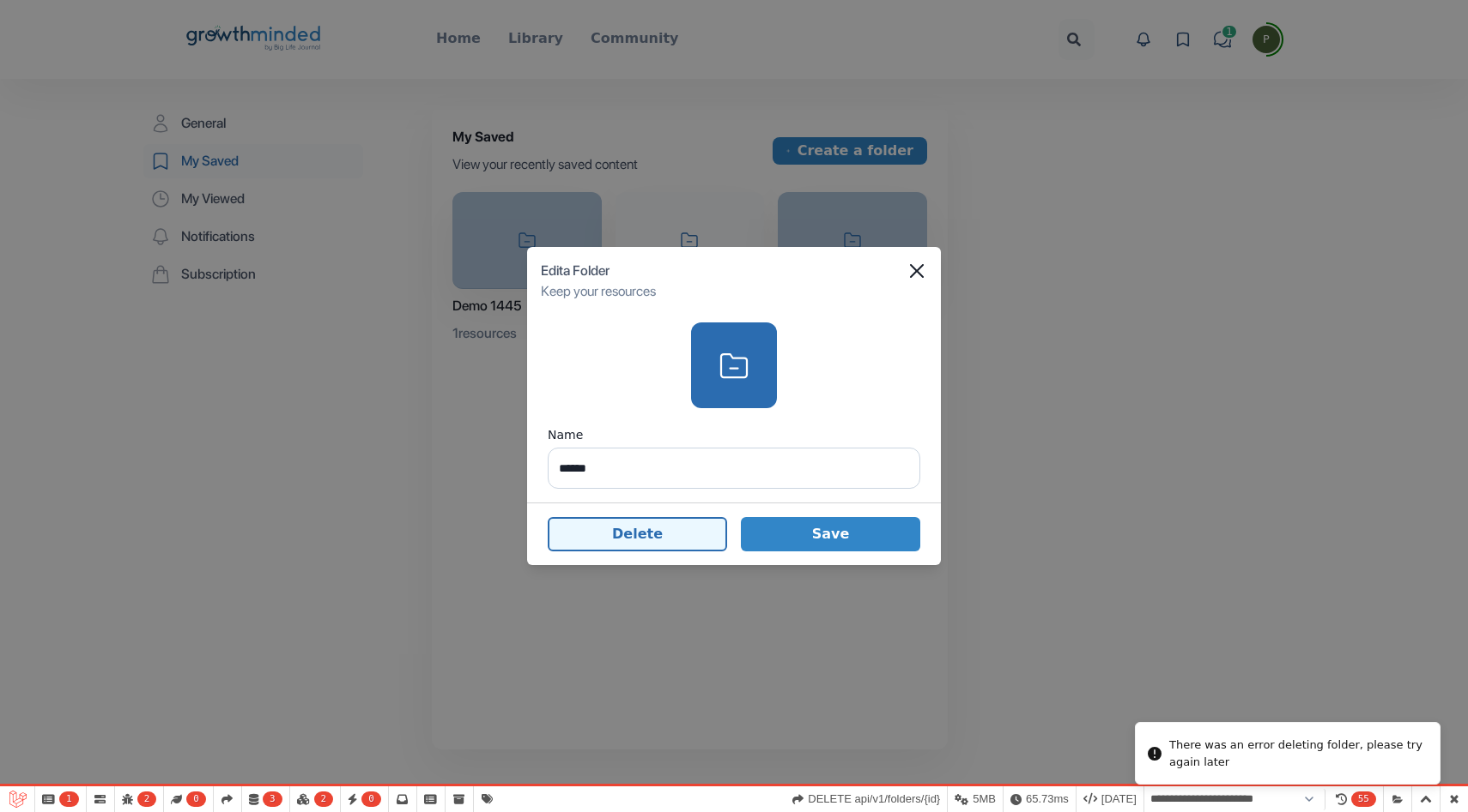
click at [656, 523] on button "Delete" at bounding box center [638, 534] width 179 height 34
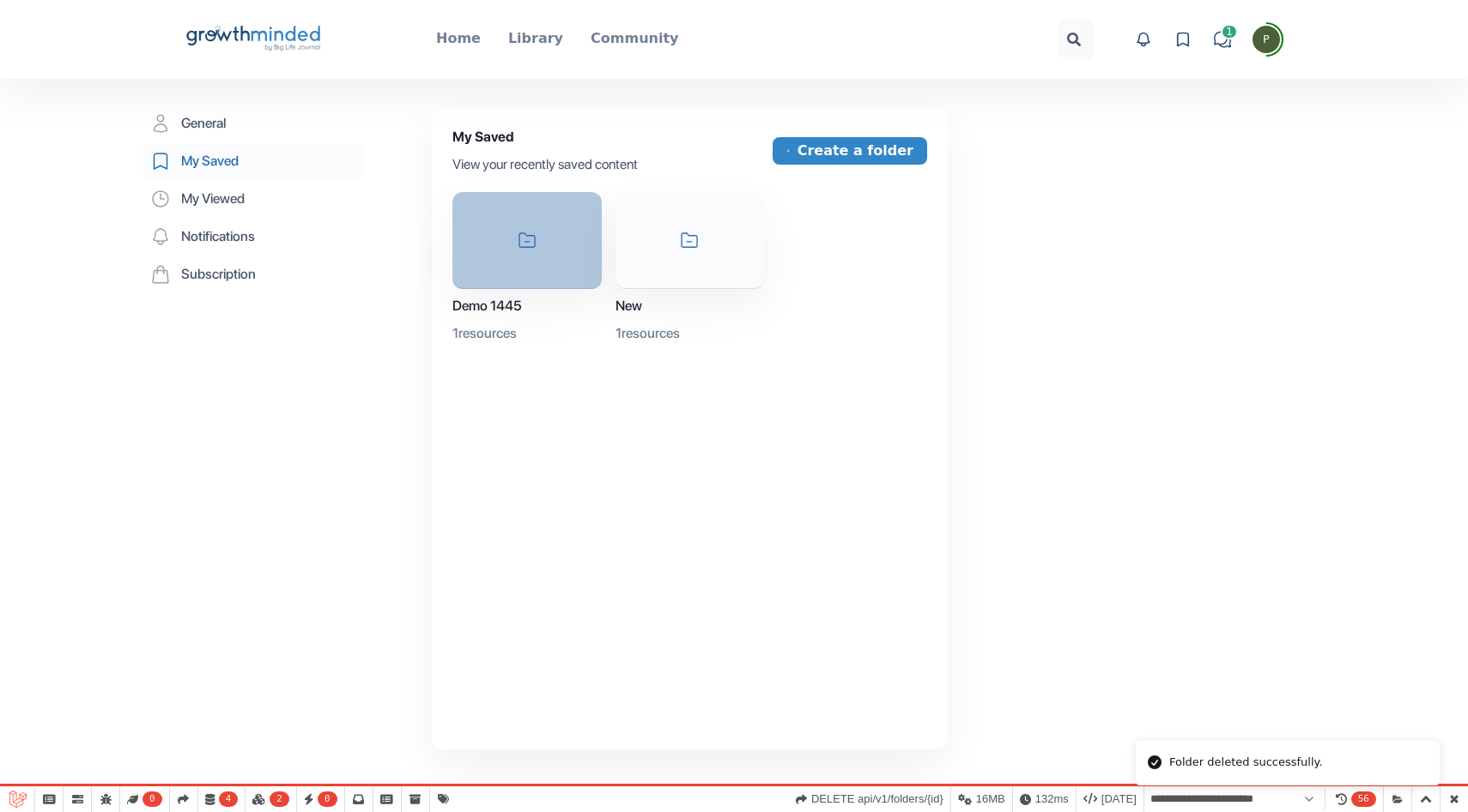
select select "**********"
